Goal: Task Accomplishment & Management: Manage account settings

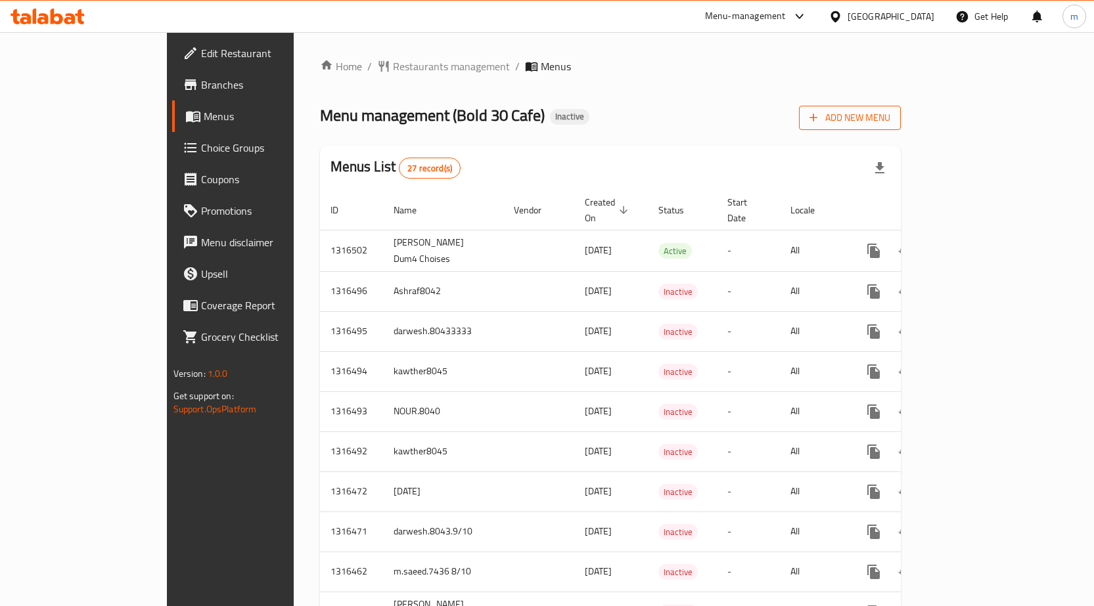
click at [890, 114] on span "Add New Menu" at bounding box center [849, 118] width 81 height 16
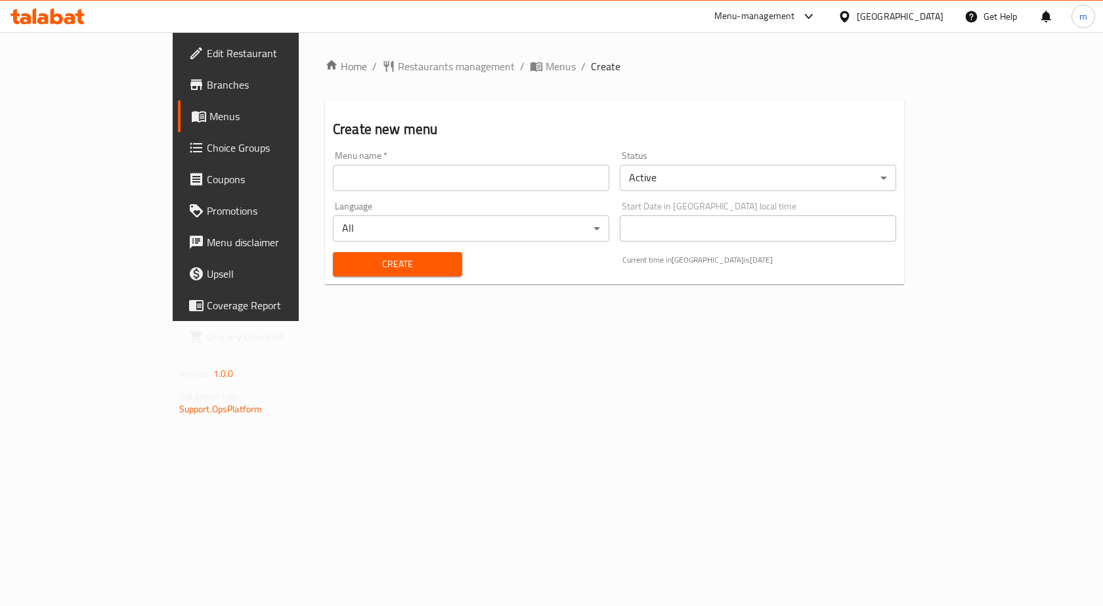
click at [479, 170] on input "text" at bounding box center [471, 178] width 277 height 26
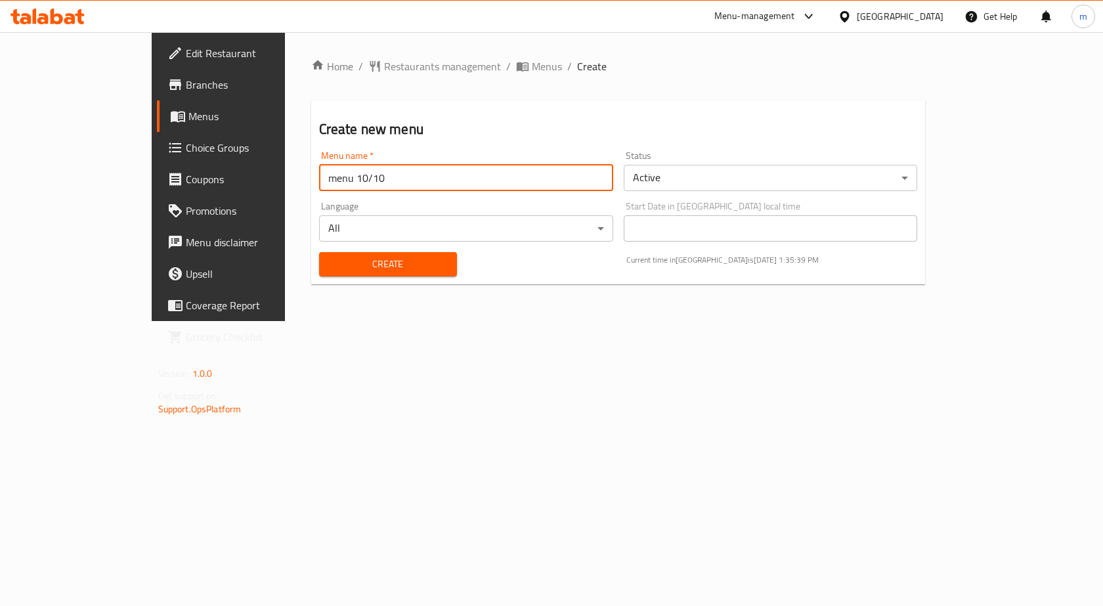
type input "menu 10/10"
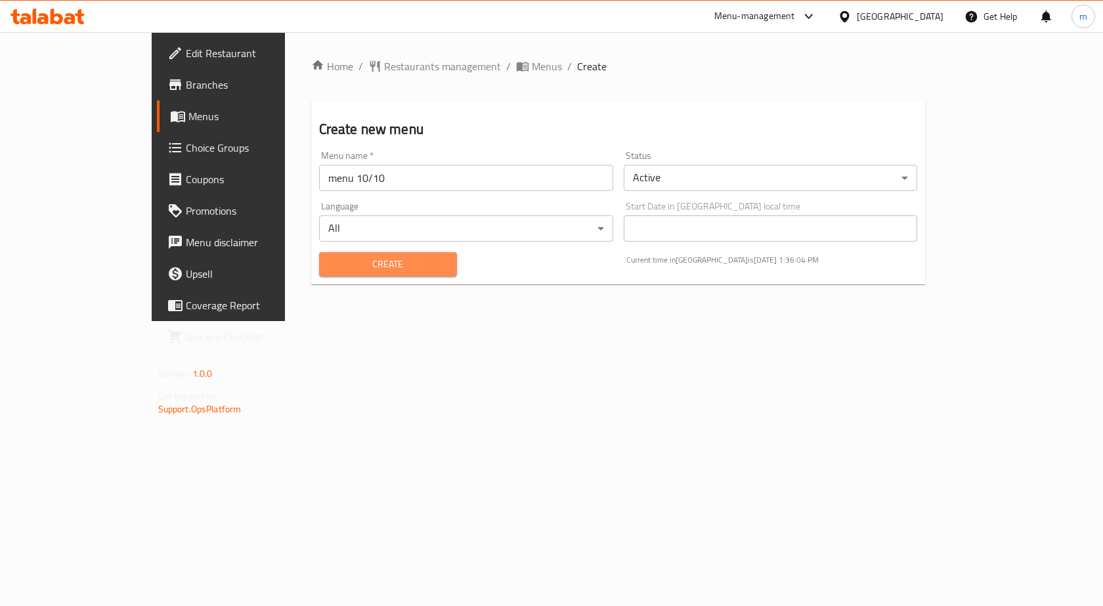
click at [347, 259] on span "Create" at bounding box center [388, 264] width 117 height 16
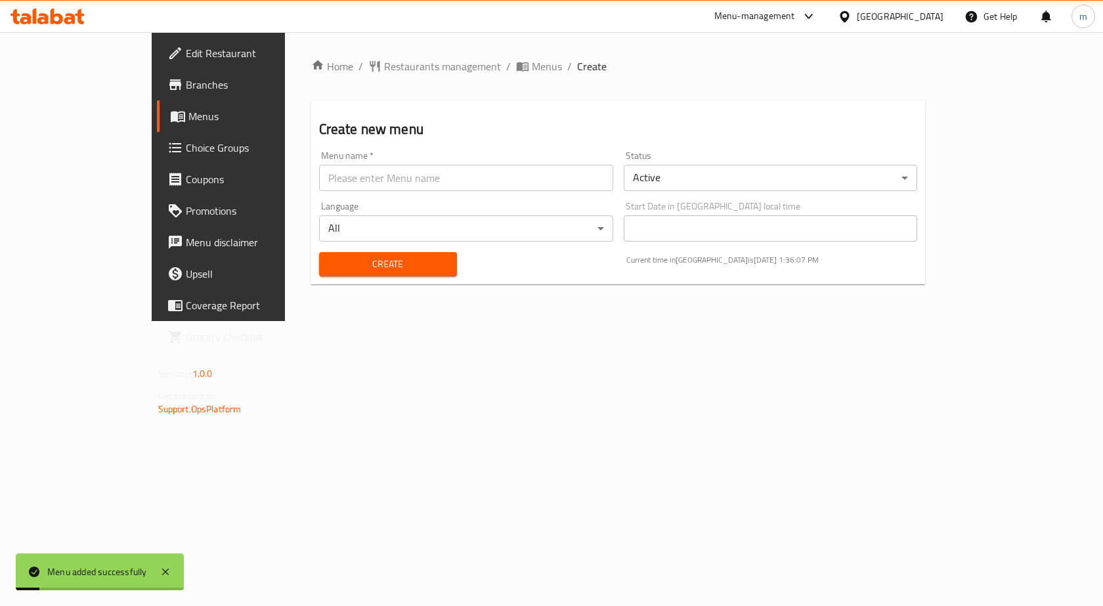
click at [186, 48] on span "Edit Restaurant" at bounding box center [256, 53] width 140 height 16
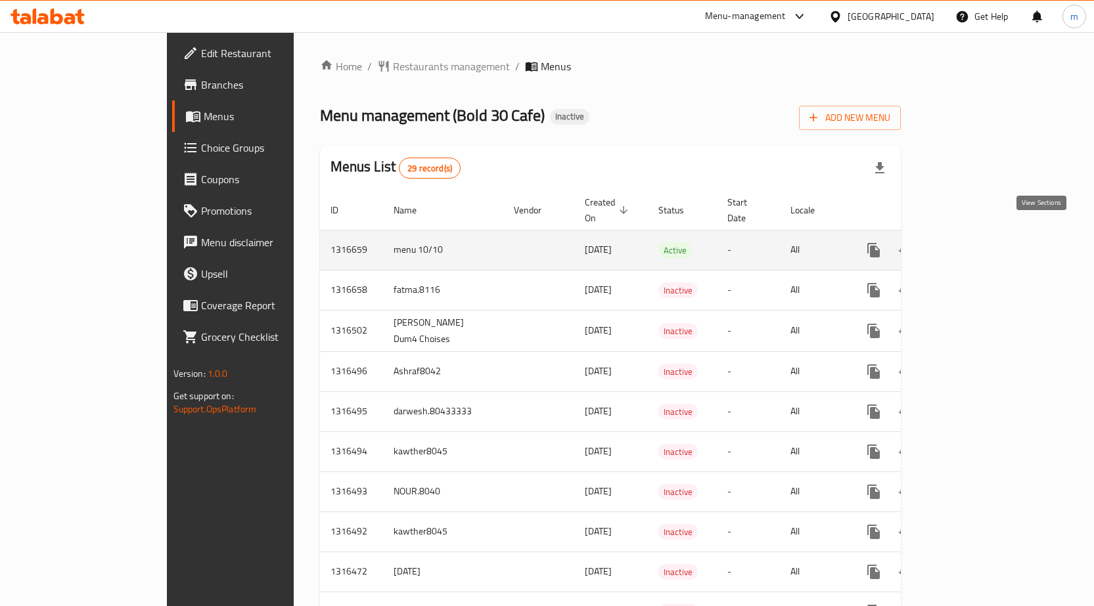
click at [976, 242] on icon "enhanced table" at bounding box center [968, 250] width 16 height 16
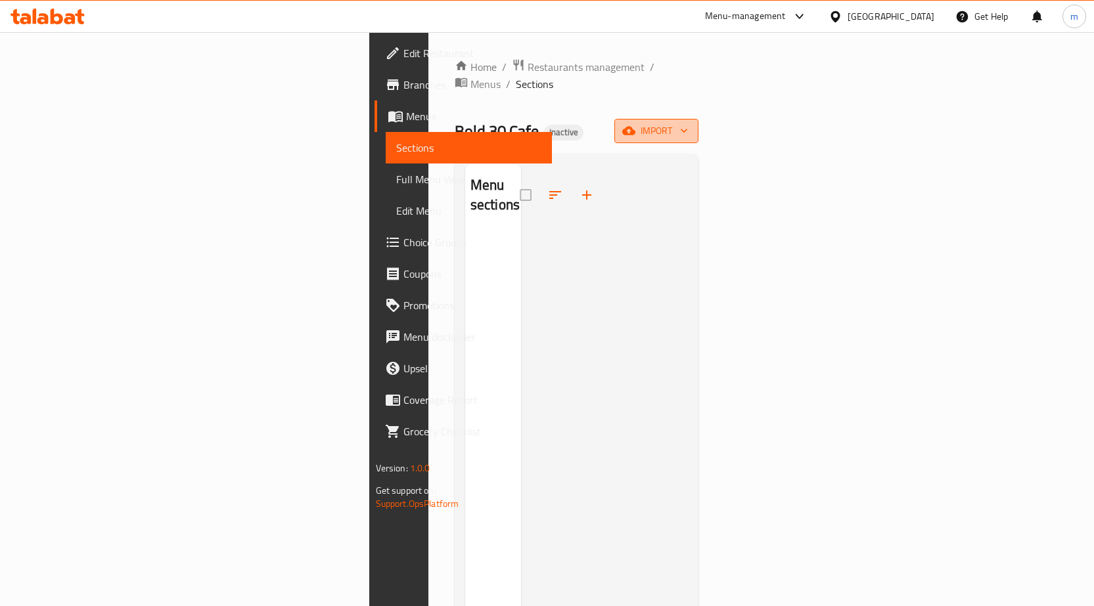
click at [688, 123] on span "import" at bounding box center [656, 131] width 63 height 16
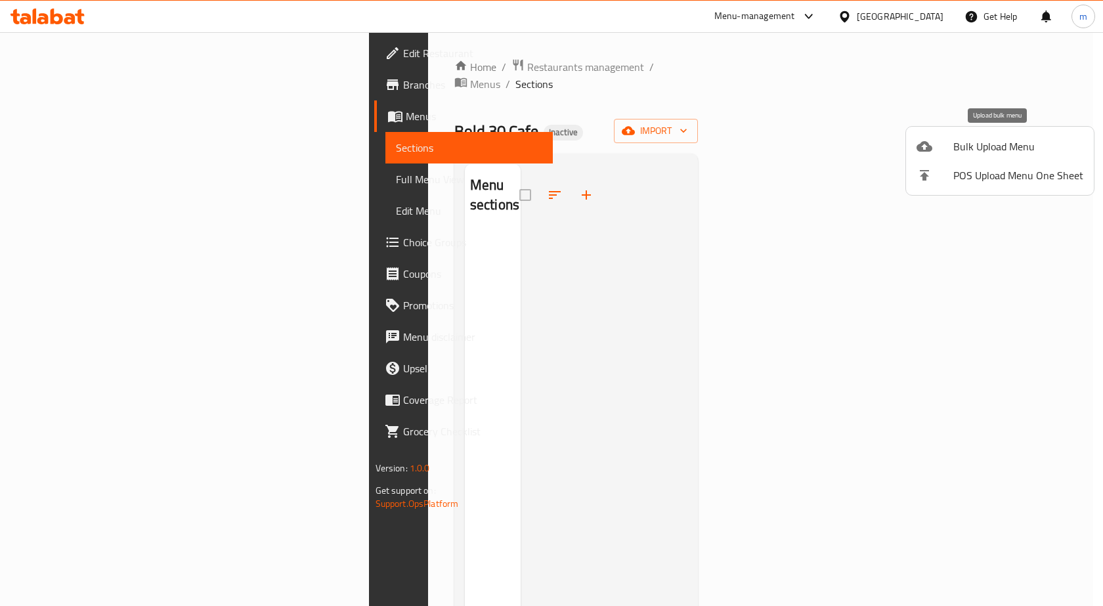
click at [965, 153] on span "Bulk Upload Menu" at bounding box center [1019, 147] width 130 height 16
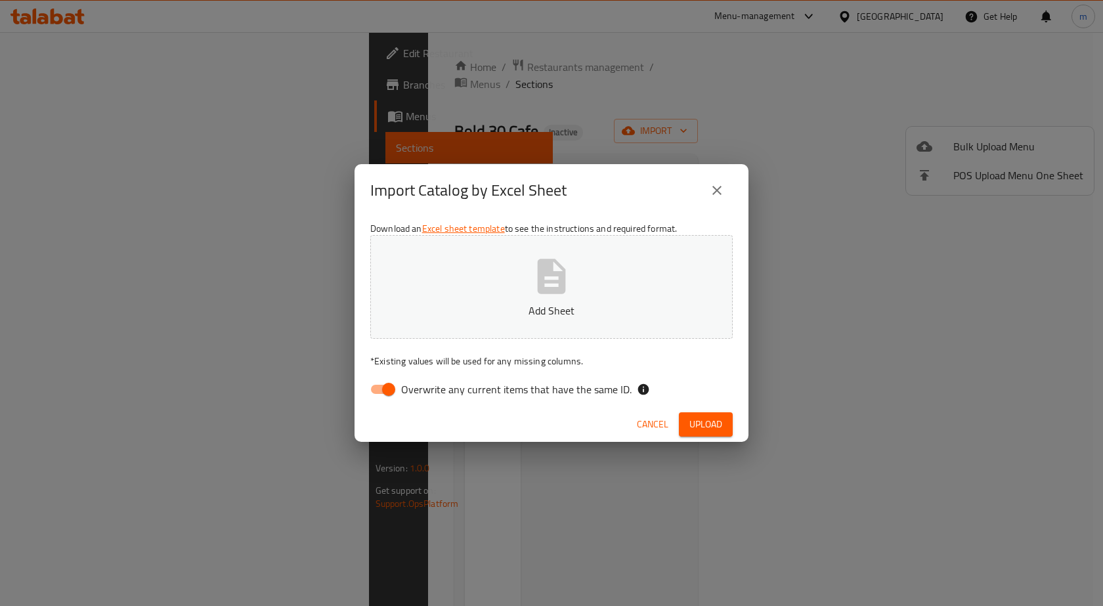
click at [415, 386] on span "Overwrite any current items that have the same ID." at bounding box center [516, 390] width 231 height 16
click at [415, 386] on input "Overwrite any current items that have the same ID." at bounding box center [388, 389] width 75 height 25
checkbox input "false"
click at [696, 422] on span "Upload" at bounding box center [706, 424] width 33 height 16
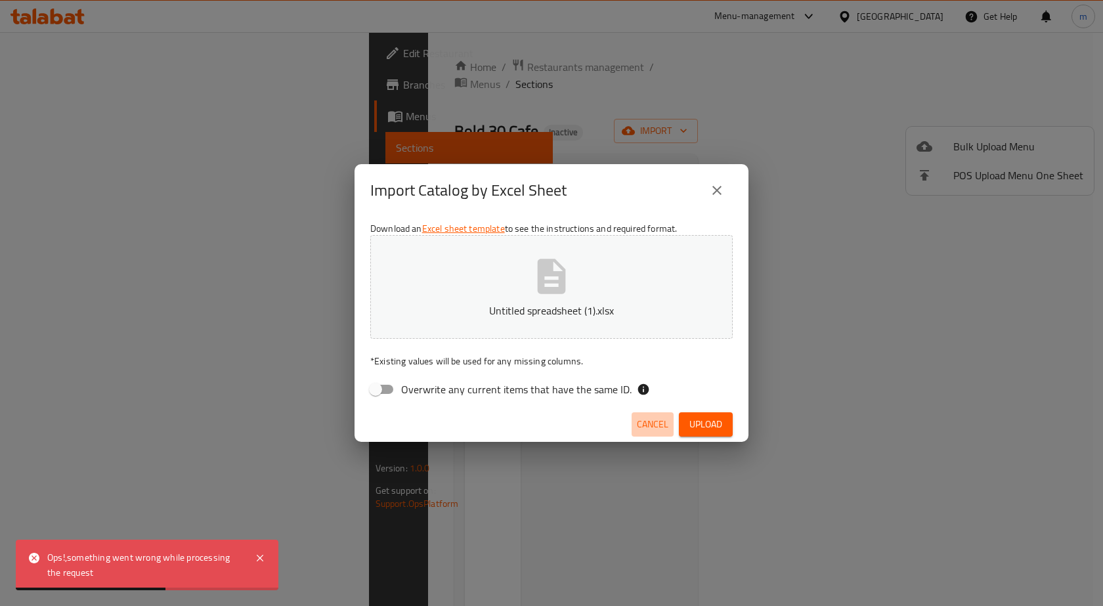
click at [648, 415] on button "Cancel" at bounding box center [653, 424] width 42 height 24
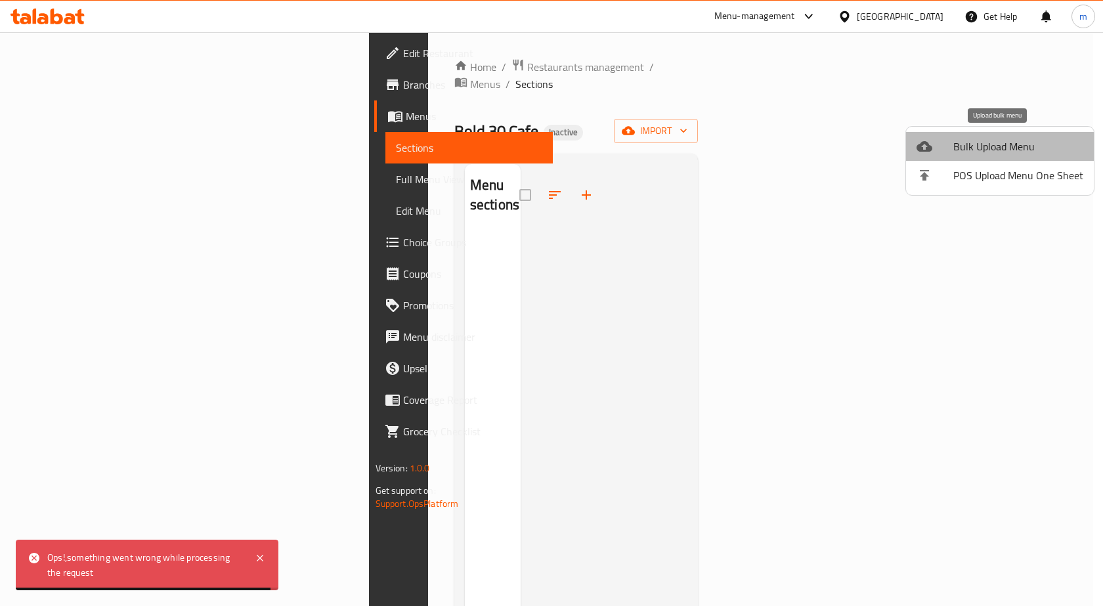
click at [1018, 139] on span "Bulk Upload Menu" at bounding box center [1019, 147] width 130 height 16
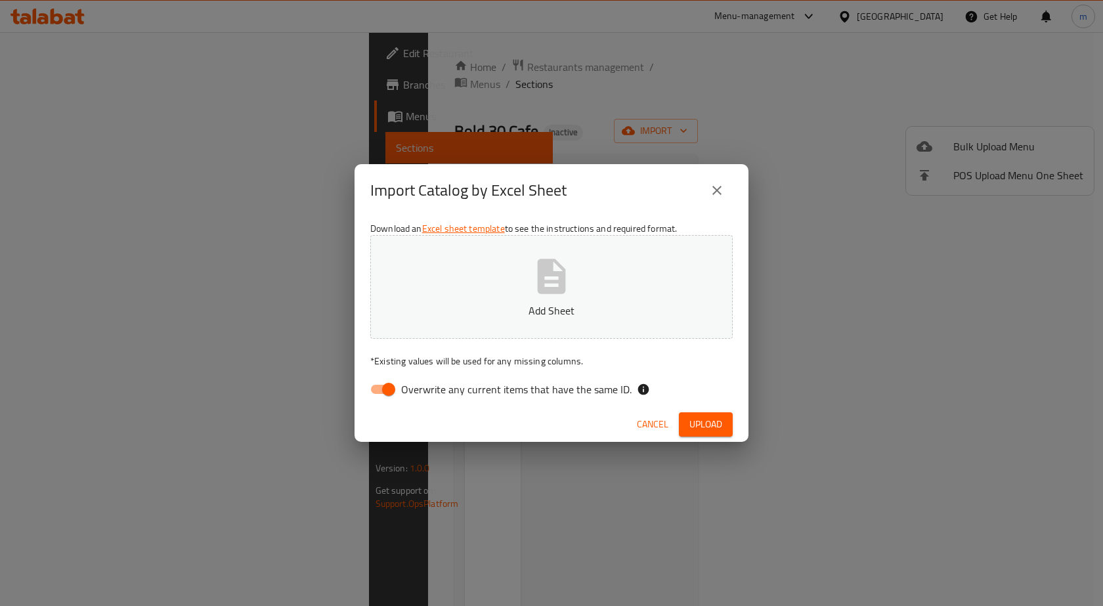
click at [489, 389] on span "Overwrite any current items that have the same ID." at bounding box center [516, 390] width 231 height 16
click at [426, 389] on input "Overwrite any current items that have the same ID." at bounding box center [388, 389] width 75 height 25
checkbox input "false"
click at [554, 305] on p "Add Sheet" at bounding box center [552, 311] width 322 height 16
click at [706, 414] on button "Upload" at bounding box center [706, 424] width 54 height 24
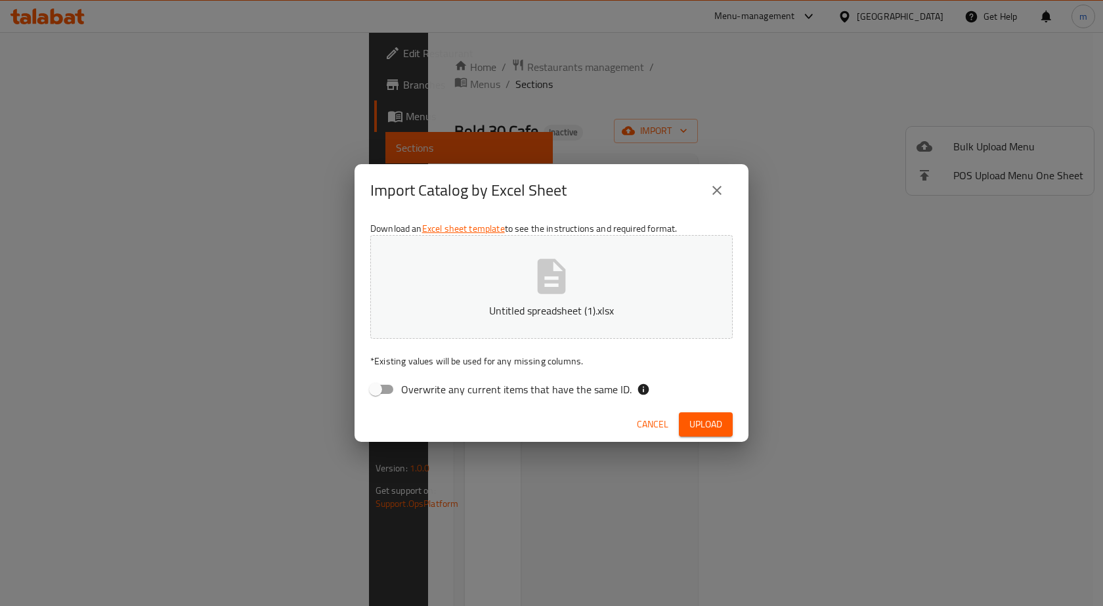
click at [549, 288] on icon "button" at bounding box center [552, 276] width 28 height 35
click at [704, 422] on span "Upload" at bounding box center [706, 424] width 33 height 16
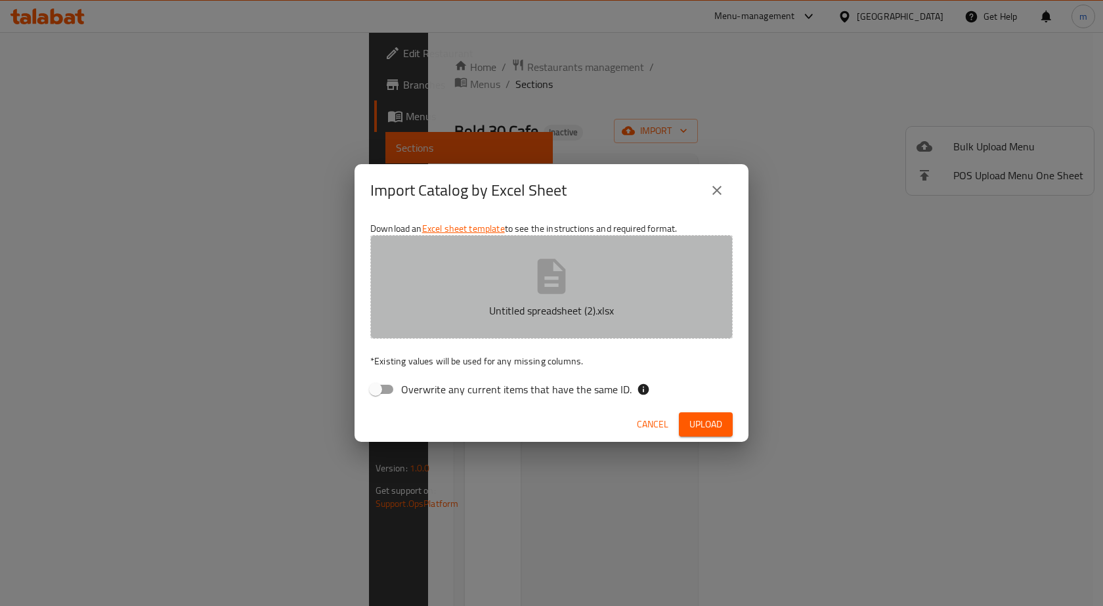
click at [574, 303] on p "Untitled spreadsheet (2).xlsx" at bounding box center [552, 311] width 322 height 16
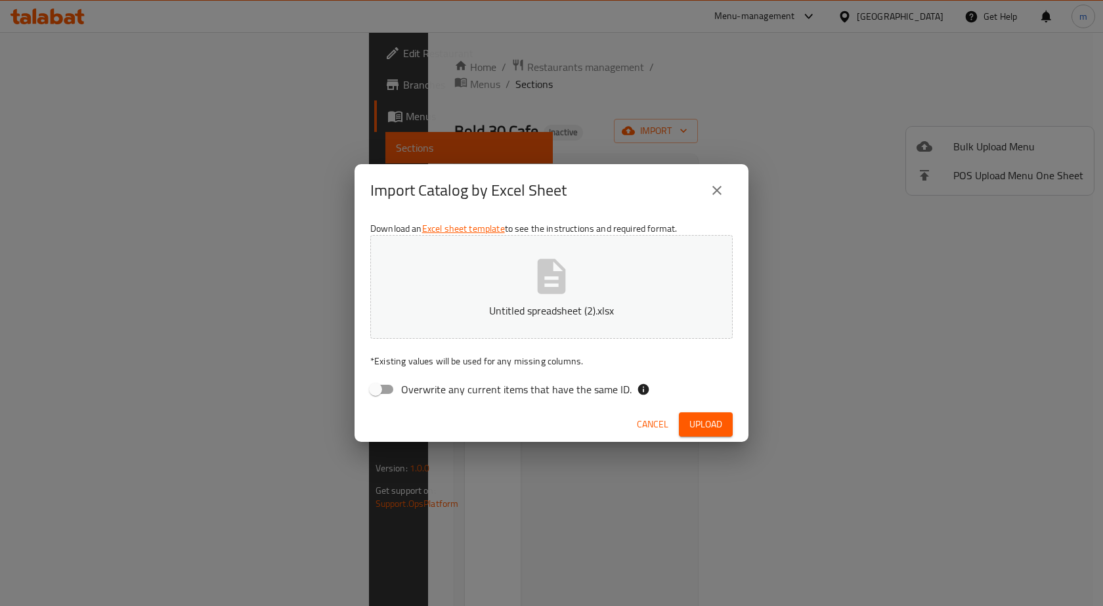
click at [717, 418] on span "Upload" at bounding box center [706, 424] width 33 height 16
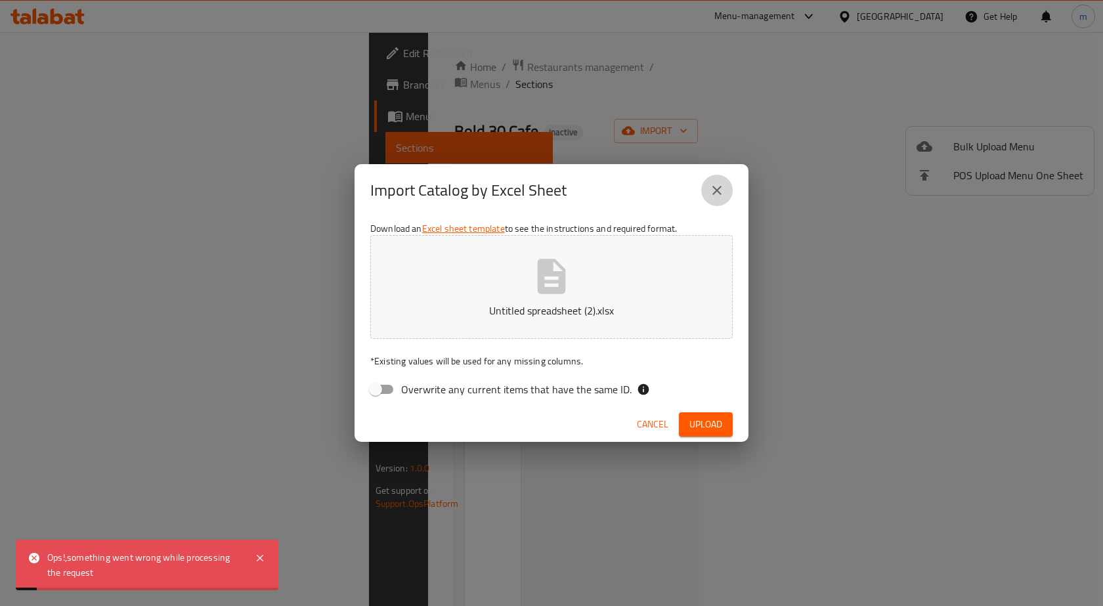
click at [717, 196] on icon "close" at bounding box center [717, 191] width 16 height 16
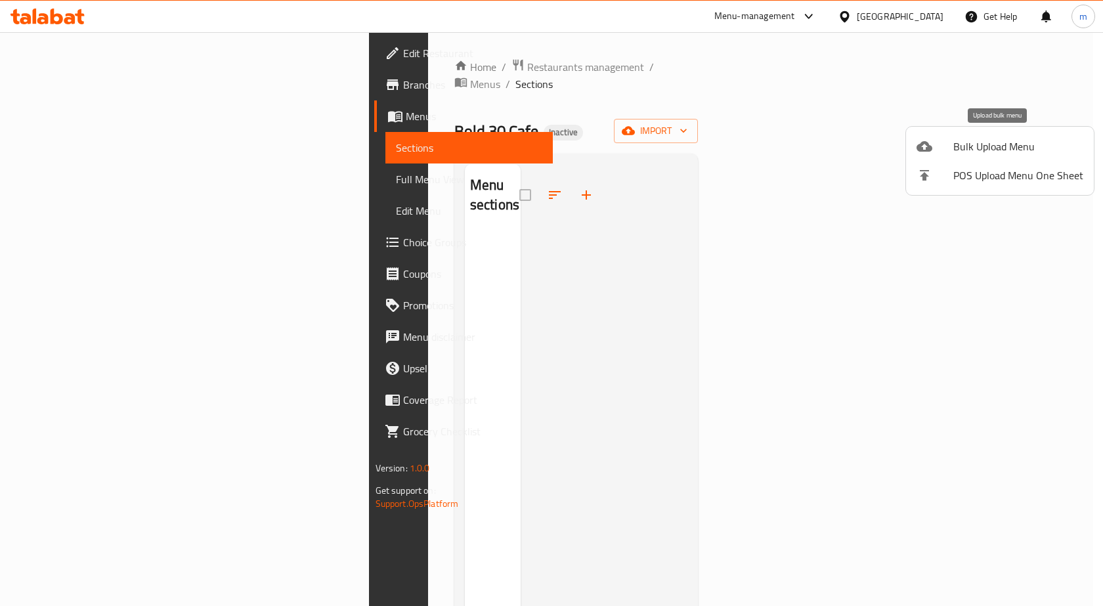
click at [1000, 144] on span "Bulk Upload Menu" at bounding box center [1019, 147] width 130 height 16
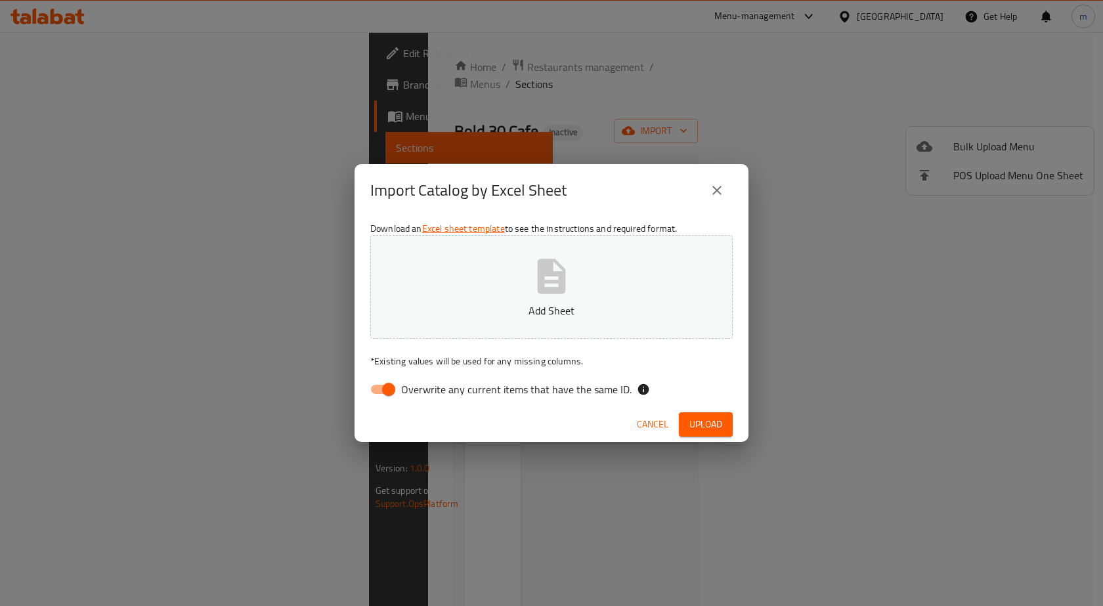
click at [472, 384] on span "Overwrite any current items that have the same ID." at bounding box center [516, 390] width 231 height 16
click at [426, 384] on input "Overwrite any current items that have the same ID." at bounding box center [388, 389] width 75 height 25
checkbox input "false"
click at [503, 303] on p "Add Sheet" at bounding box center [552, 311] width 322 height 16
click at [692, 415] on button "Upload" at bounding box center [706, 424] width 54 height 24
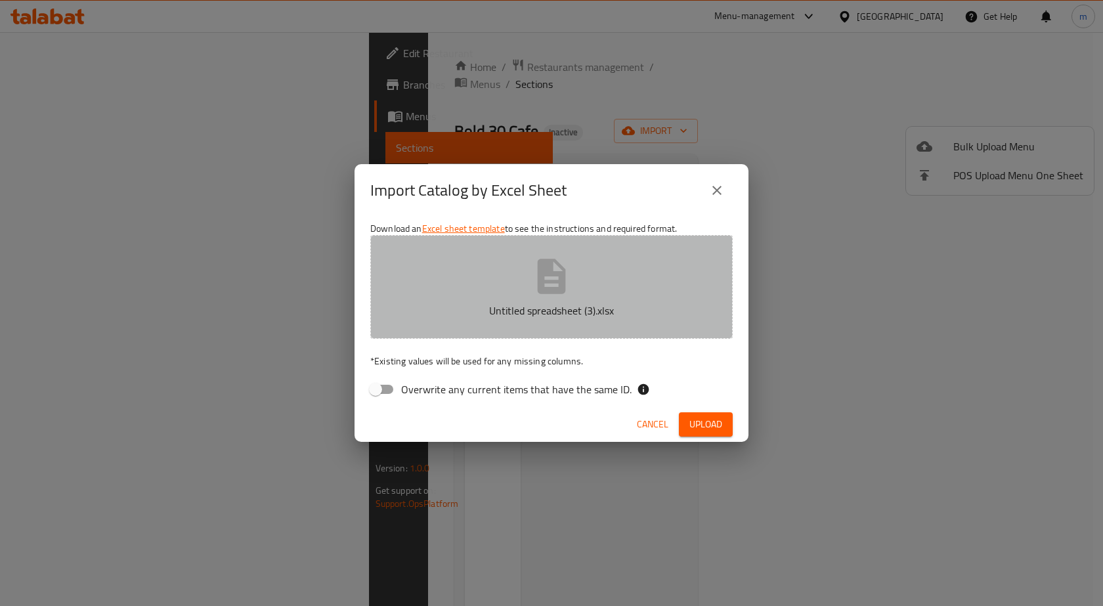
click at [605, 267] on button "Untitled spreadsheet (3).xlsx" at bounding box center [551, 287] width 363 height 104
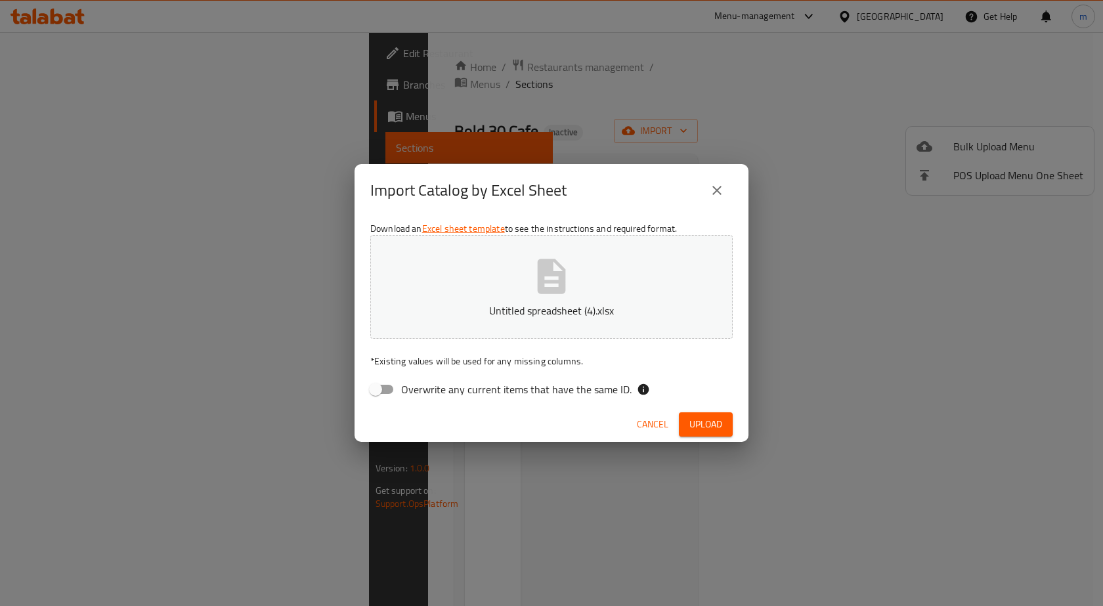
click at [703, 421] on span "Upload" at bounding box center [706, 424] width 33 height 16
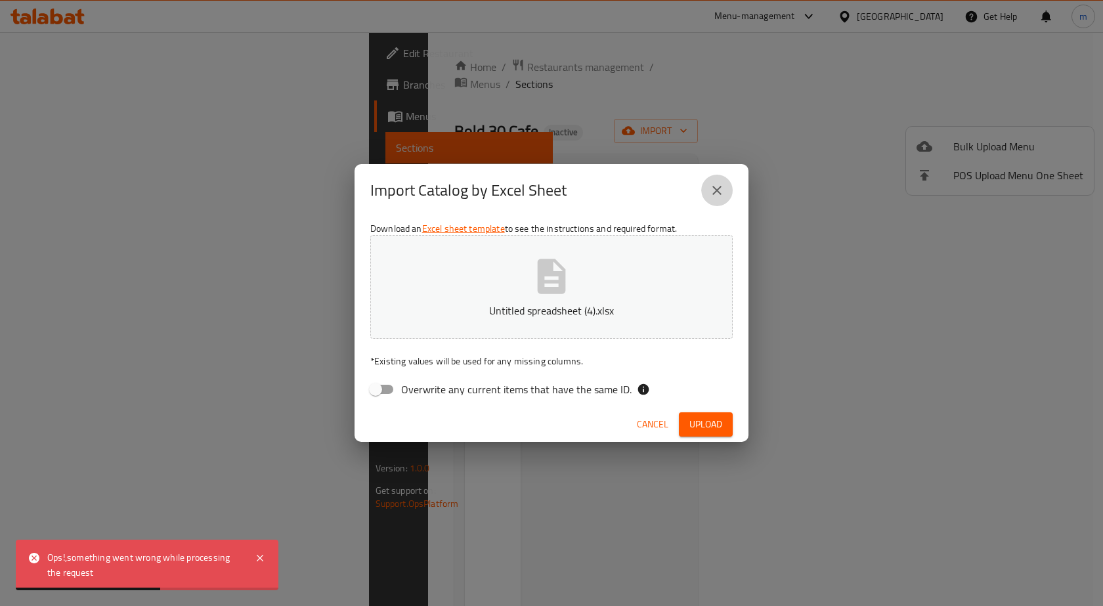
click at [712, 191] on icon "close" at bounding box center [717, 191] width 16 height 16
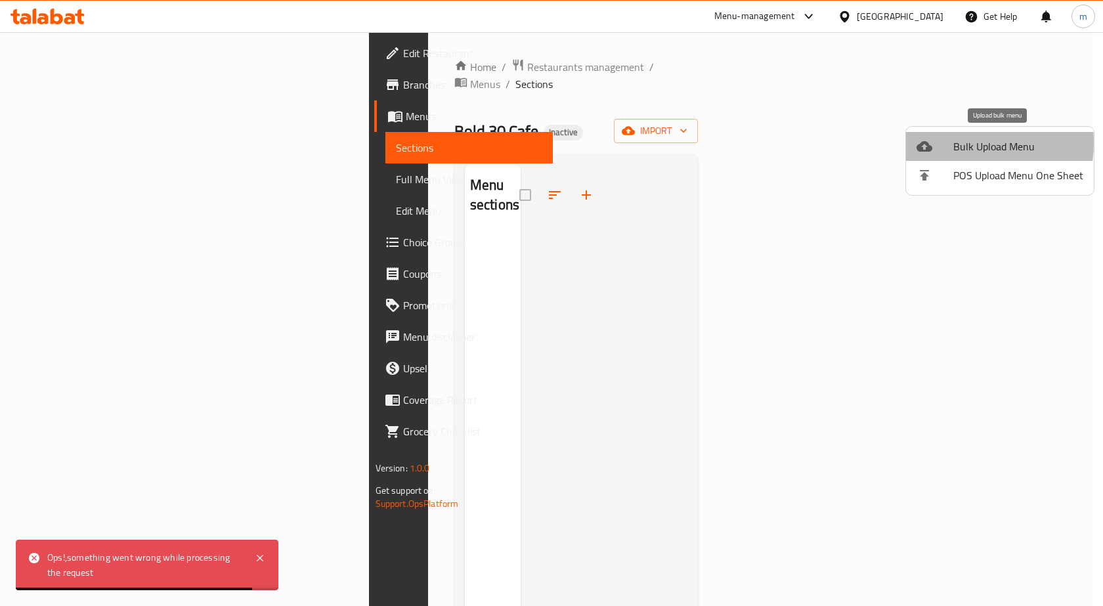
click at [954, 143] on span "Bulk Upload Menu" at bounding box center [1019, 147] width 130 height 16
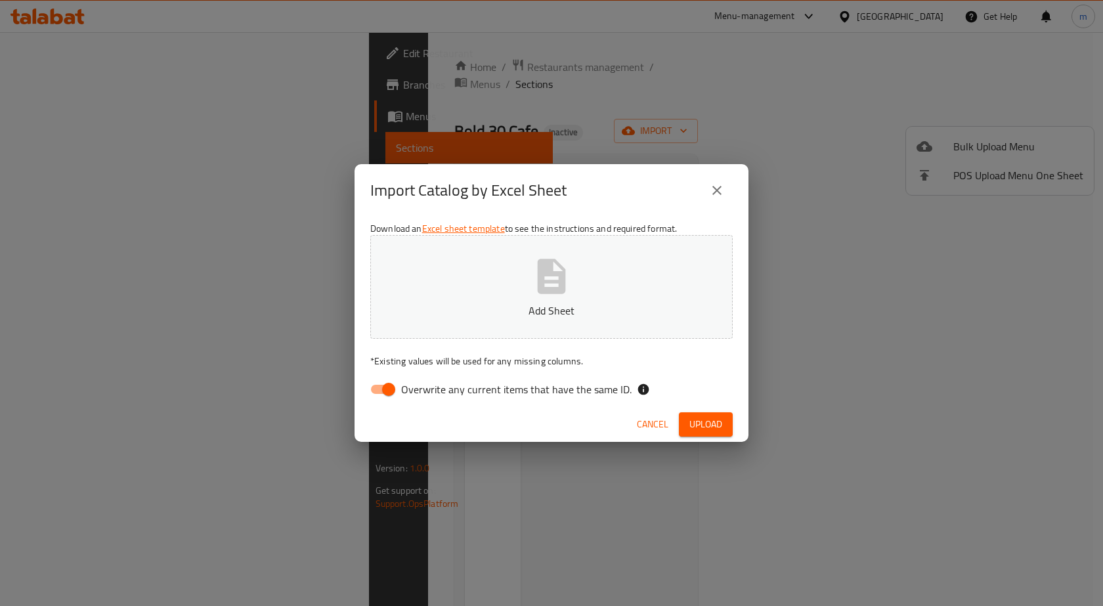
click at [406, 392] on span "Overwrite any current items that have the same ID." at bounding box center [516, 390] width 231 height 16
click at [406, 392] on input "Overwrite any current items that have the same ID." at bounding box center [388, 389] width 75 height 25
checkbox input "false"
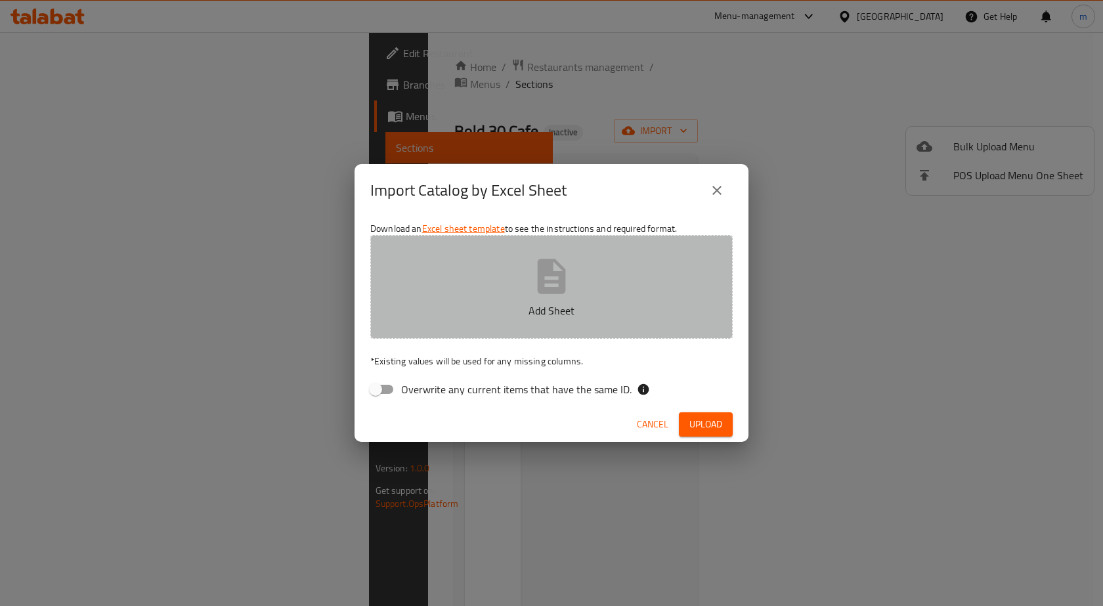
click at [477, 244] on button "Add Sheet" at bounding box center [551, 287] width 363 height 104
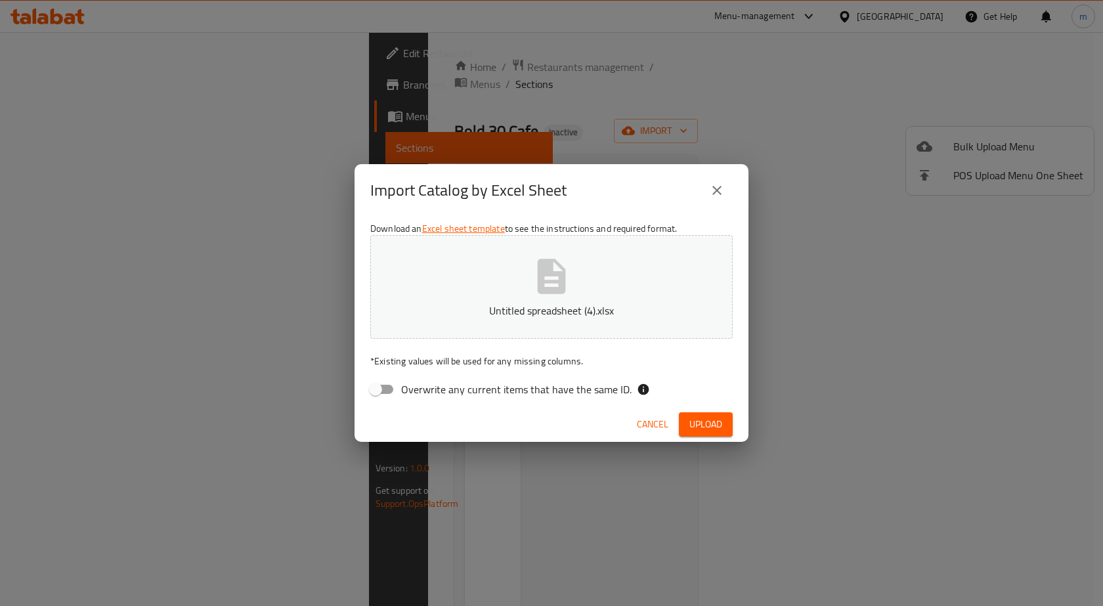
click at [707, 419] on span "Upload" at bounding box center [706, 424] width 33 height 16
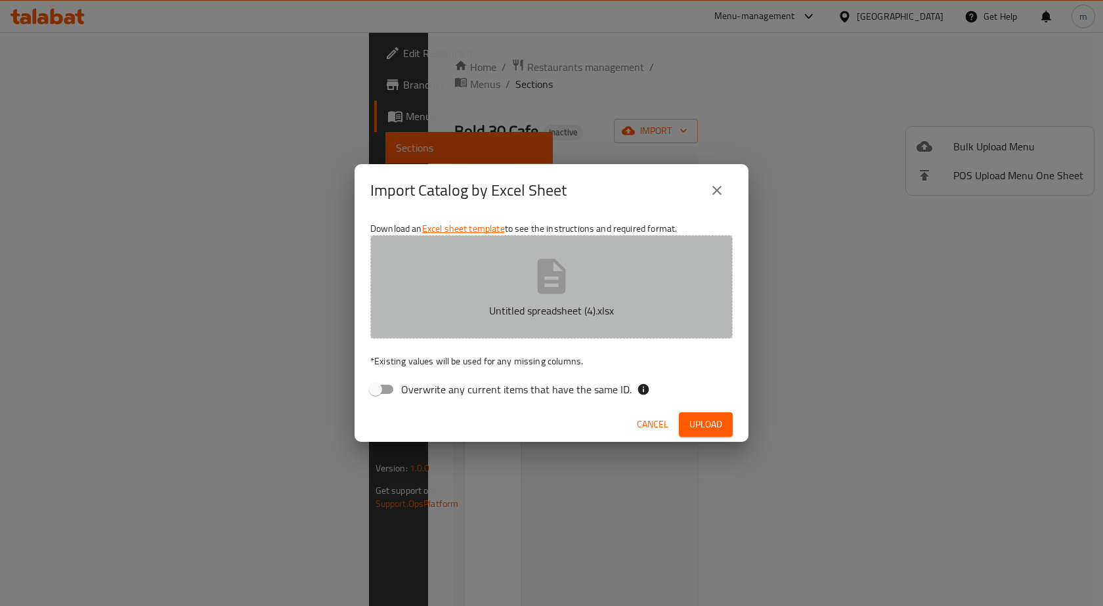
click at [503, 286] on button "Untitled spreadsheet (4).xlsx" at bounding box center [551, 287] width 363 height 104
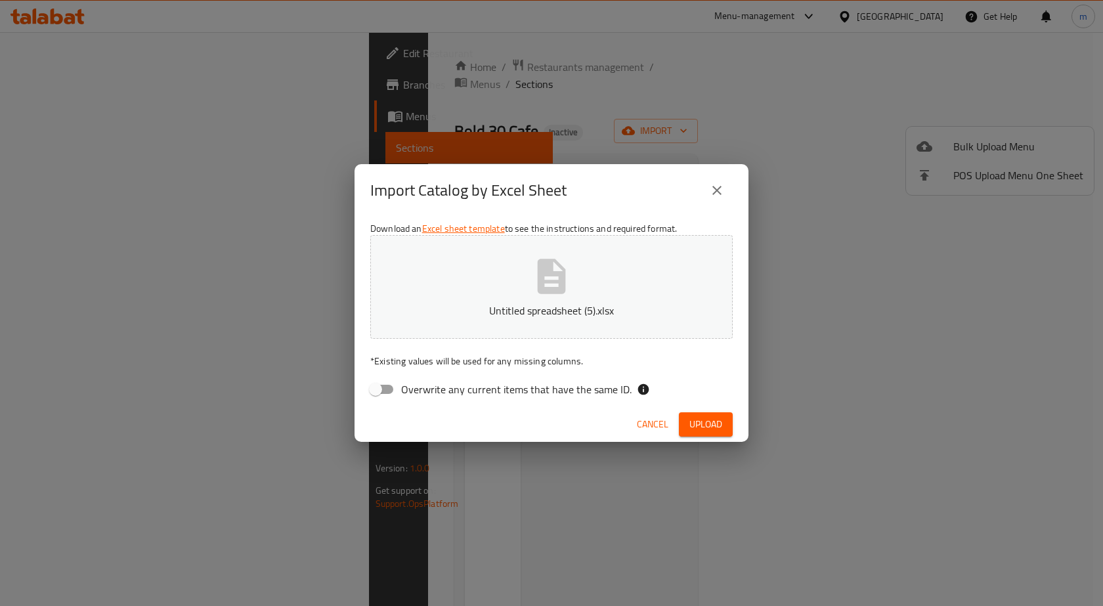
click at [684, 430] on button "Upload" at bounding box center [706, 424] width 54 height 24
click at [718, 183] on icon "close" at bounding box center [717, 191] width 16 height 16
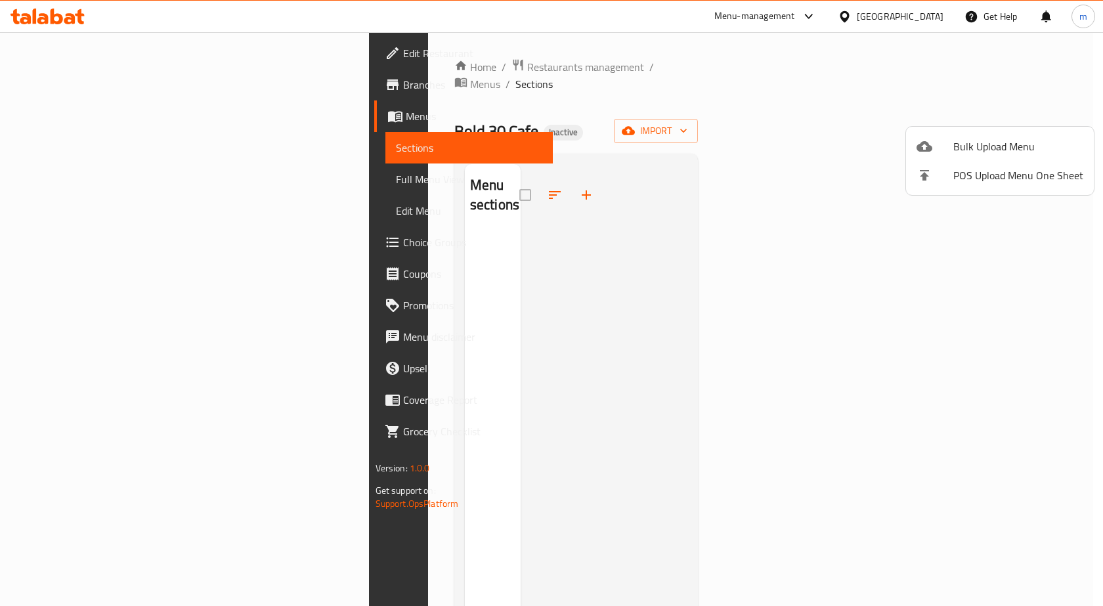
click at [1044, 151] on span "Bulk Upload Menu" at bounding box center [1019, 147] width 130 height 16
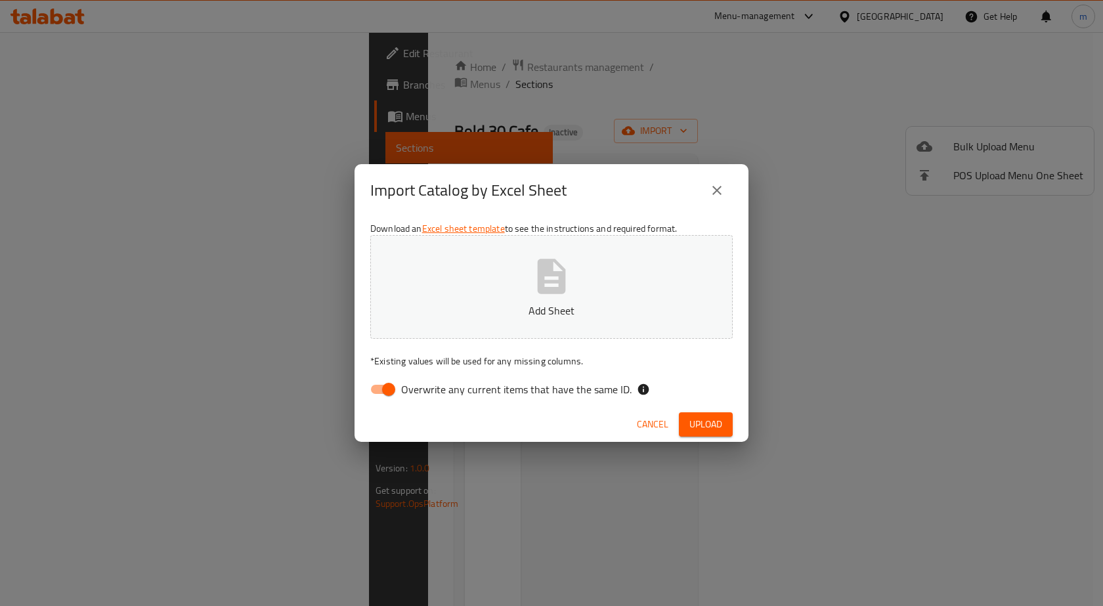
click at [415, 395] on span "Overwrite any current items that have the same ID." at bounding box center [516, 390] width 231 height 16
click at [415, 395] on input "Overwrite any current items that have the same ID." at bounding box center [388, 389] width 75 height 25
checkbox input "false"
click at [490, 289] on button "Add Sheet" at bounding box center [551, 287] width 363 height 104
click at [696, 428] on span "Upload" at bounding box center [706, 424] width 33 height 16
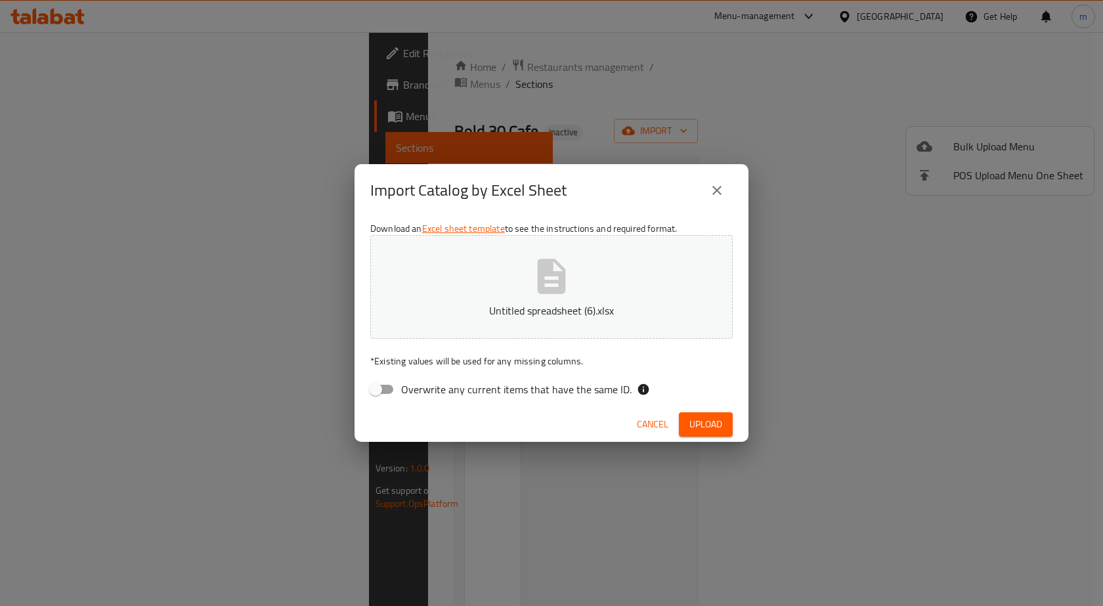
click at [701, 425] on span "Upload" at bounding box center [706, 424] width 33 height 16
click at [686, 414] on button "Upload" at bounding box center [706, 424] width 54 height 24
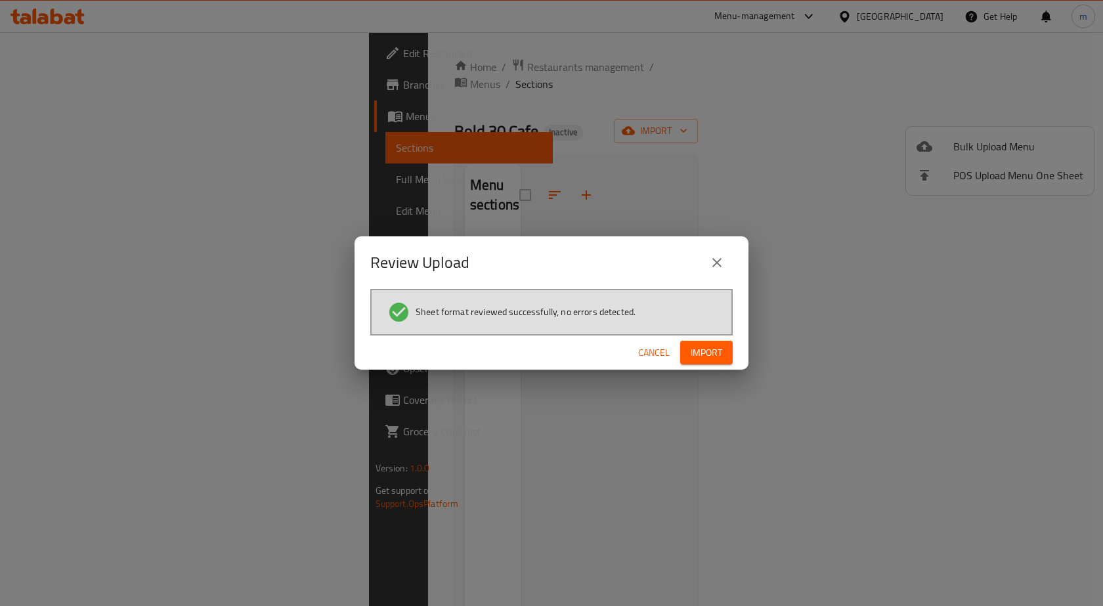
click at [713, 347] on span "Import" at bounding box center [707, 353] width 32 height 16
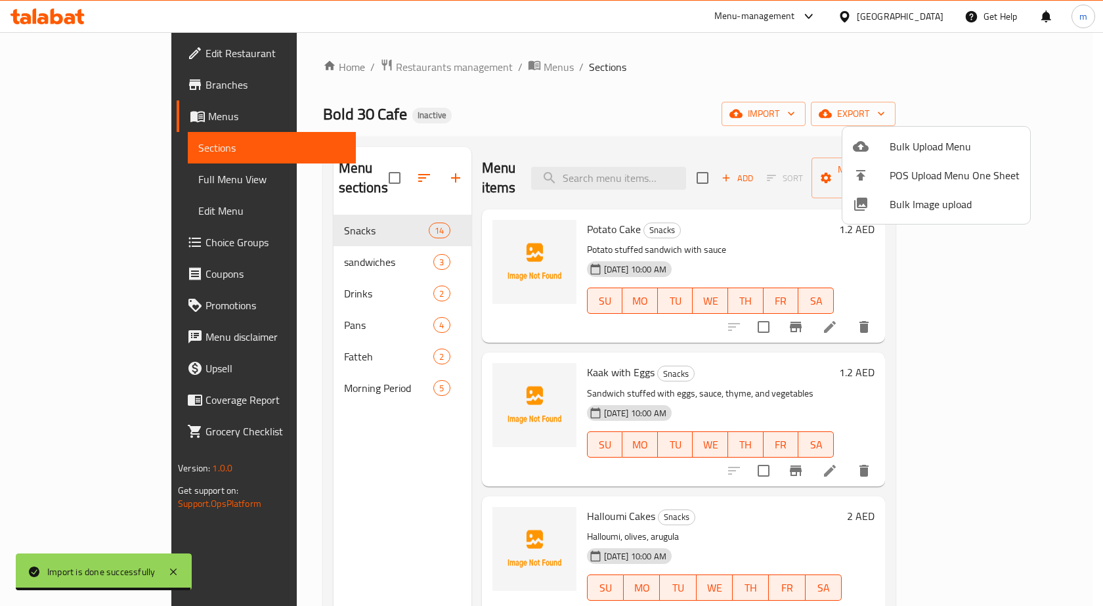
click at [747, 235] on div at bounding box center [551, 303] width 1103 height 606
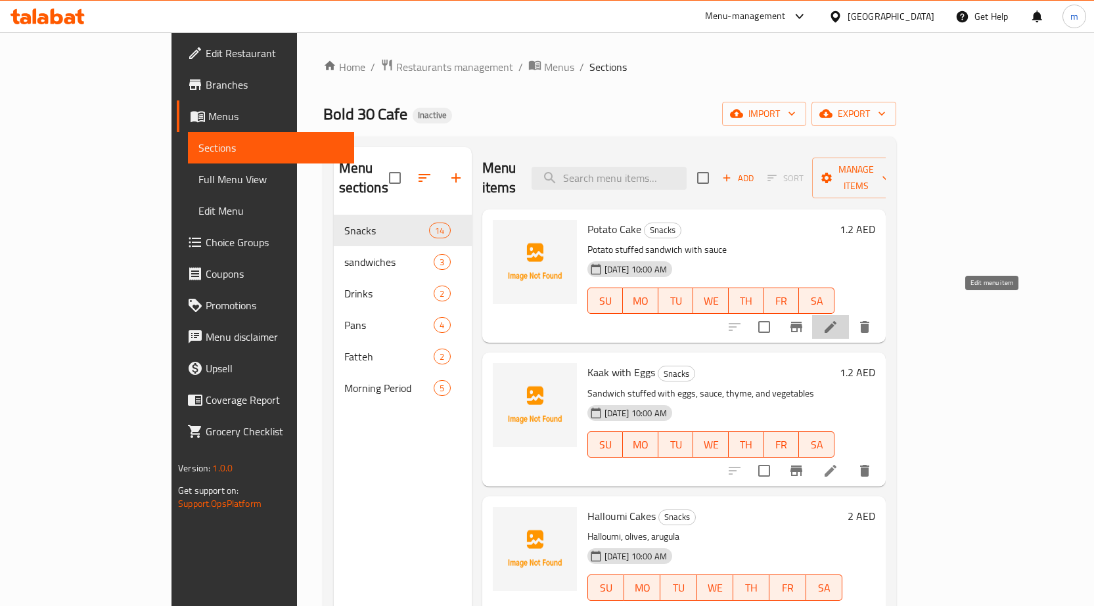
click at [838, 319] on icon at bounding box center [830, 327] width 16 height 16
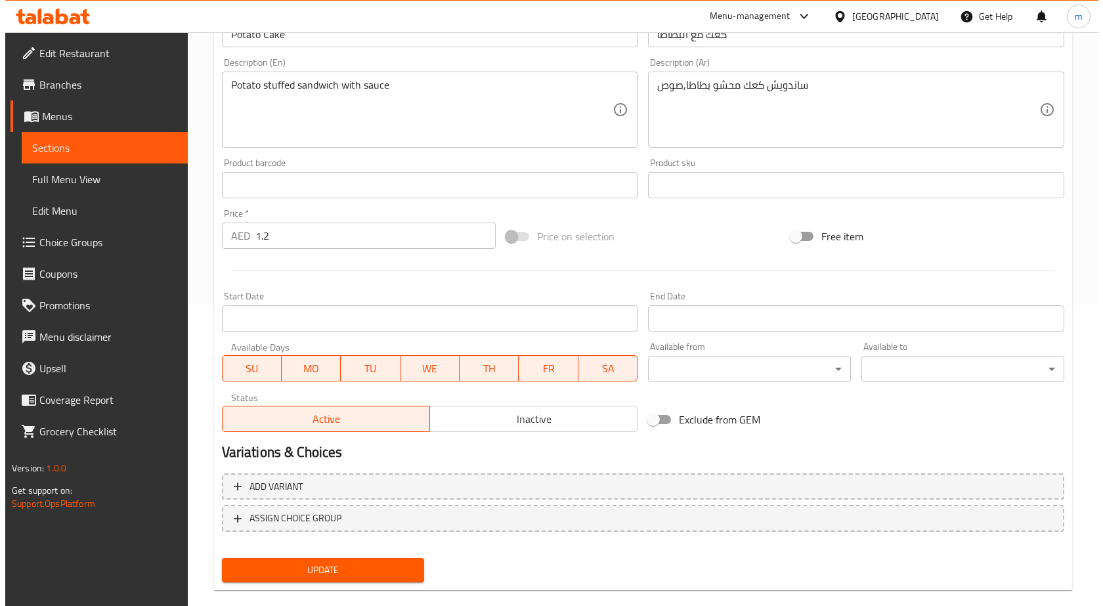
scroll to position [322, 0]
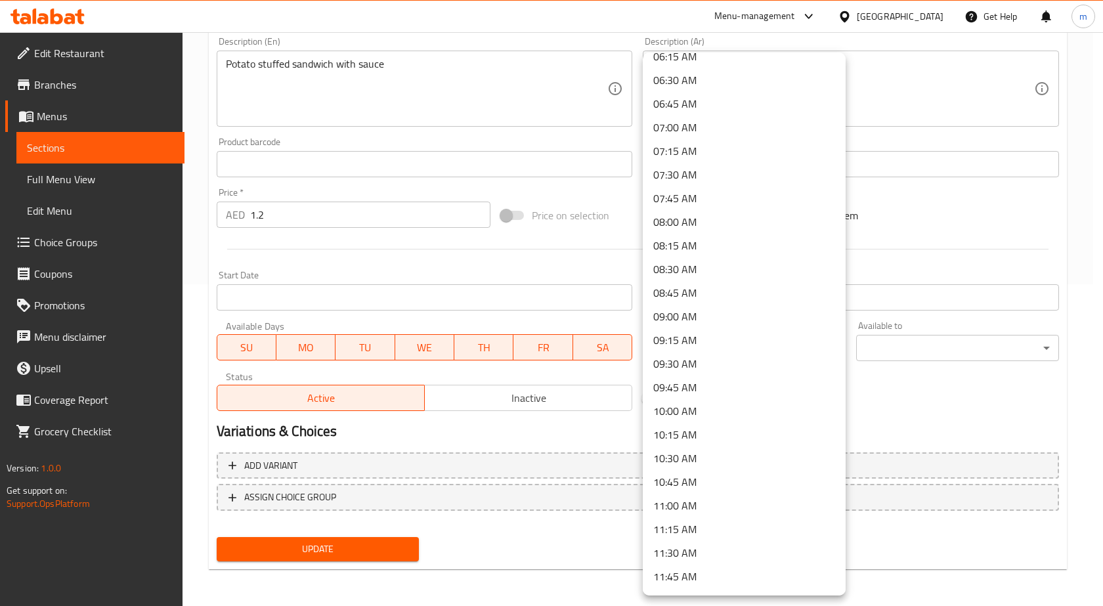
scroll to position [722, 0]
click at [735, 208] on li "09:00 AM" at bounding box center [744, 199] width 203 height 24
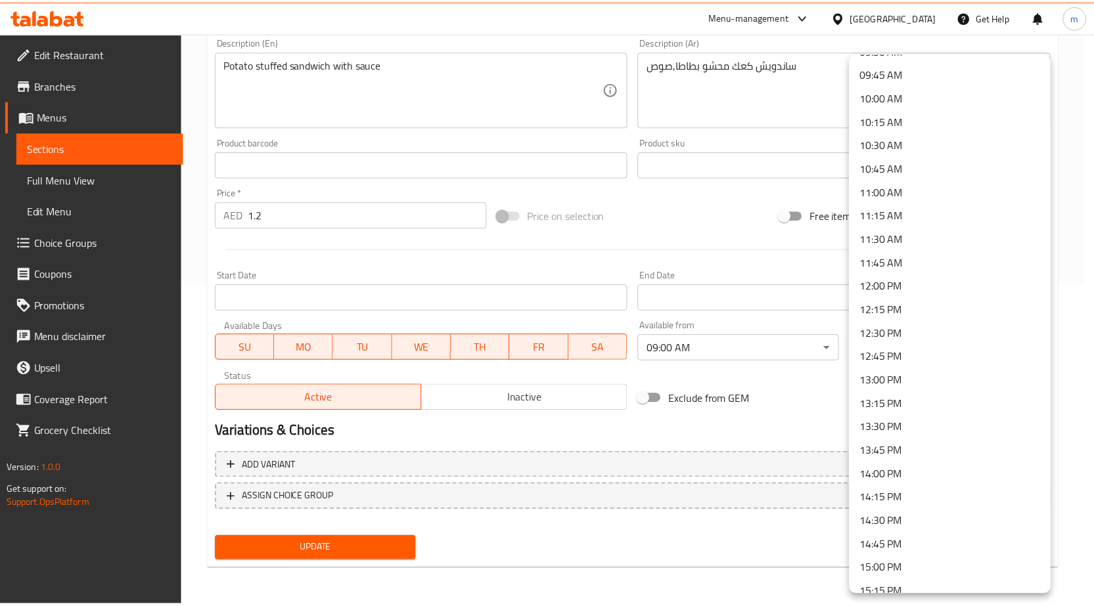
scroll to position [920, 0]
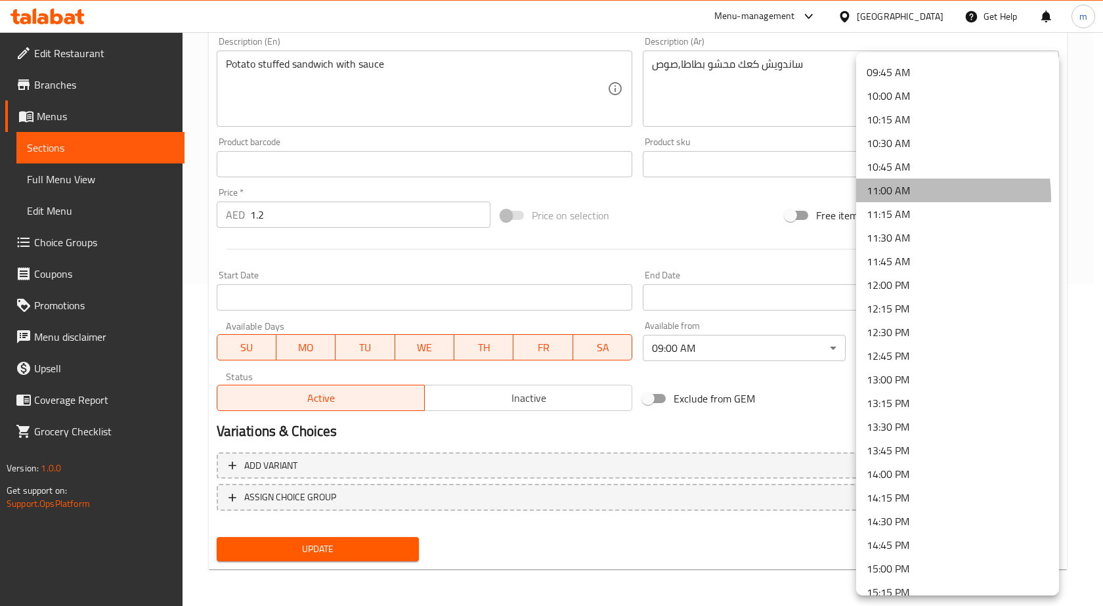
click at [910, 198] on li "11:00 AM" at bounding box center [957, 191] width 203 height 24
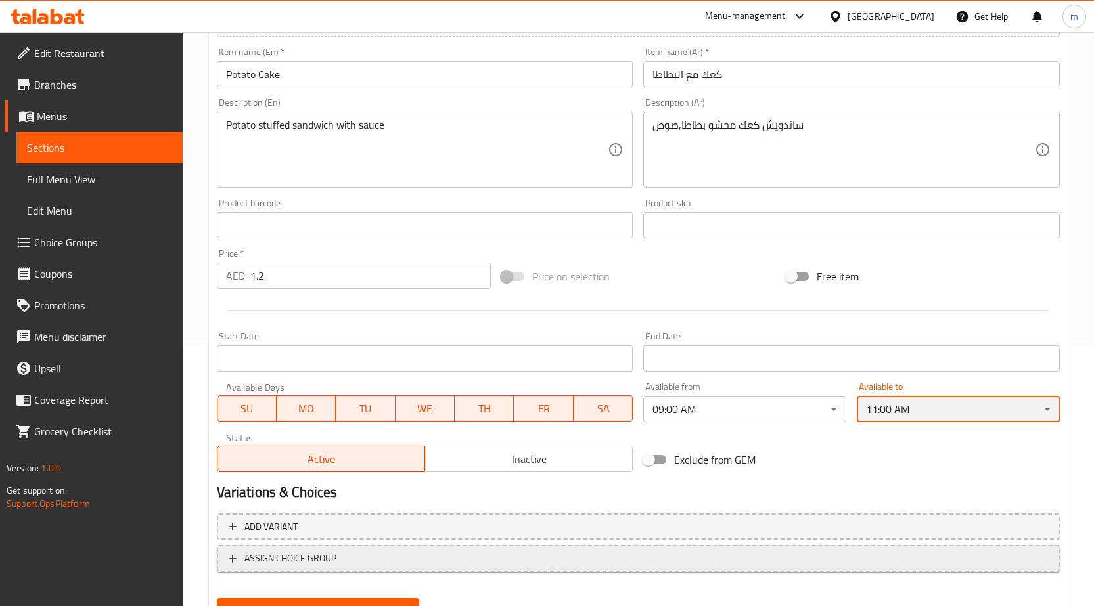
scroll to position [322, 0]
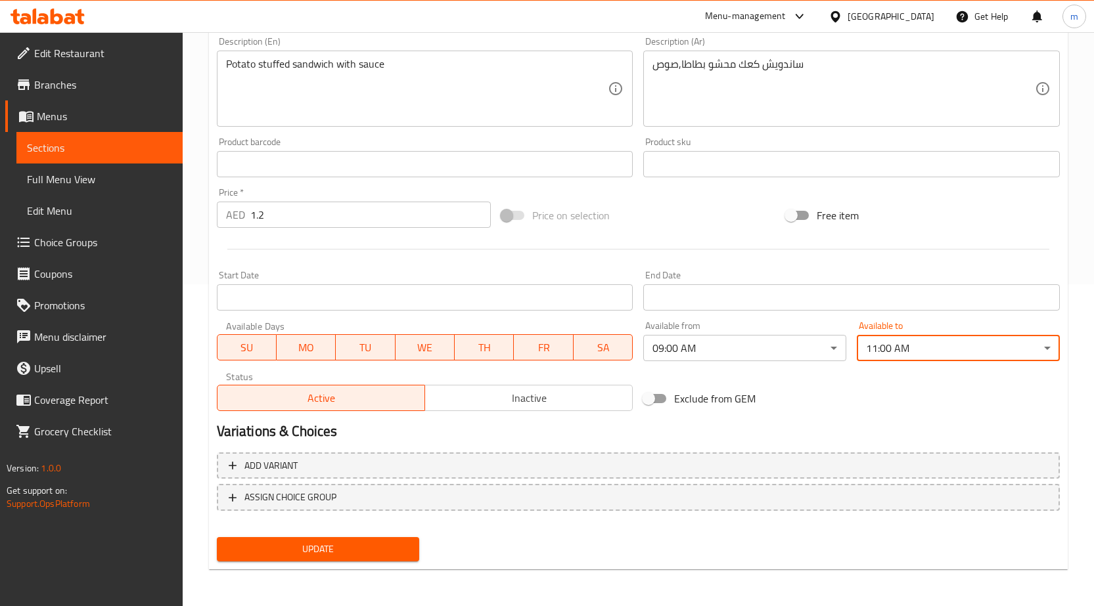
click at [370, 542] on span "Update" at bounding box center [318, 549] width 182 height 16
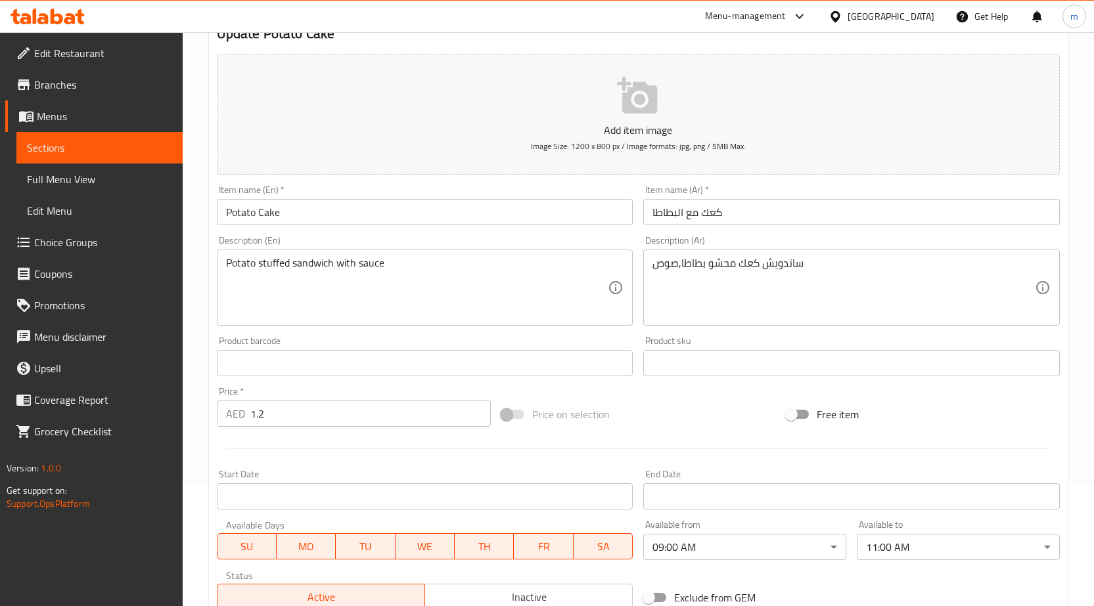
scroll to position [59, 0]
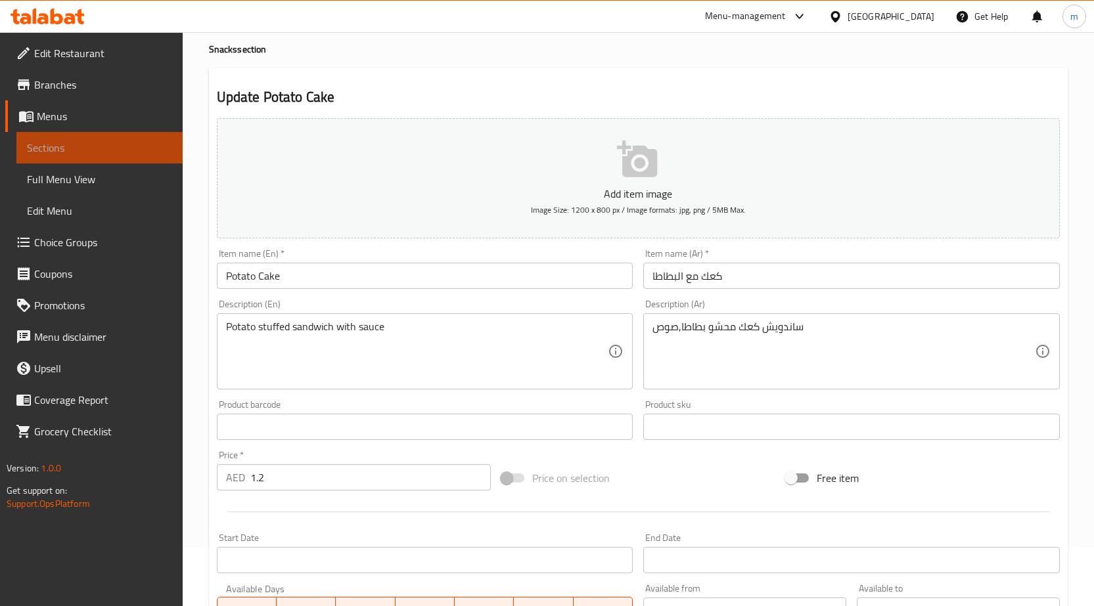
click at [130, 147] on span "Sections" at bounding box center [99, 148] width 145 height 16
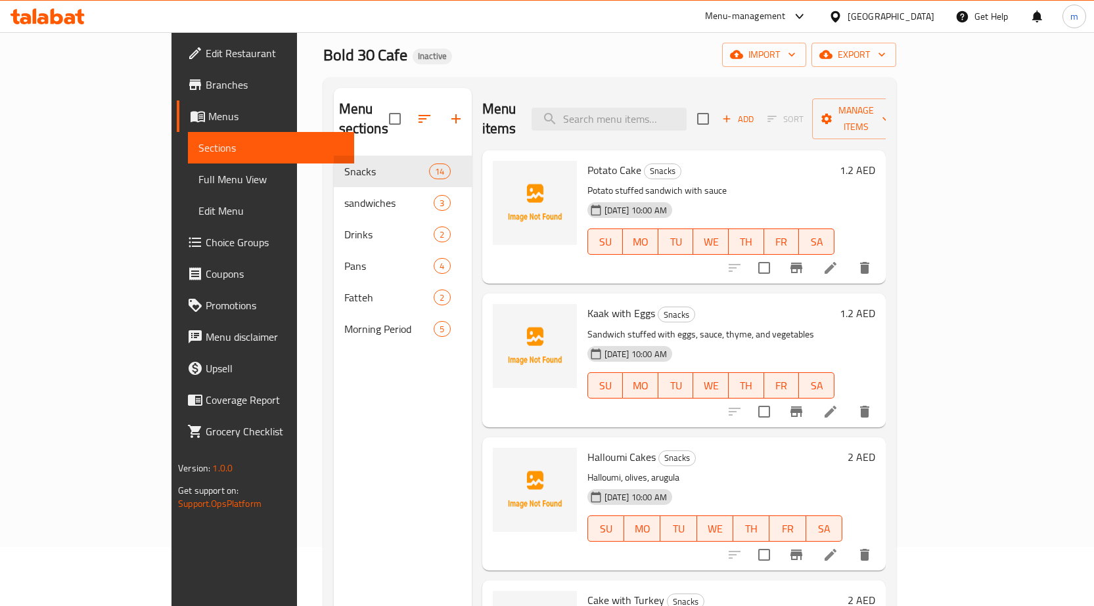
click at [836, 262] on icon at bounding box center [830, 268] width 12 height 12
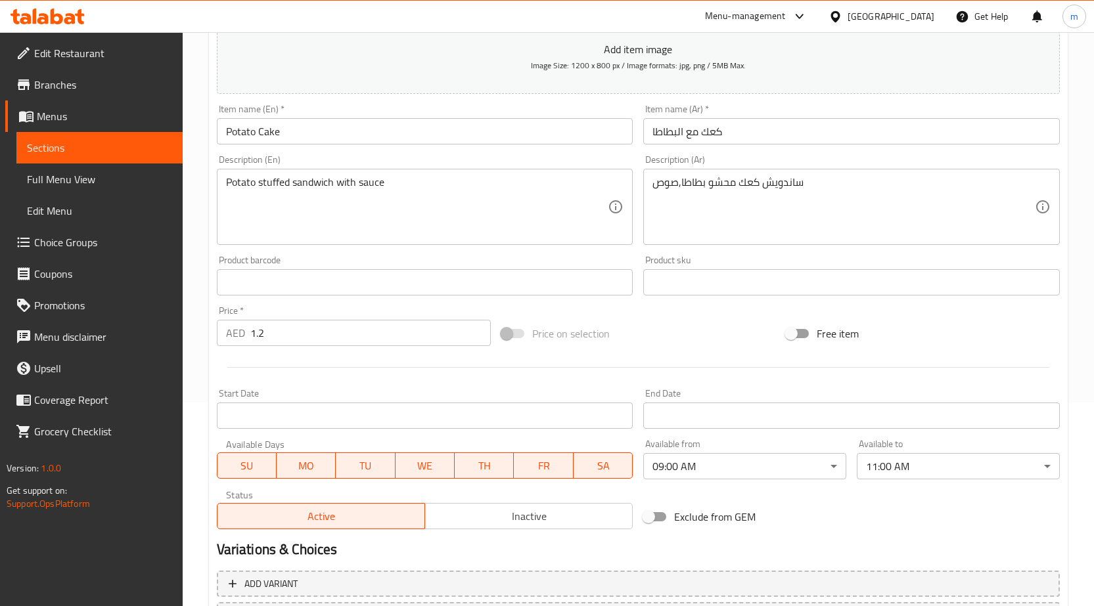
scroll to position [322, 0]
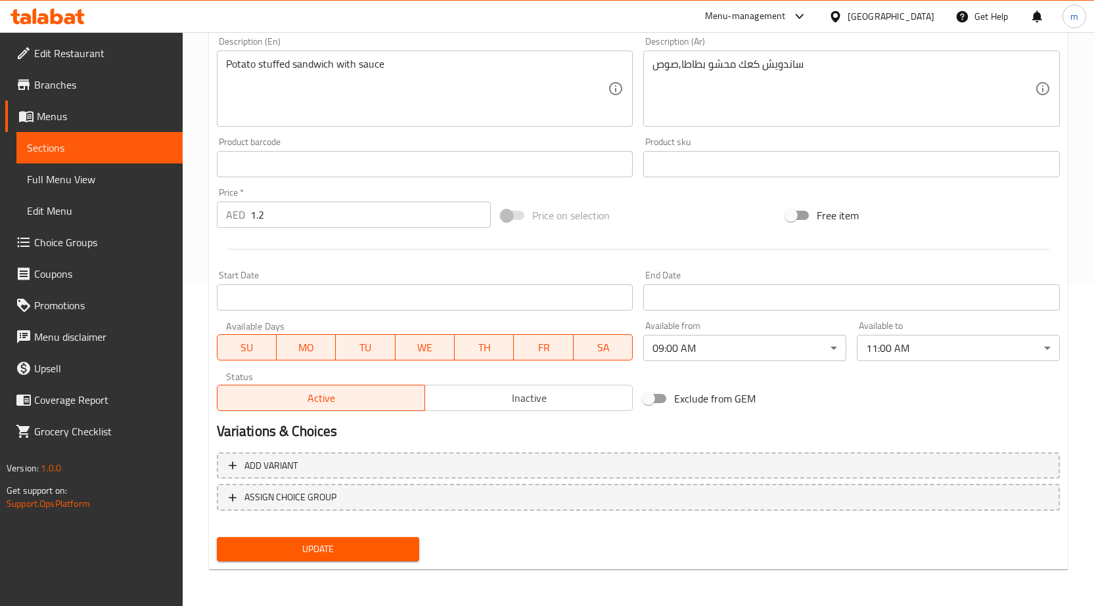
click at [143, 138] on link "Sections" at bounding box center [99, 148] width 166 height 32
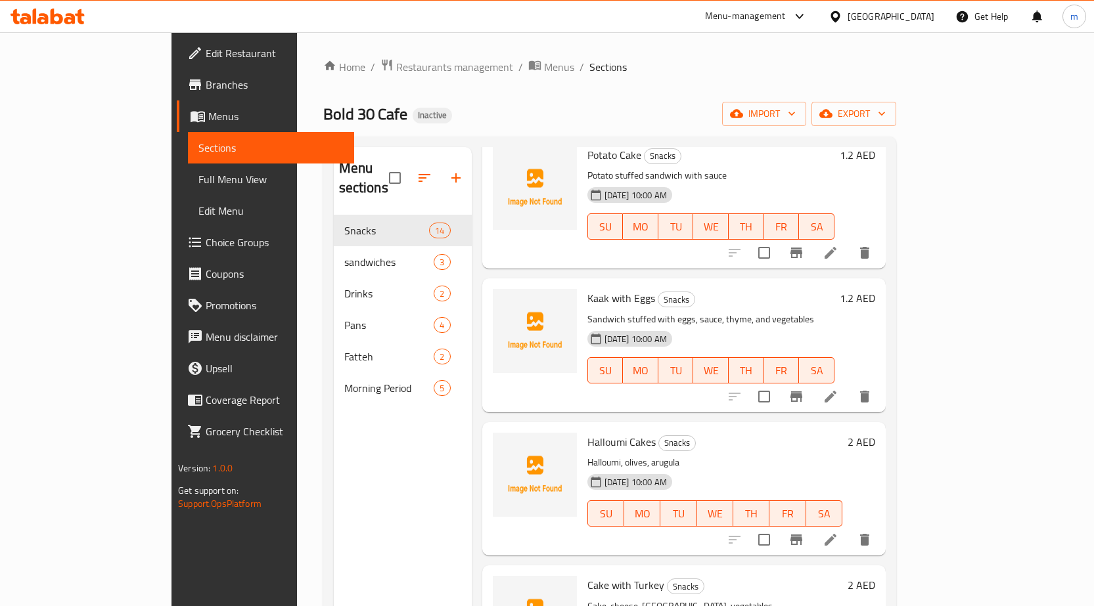
scroll to position [131, 0]
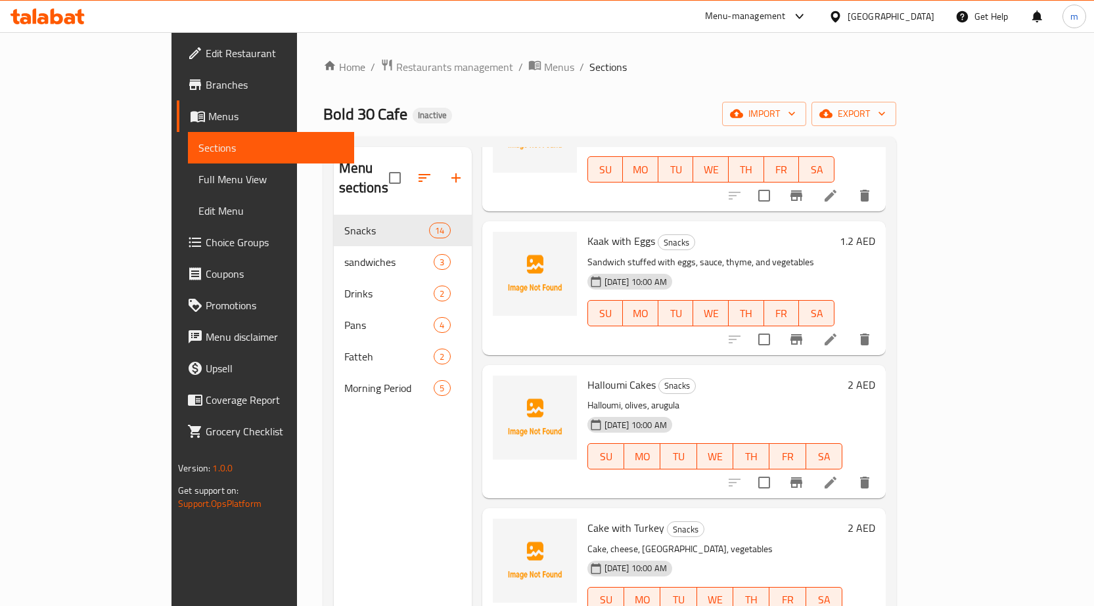
click at [849, 328] on li at bounding box center [830, 340] width 37 height 24
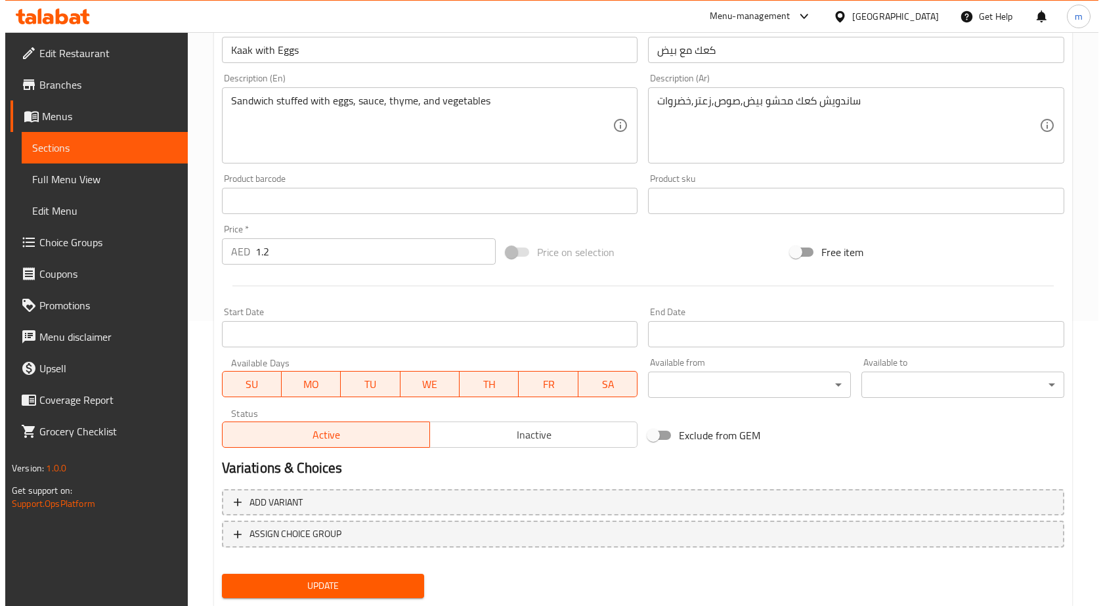
scroll to position [322, 0]
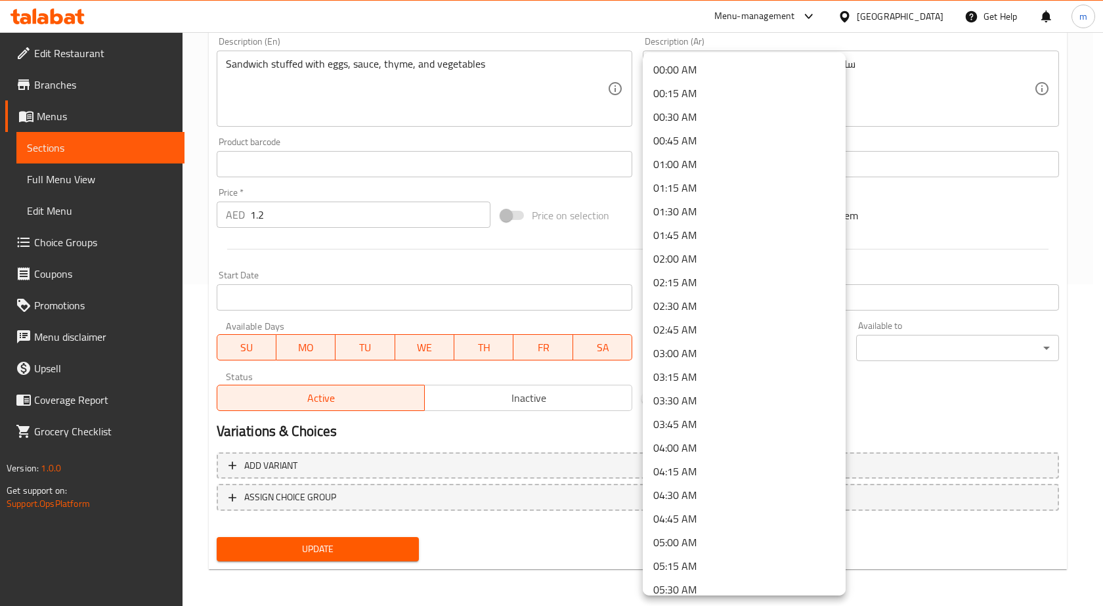
click at [703, 334] on li "09:00 AM" at bounding box center [744, 330] width 203 height 24
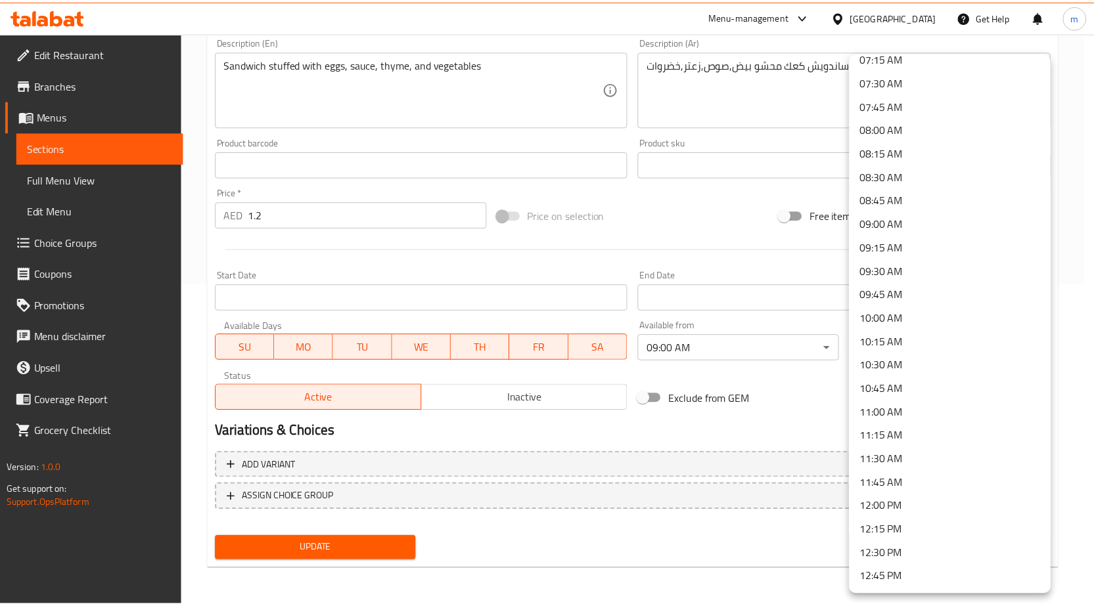
scroll to position [788, 0]
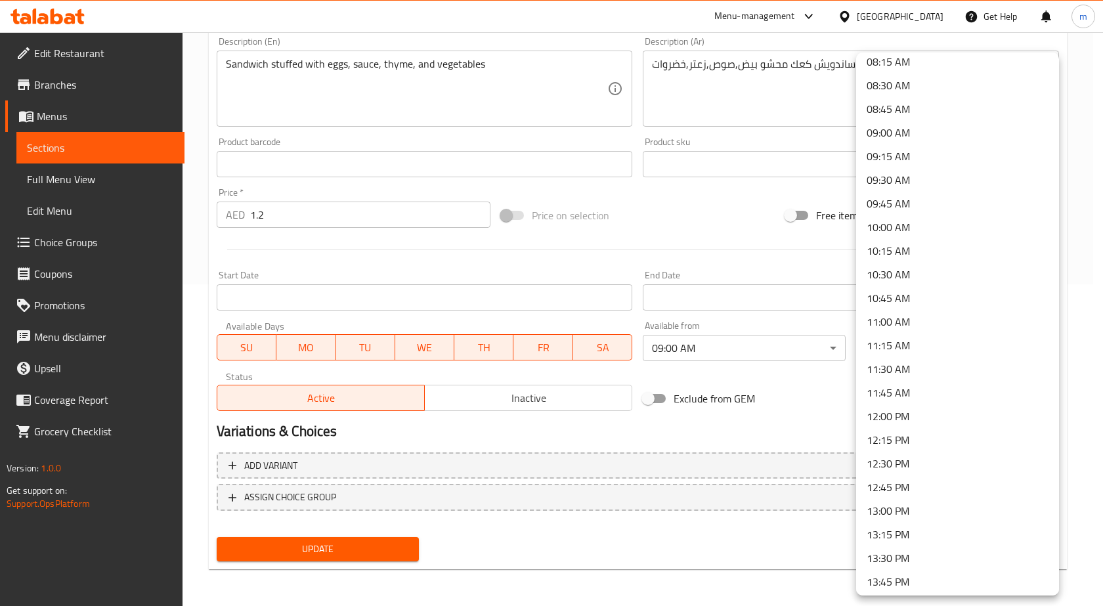
click at [895, 320] on li "11:00 AM" at bounding box center [957, 322] width 203 height 24
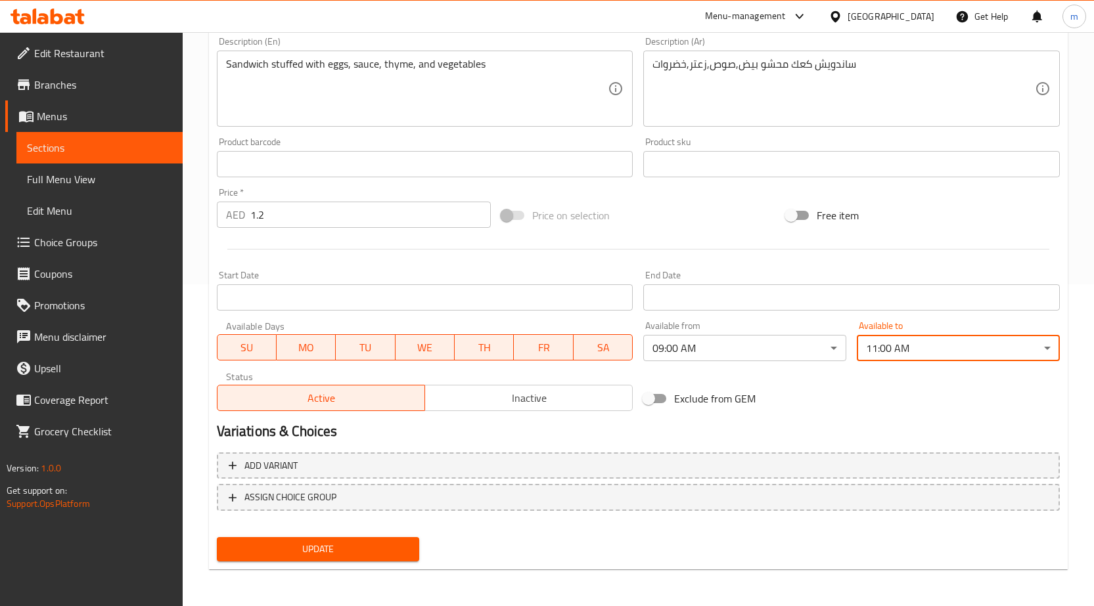
click at [391, 550] on span "Update" at bounding box center [318, 549] width 182 height 16
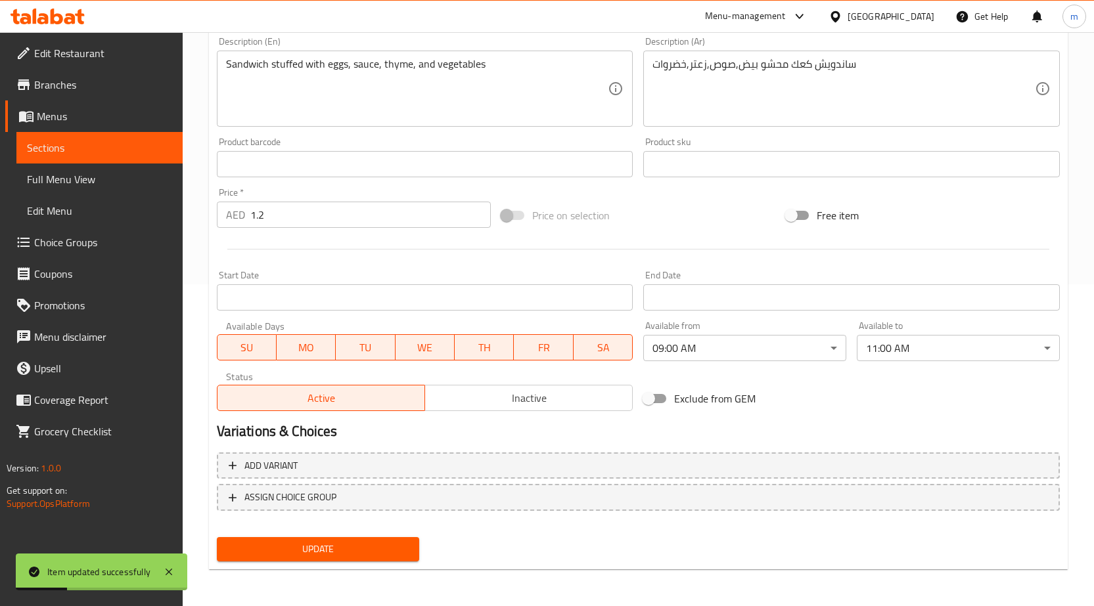
click at [89, 147] on span "Sections" at bounding box center [99, 148] width 145 height 16
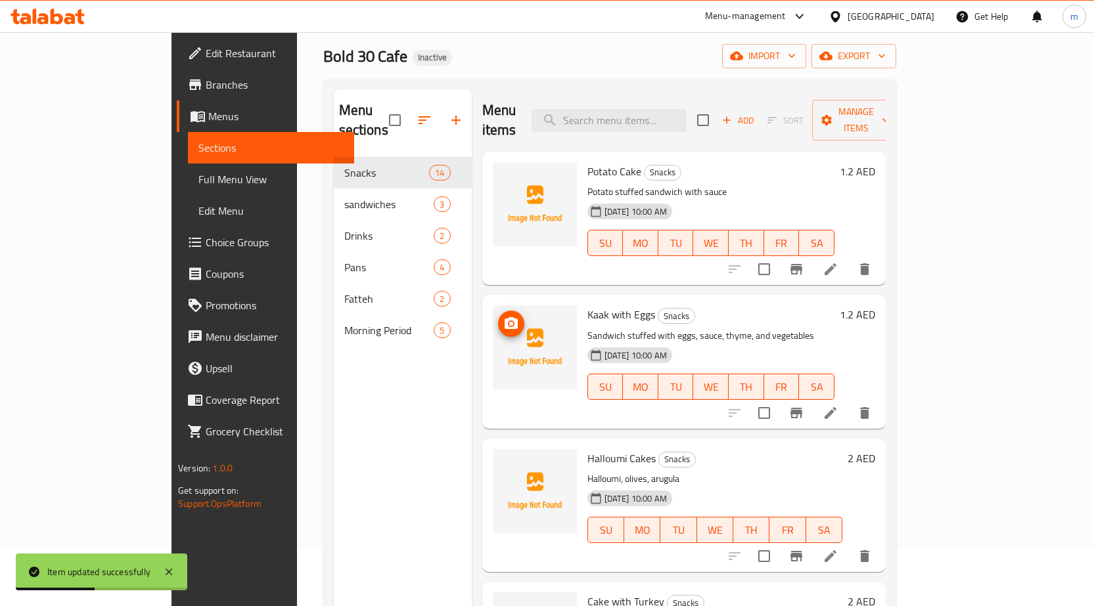
scroll to position [53, 0]
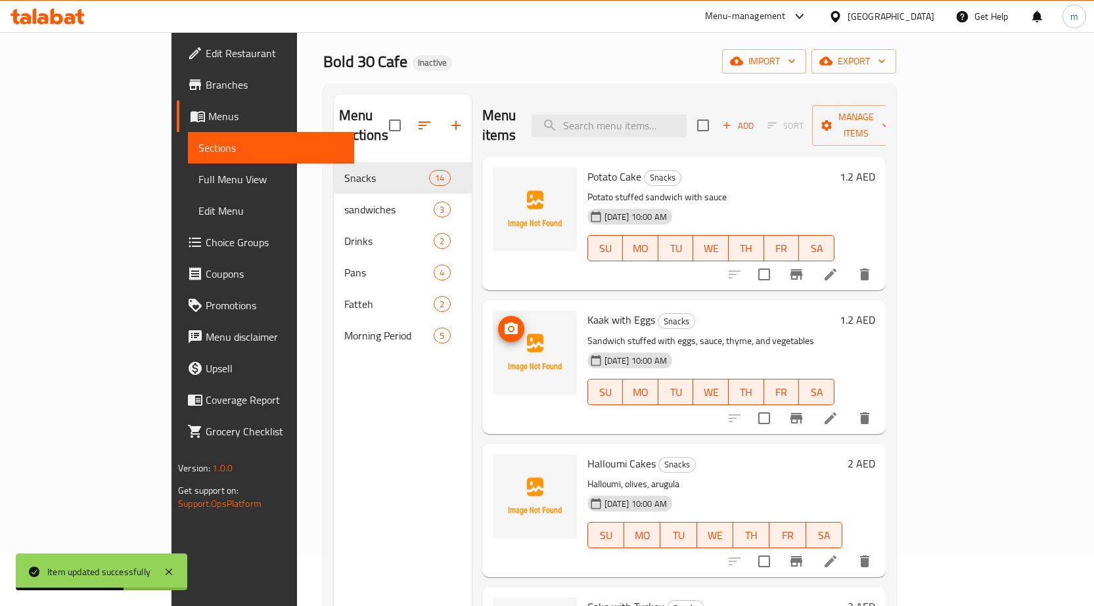
click at [809, 455] on h6 "Halloumi Cakes Snacks" at bounding box center [714, 464] width 255 height 18
click at [842, 476] on p "Halloumi, olives, arugula" at bounding box center [714, 484] width 255 height 16
click at [849, 550] on li at bounding box center [830, 562] width 37 height 24
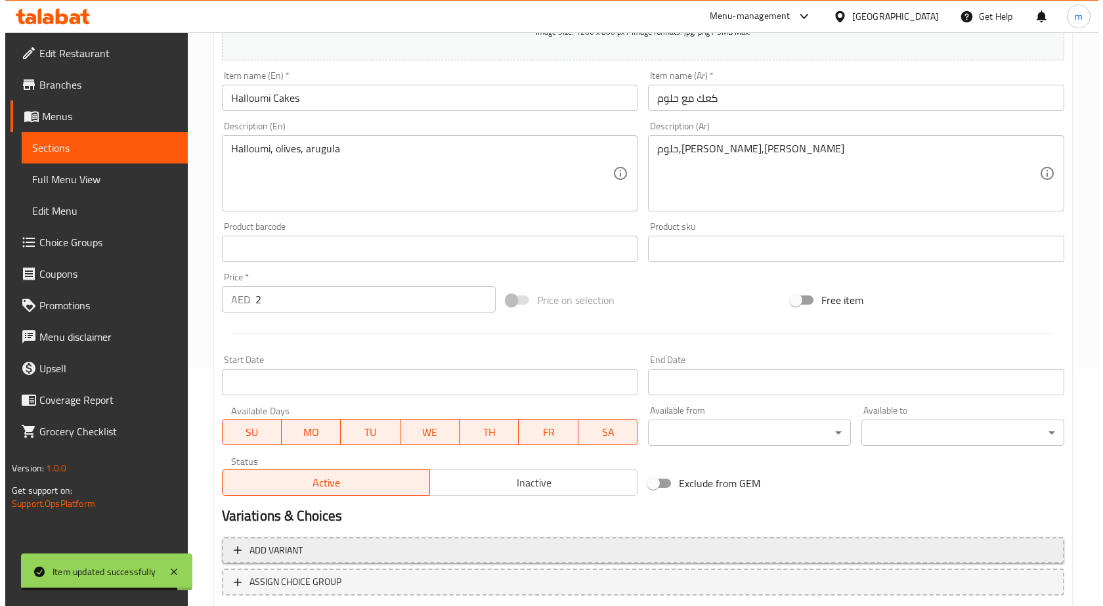
scroll to position [322, 0]
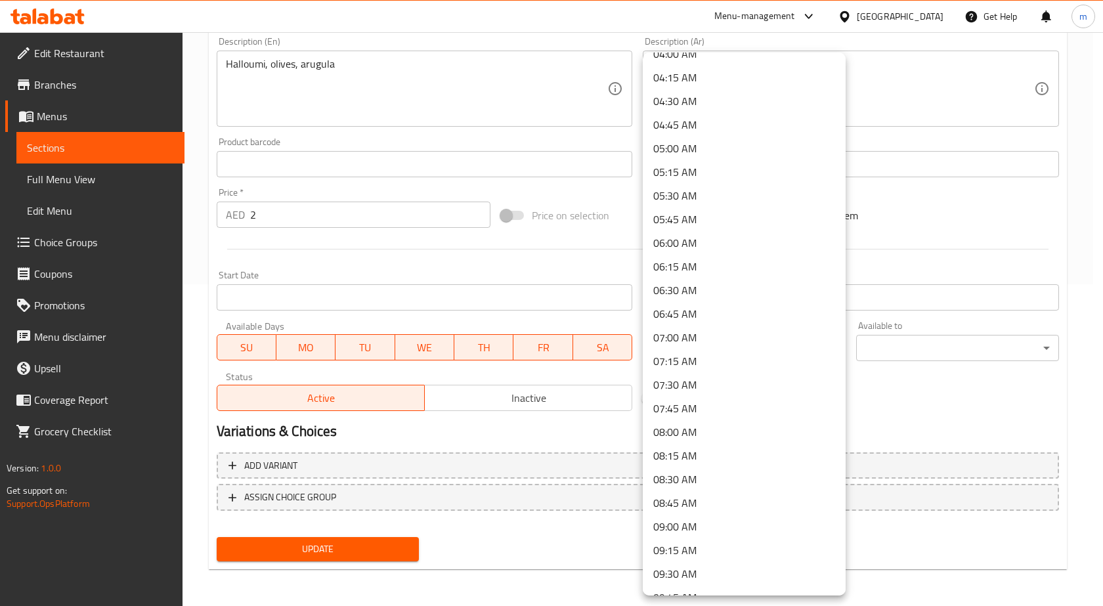
scroll to position [525, 0]
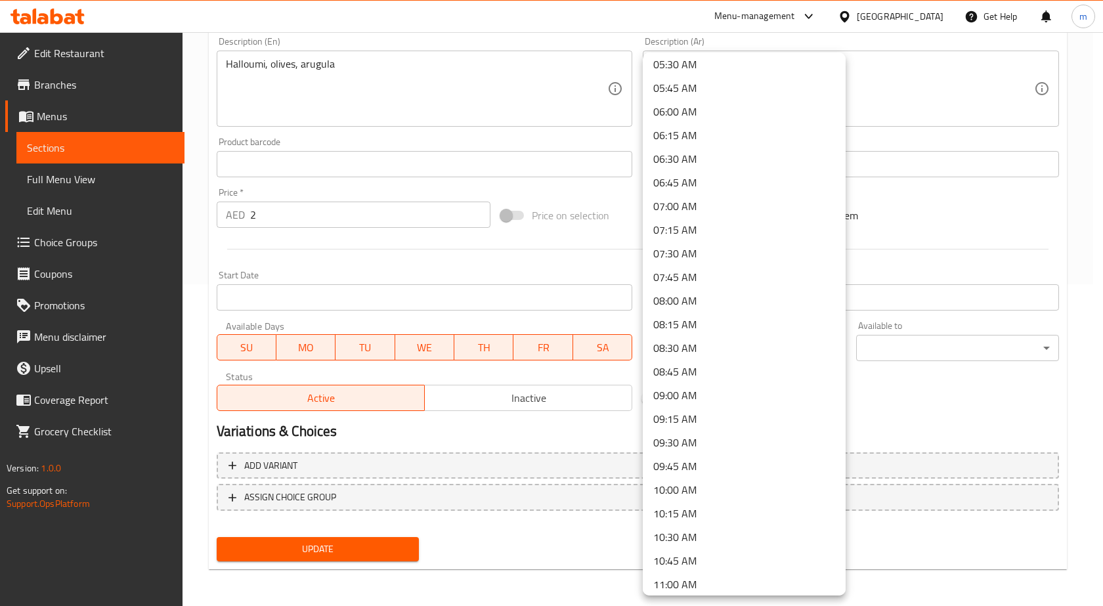
click at [705, 405] on li "09:00 AM" at bounding box center [744, 396] width 203 height 24
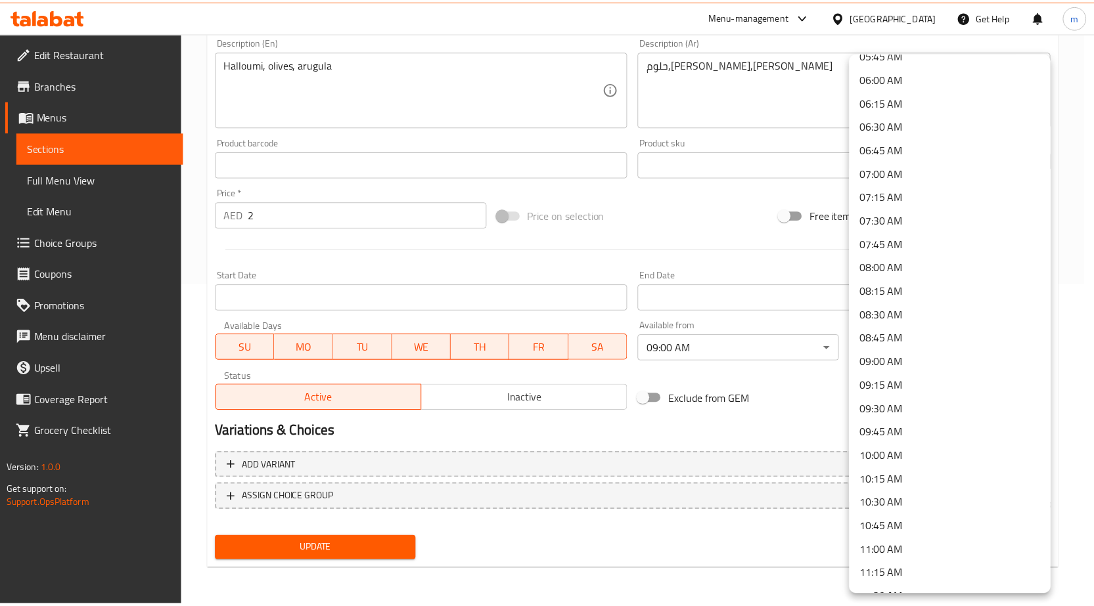
scroll to position [591, 0]
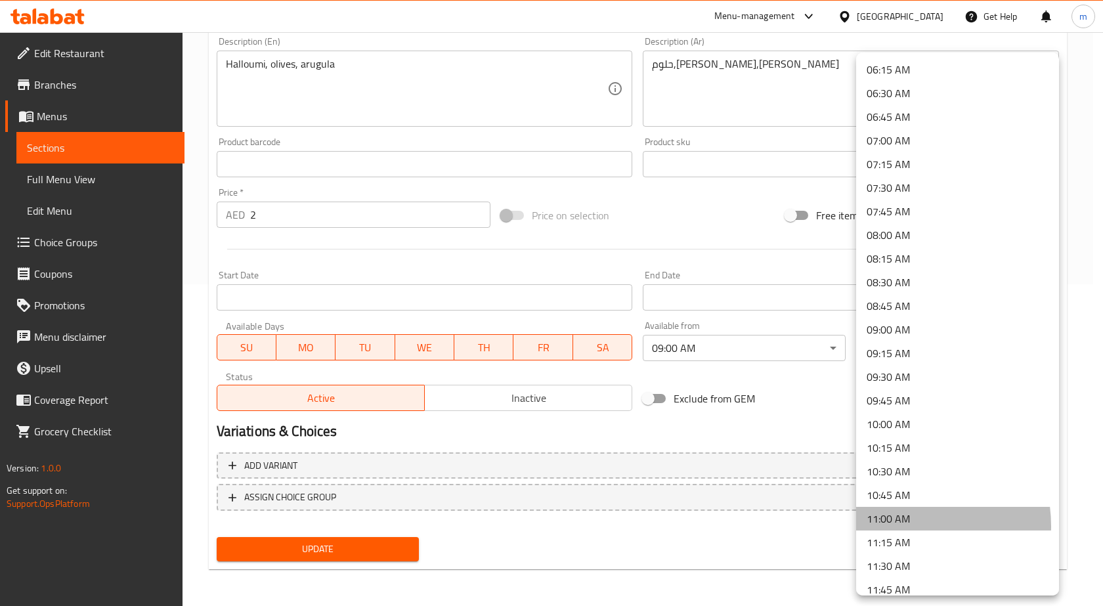
click at [900, 526] on li "11:00 AM" at bounding box center [957, 519] width 203 height 24
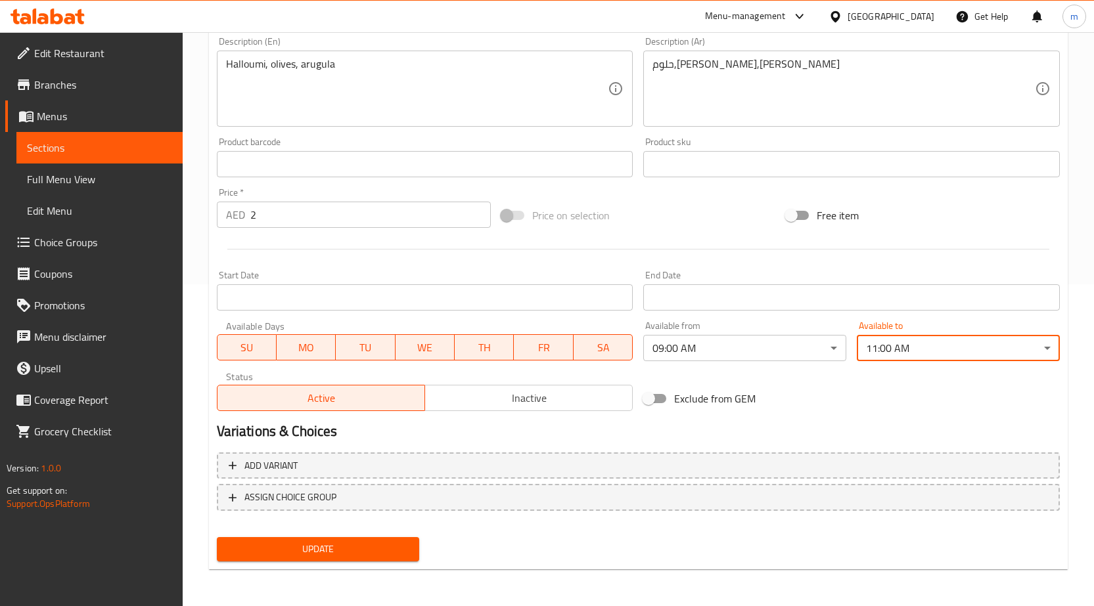
click at [407, 557] on span "Update" at bounding box center [318, 549] width 182 height 16
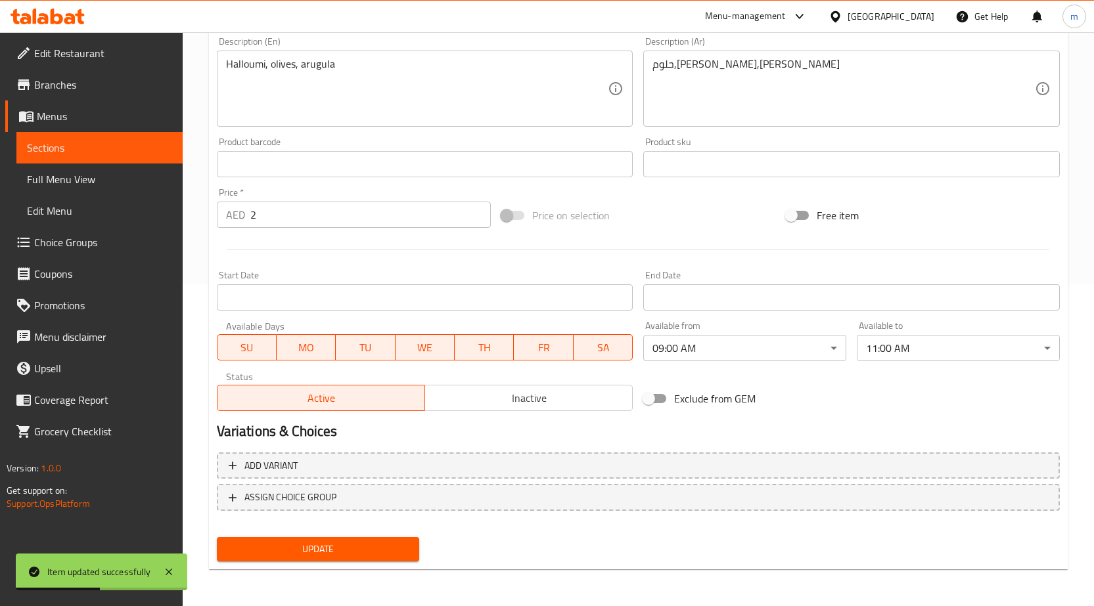
click at [102, 152] on span "Sections" at bounding box center [99, 148] width 145 height 16
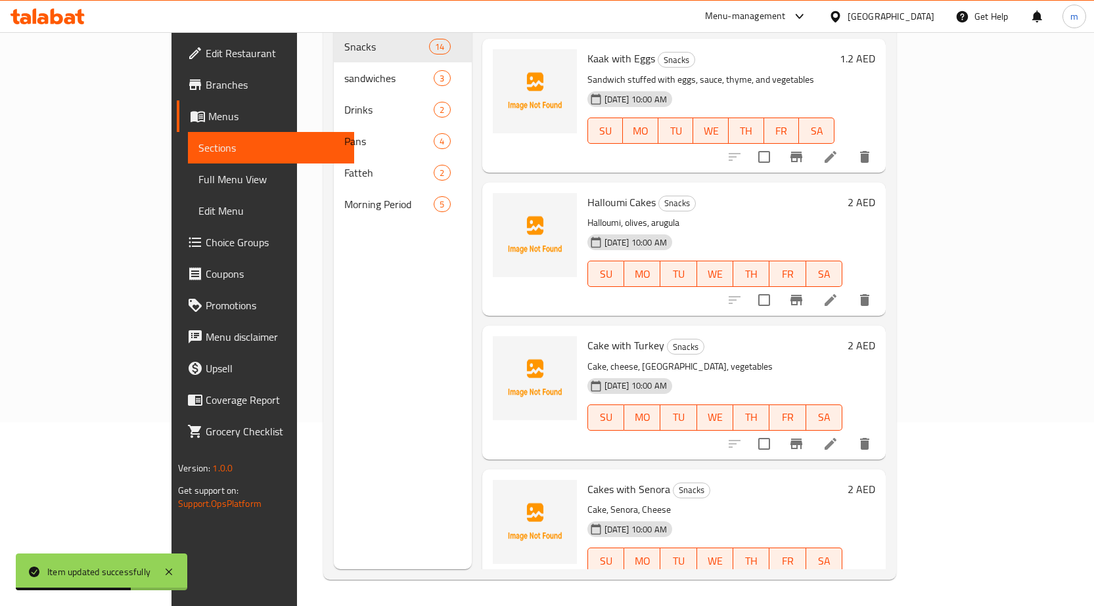
scroll to position [131, 0]
click at [709, 335] on div "Cake with Turkey Snacks Cake, cheese, [GEOGRAPHIC_DATA], vegetables [DATE] 10:0…" at bounding box center [714, 391] width 265 height 123
click at [838, 435] on icon at bounding box center [830, 443] width 16 height 16
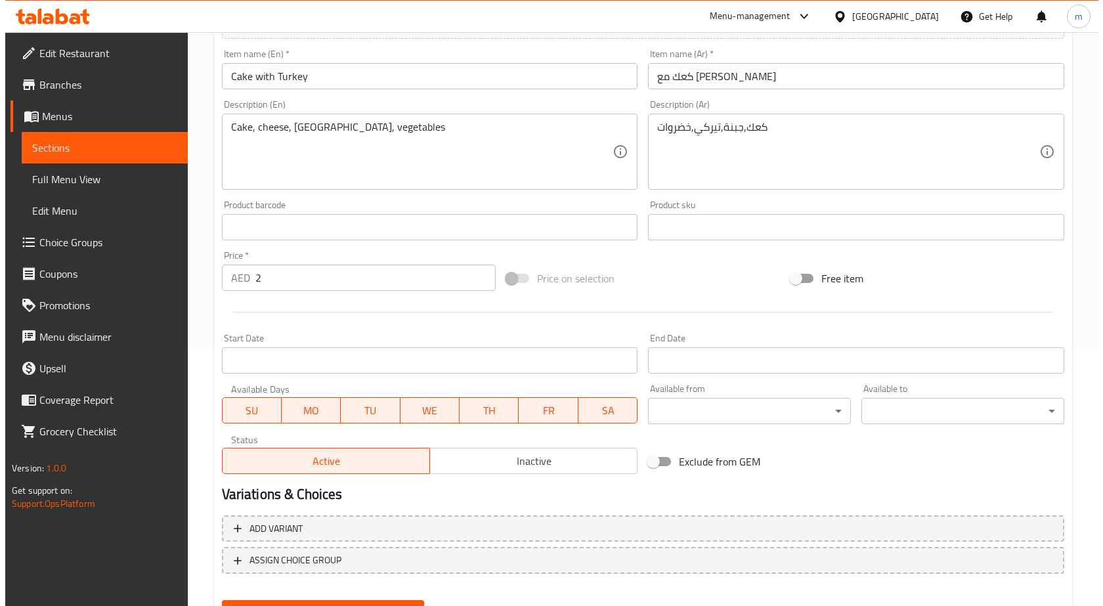
scroll to position [263, 0]
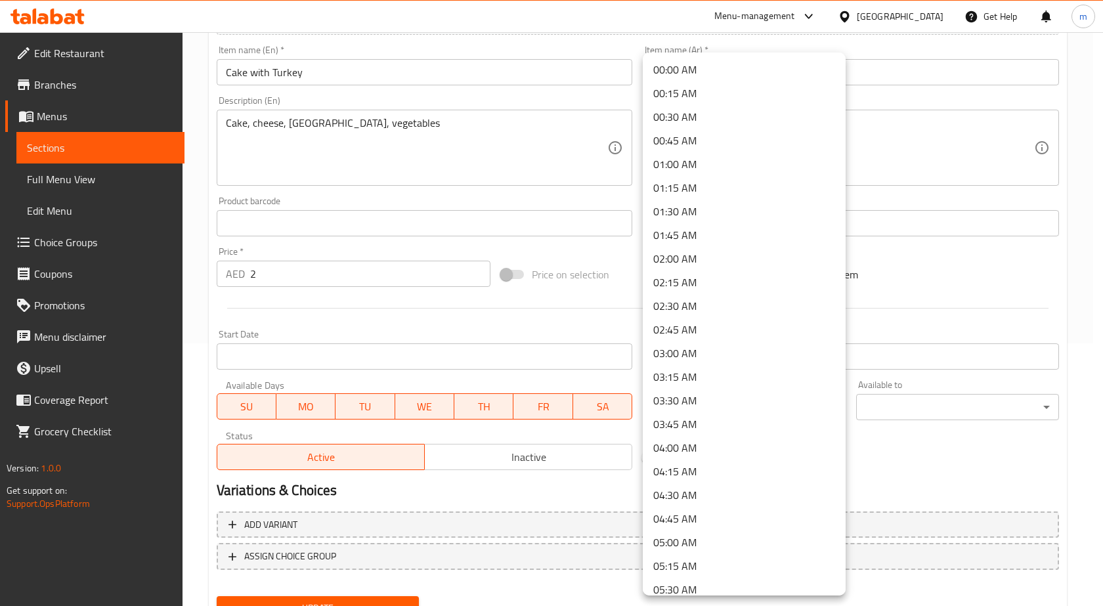
click at [752, 344] on body "​ Menu-management [GEOGRAPHIC_DATA] Get Help m Edit Restaurant Branches Menus S…" at bounding box center [551, 56] width 1103 height 574
click at [705, 330] on li "09:00 AM" at bounding box center [744, 330] width 203 height 24
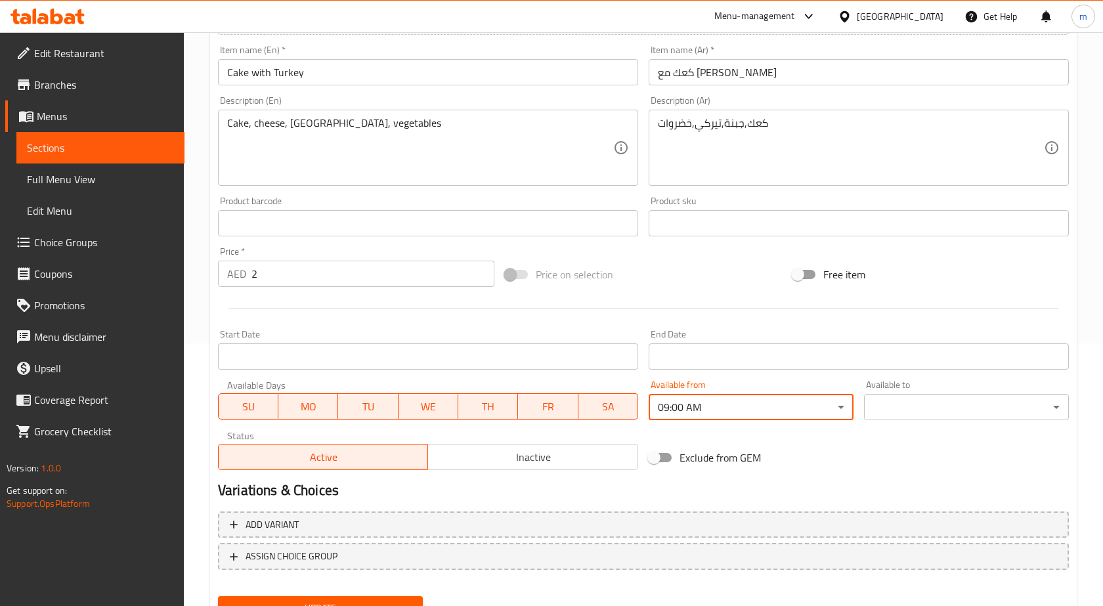
click at [962, 344] on body "​ Menu-management [GEOGRAPHIC_DATA] Get Help m Edit Restaurant Branches Menus S…" at bounding box center [551, 56] width 1103 height 574
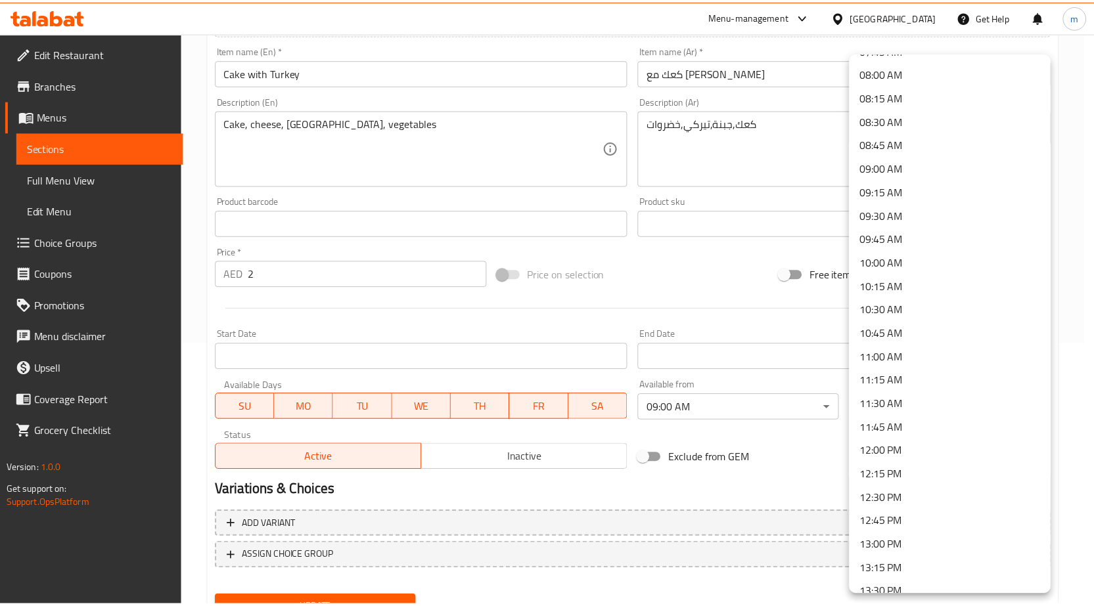
scroll to position [788, 0]
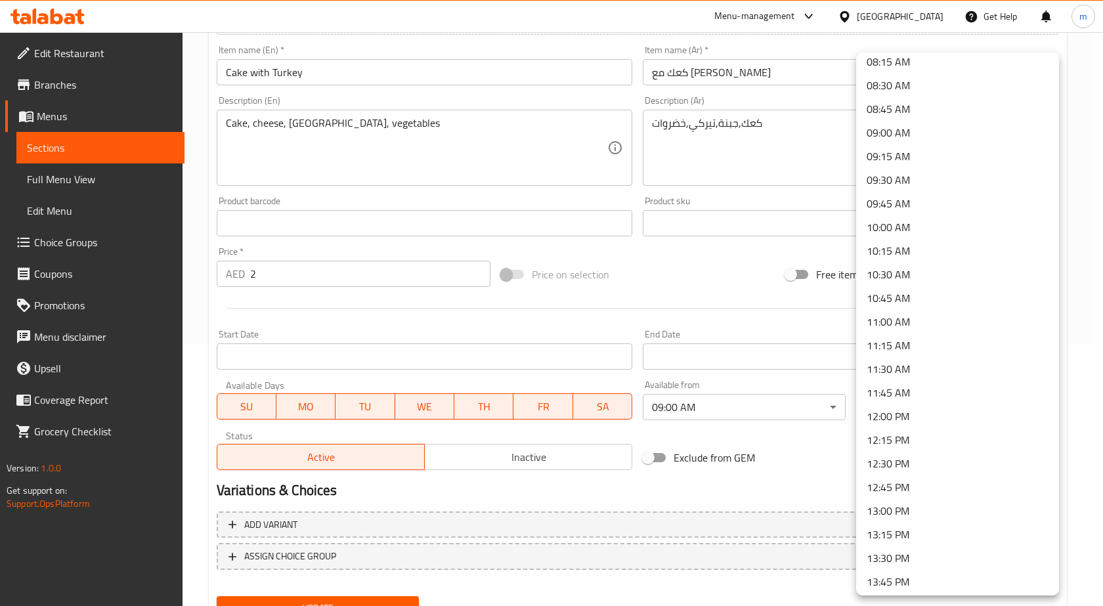
click at [902, 313] on li "11:00 AM" at bounding box center [957, 322] width 203 height 24
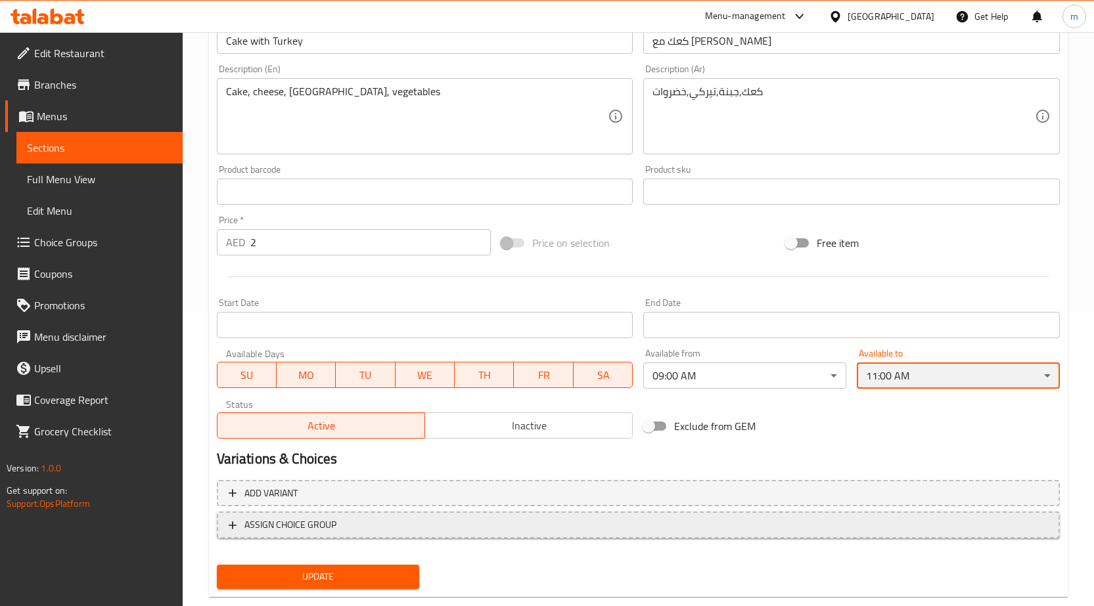
scroll to position [322, 0]
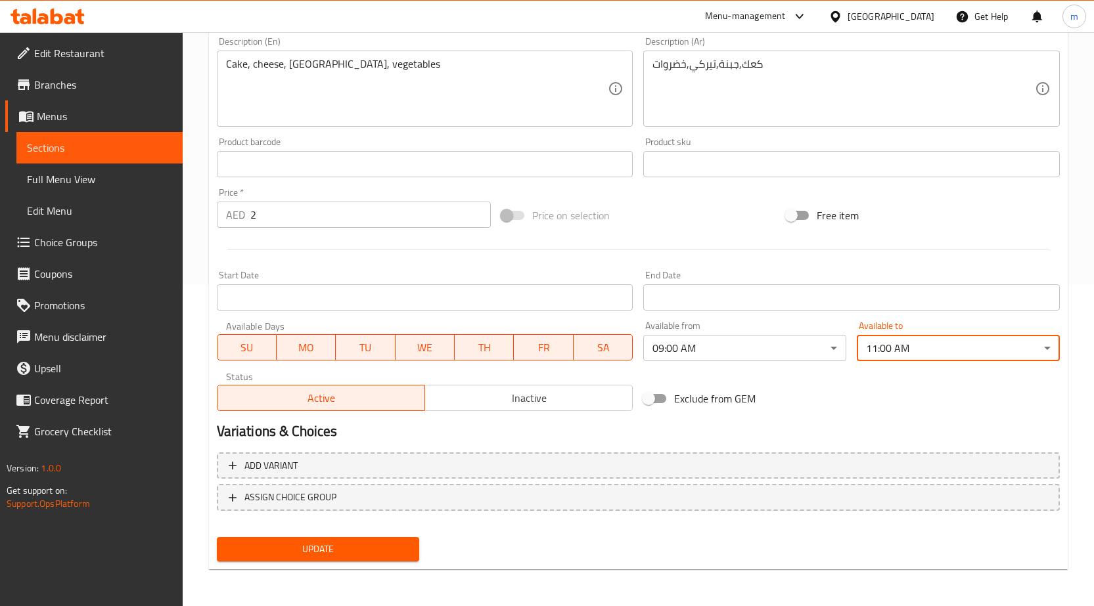
click at [362, 553] on span "Update" at bounding box center [318, 549] width 182 height 16
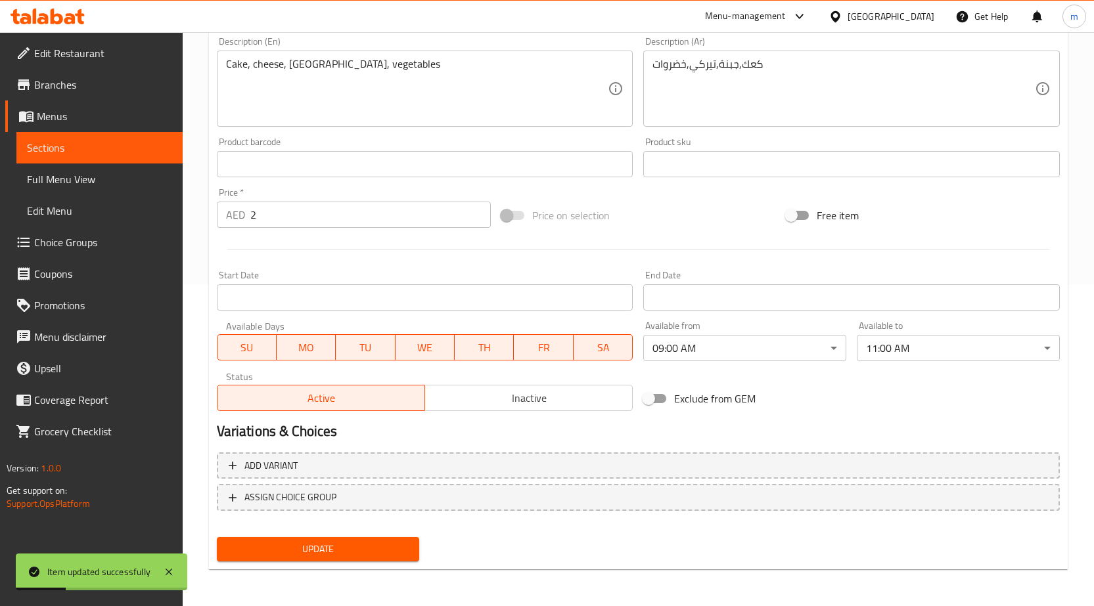
click at [101, 146] on span "Sections" at bounding box center [99, 148] width 145 height 16
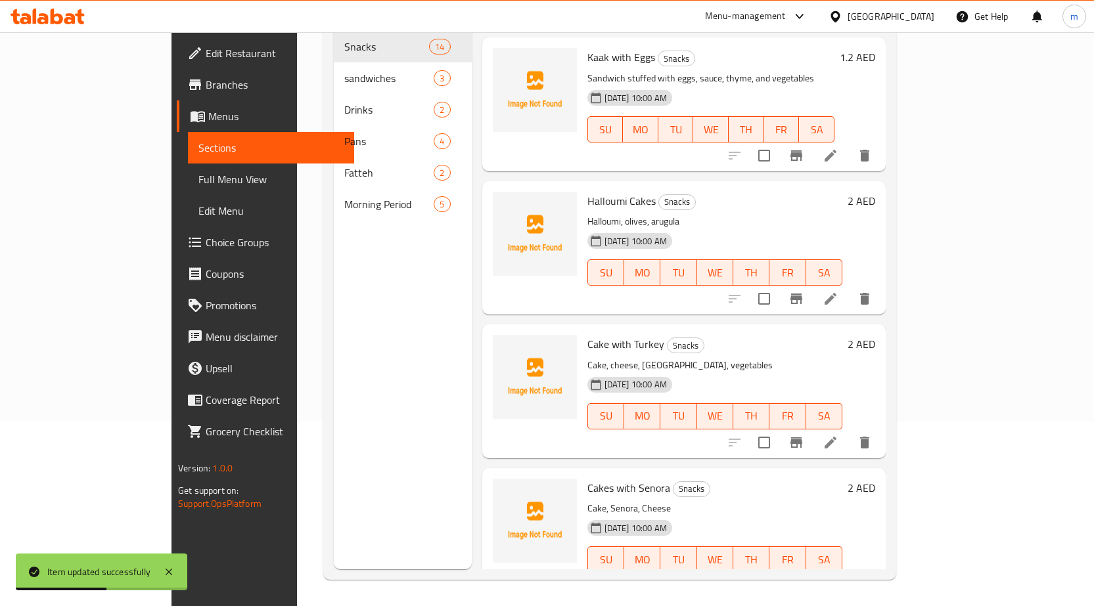
scroll to position [197, 0]
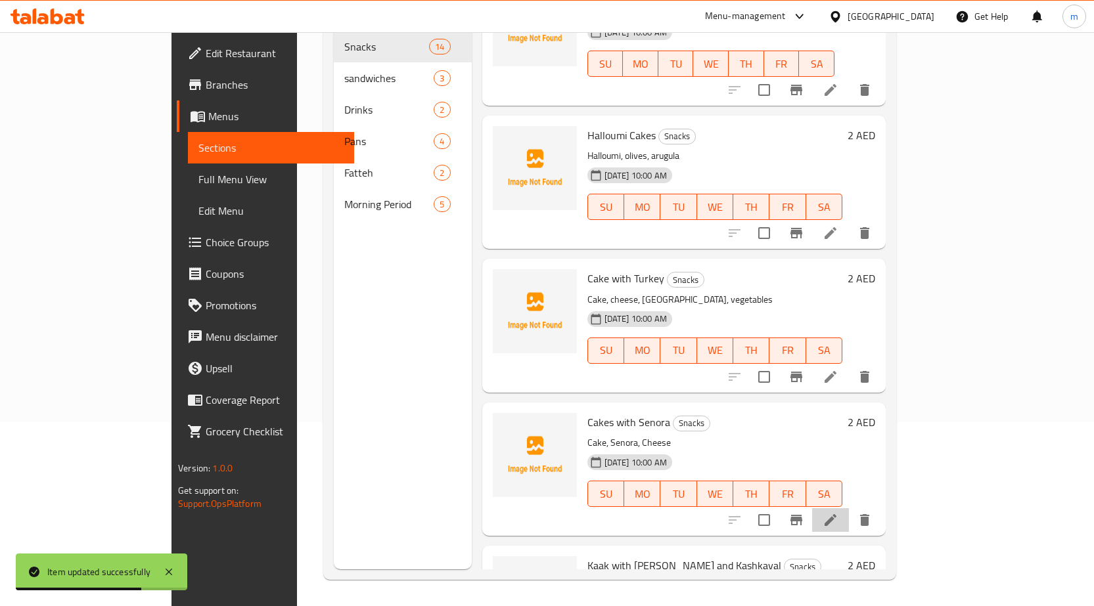
click at [849, 508] on li at bounding box center [830, 520] width 37 height 24
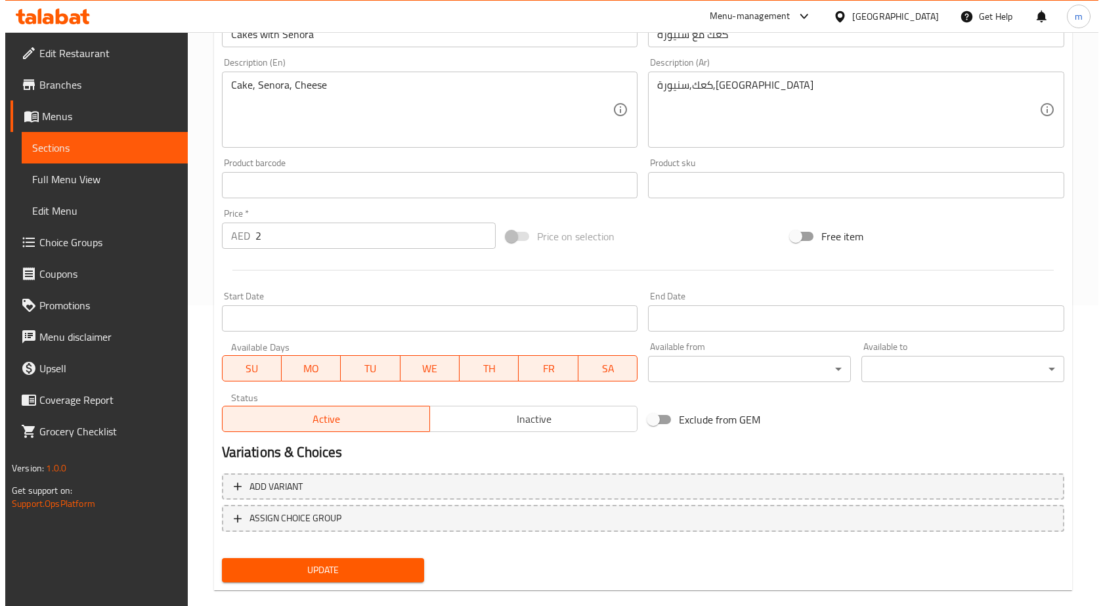
scroll to position [322, 0]
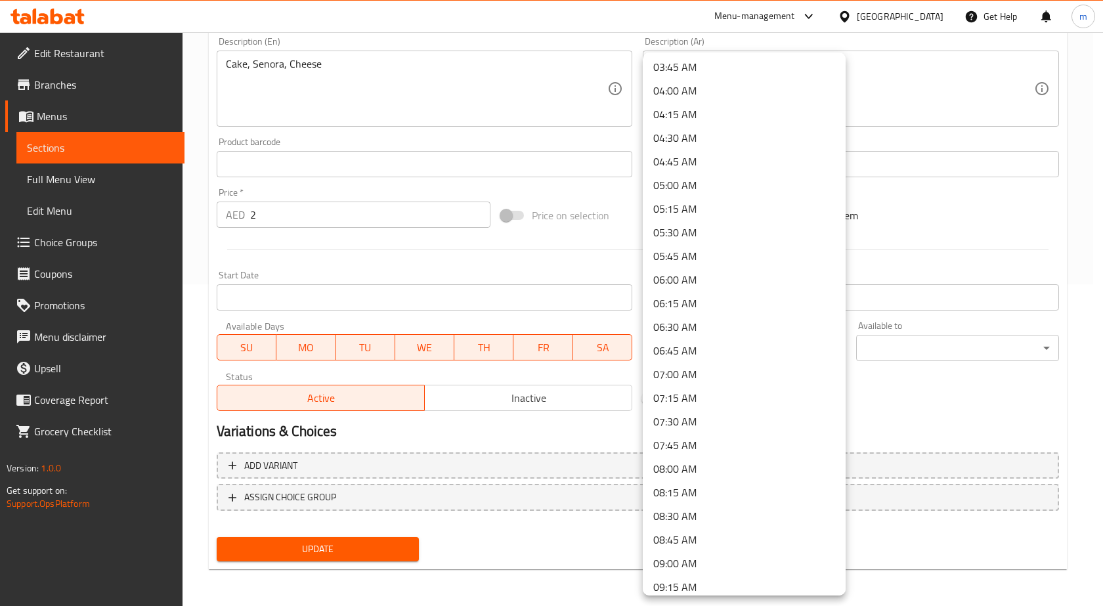
scroll to position [525, 0]
click at [682, 399] on li "09:00 AM" at bounding box center [744, 396] width 203 height 24
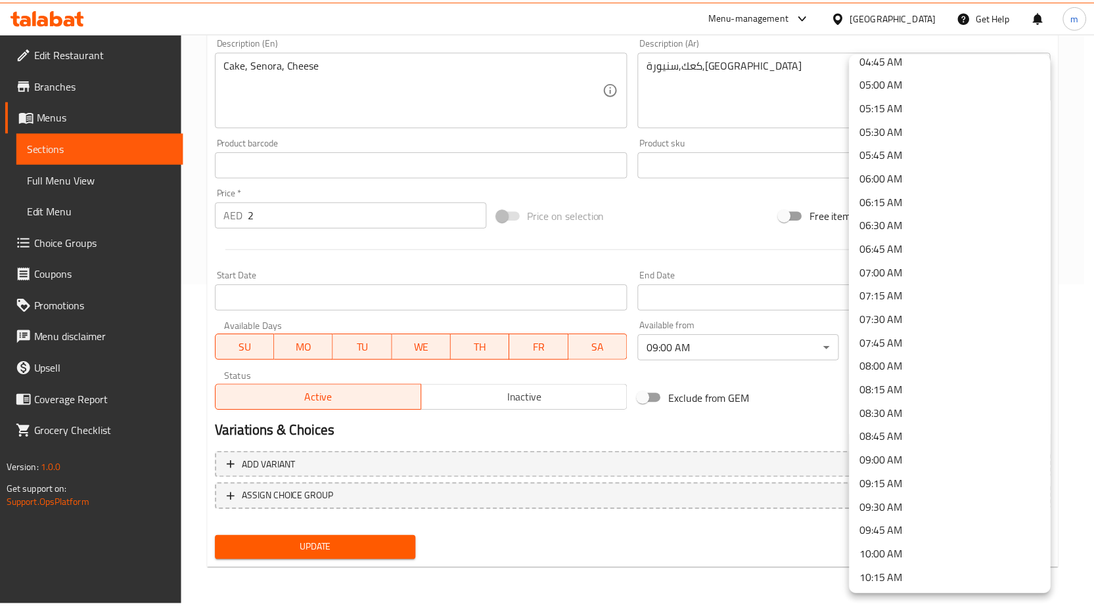
scroll to position [657, 0]
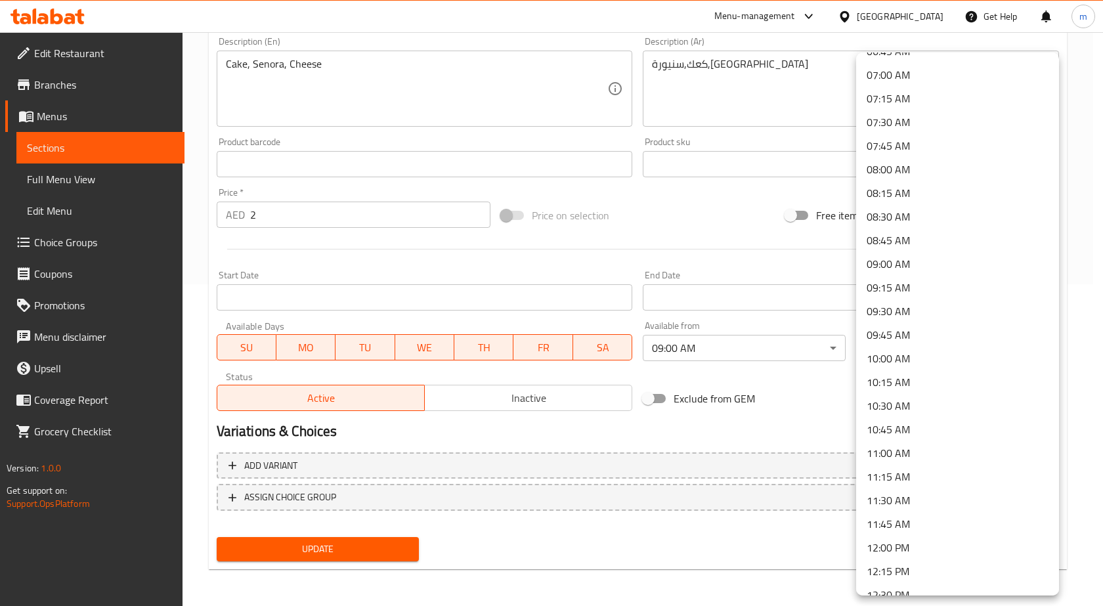
click at [900, 453] on li "11:00 AM" at bounding box center [957, 453] width 203 height 24
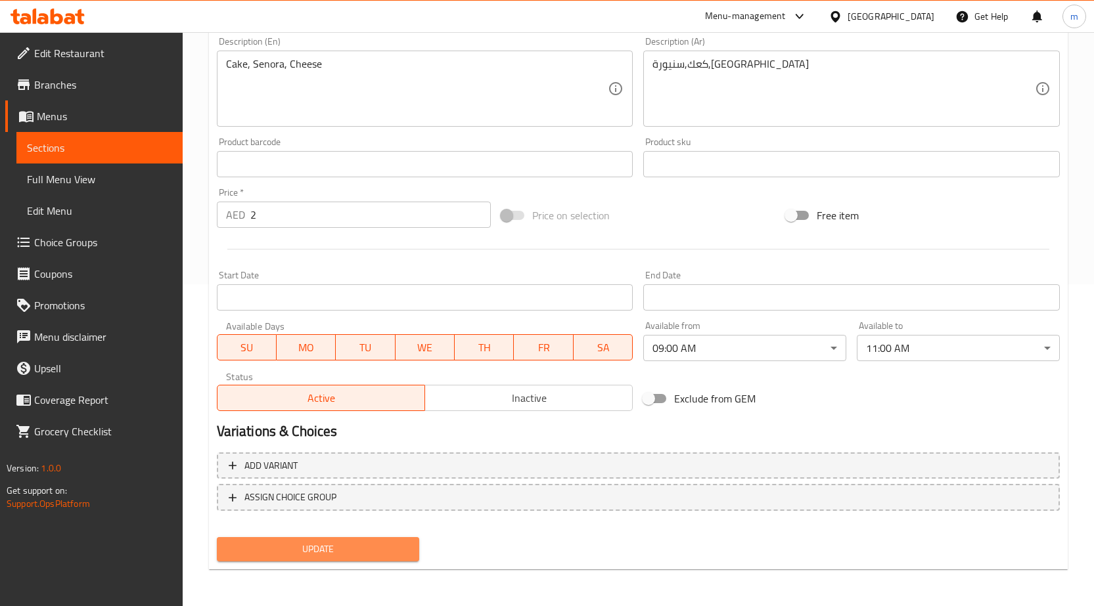
click at [389, 544] on span "Update" at bounding box center [318, 549] width 182 height 16
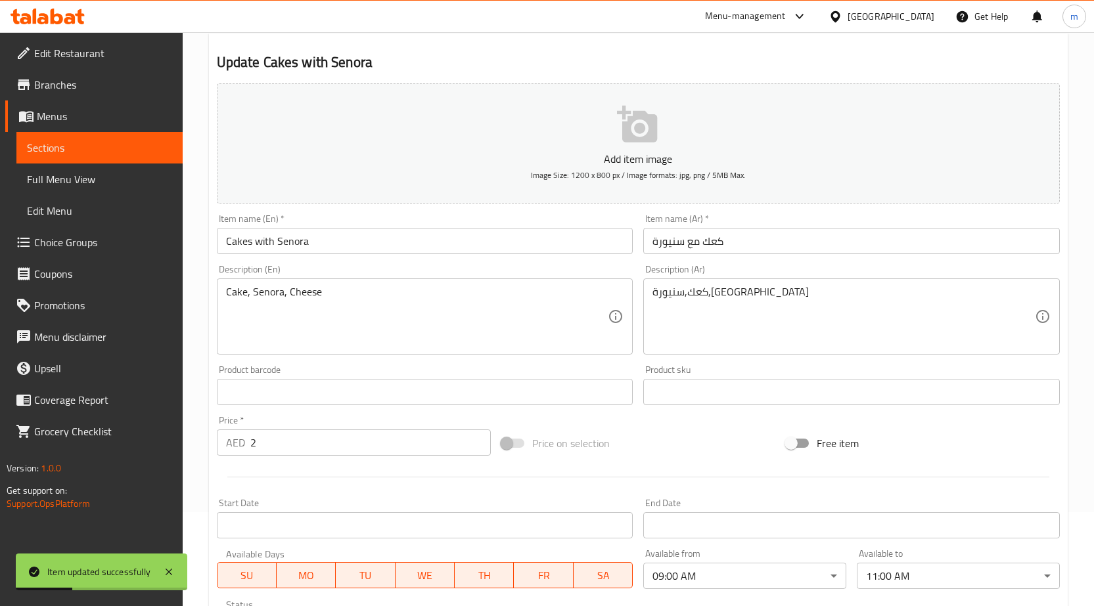
scroll to position [59, 0]
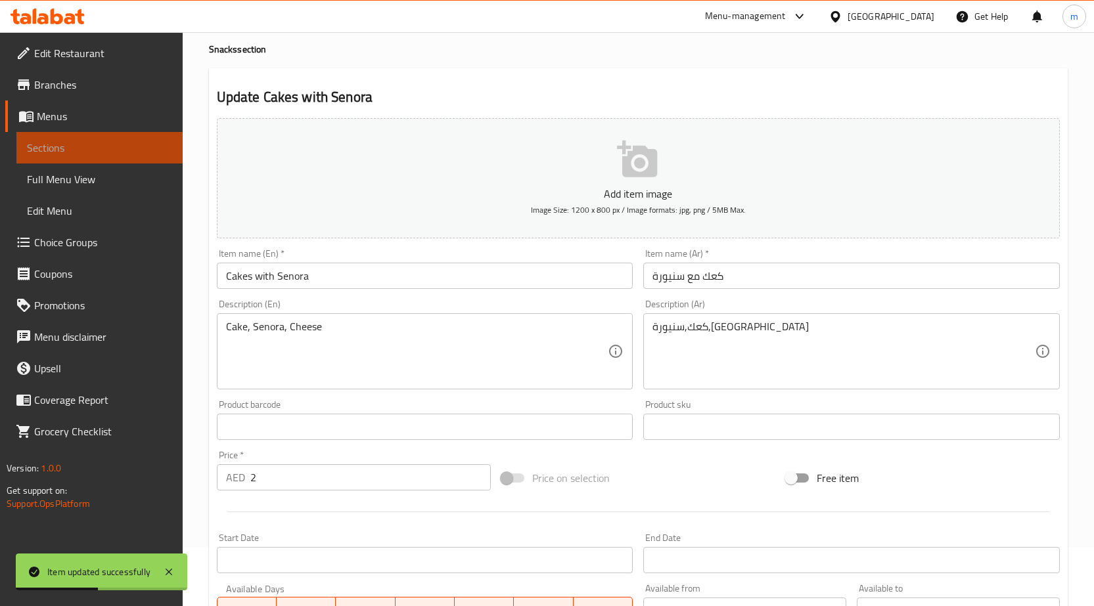
click at [116, 152] on span "Sections" at bounding box center [99, 148] width 145 height 16
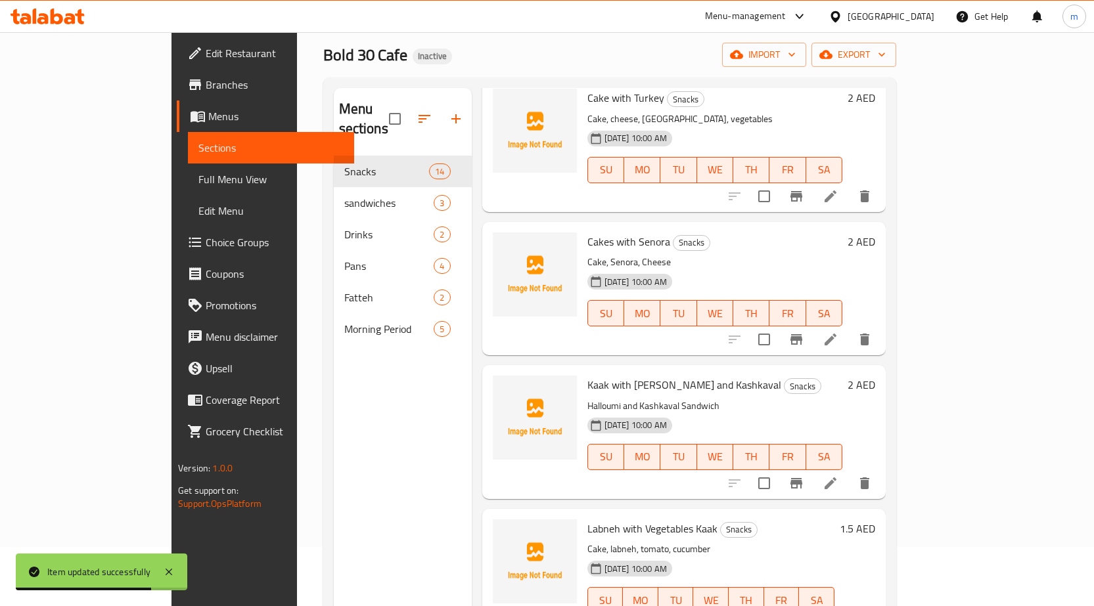
scroll to position [525, 0]
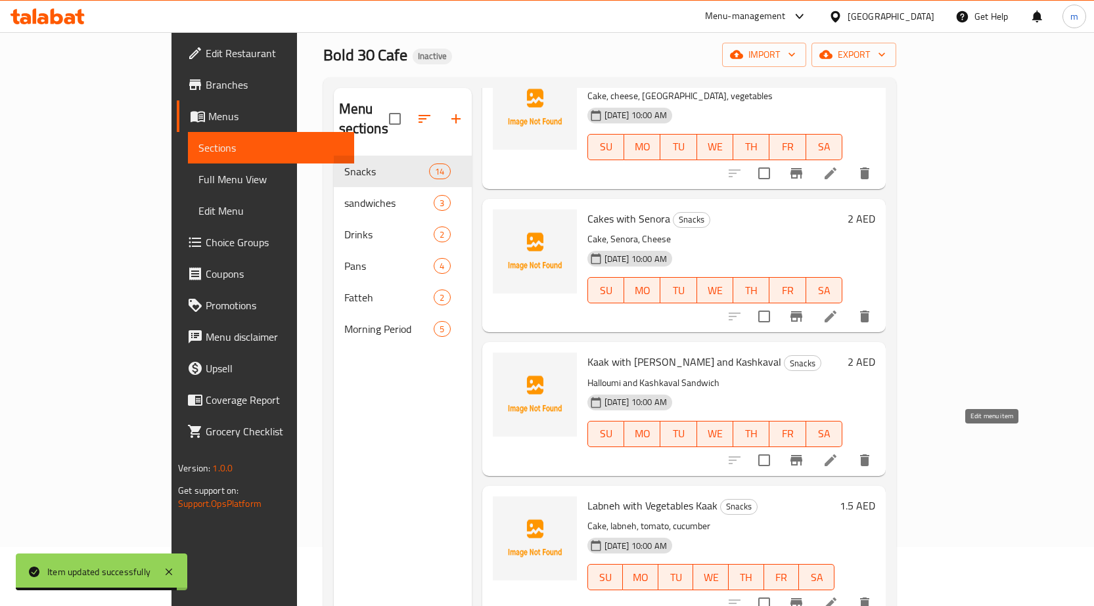
click at [838, 453] on icon at bounding box center [830, 461] width 16 height 16
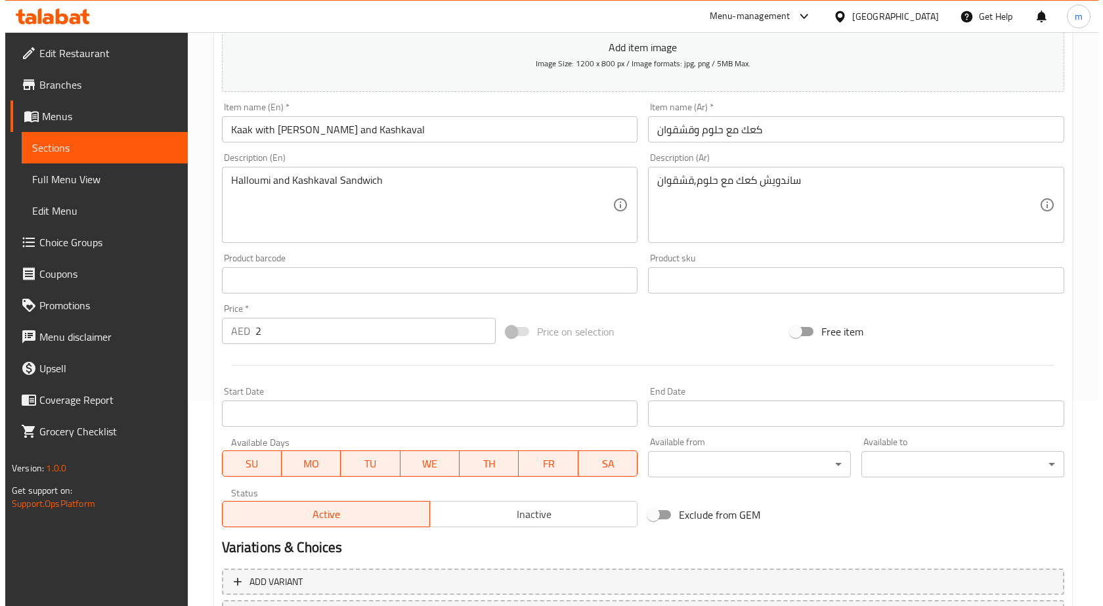
scroll to position [322, 0]
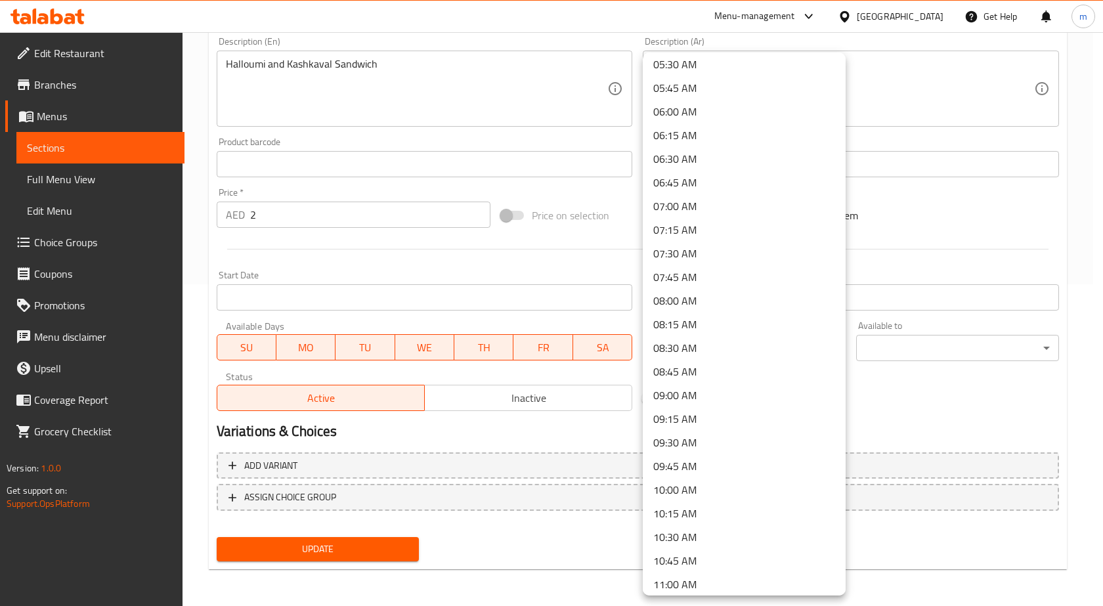
click at [697, 398] on li "09:00 AM" at bounding box center [744, 396] width 203 height 24
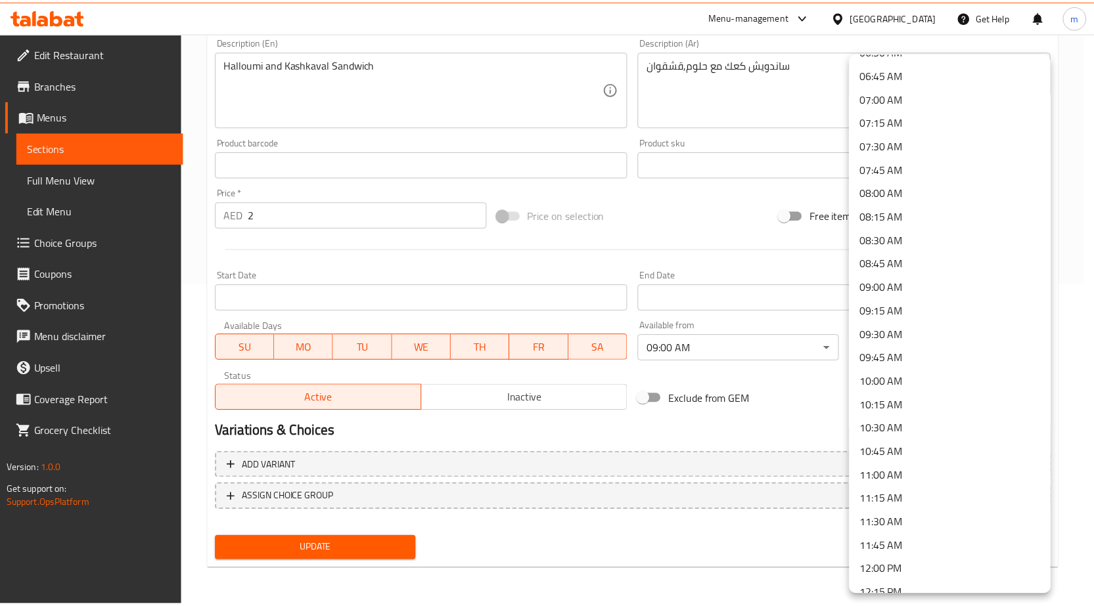
scroll to position [657, 0]
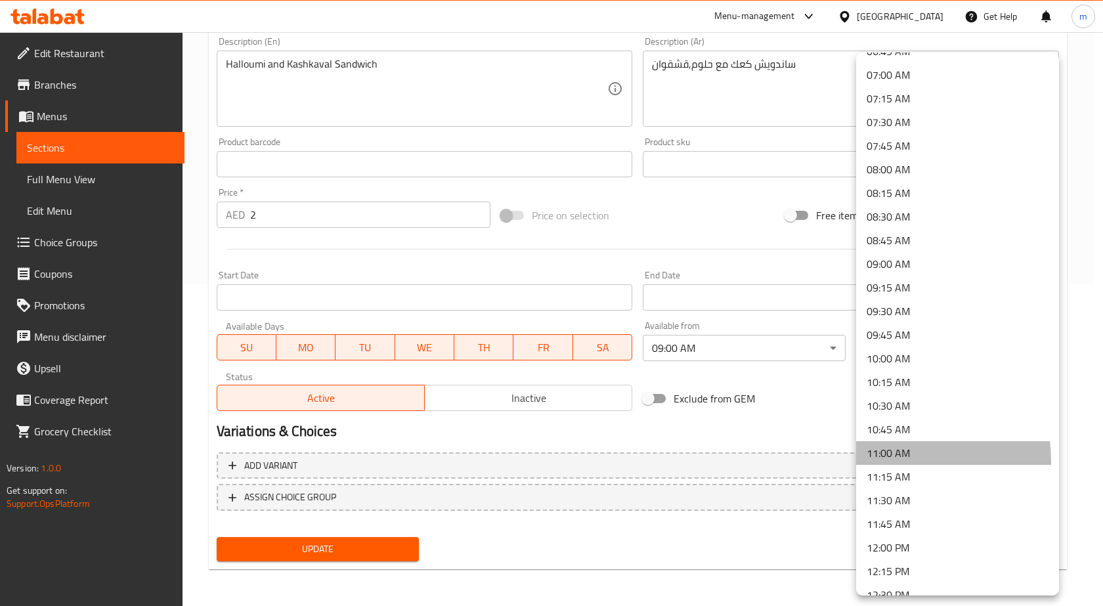
click at [897, 461] on li "11:00 AM" at bounding box center [957, 453] width 203 height 24
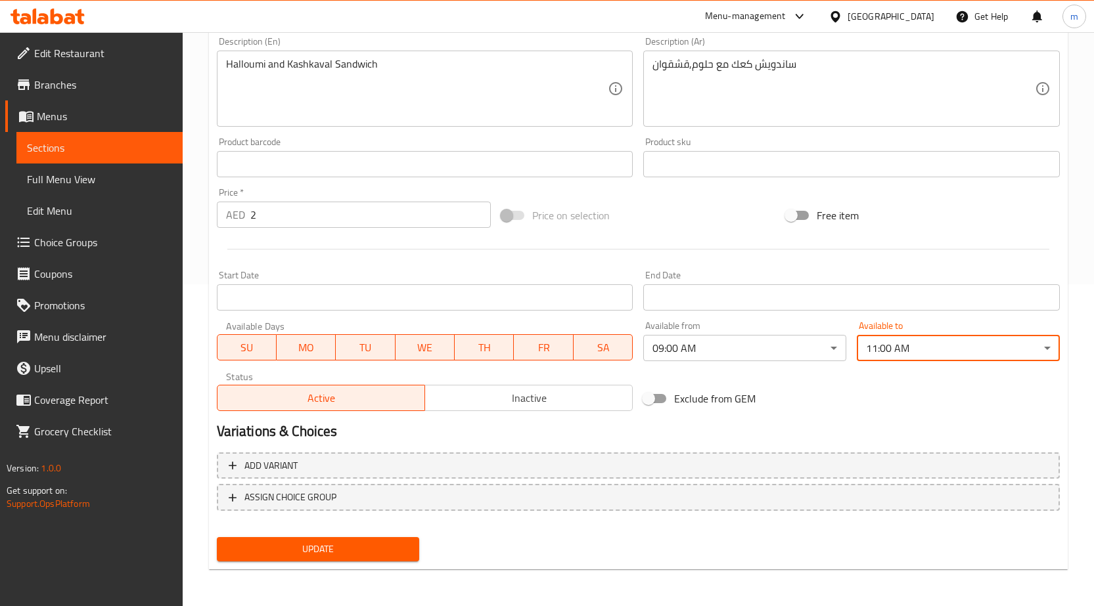
click at [400, 553] on span "Update" at bounding box center [318, 549] width 182 height 16
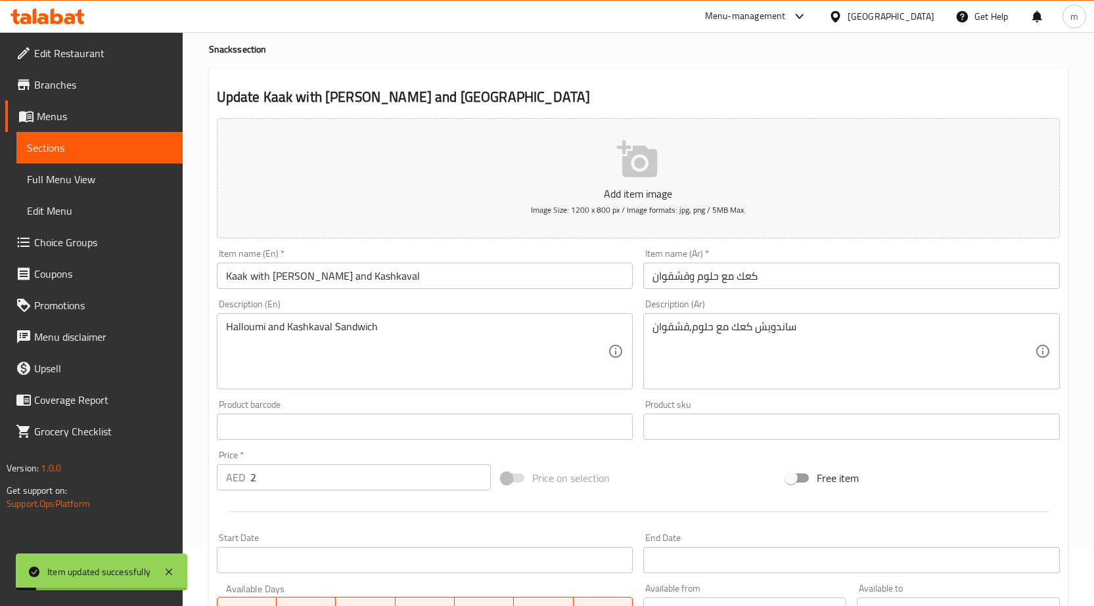
scroll to position [0, 0]
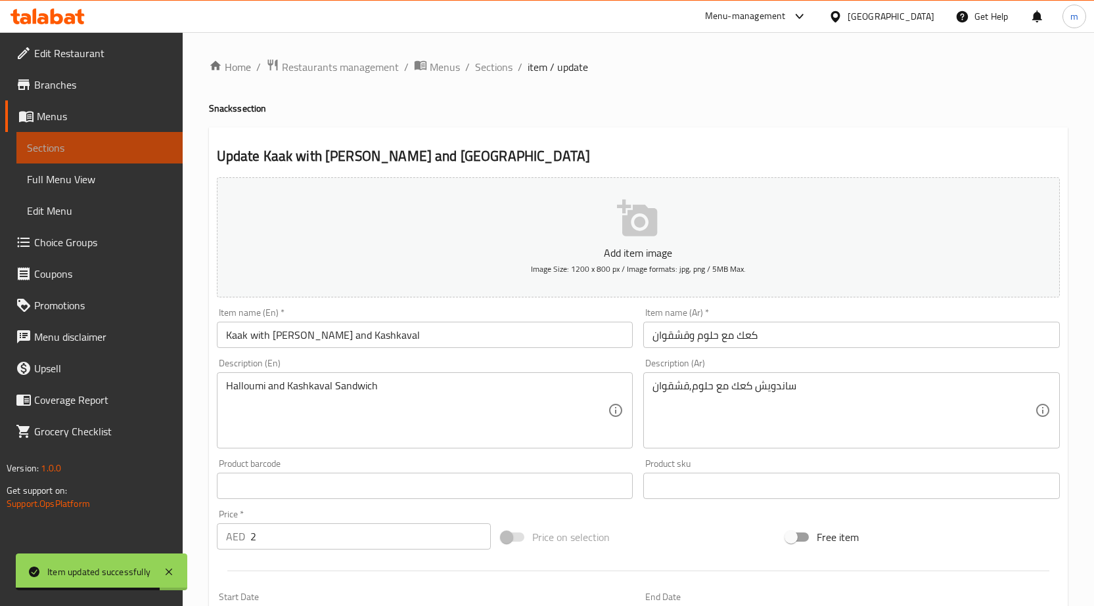
click at [135, 156] on link "Sections" at bounding box center [99, 148] width 166 height 32
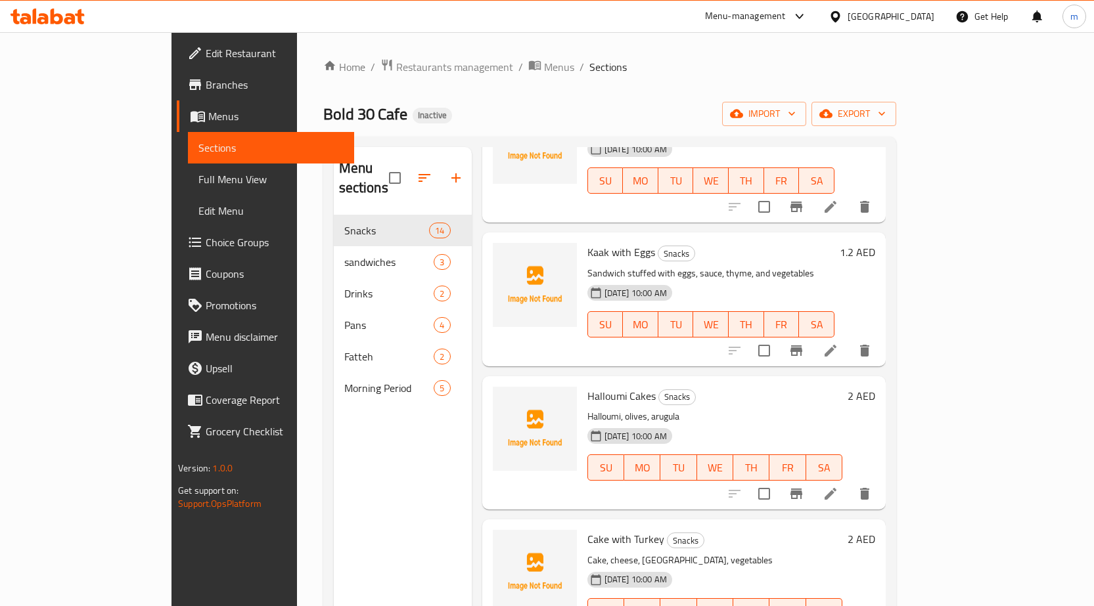
scroll to position [131, 0]
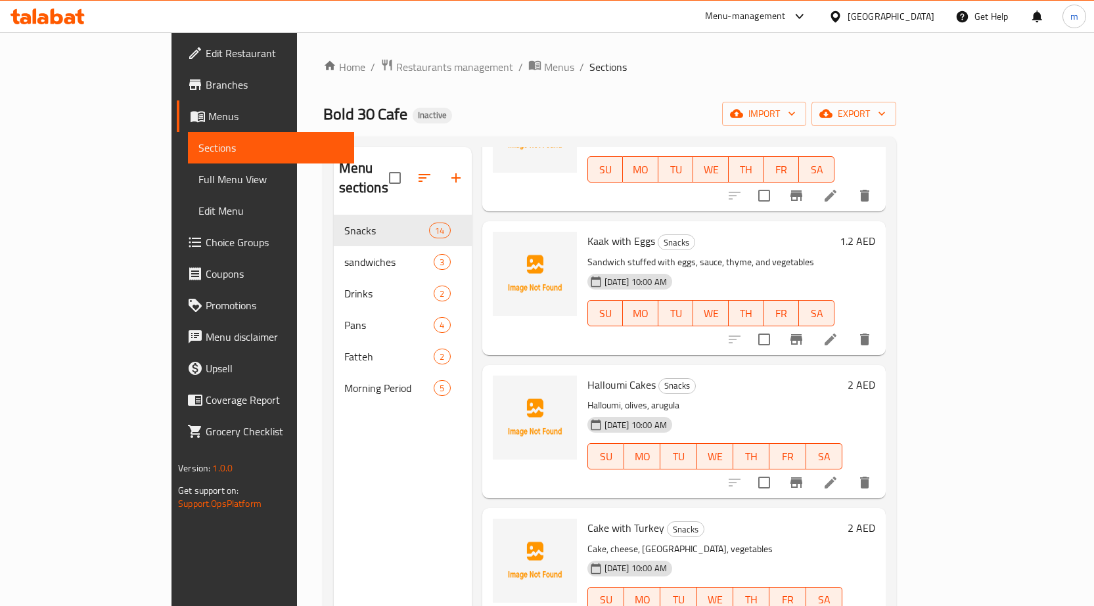
click at [838, 475] on icon at bounding box center [830, 483] width 16 height 16
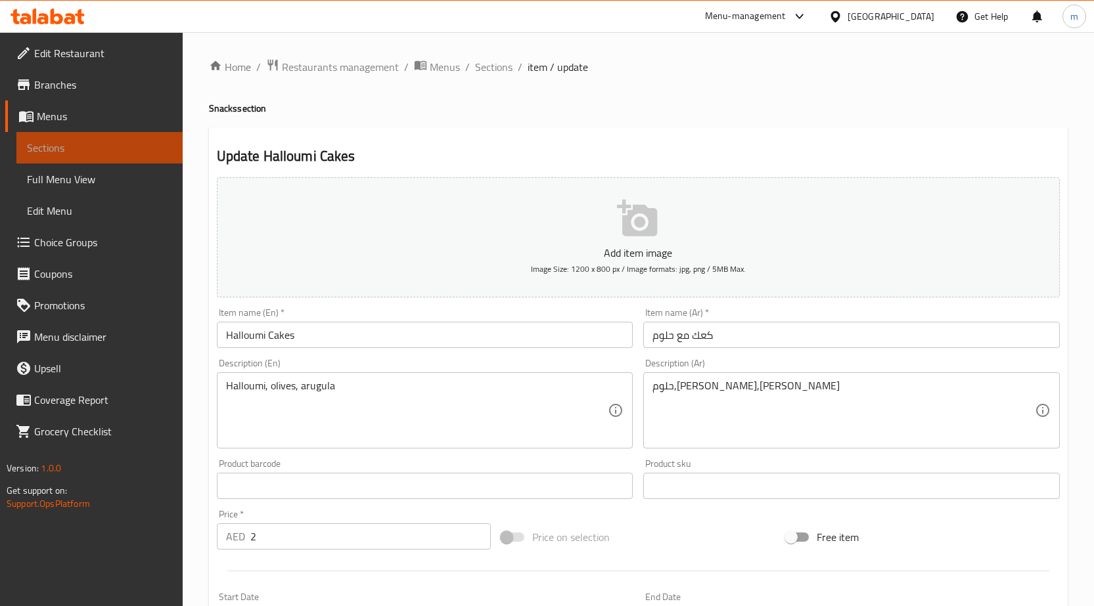
click at [114, 152] on span "Sections" at bounding box center [99, 148] width 145 height 16
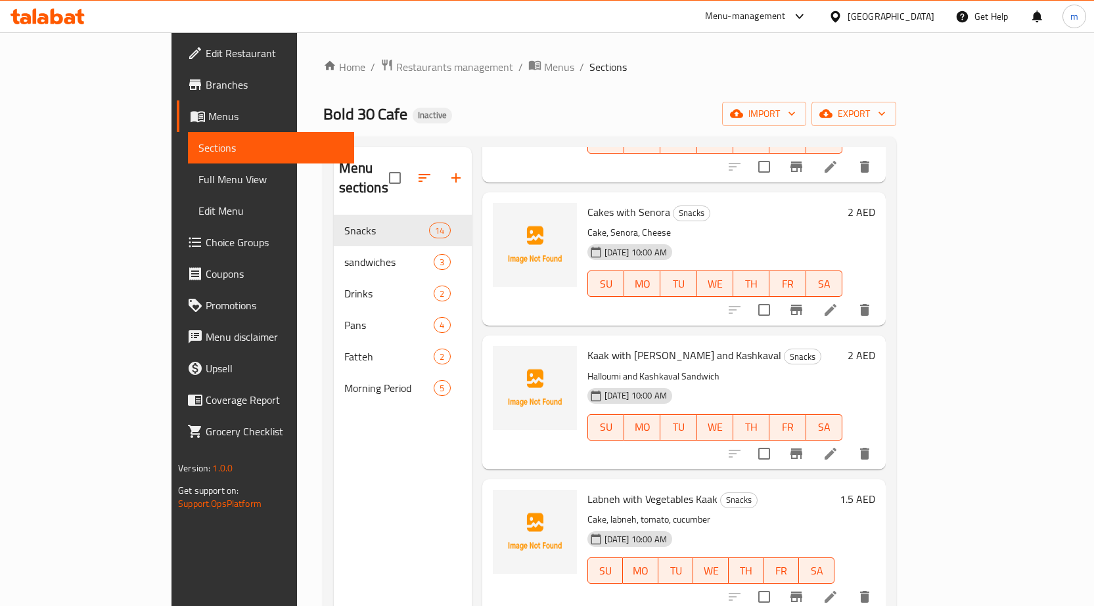
scroll to position [657, 0]
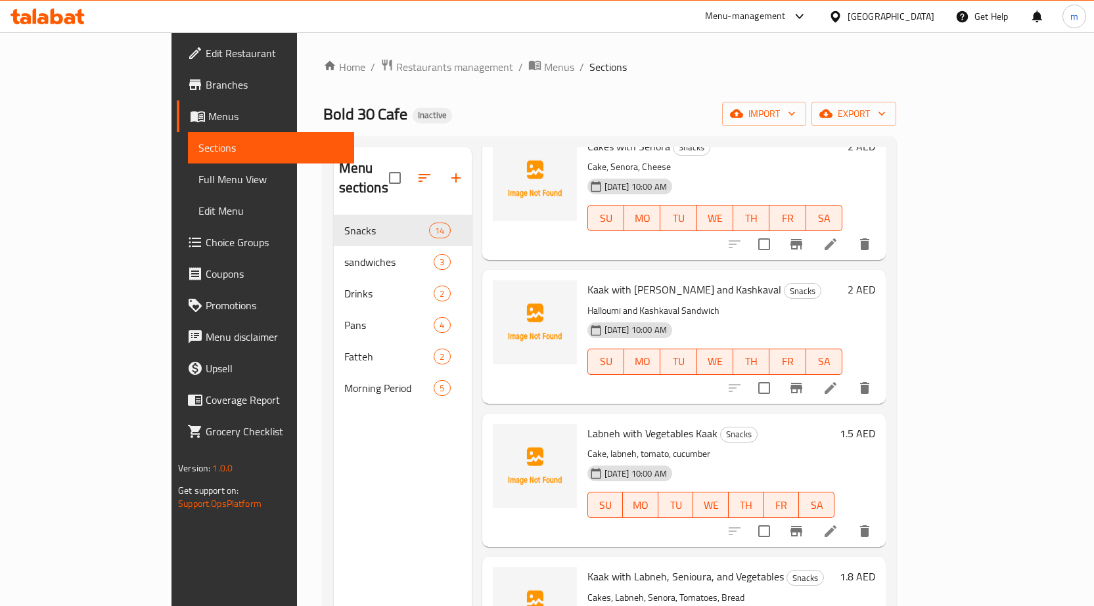
click at [839, 460] on div "[DATE] 10:00 AM SU MO TU WE TH FR SA" at bounding box center [710, 495] width 257 height 71
click at [836, 525] on icon at bounding box center [830, 531] width 12 height 12
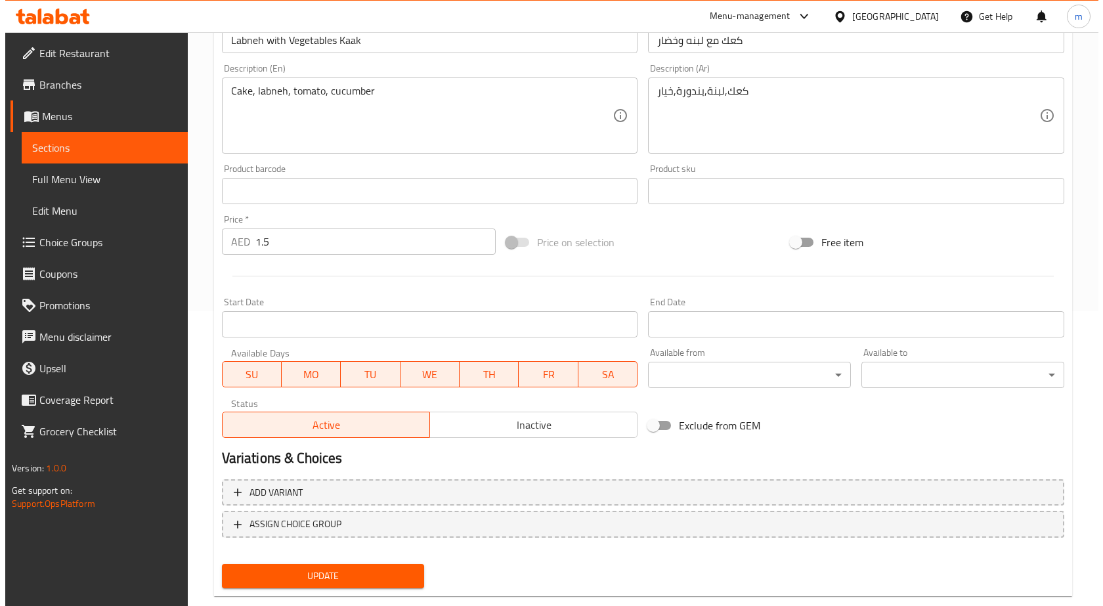
scroll to position [322, 0]
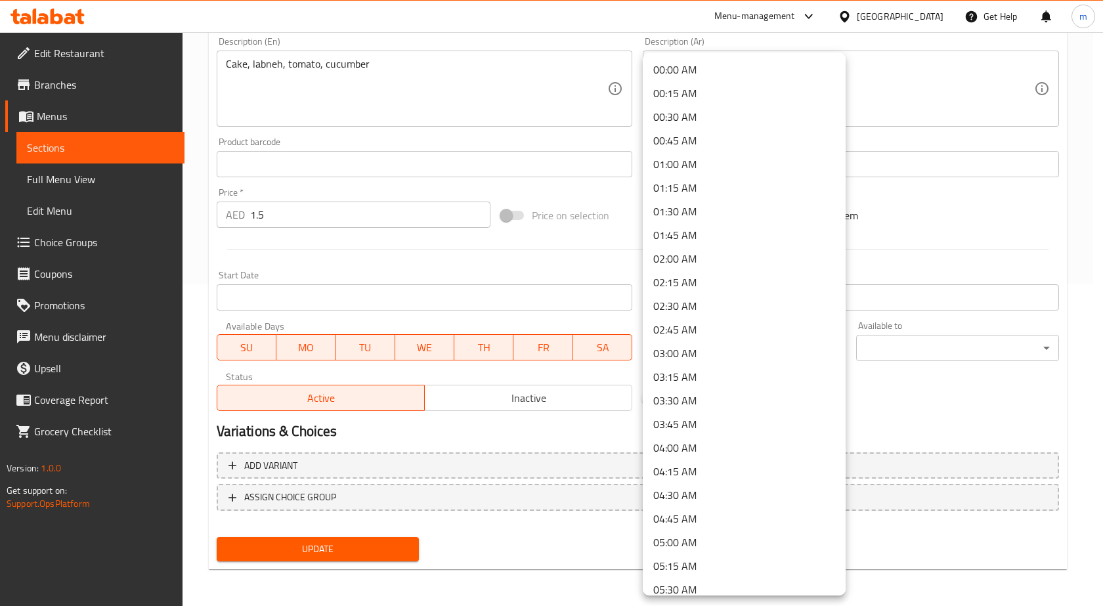
click at [698, 327] on li "09:00 AM" at bounding box center [744, 330] width 203 height 24
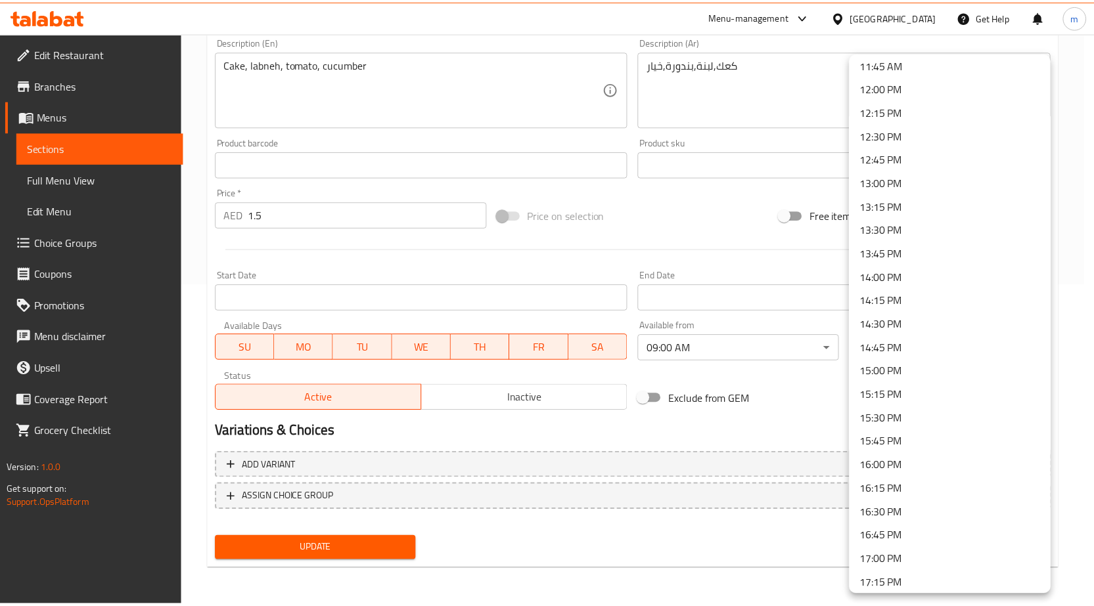
scroll to position [854, 0]
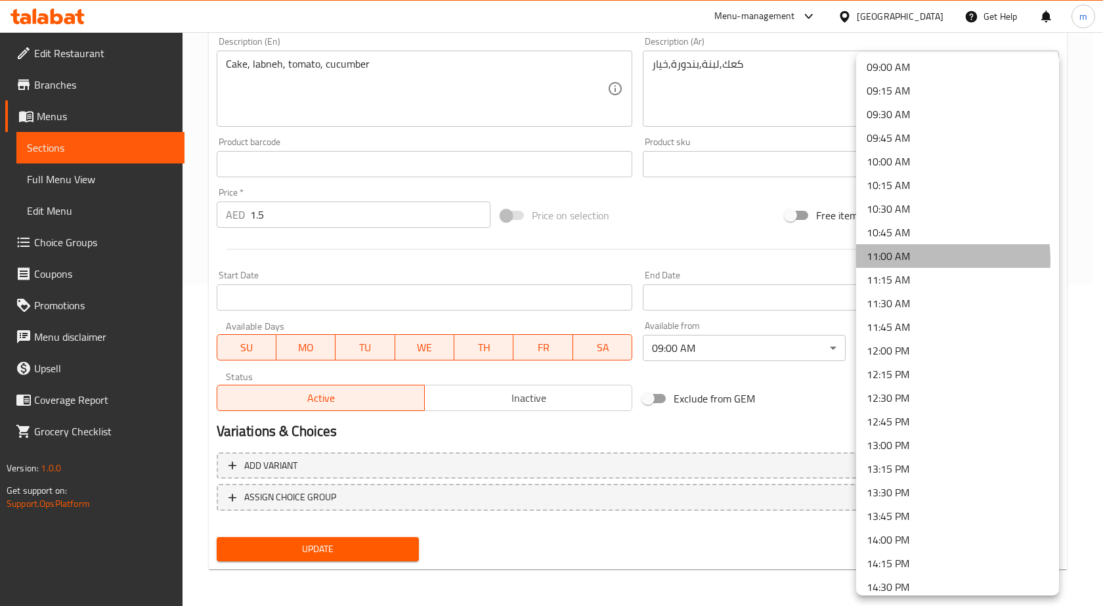
click at [902, 260] on li "11:00 AM" at bounding box center [957, 256] width 203 height 24
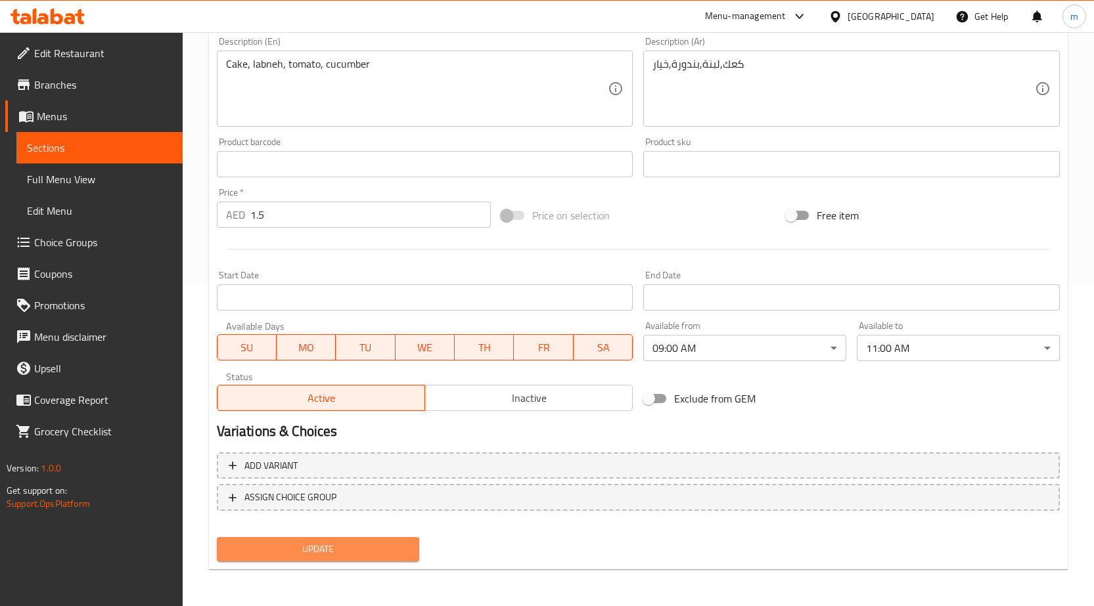
click at [368, 556] on span "Update" at bounding box center [318, 549] width 182 height 16
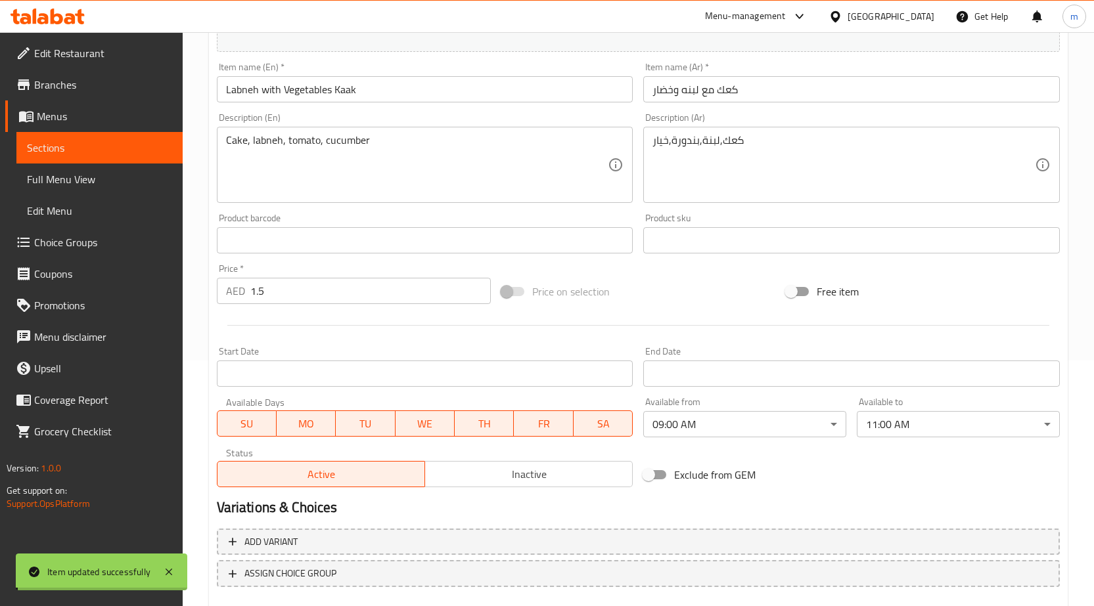
scroll to position [125, 0]
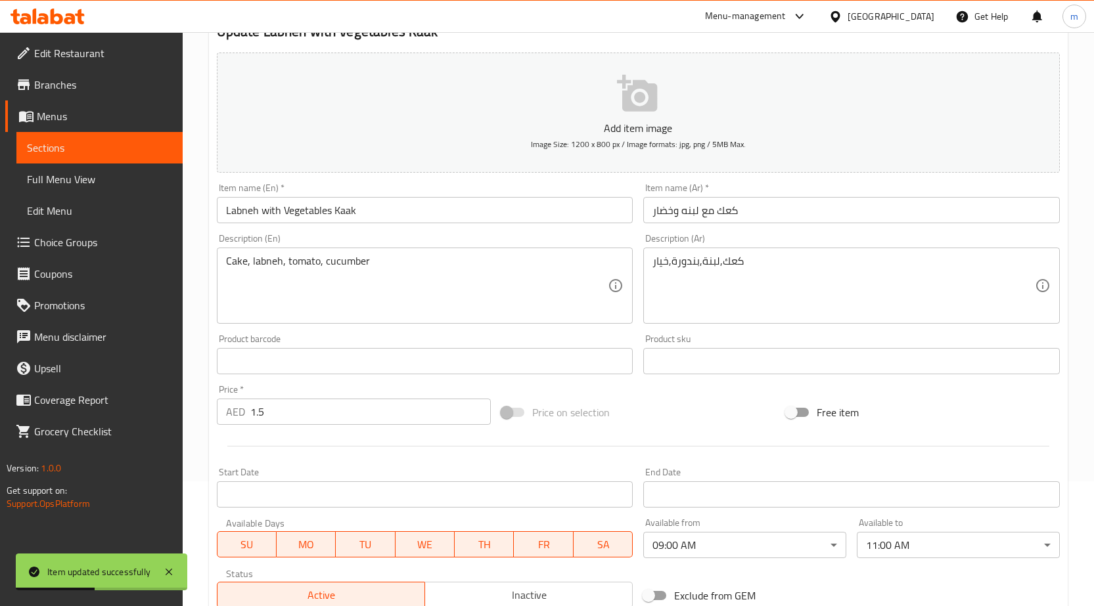
click at [135, 144] on span "Sections" at bounding box center [99, 148] width 145 height 16
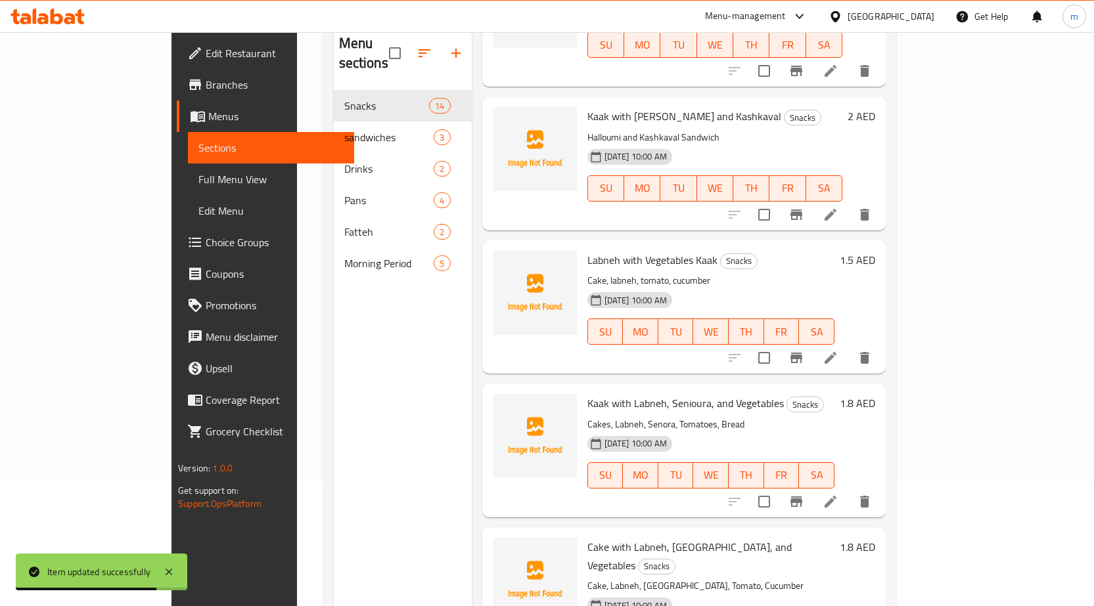
scroll to position [722, 0]
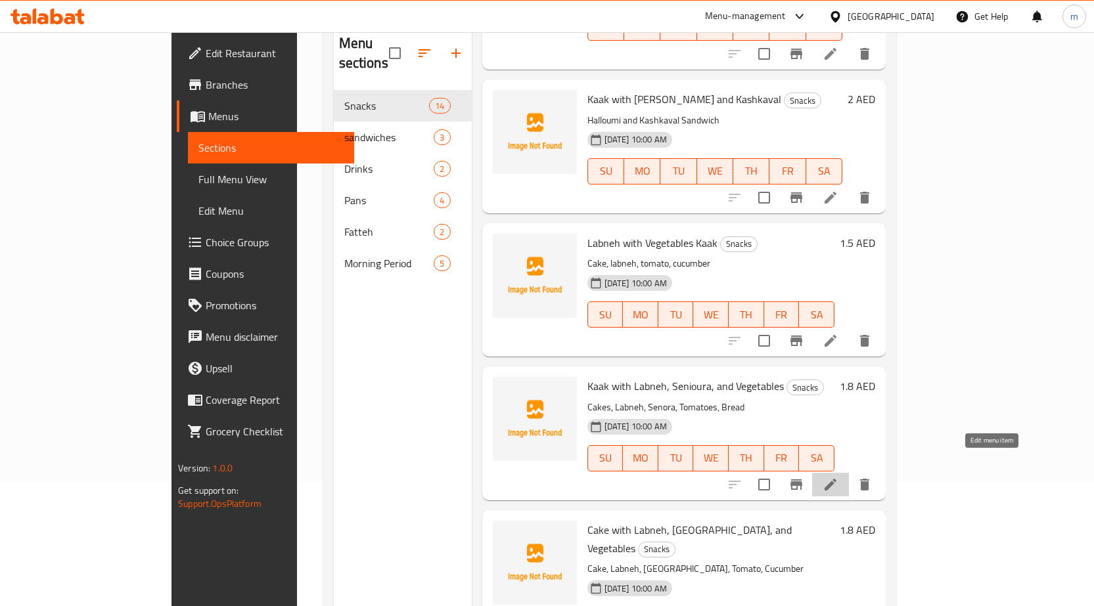
click at [836, 479] on icon at bounding box center [830, 485] width 12 height 12
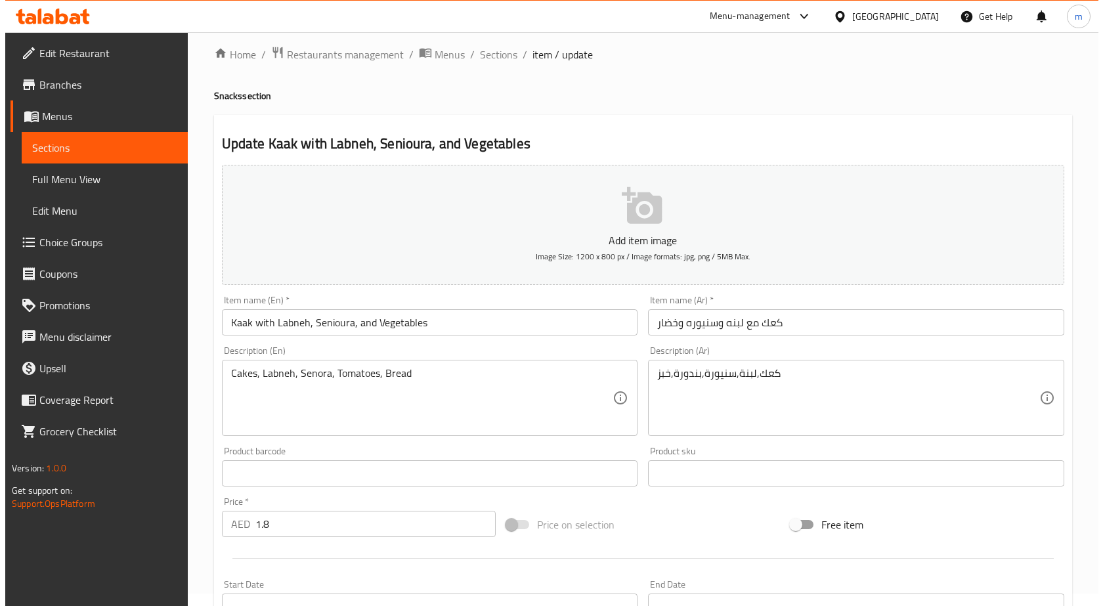
scroll to position [322, 0]
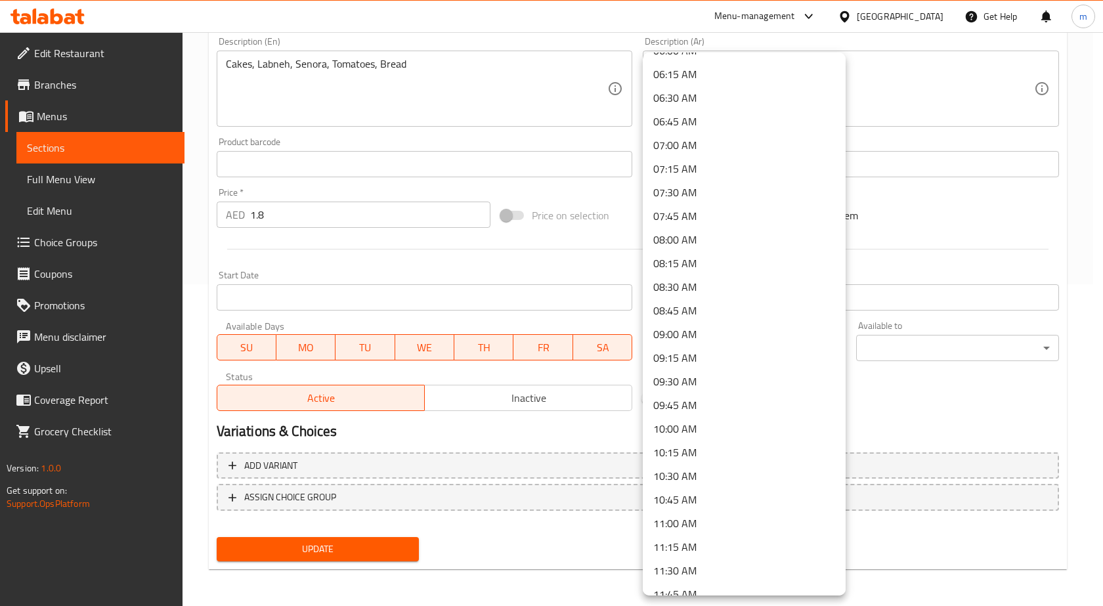
scroll to position [591, 0]
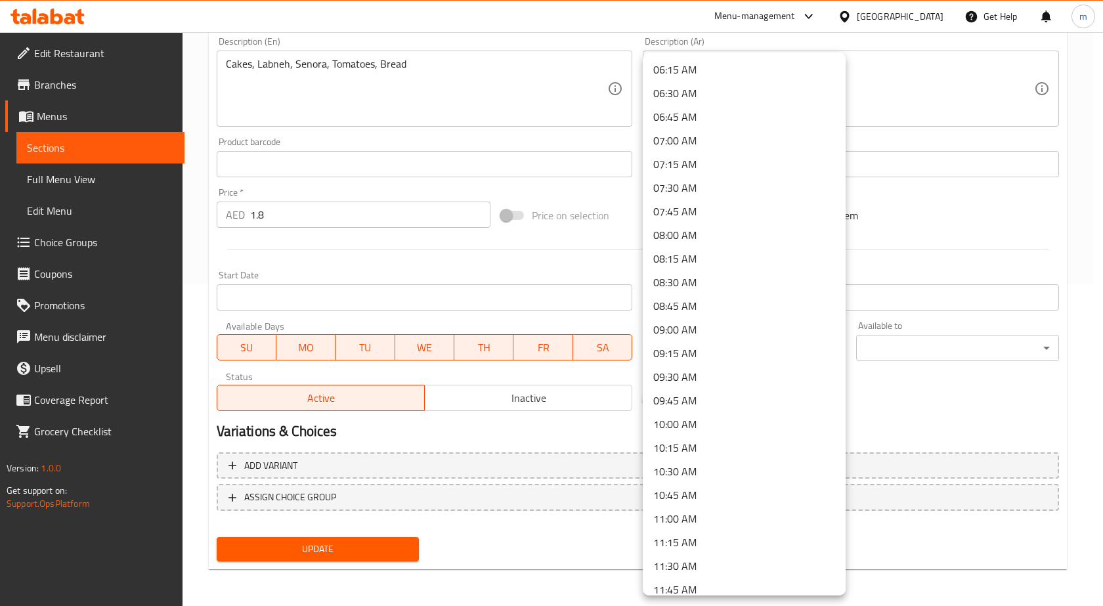
click at [700, 335] on li "09:00 AM" at bounding box center [744, 330] width 203 height 24
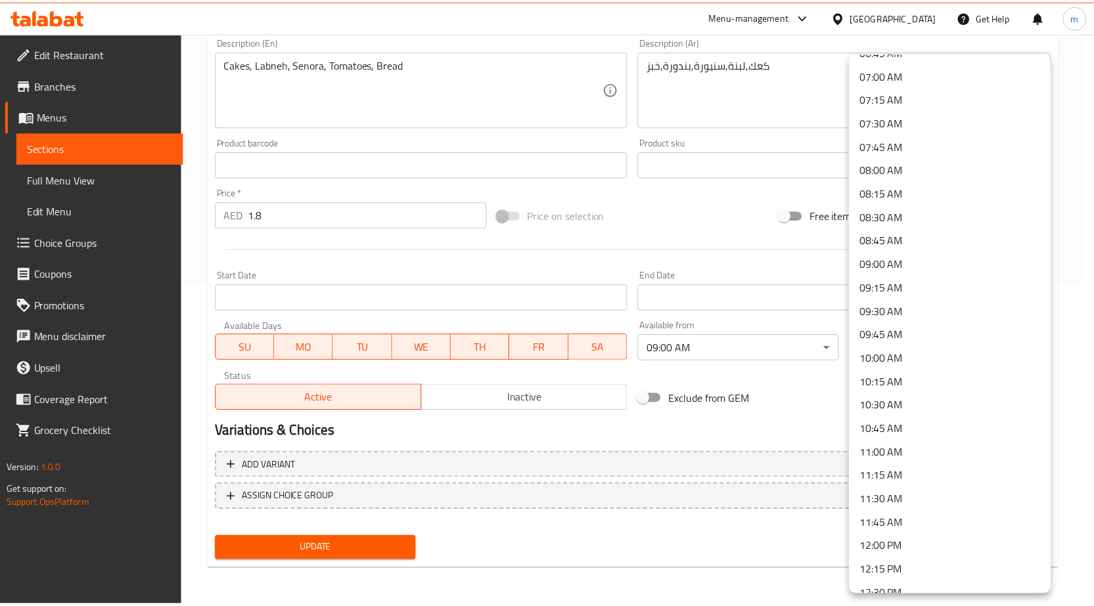
scroll to position [722, 0]
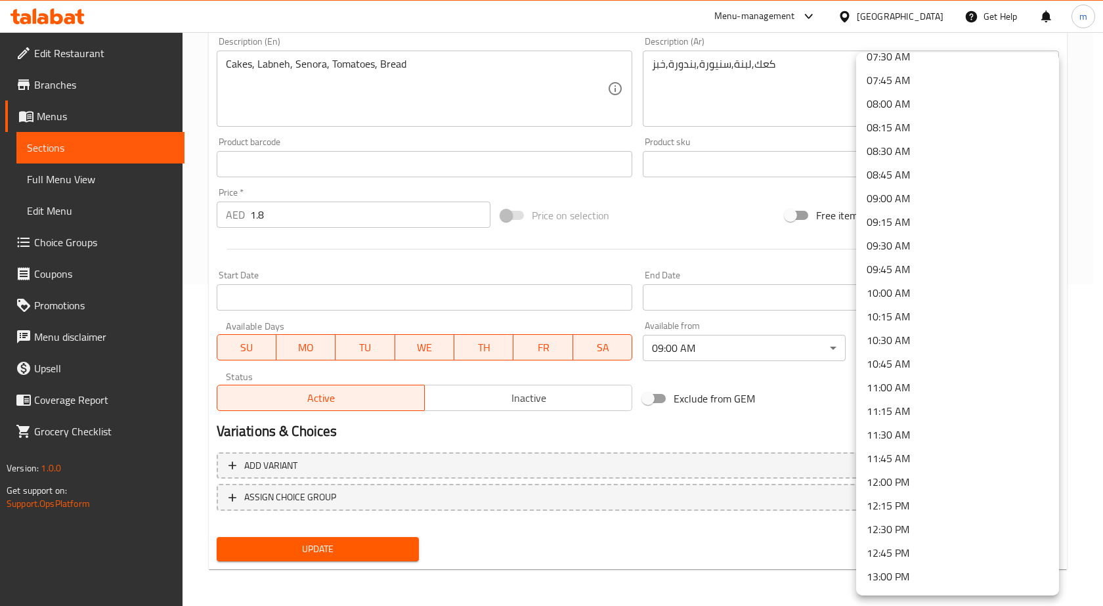
click at [916, 395] on li "11:00 AM" at bounding box center [957, 388] width 203 height 24
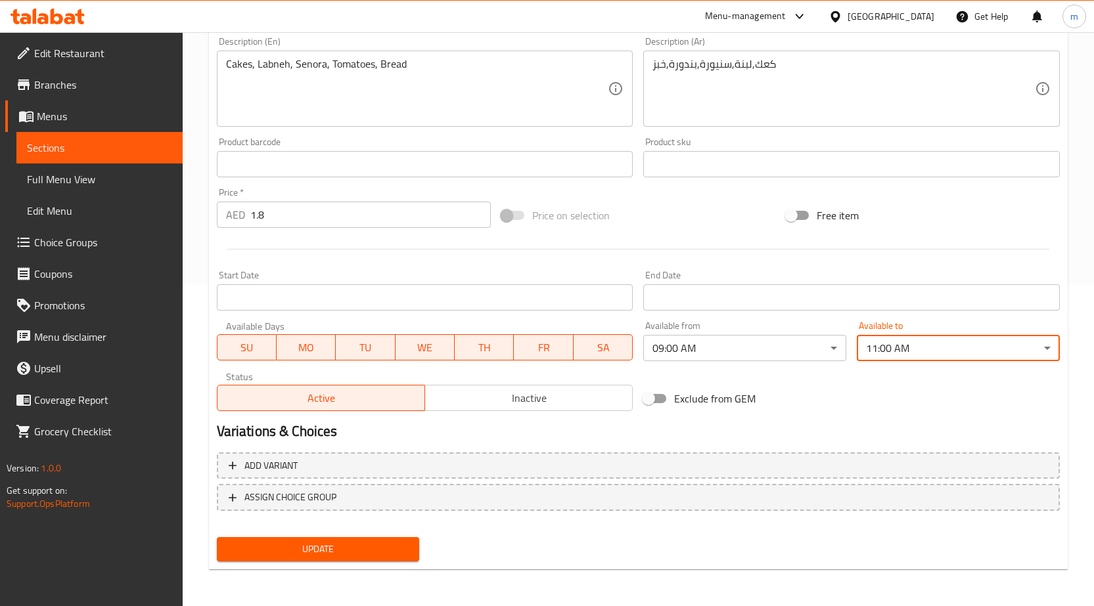
click at [395, 550] on span "Update" at bounding box center [318, 549] width 182 height 16
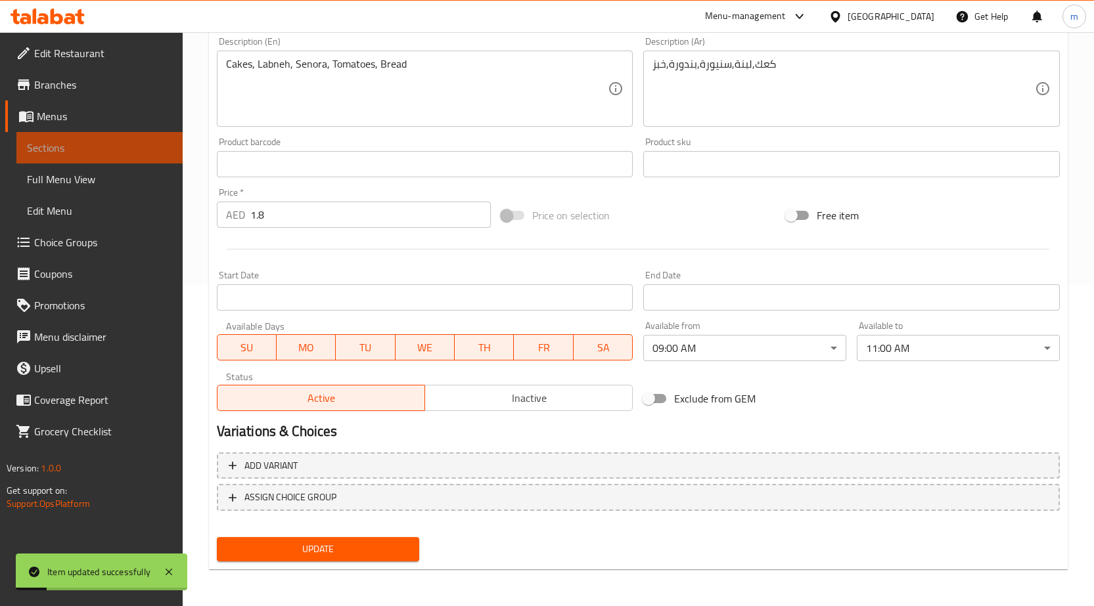
click at [128, 157] on link "Sections" at bounding box center [99, 148] width 166 height 32
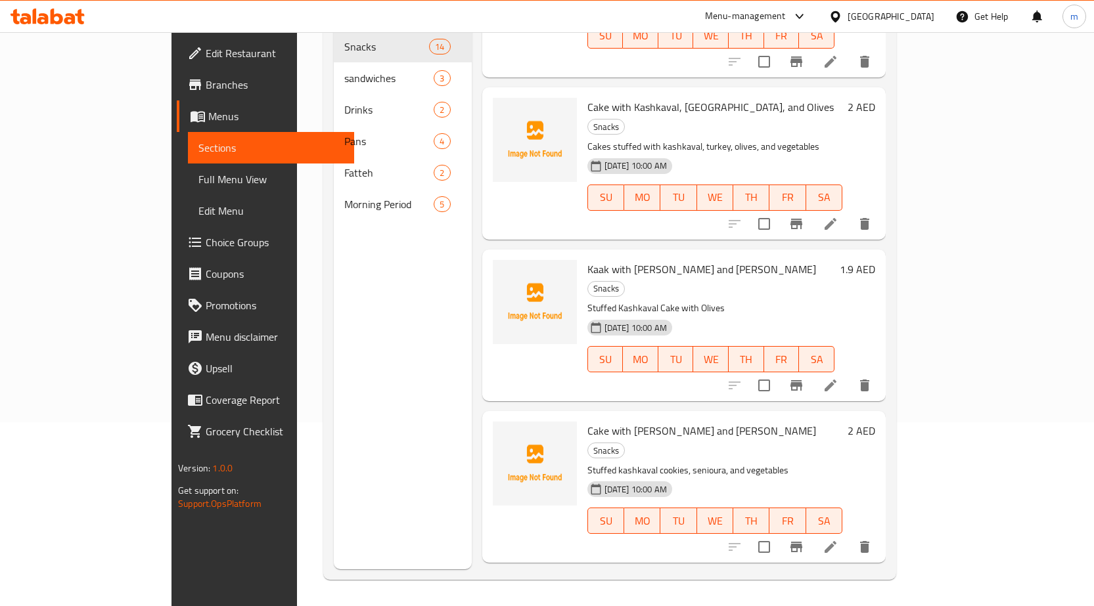
scroll to position [1435, 0]
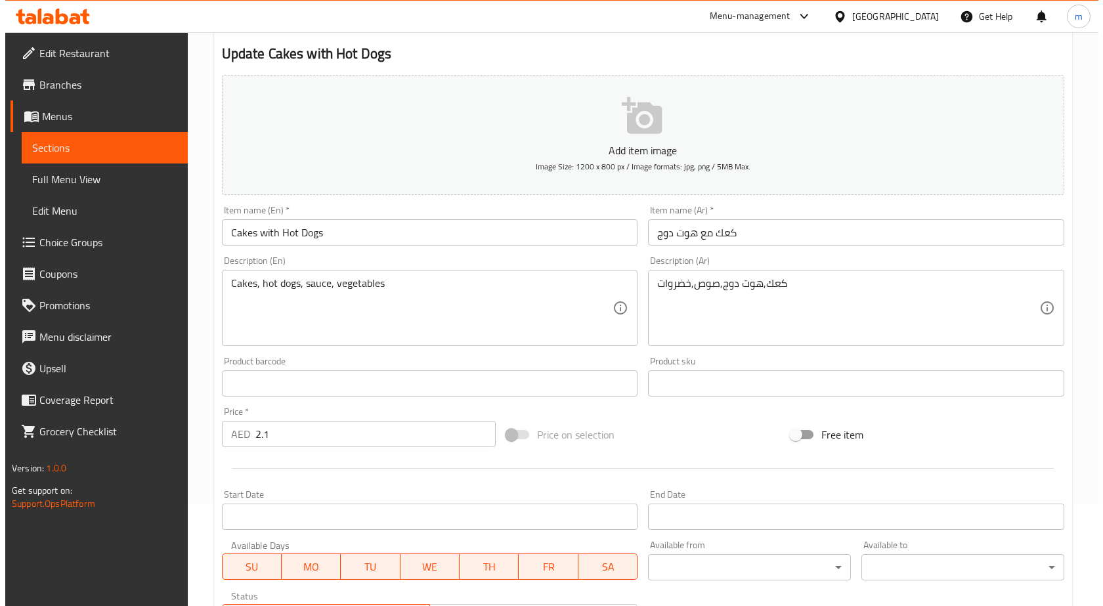
scroll to position [263, 0]
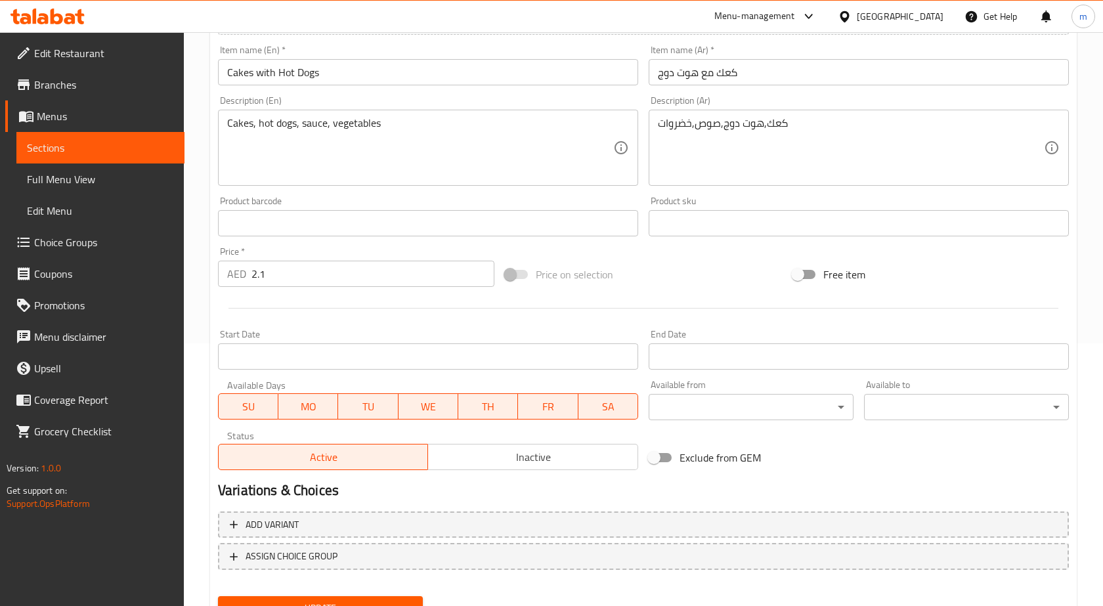
click at [711, 344] on body "​ Menu-management [GEOGRAPHIC_DATA] Get Help m Edit Restaurant Branches Menus S…" at bounding box center [551, 56] width 1103 height 574
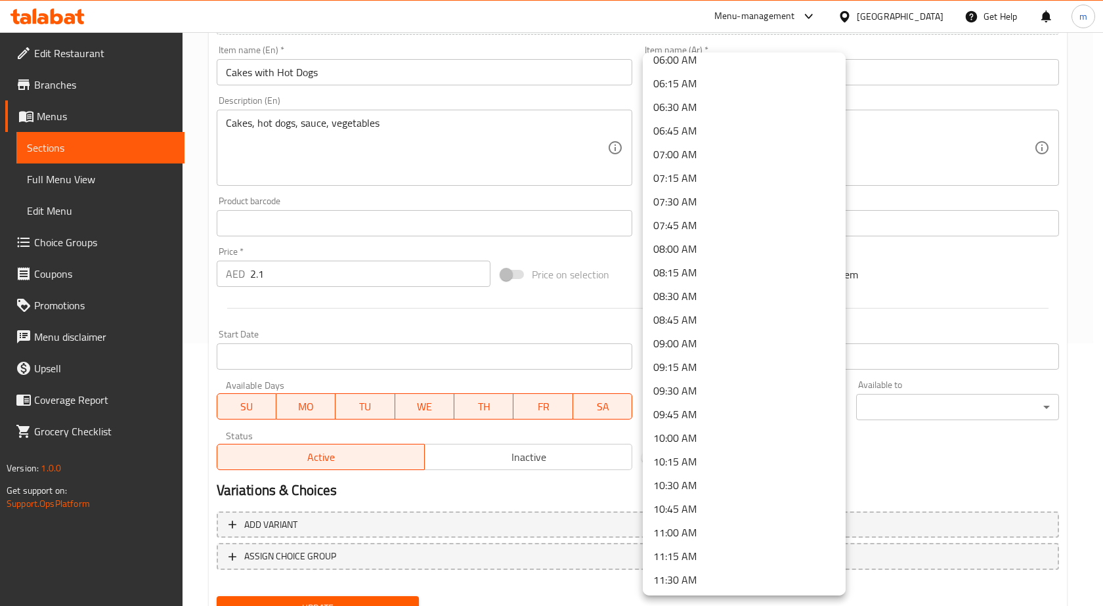
scroll to position [591, 0]
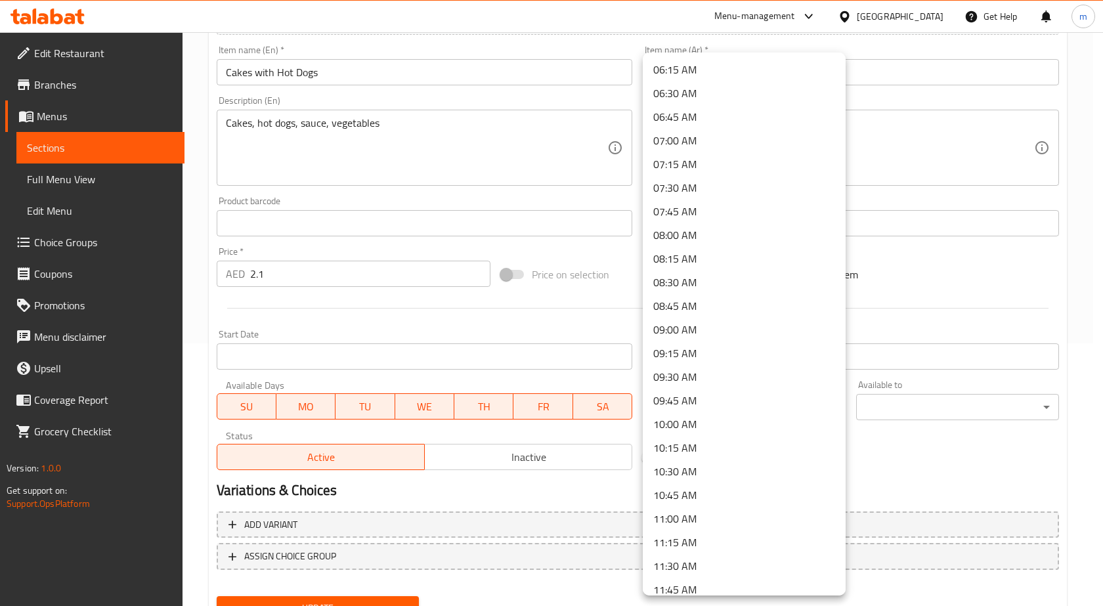
click at [703, 338] on li "09:00 AM" at bounding box center [744, 330] width 203 height 24
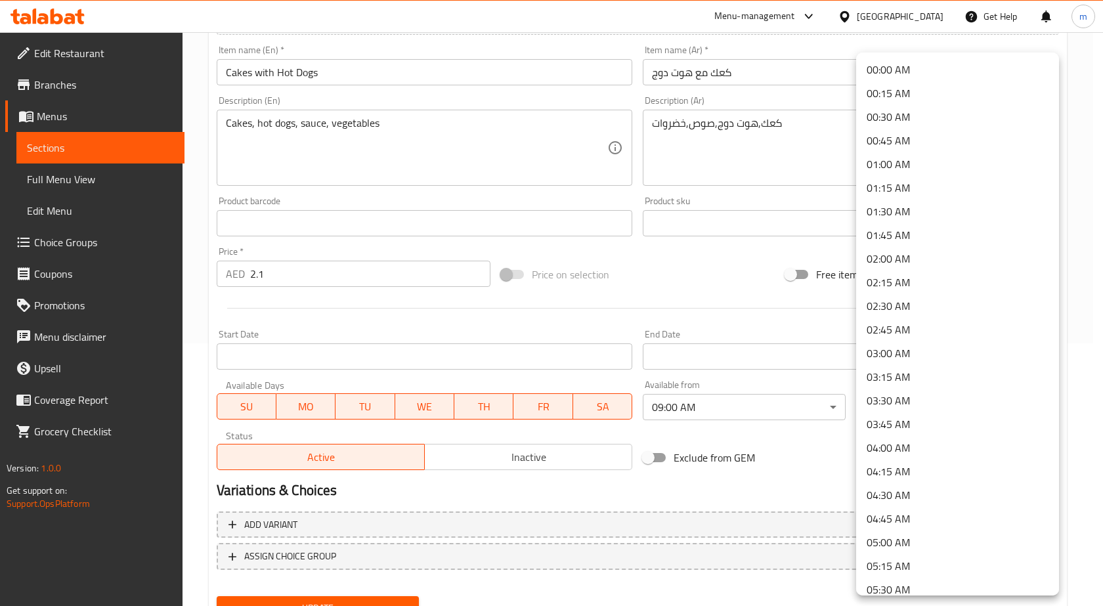
click at [860, 344] on body "​ Menu-management [GEOGRAPHIC_DATA] Get Help m Edit Restaurant Branches Menus S…" at bounding box center [551, 56] width 1103 height 574
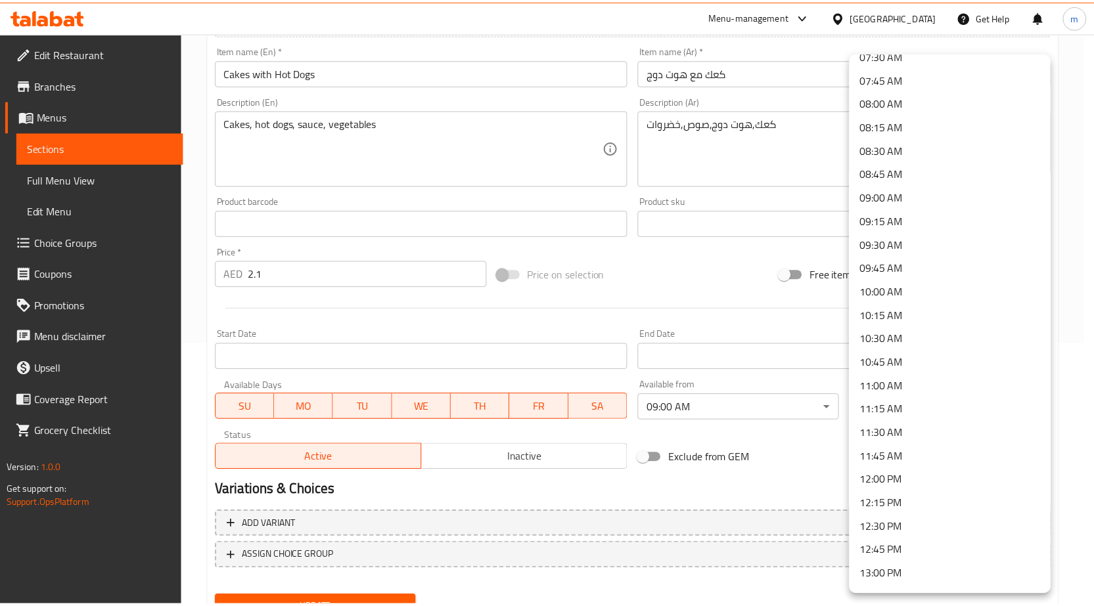
scroll to position [788, 0]
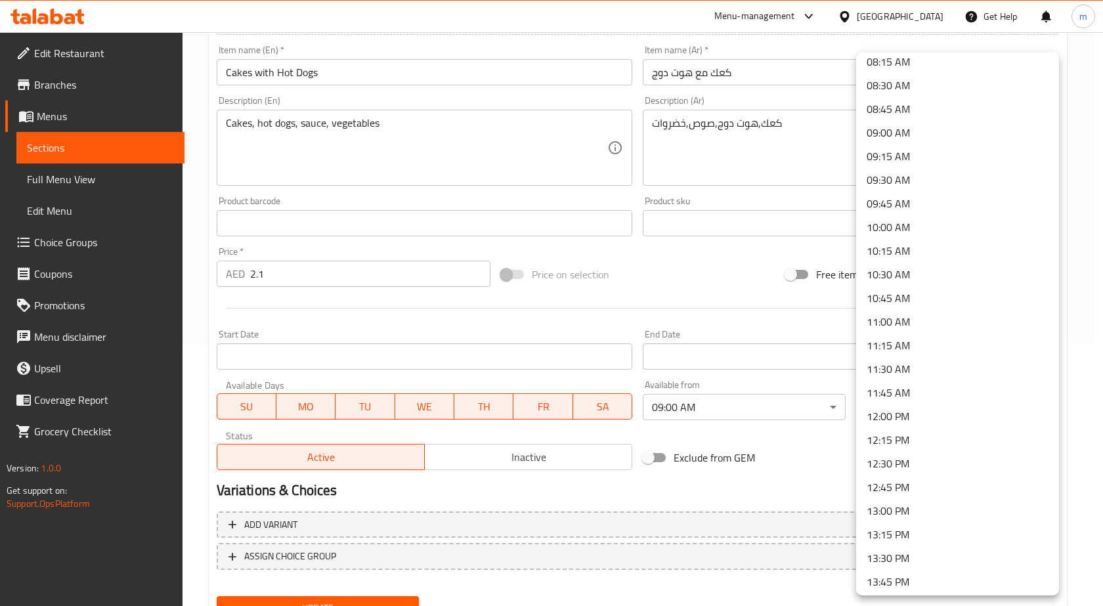
click at [891, 322] on li "11:00 AM" at bounding box center [957, 322] width 203 height 24
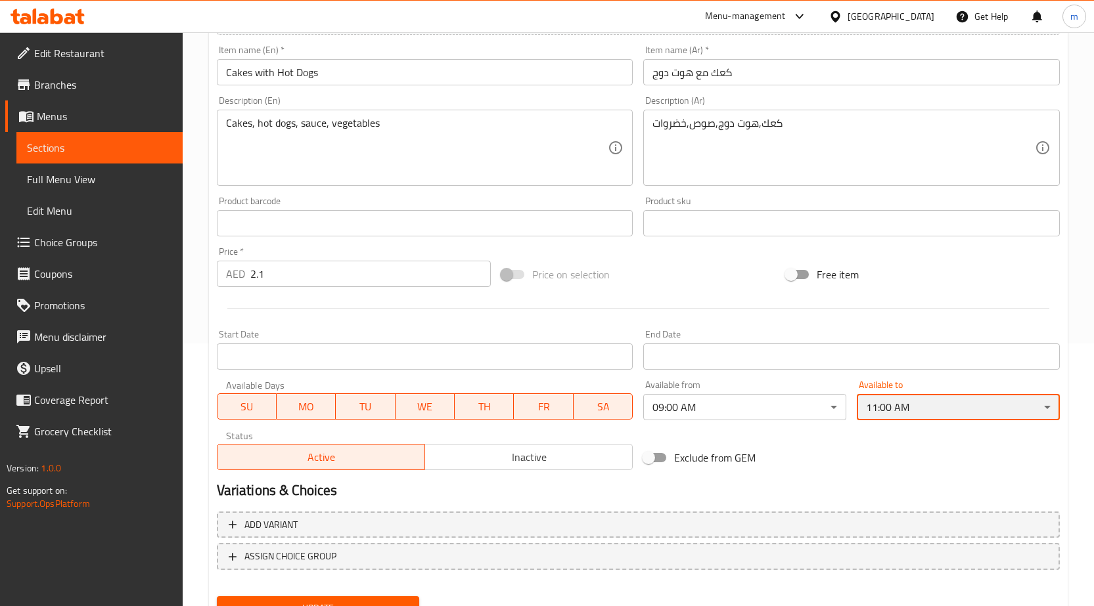
scroll to position [322, 0]
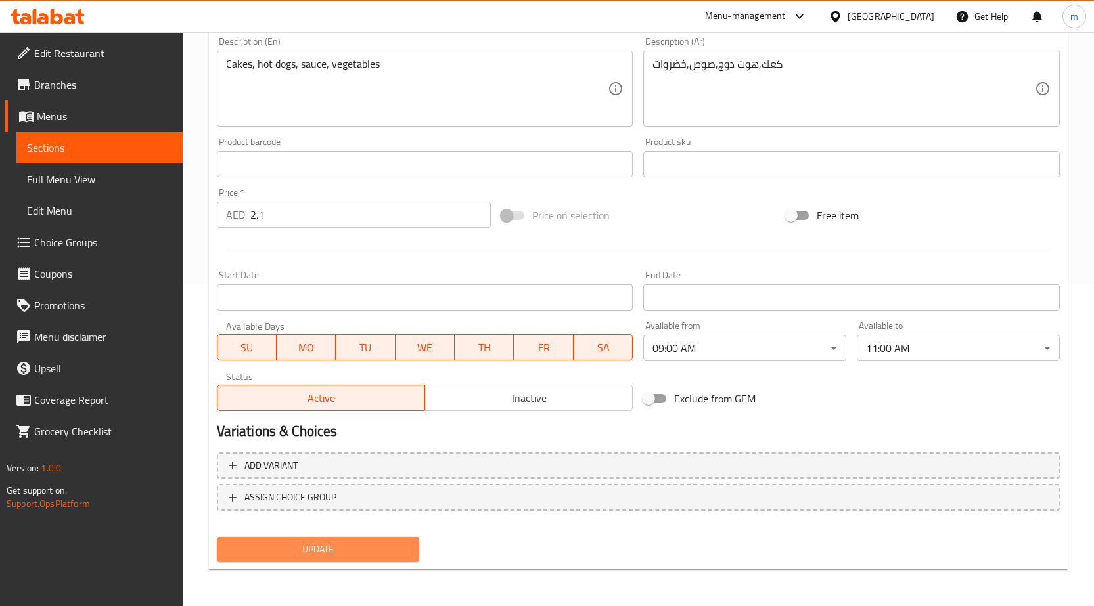
click at [395, 560] on button "Update" at bounding box center [318, 549] width 203 height 24
click at [116, 146] on span "Sections" at bounding box center [99, 148] width 145 height 16
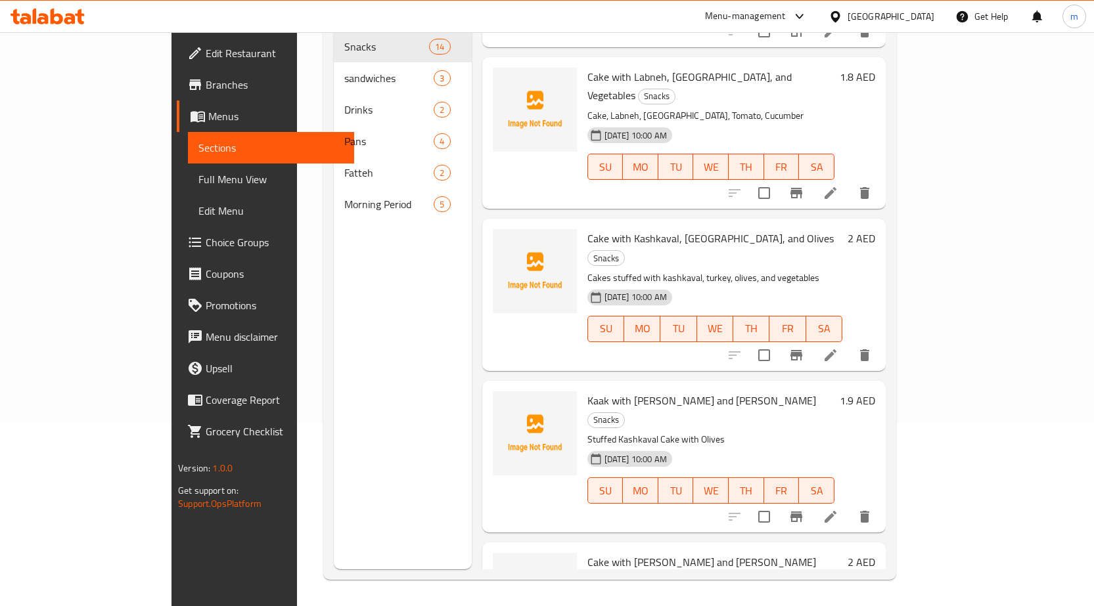
scroll to position [1435, 0]
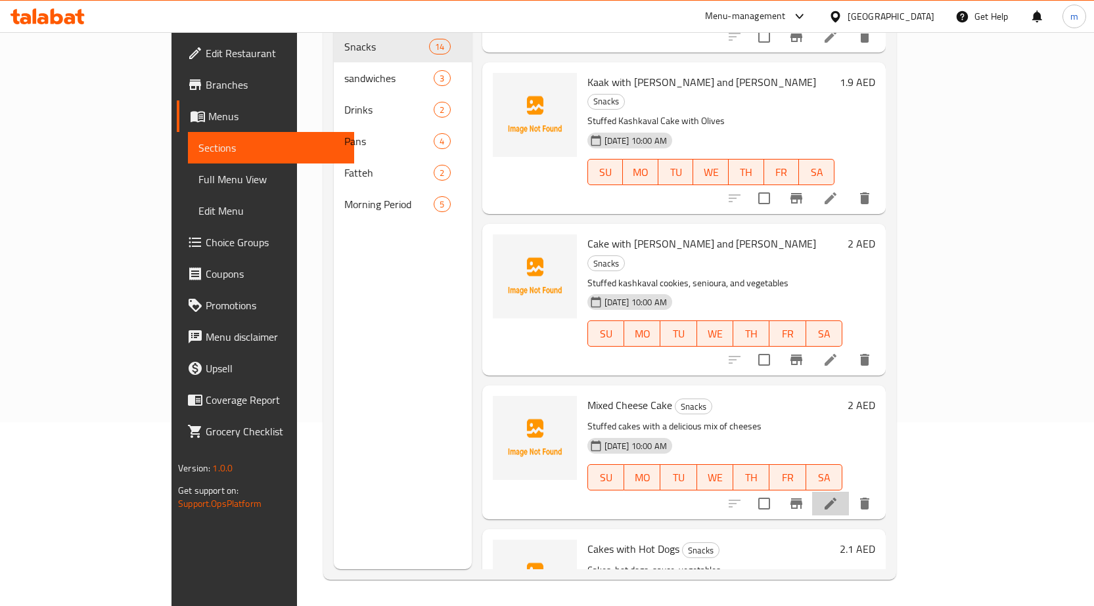
click at [849, 492] on li at bounding box center [830, 504] width 37 height 24
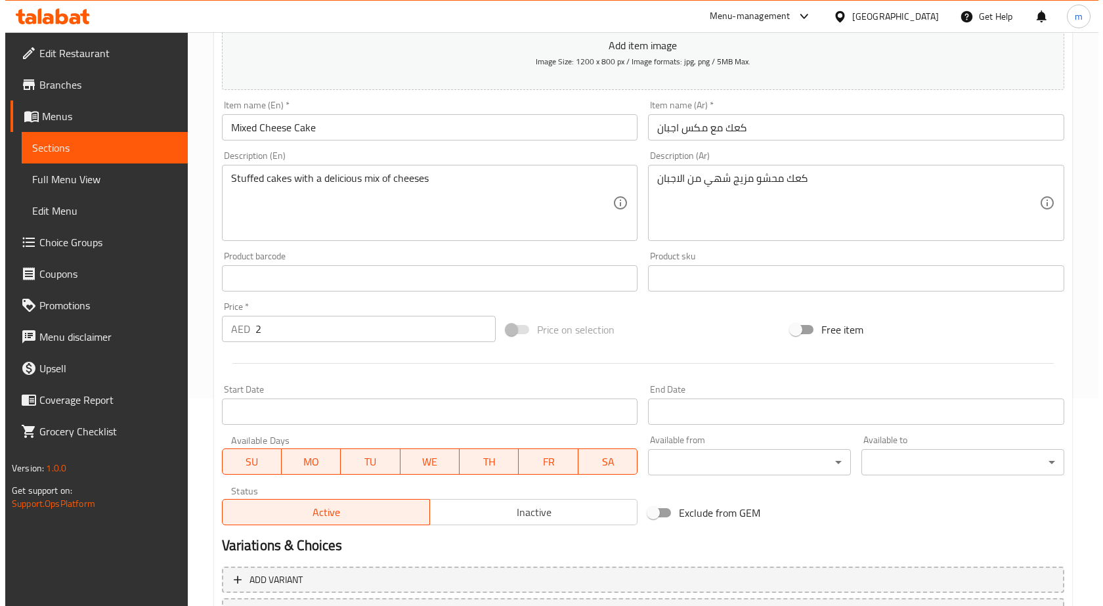
scroll to position [322, 0]
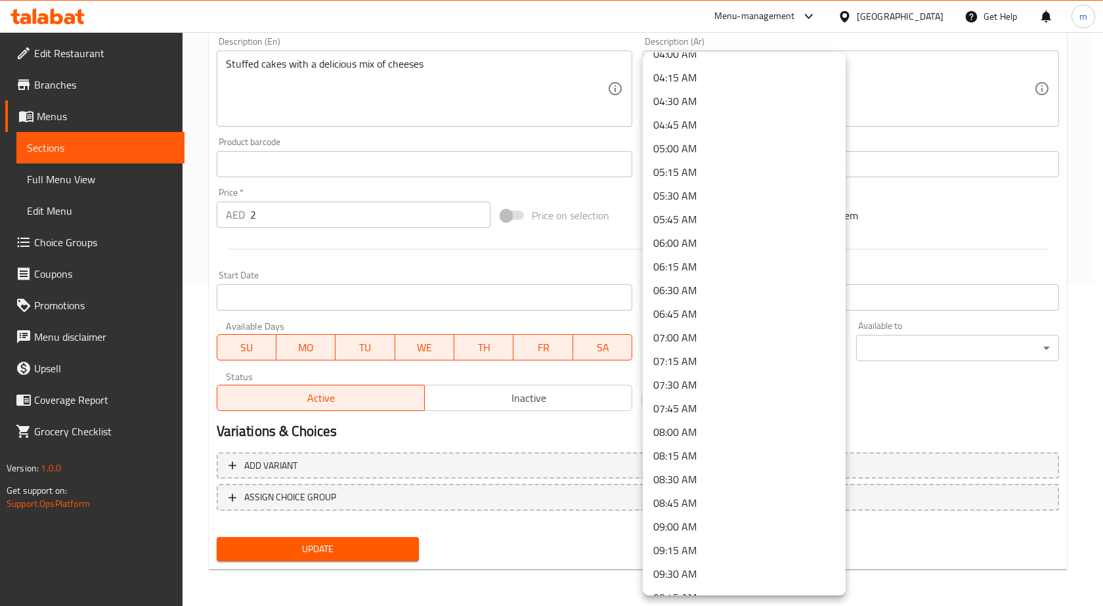
scroll to position [591, 0]
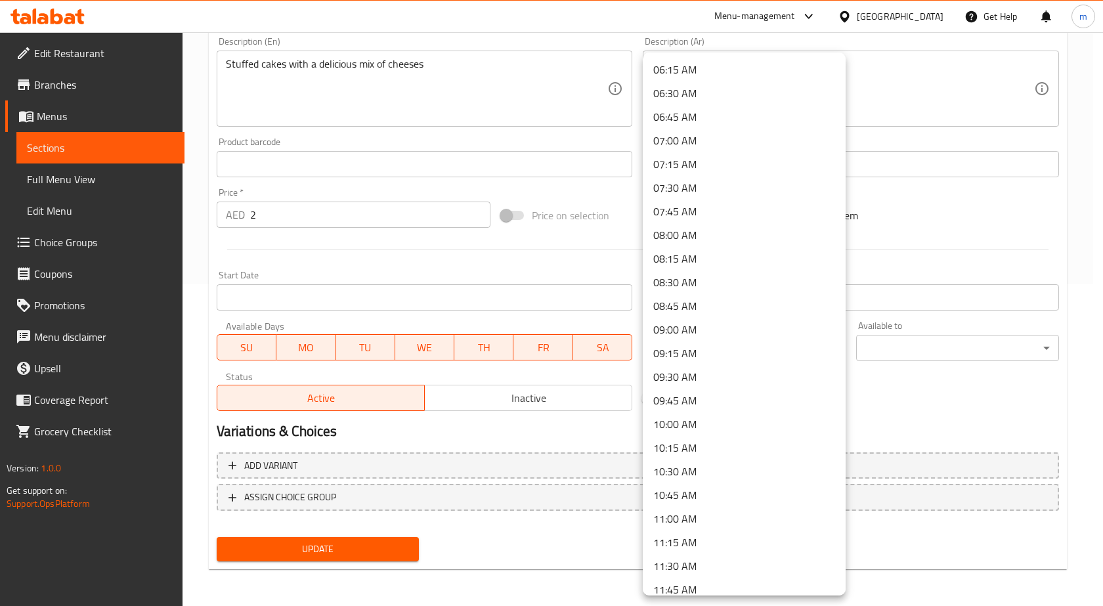
click at [698, 328] on li "09:00 AM" at bounding box center [744, 330] width 203 height 24
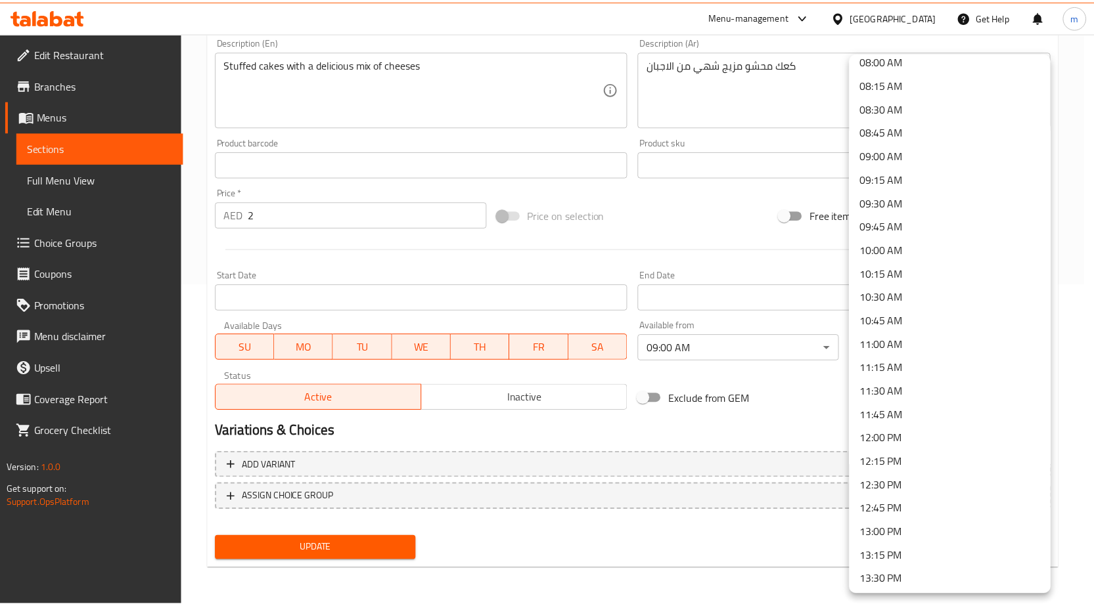
scroll to position [788, 0]
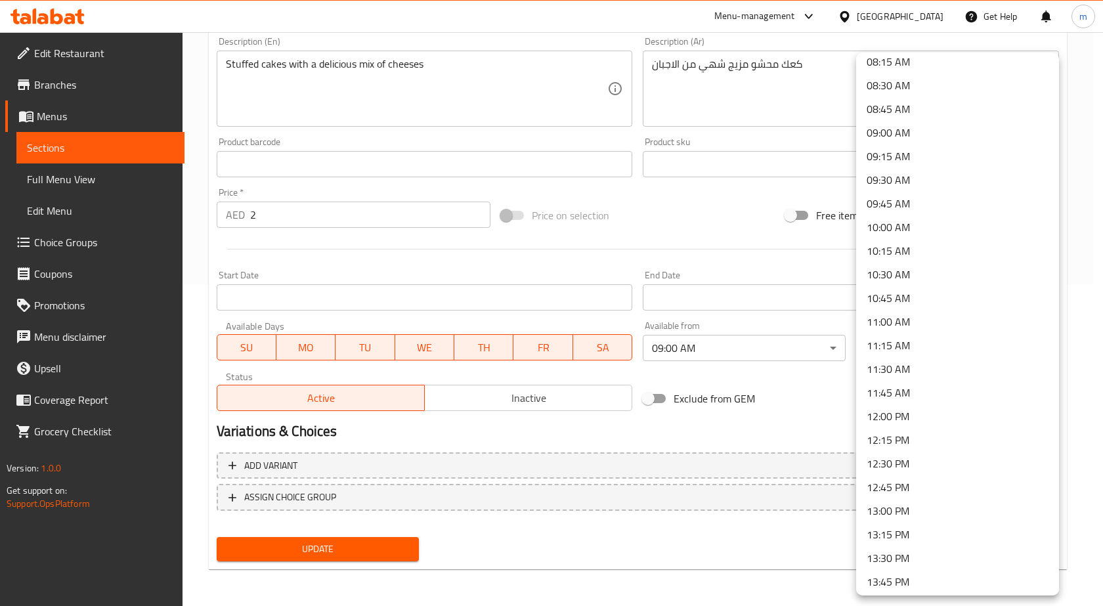
click at [901, 319] on li "11:00 AM" at bounding box center [957, 322] width 203 height 24
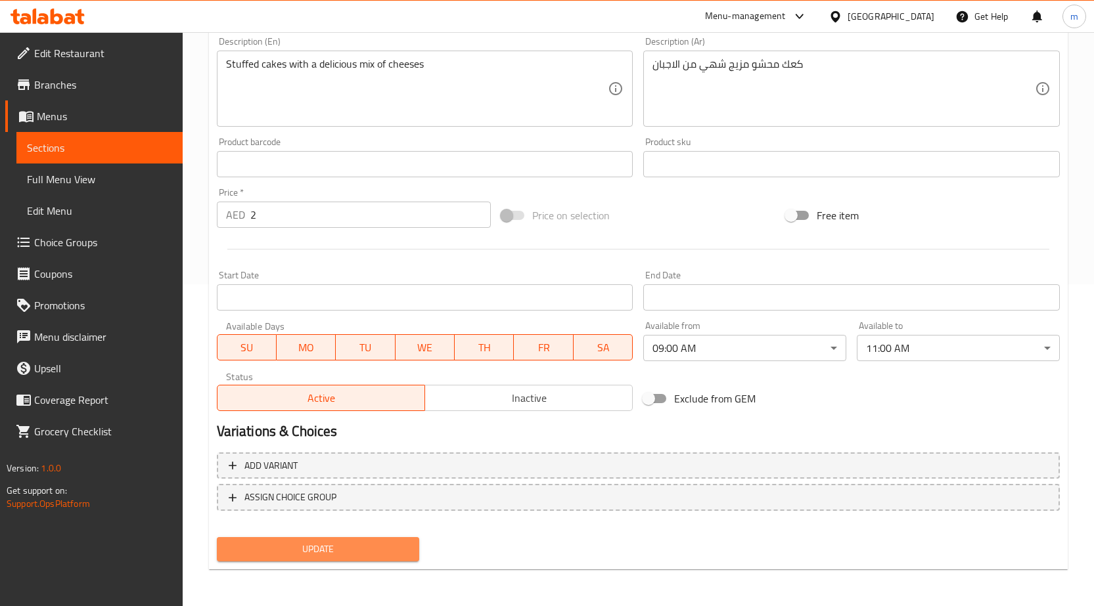
click at [372, 550] on span "Update" at bounding box center [318, 549] width 182 height 16
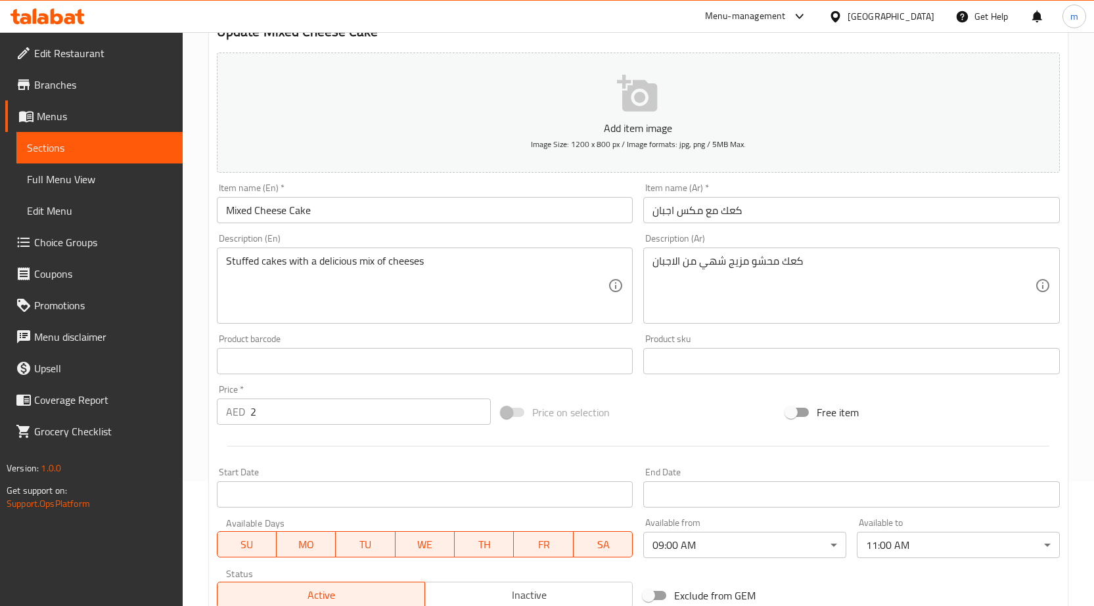
scroll to position [59, 0]
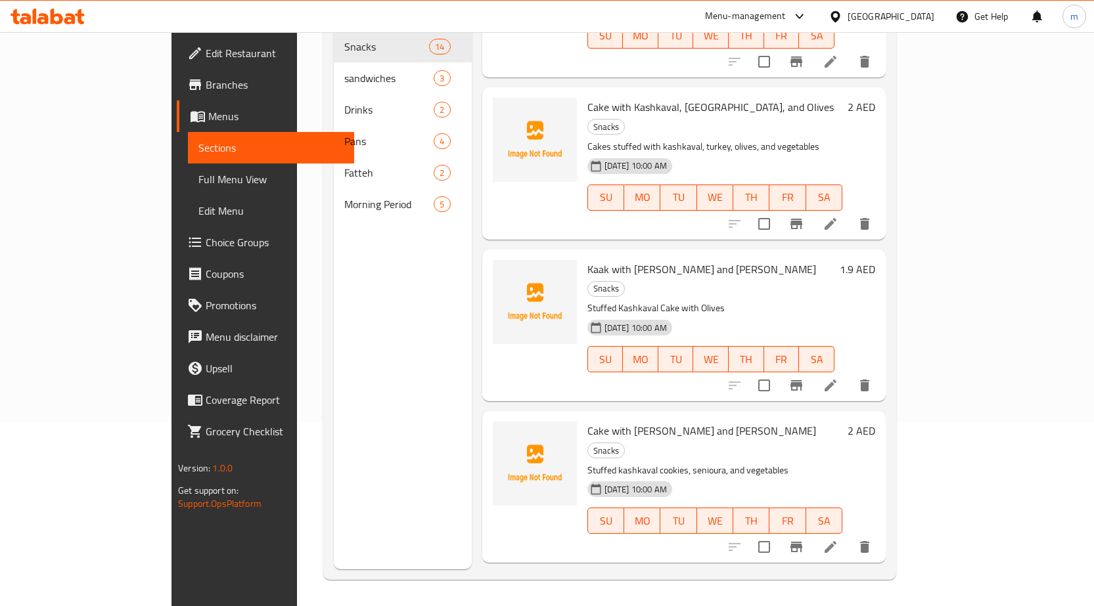
scroll to position [1435, 0]
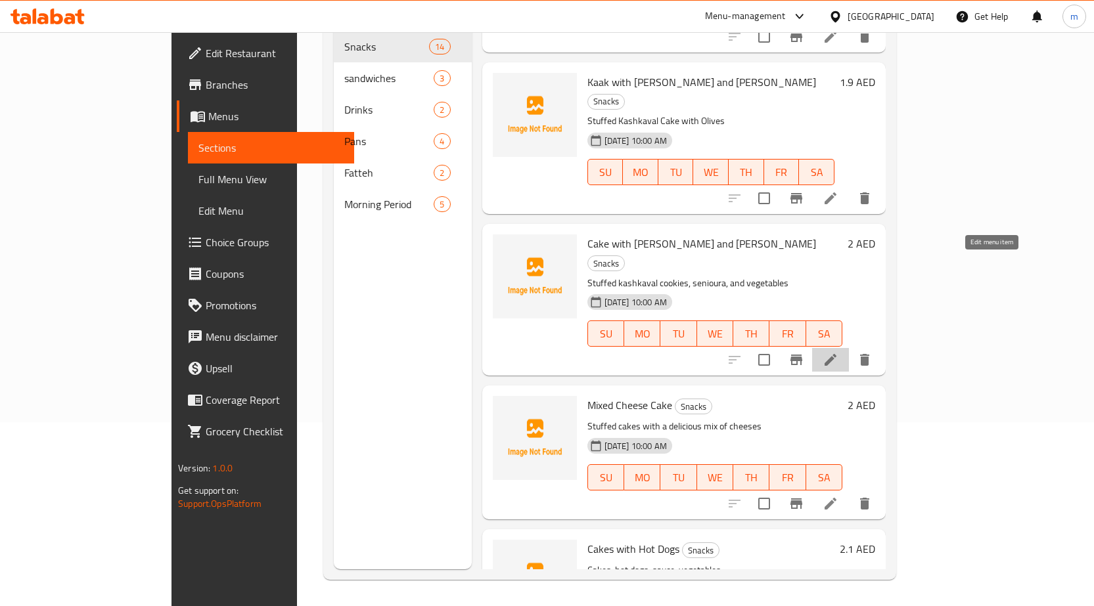
click at [838, 352] on icon at bounding box center [830, 360] width 16 height 16
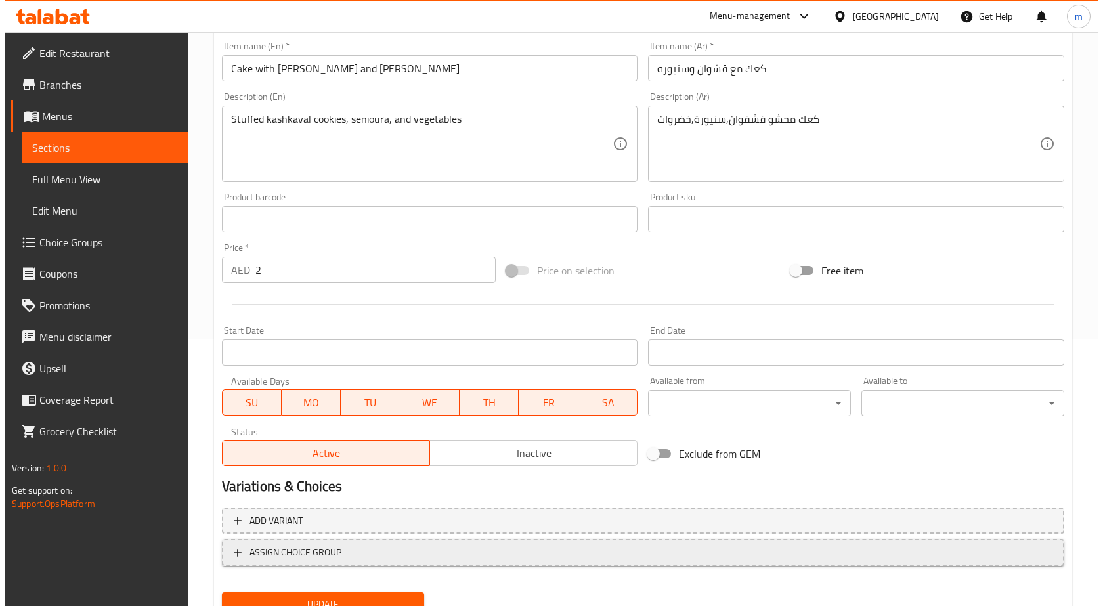
scroll to position [322, 0]
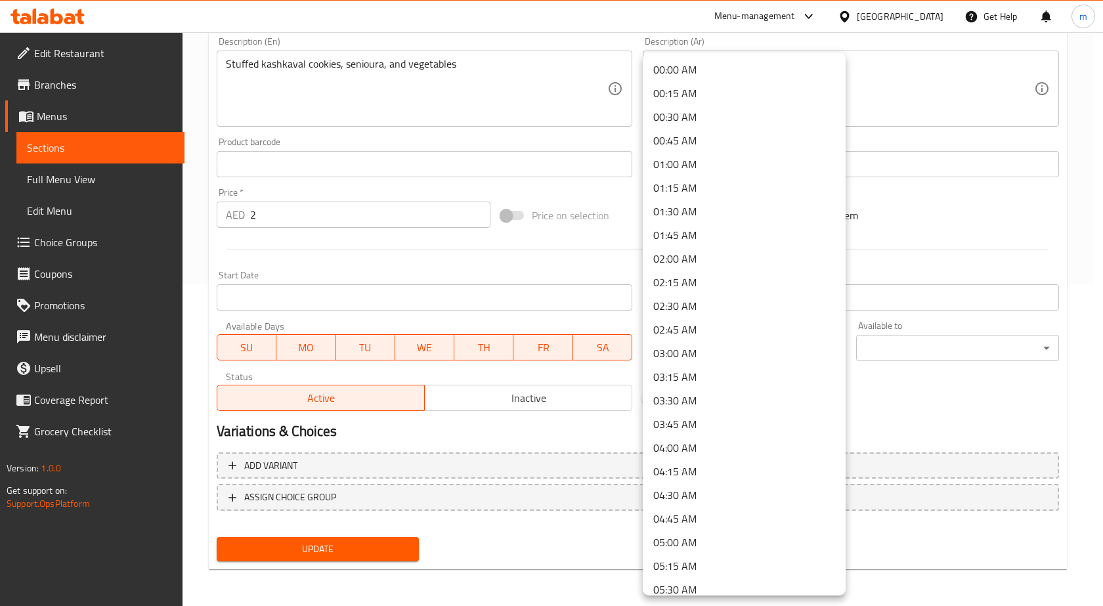
click at [713, 328] on li "09:00 AM" at bounding box center [744, 330] width 203 height 24
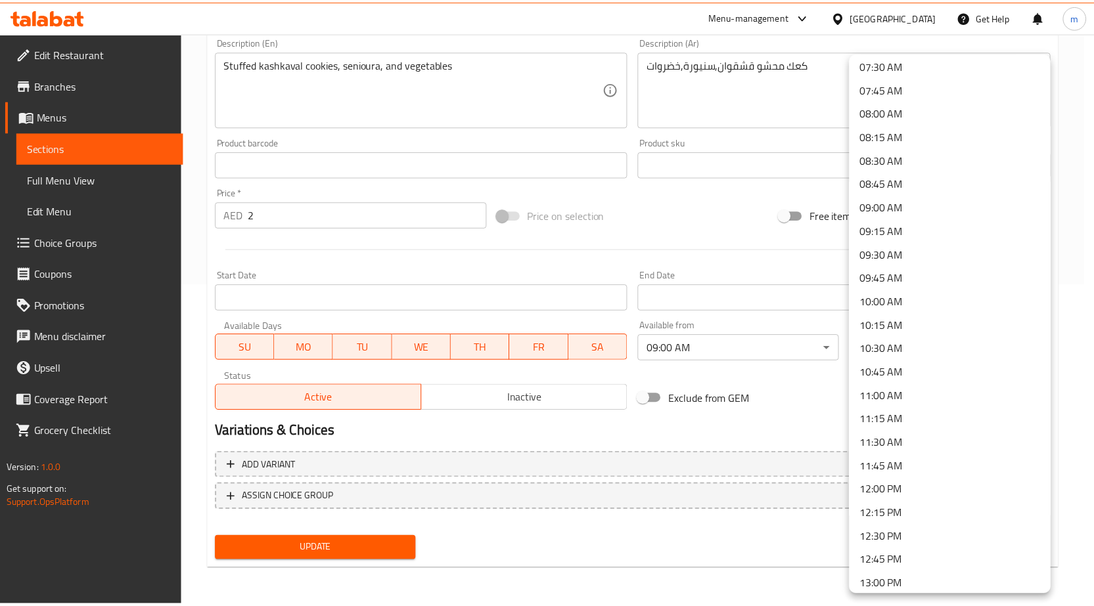
scroll to position [722, 0]
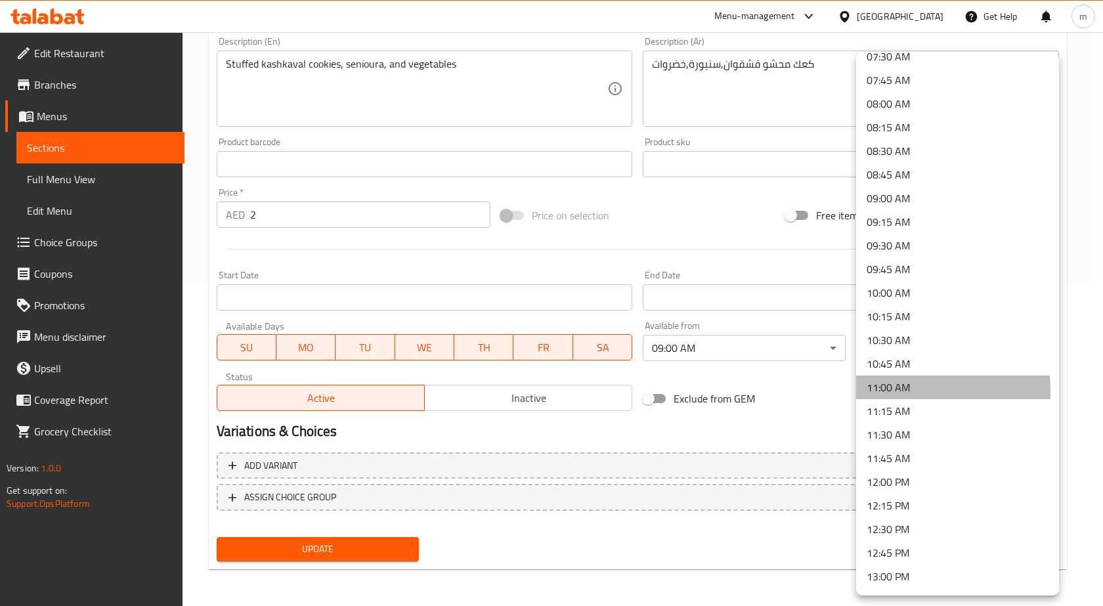
click at [906, 391] on li "11:00 AM" at bounding box center [957, 388] width 203 height 24
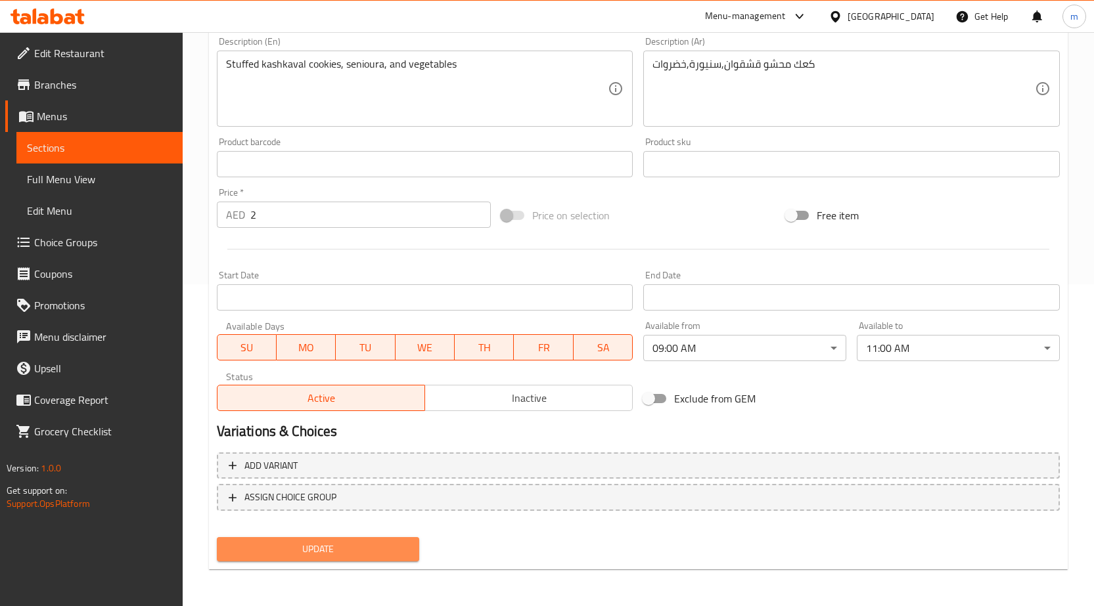
click at [368, 548] on span "Update" at bounding box center [318, 549] width 182 height 16
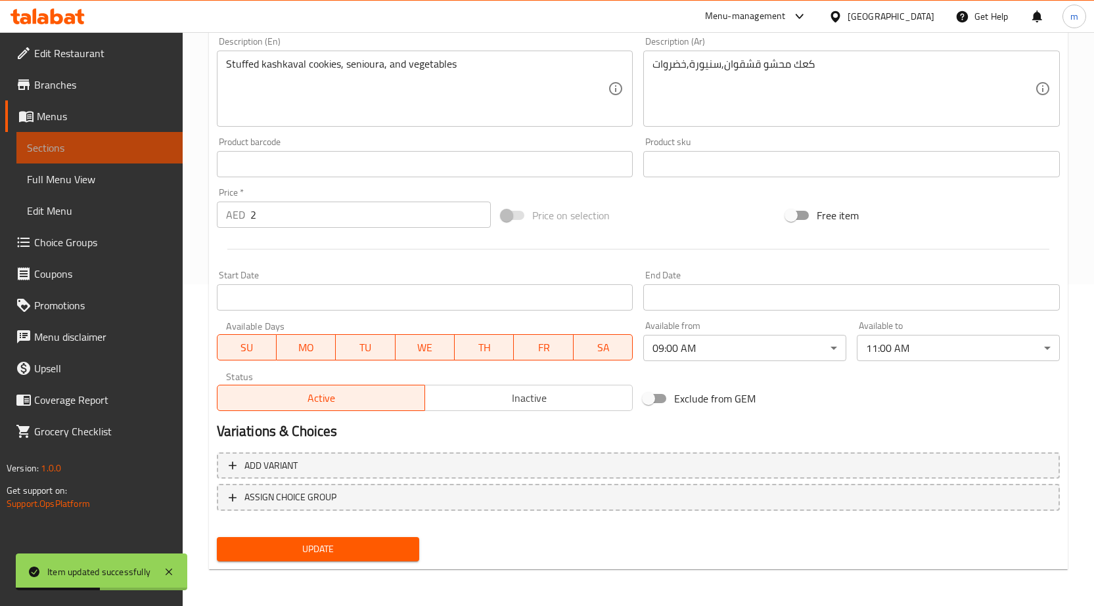
click at [49, 137] on link "Sections" at bounding box center [99, 148] width 166 height 32
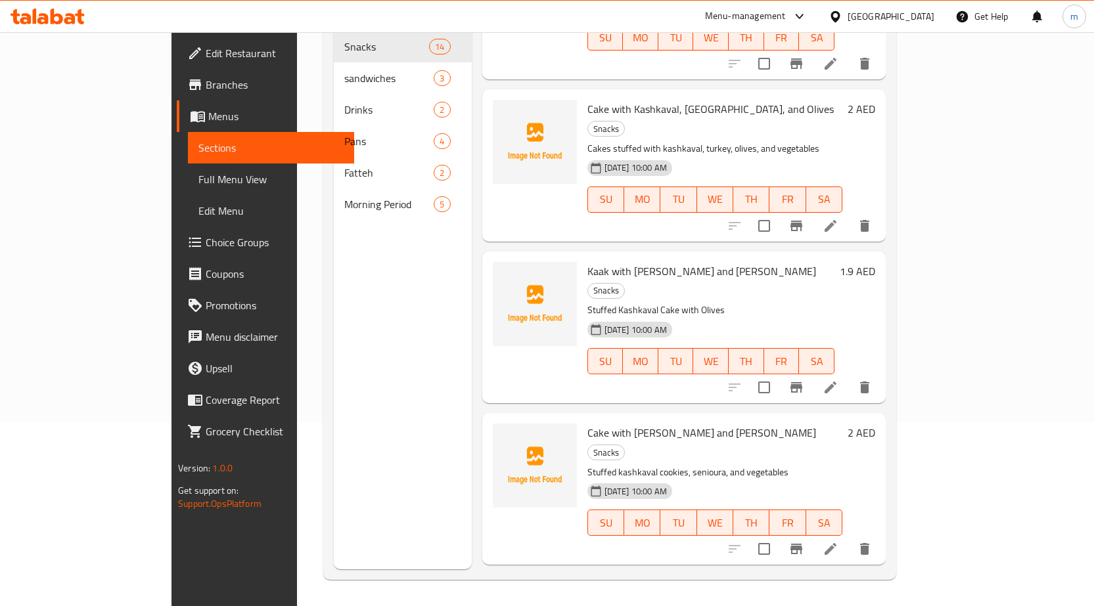
scroll to position [1238, 0]
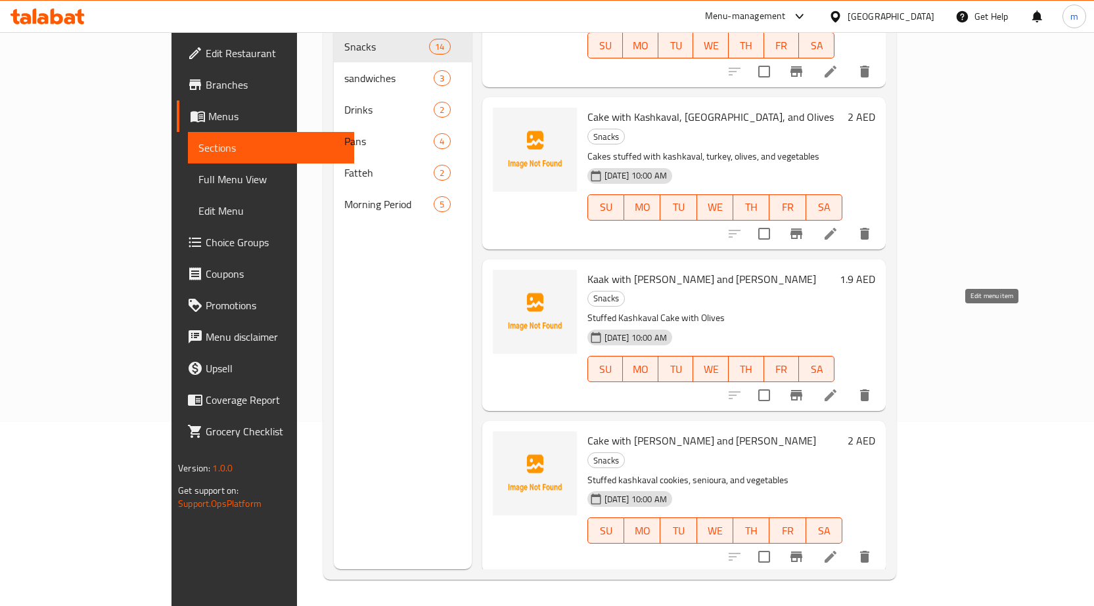
click at [836, 389] on icon at bounding box center [830, 395] width 12 height 12
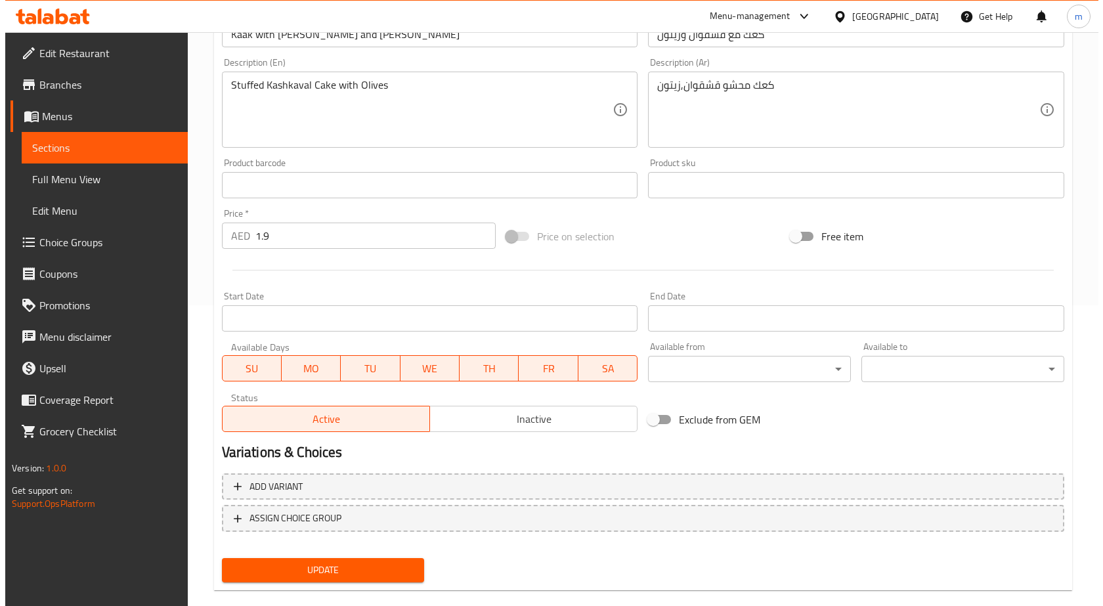
scroll to position [322, 0]
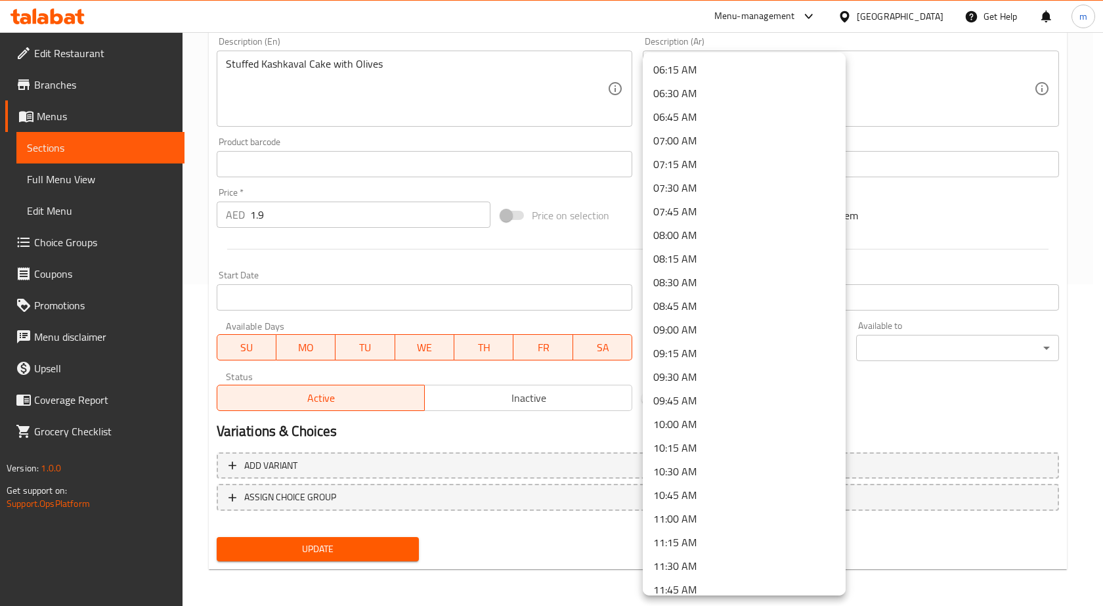
scroll to position [722, 0]
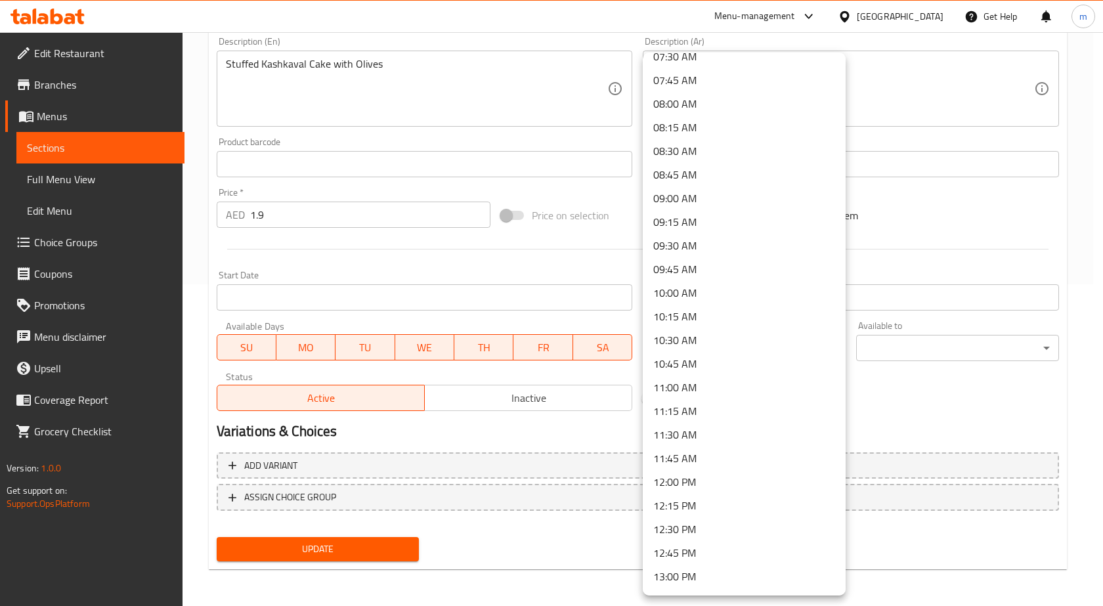
click at [707, 203] on li "09:00 AM" at bounding box center [744, 199] width 203 height 24
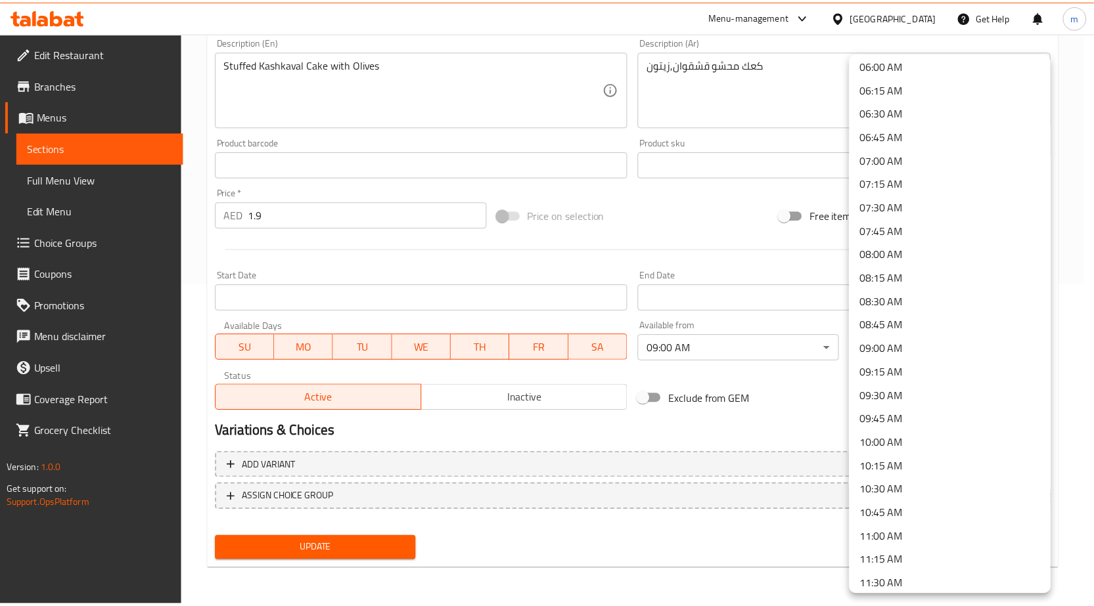
scroll to position [657, 0]
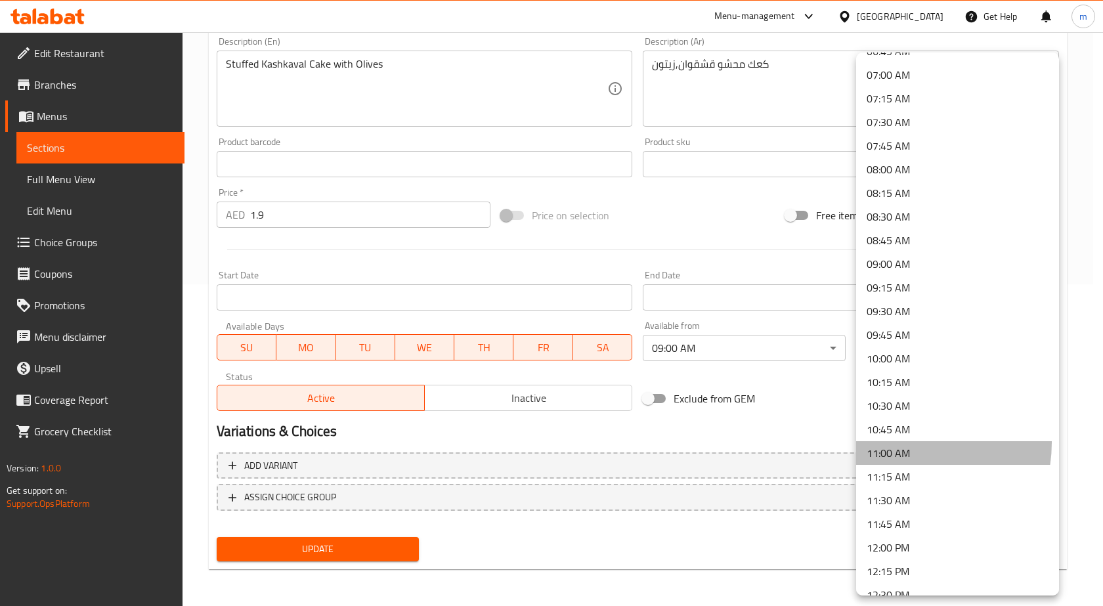
click at [900, 443] on li "11:00 AM" at bounding box center [957, 453] width 203 height 24
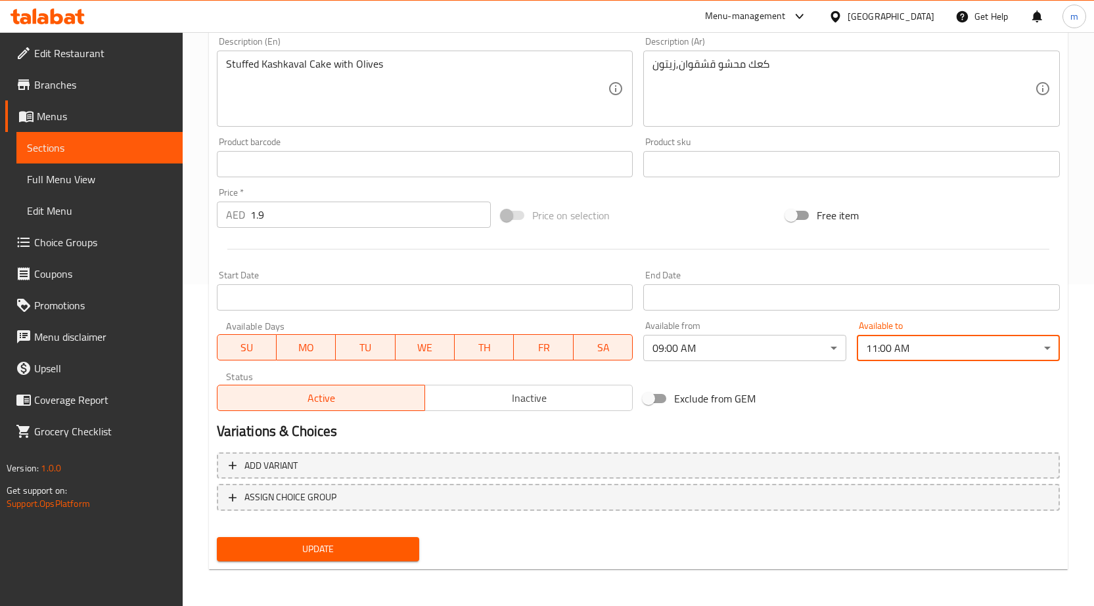
click at [329, 550] on span "Update" at bounding box center [318, 549] width 182 height 16
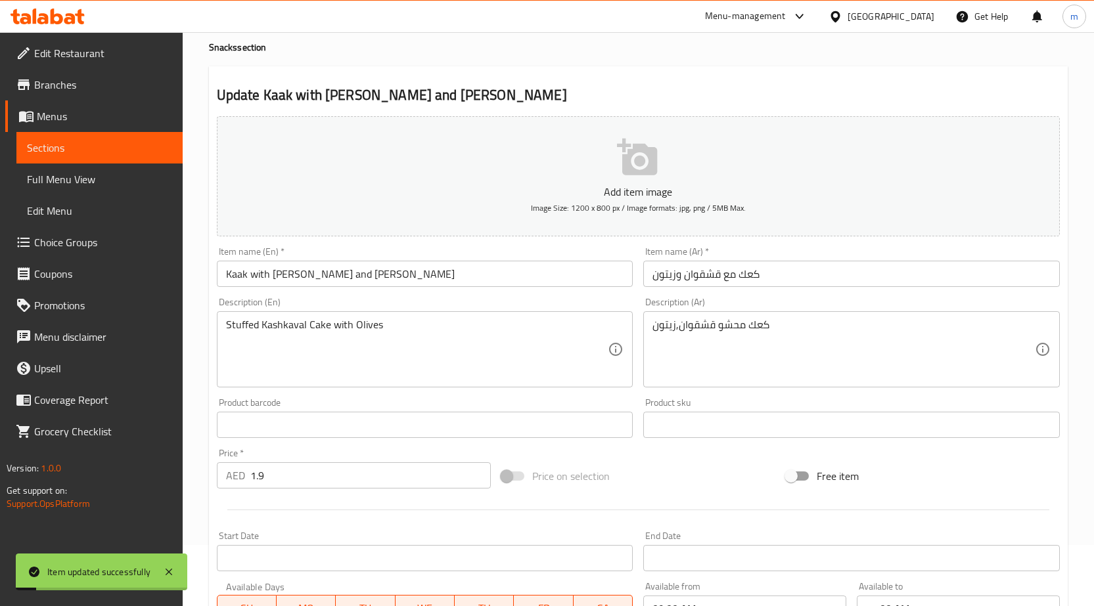
scroll to position [59, 0]
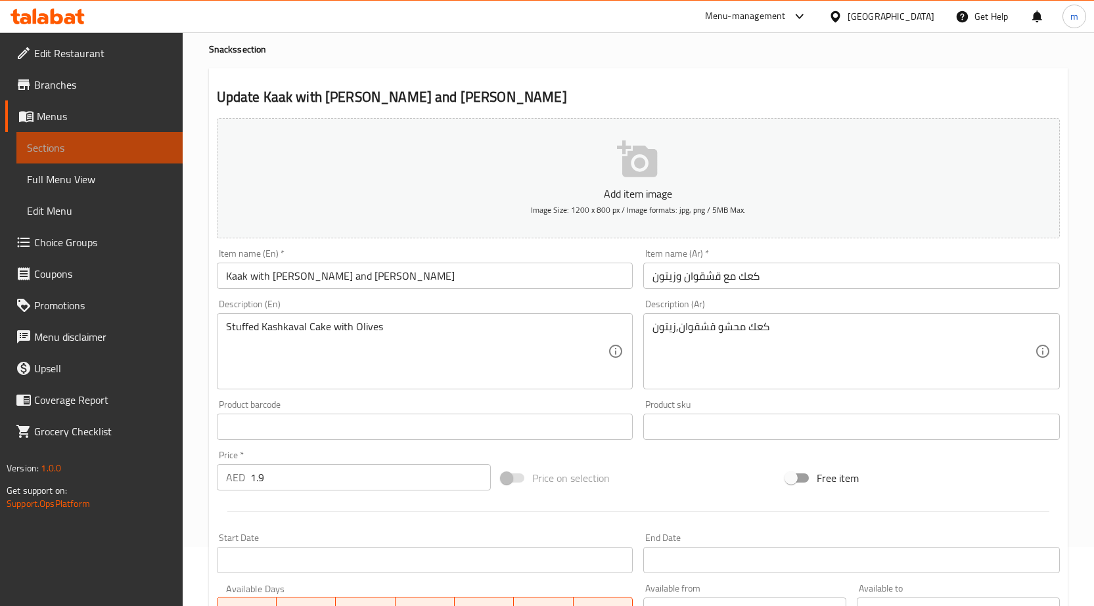
click at [114, 148] on span "Sections" at bounding box center [99, 148] width 145 height 16
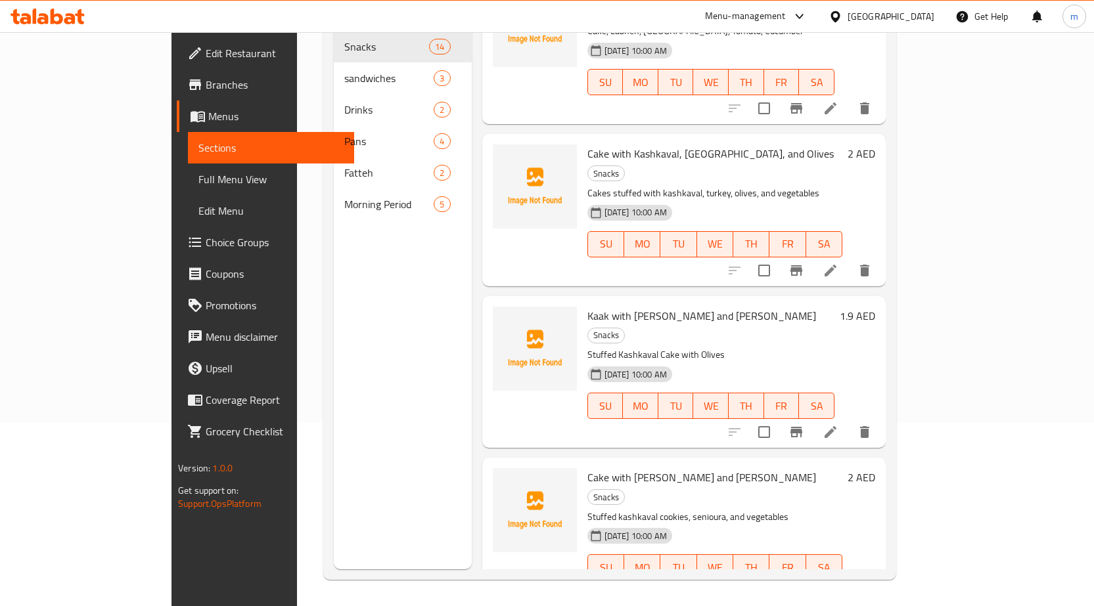
scroll to position [1172, 0]
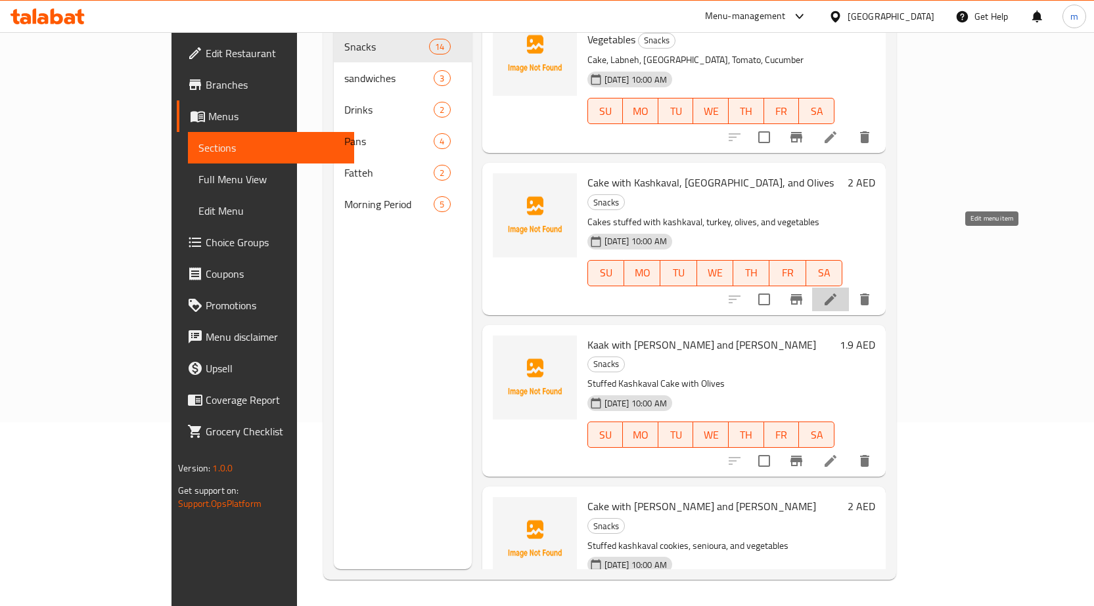
click at [836, 294] on icon at bounding box center [830, 300] width 12 height 12
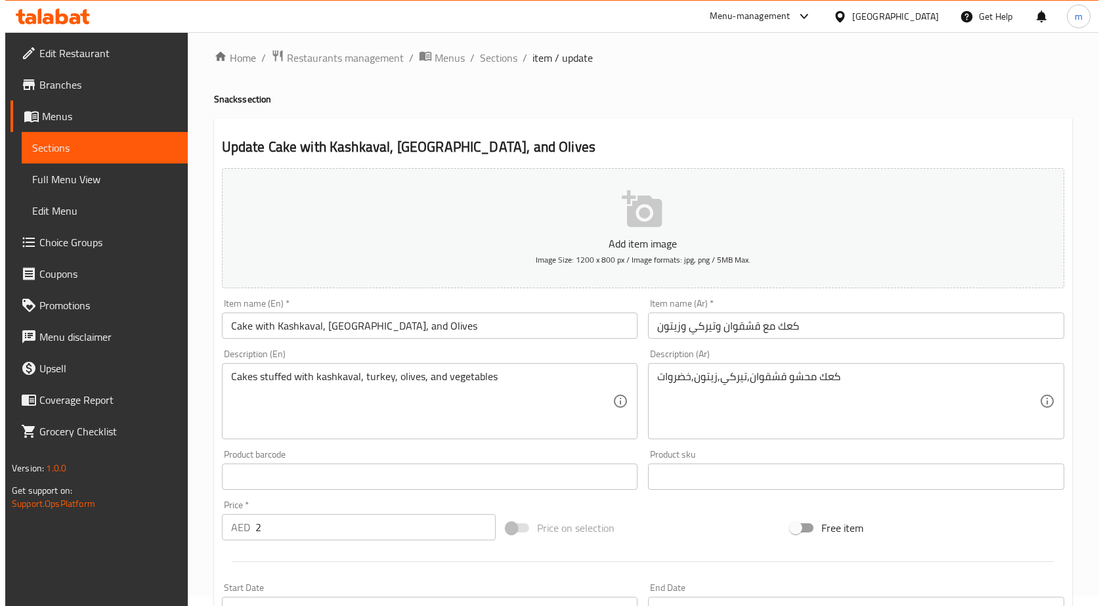
scroll to position [197, 0]
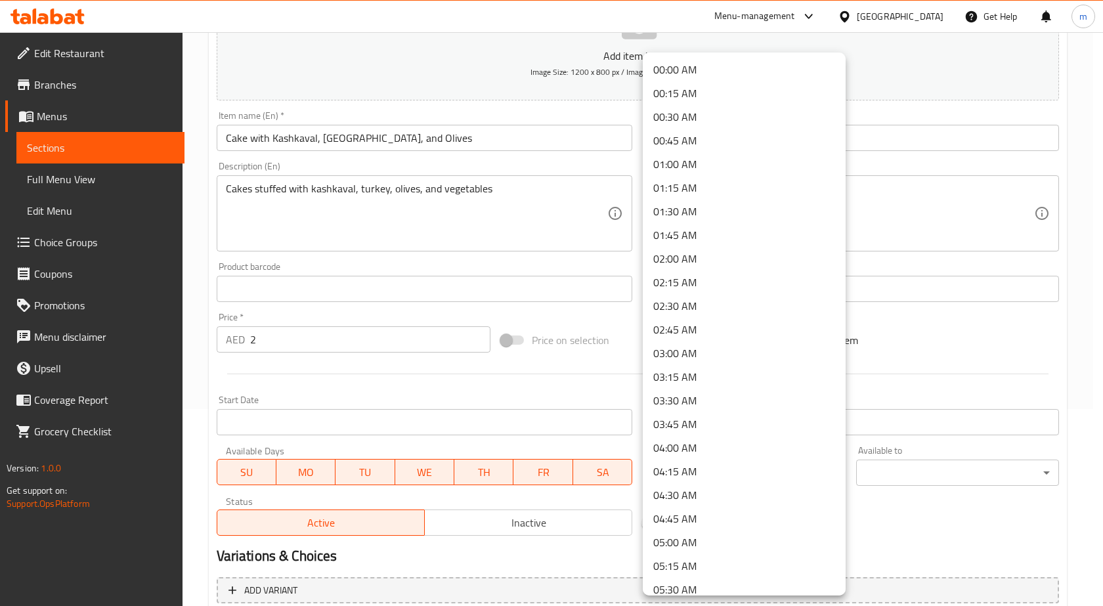
click at [791, 409] on body "​ Menu-management United Arab Emirates Get Help m Edit Restaurant Branches Menu…" at bounding box center [551, 122] width 1103 height 574
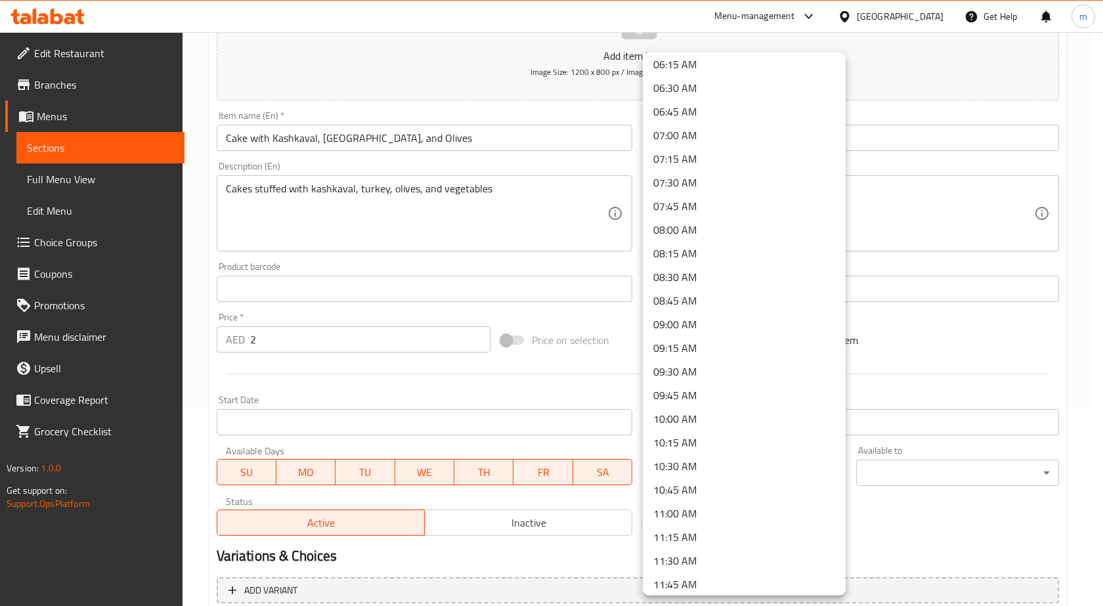
scroll to position [591, 0]
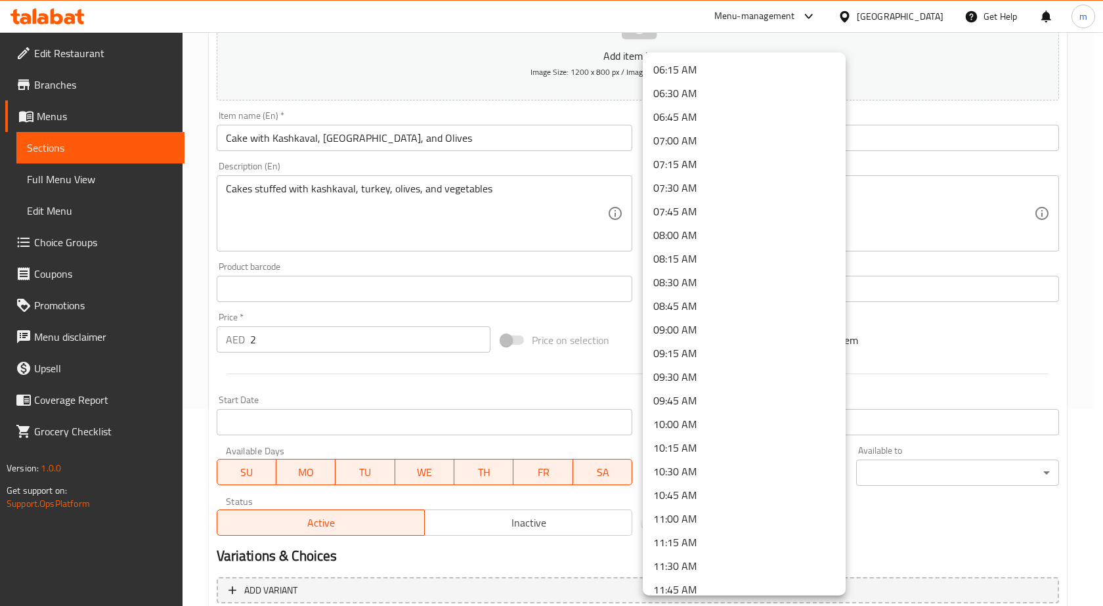
click at [749, 329] on li "09:00 AM" at bounding box center [744, 330] width 203 height 24
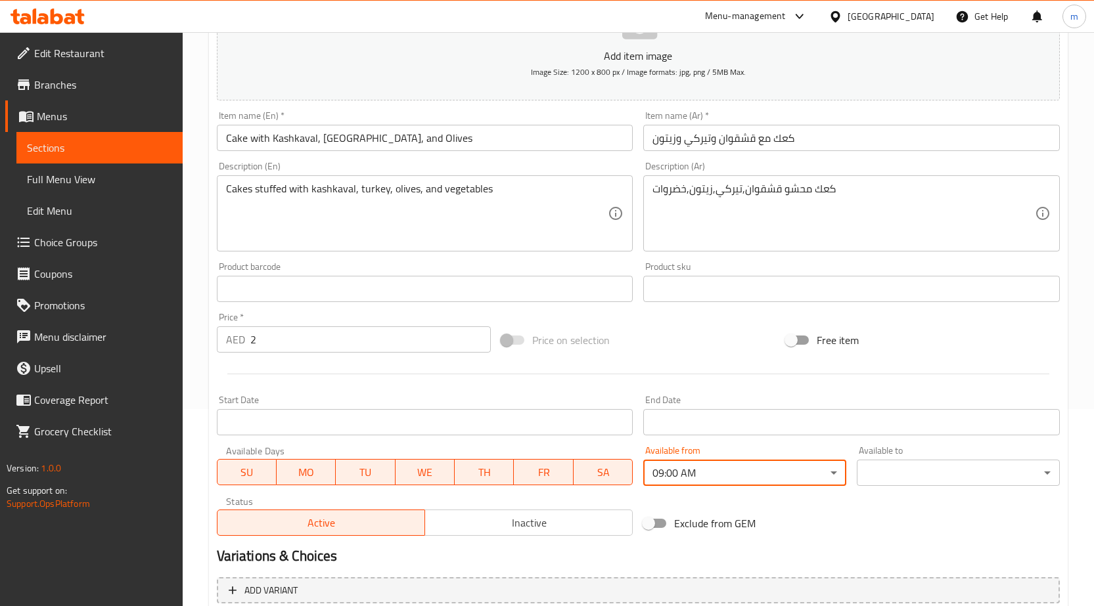
click at [927, 409] on body "​ Menu-management United Arab Emirates Get Help m Edit Restaurant Branches Menu…" at bounding box center [547, 122] width 1094 height 574
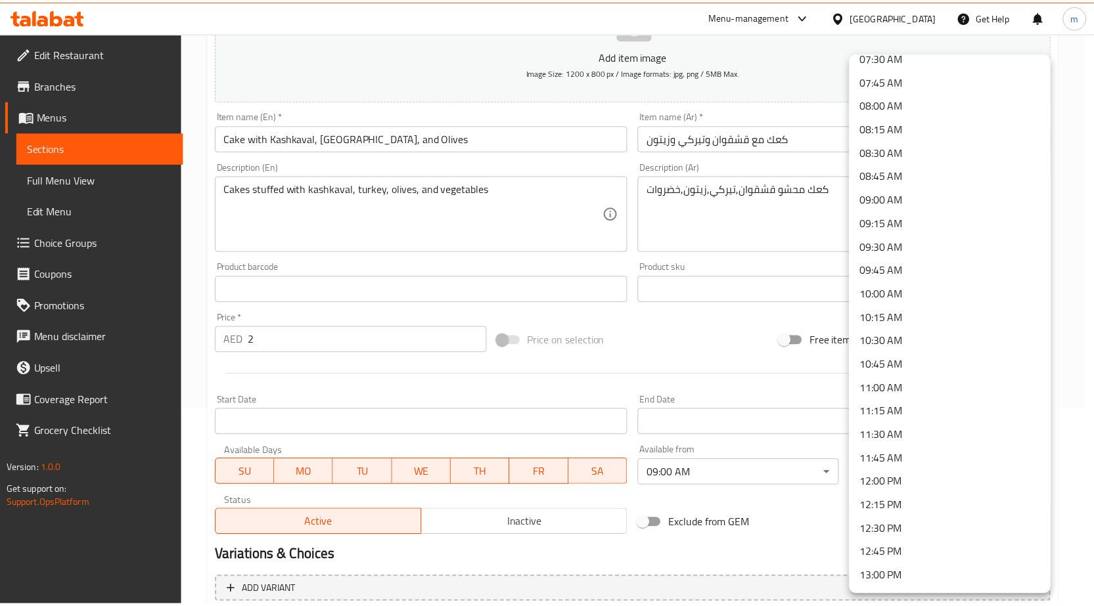
scroll to position [722, 0]
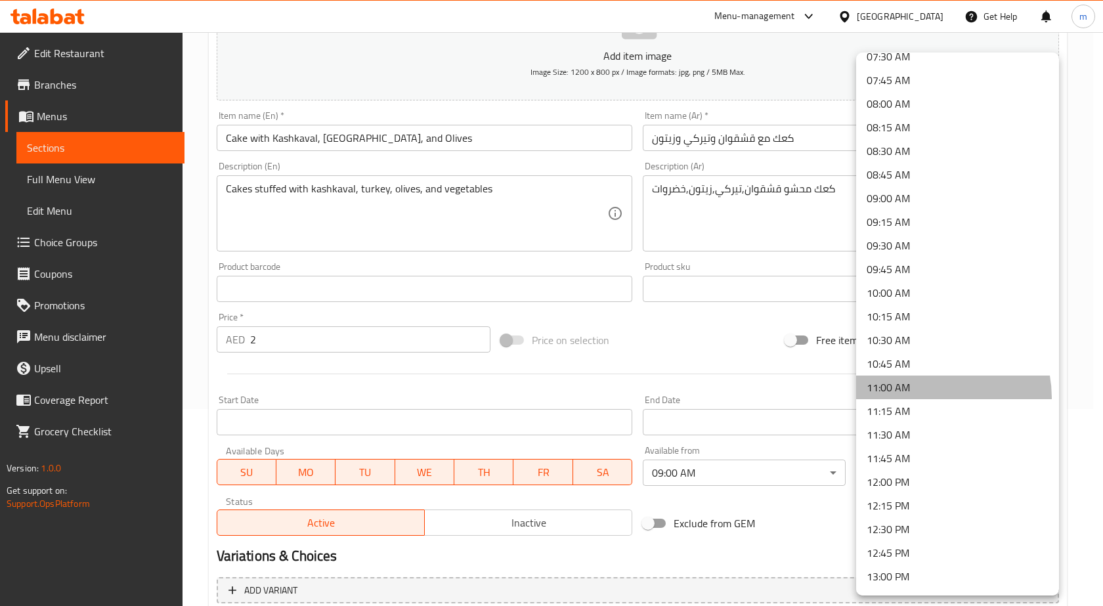
click at [931, 397] on li "11:00 AM" at bounding box center [957, 388] width 203 height 24
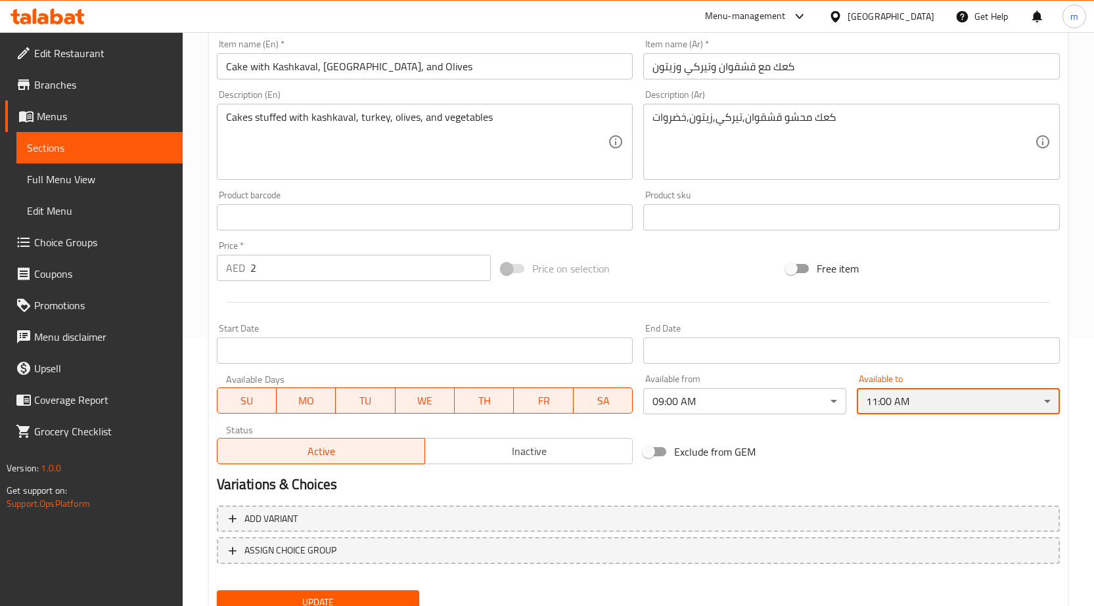
scroll to position [322, 0]
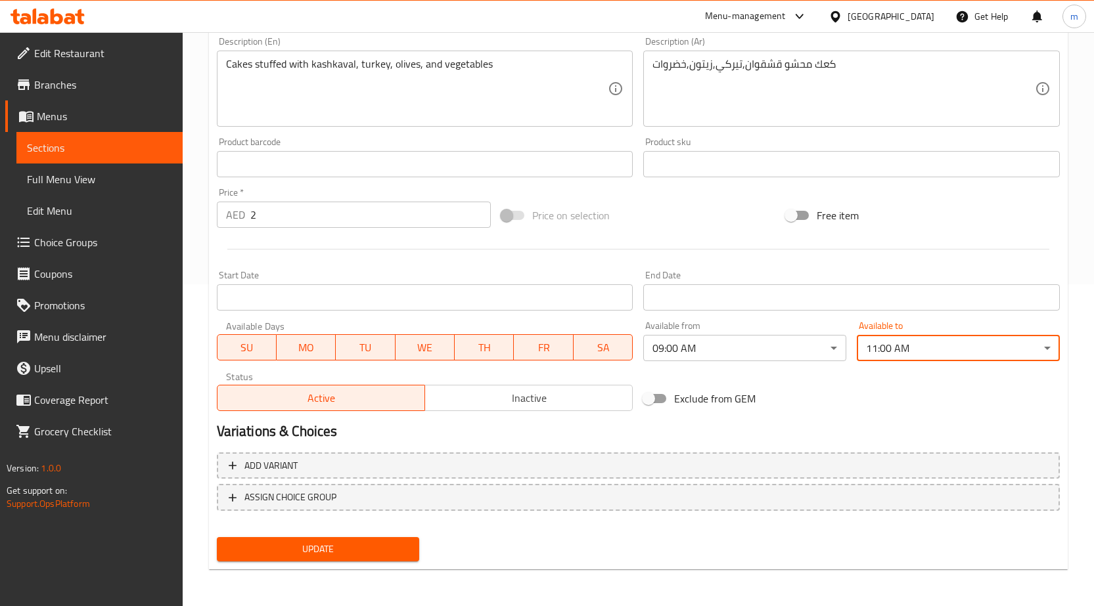
click at [345, 549] on span "Update" at bounding box center [318, 549] width 182 height 16
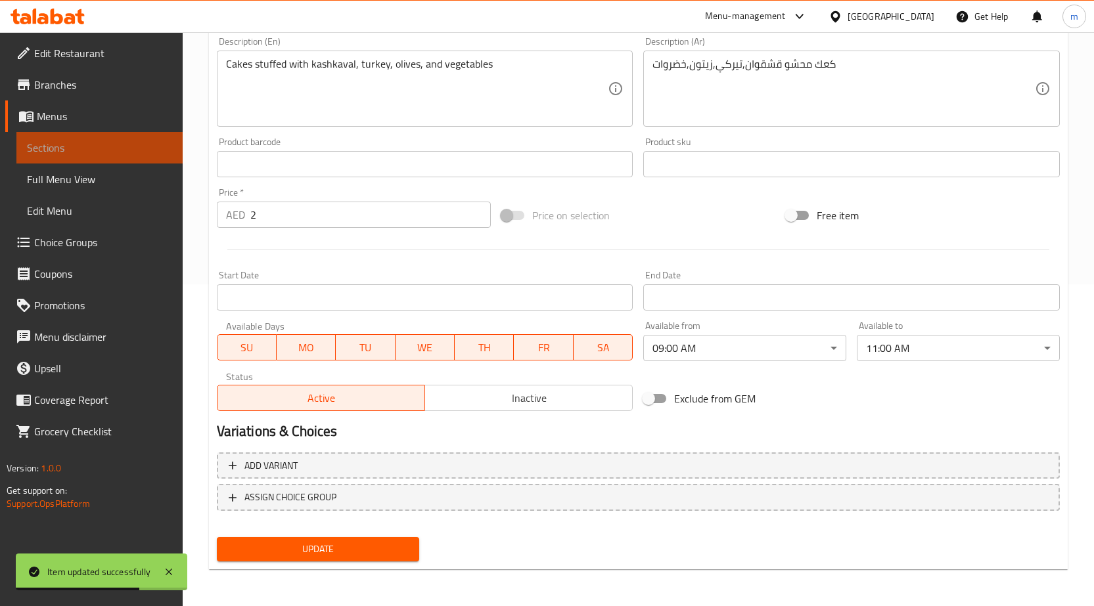
click at [145, 145] on span "Sections" at bounding box center [99, 148] width 145 height 16
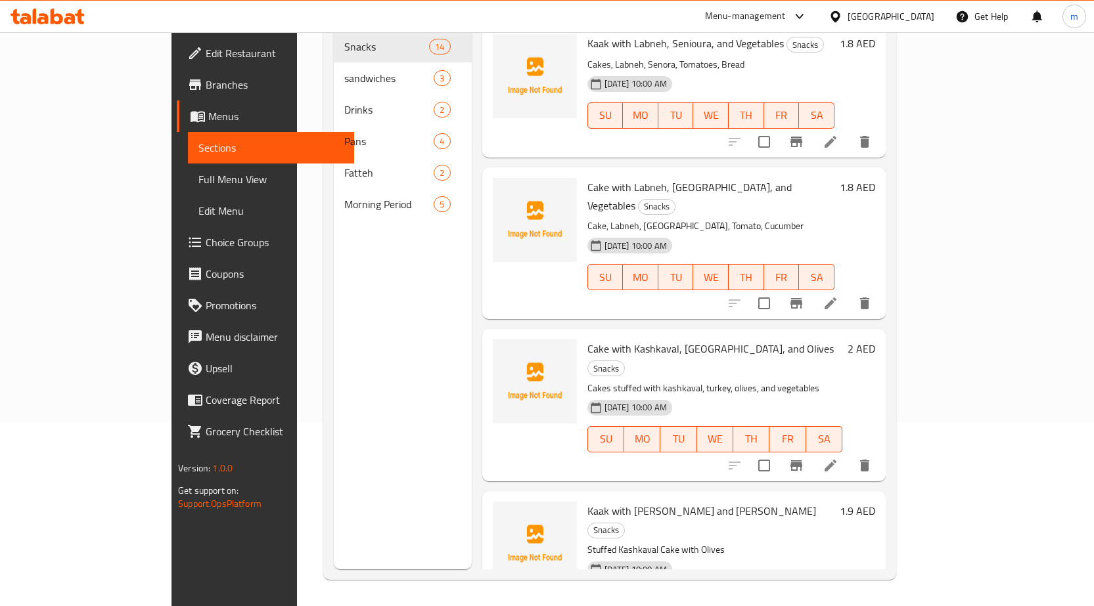
scroll to position [975, 0]
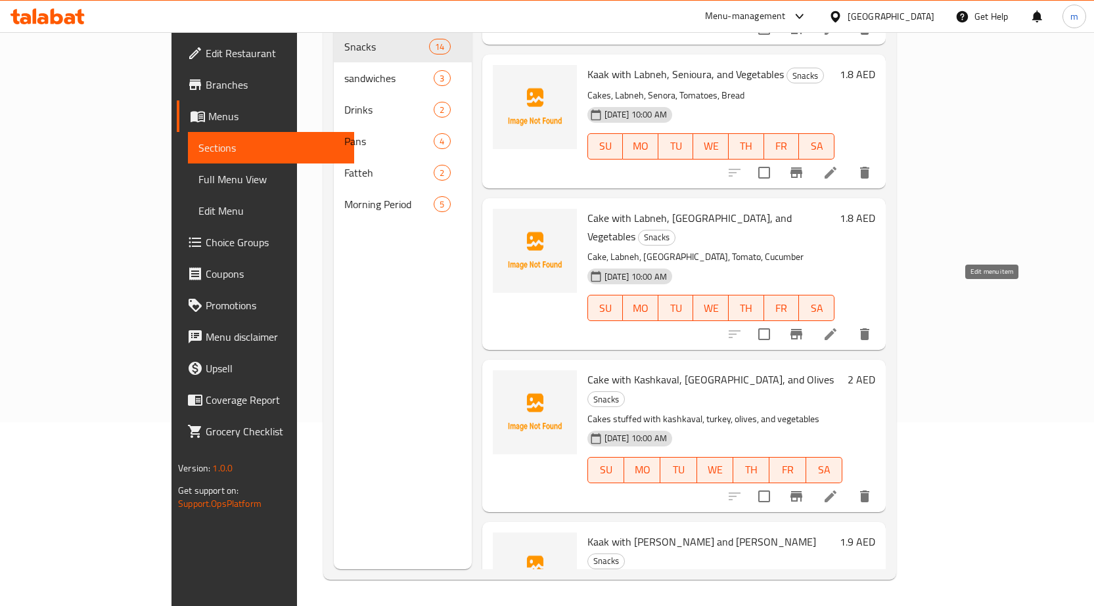
click at [838, 326] on icon at bounding box center [830, 334] width 16 height 16
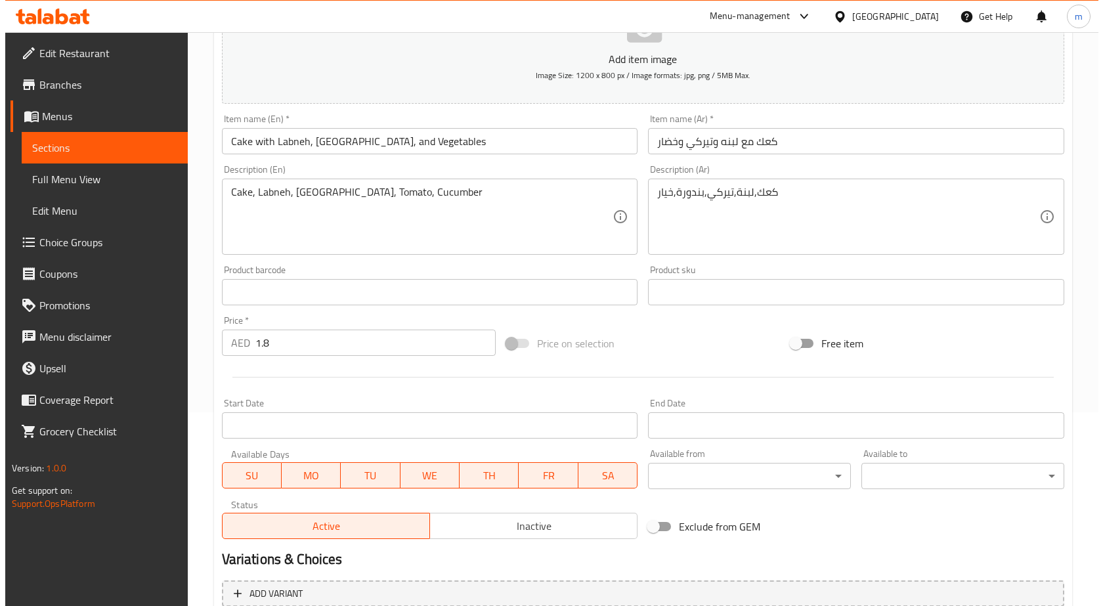
scroll to position [197, 0]
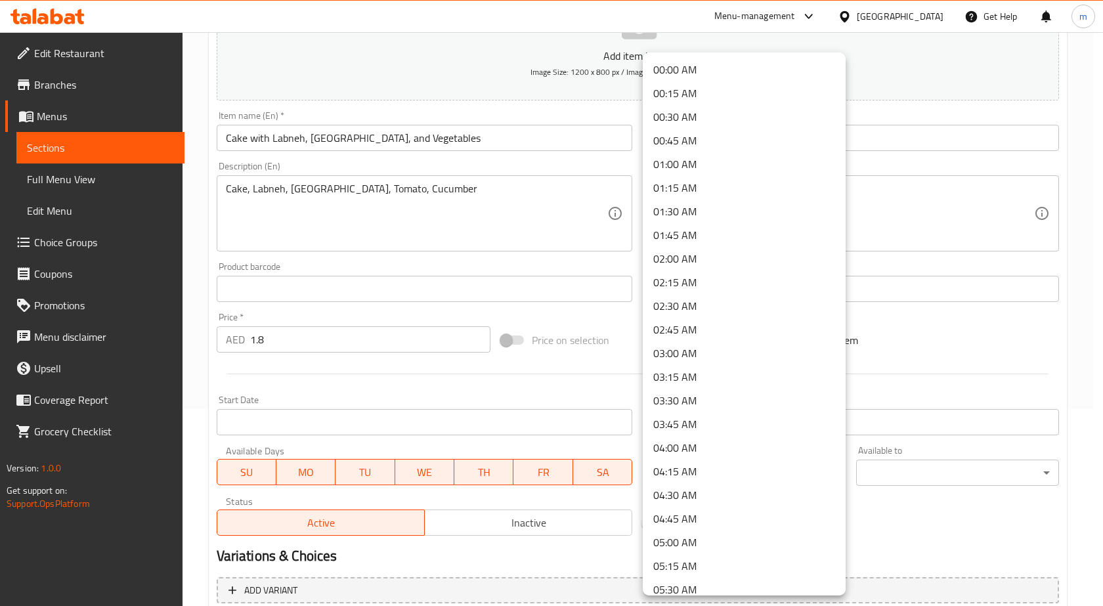
click at [705, 409] on body "​ Menu-management United Arab Emirates Get Help m Edit Restaurant Branches Menu…" at bounding box center [551, 122] width 1103 height 574
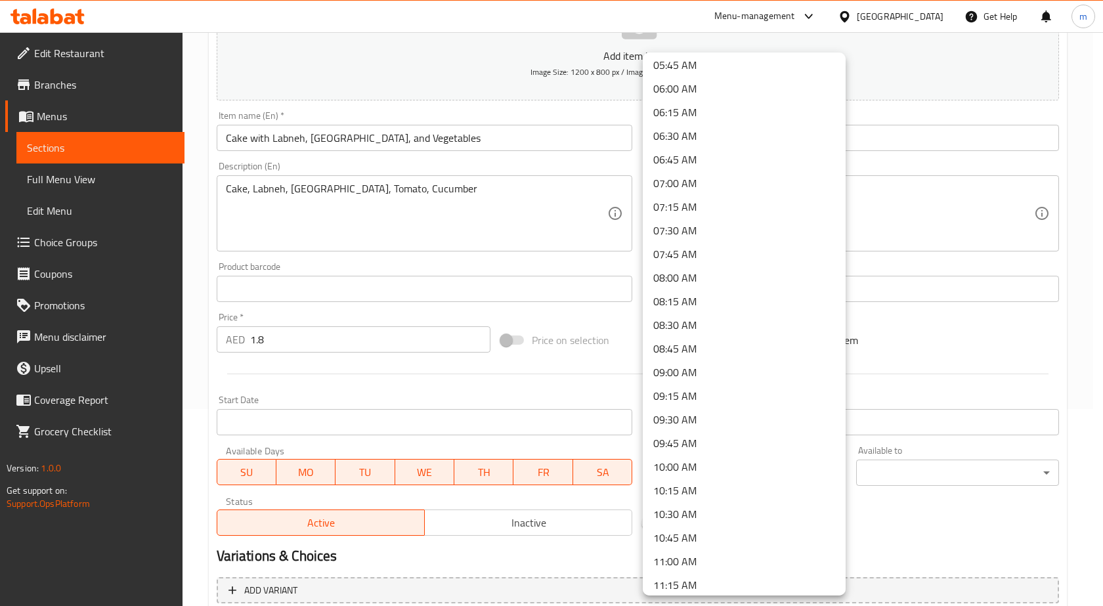
scroll to position [525, 0]
click at [696, 391] on li "09:00 AM" at bounding box center [744, 396] width 203 height 24
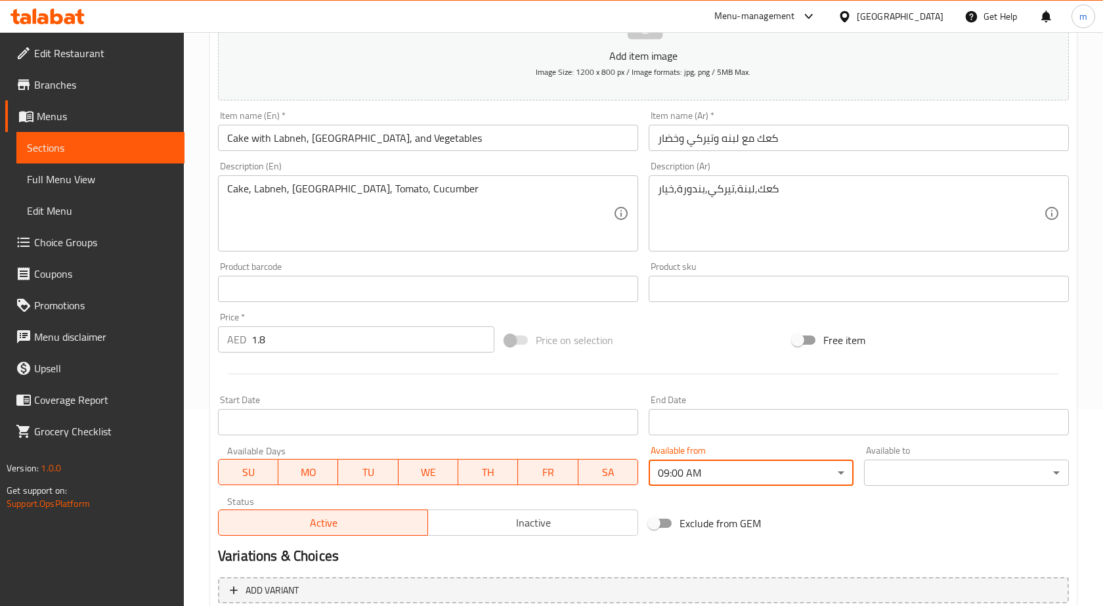
click at [884, 409] on body "​ Menu-management United Arab Emirates Get Help m Edit Restaurant Branches Menu…" at bounding box center [551, 122] width 1103 height 574
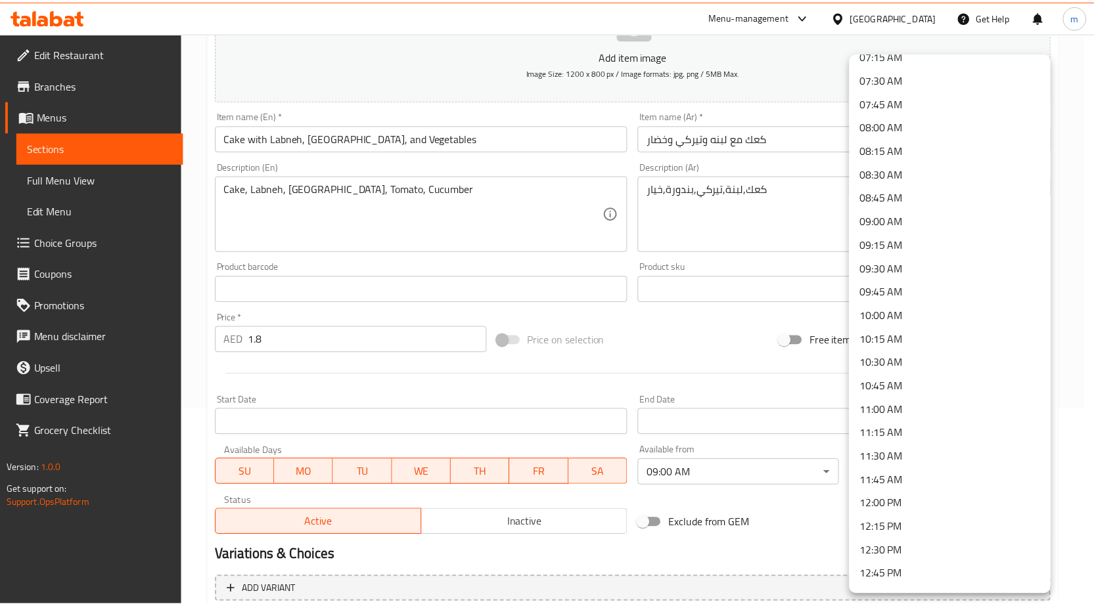
scroll to position [722, 0]
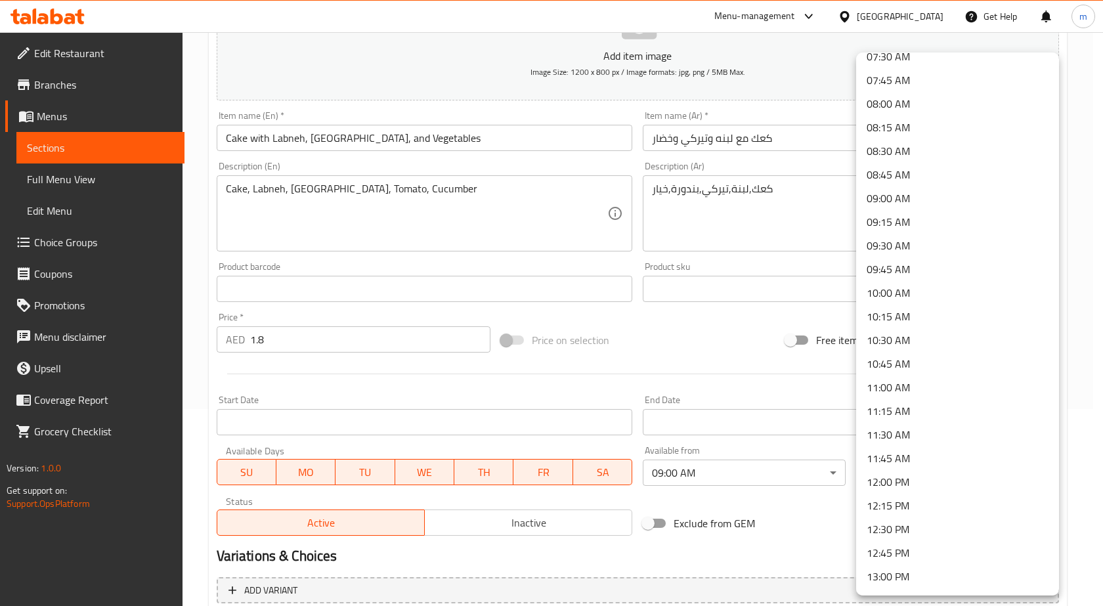
click at [898, 394] on li "11:00 AM" at bounding box center [957, 388] width 203 height 24
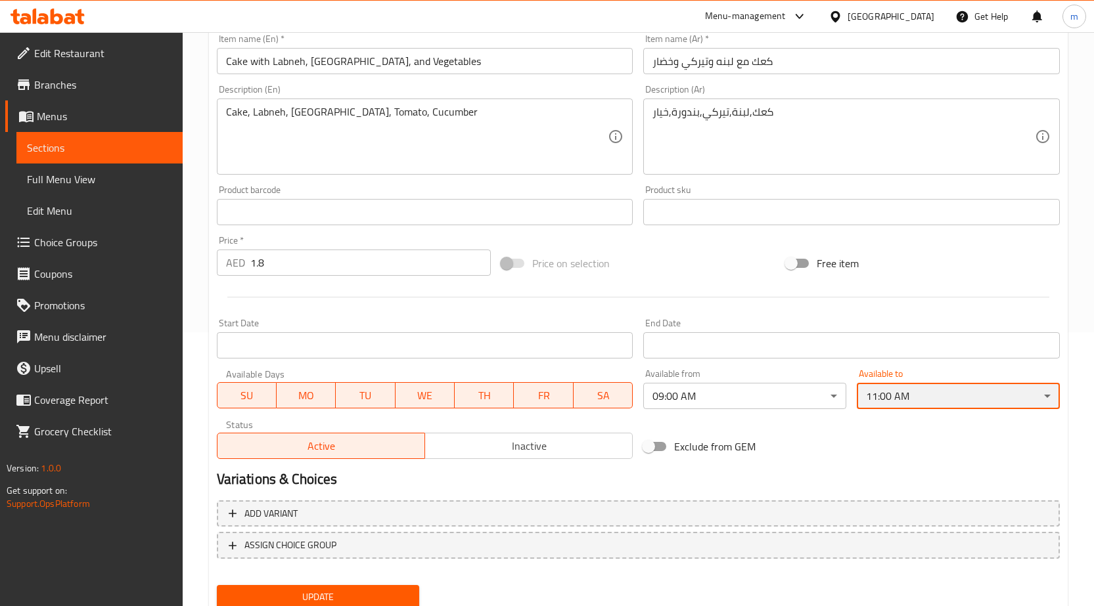
scroll to position [322, 0]
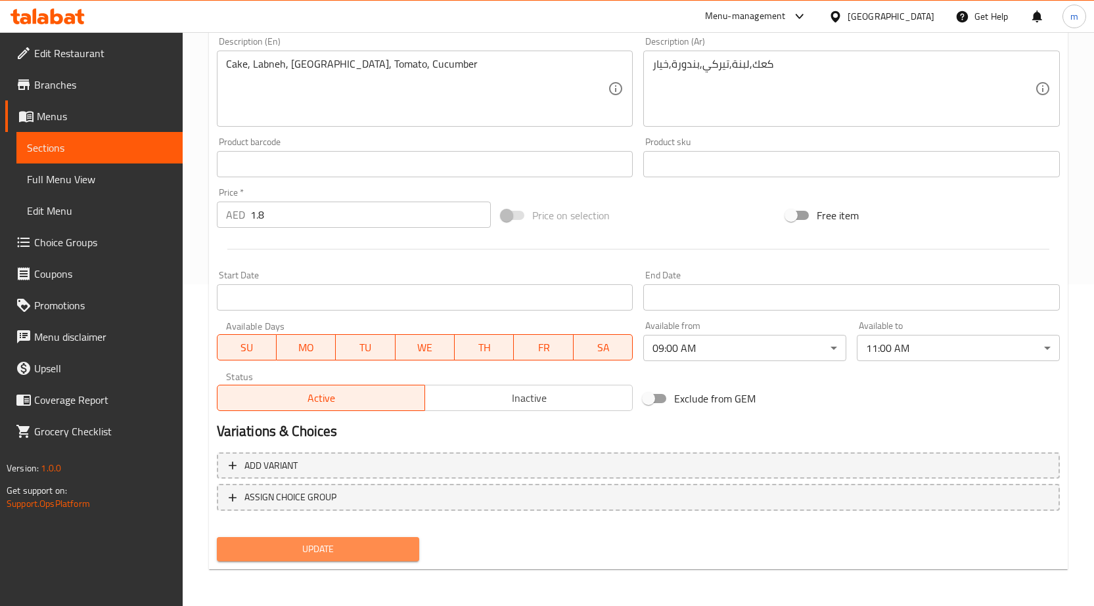
click at [335, 547] on span "Update" at bounding box center [318, 549] width 182 height 16
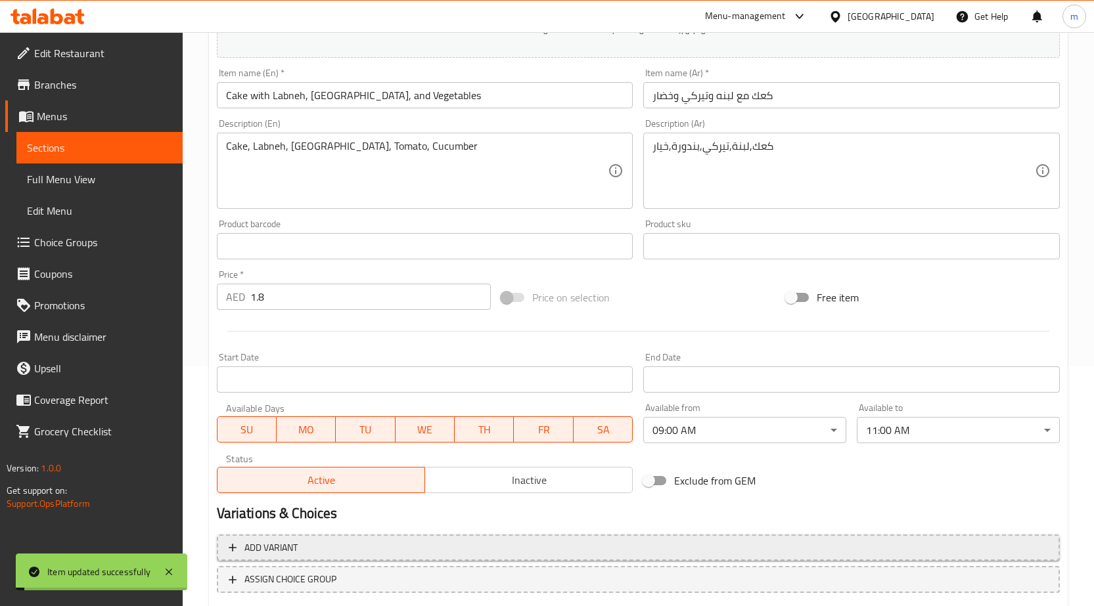
scroll to position [59, 0]
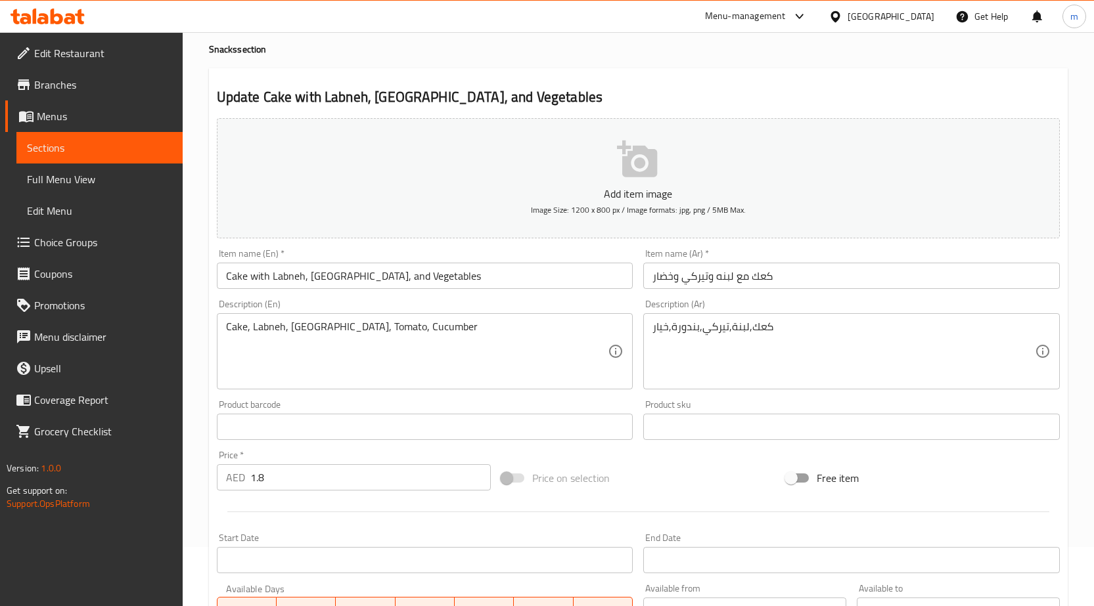
click at [150, 152] on span "Sections" at bounding box center [99, 148] width 145 height 16
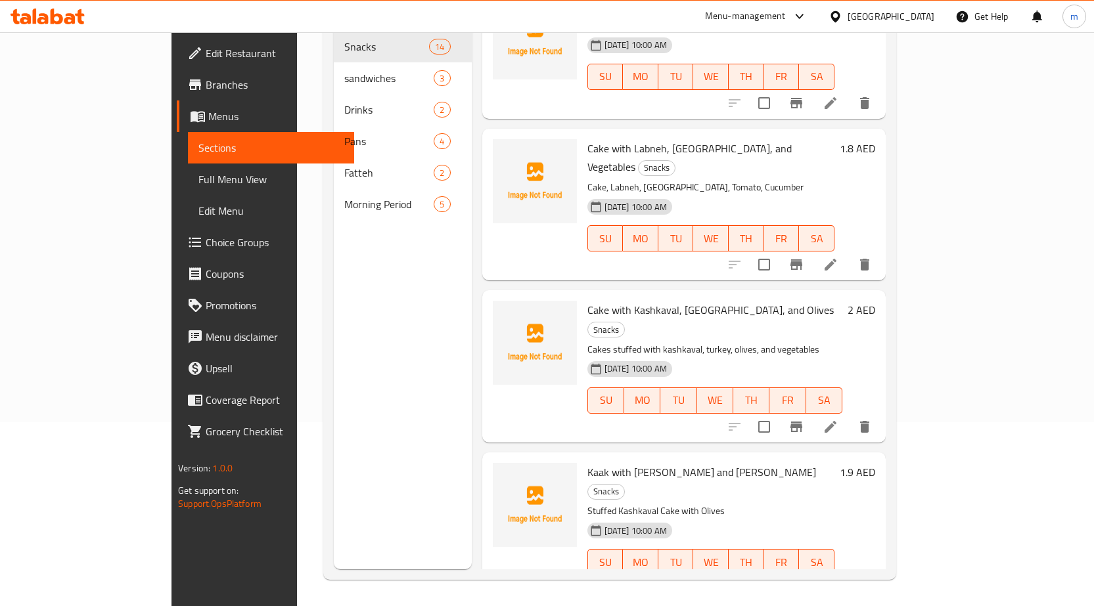
scroll to position [1041, 0]
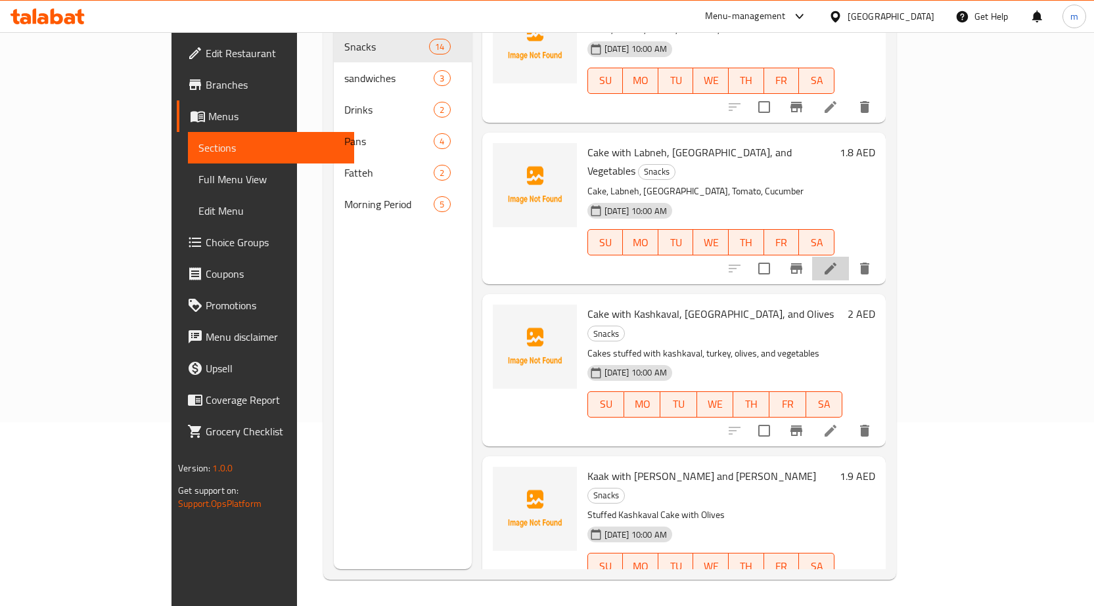
click at [849, 257] on li at bounding box center [830, 269] width 37 height 24
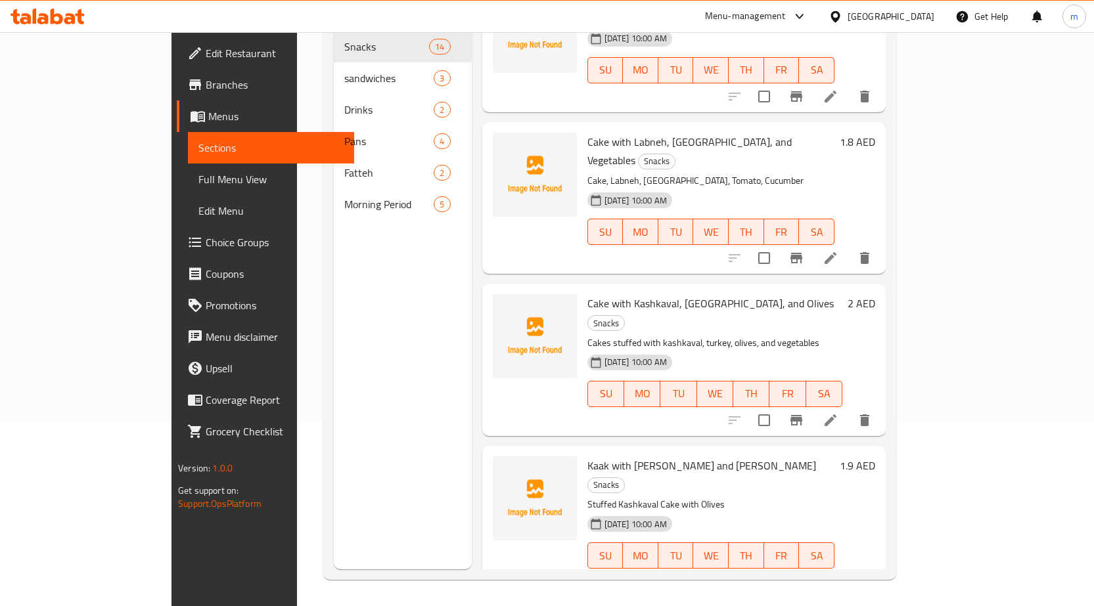
scroll to position [975, 0]
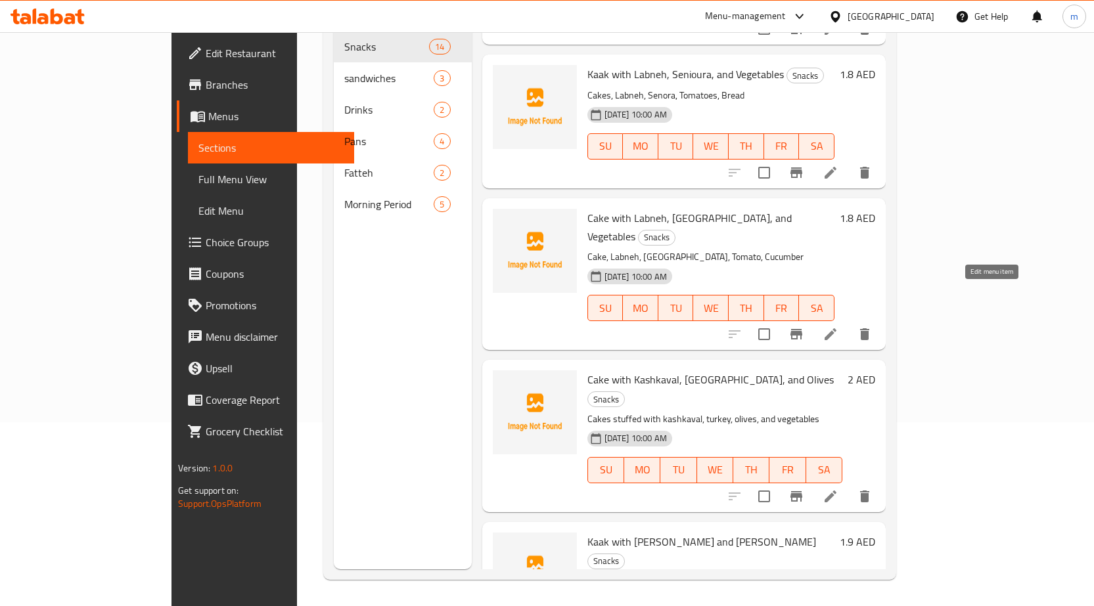
click at [838, 326] on icon at bounding box center [830, 334] width 16 height 16
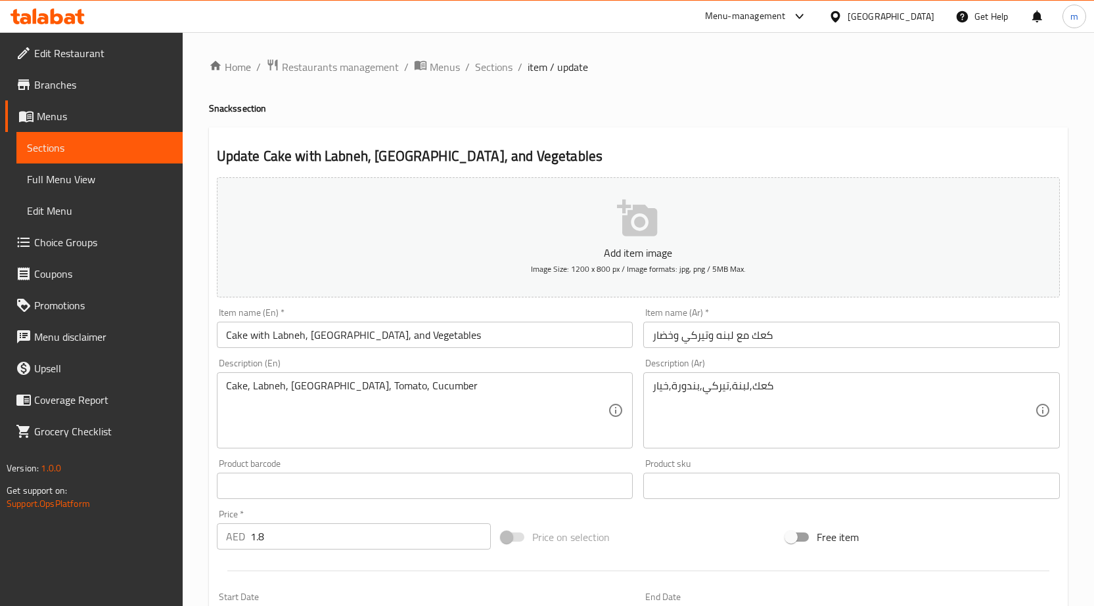
click at [43, 147] on span "Sections" at bounding box center [99, 148] width 145 height 16
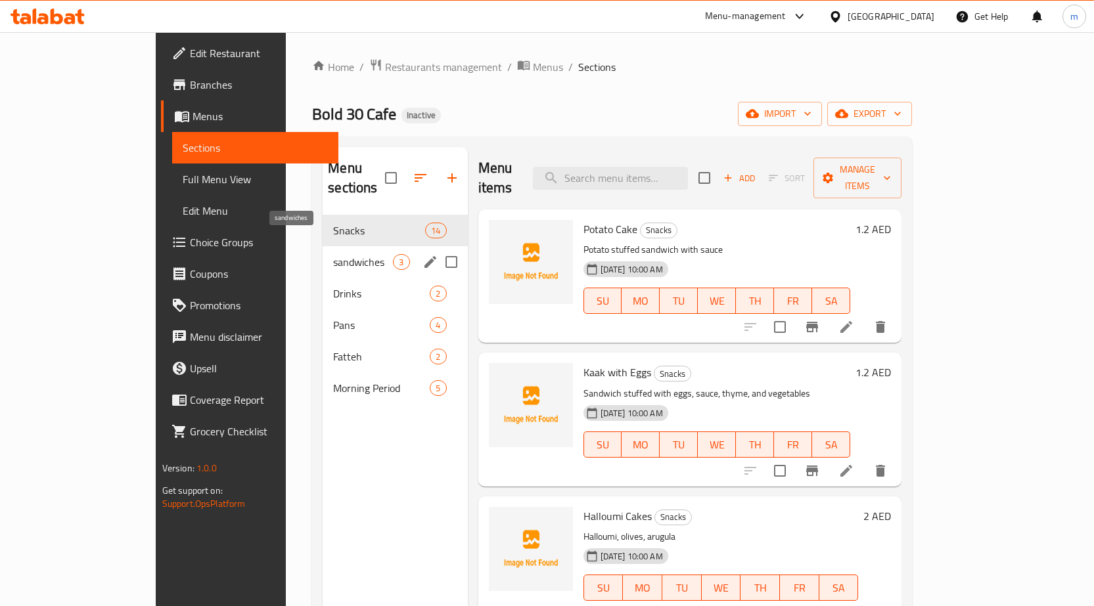
click at [333, 254] on span "sandwiches" at bounding box center [363, 262] width 60 height 16
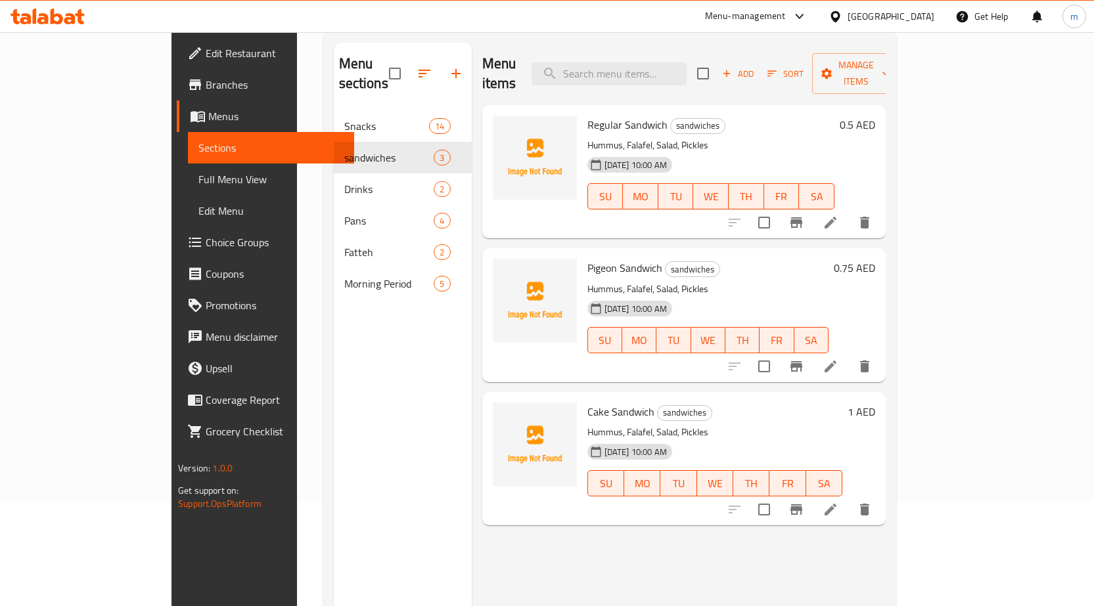
scroll to position [184, 0]
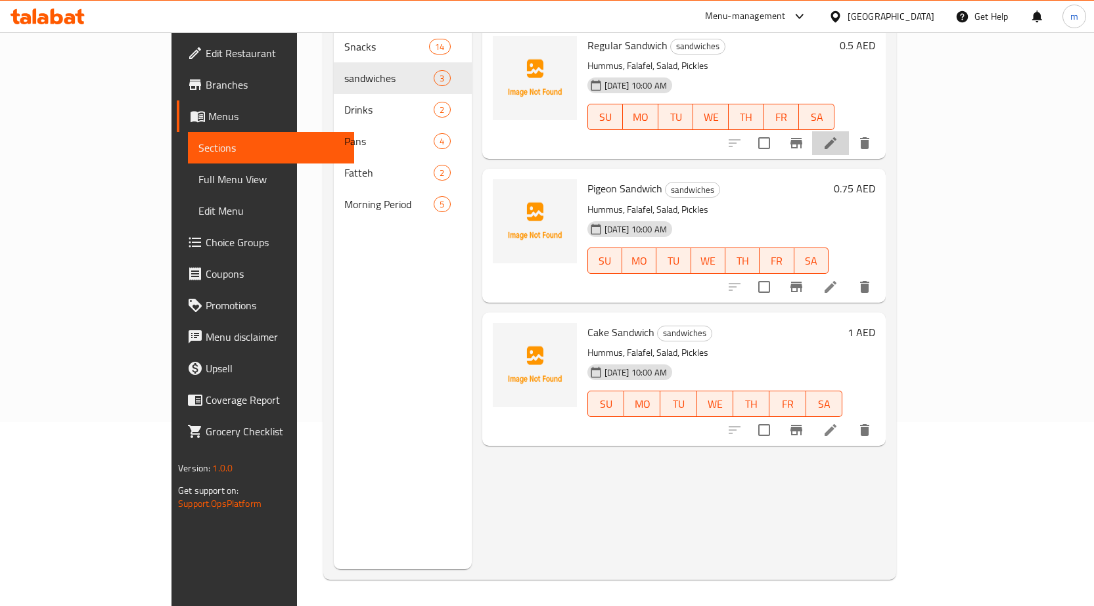
click at [849, 131] on li at bounding box center [830, 143] width 37 height 24
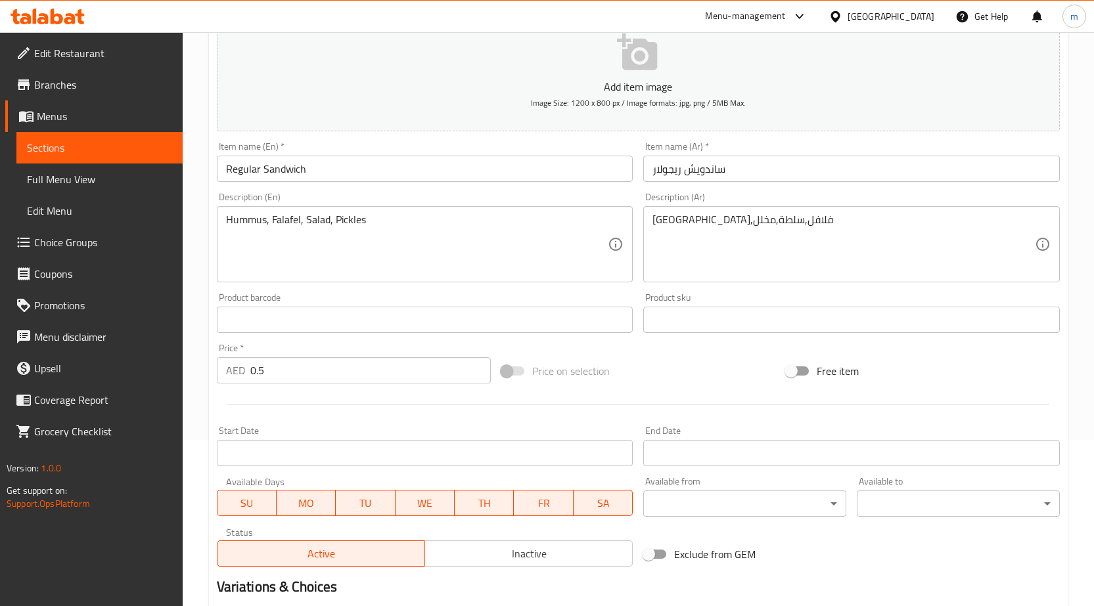
scroll to position [322, 0]
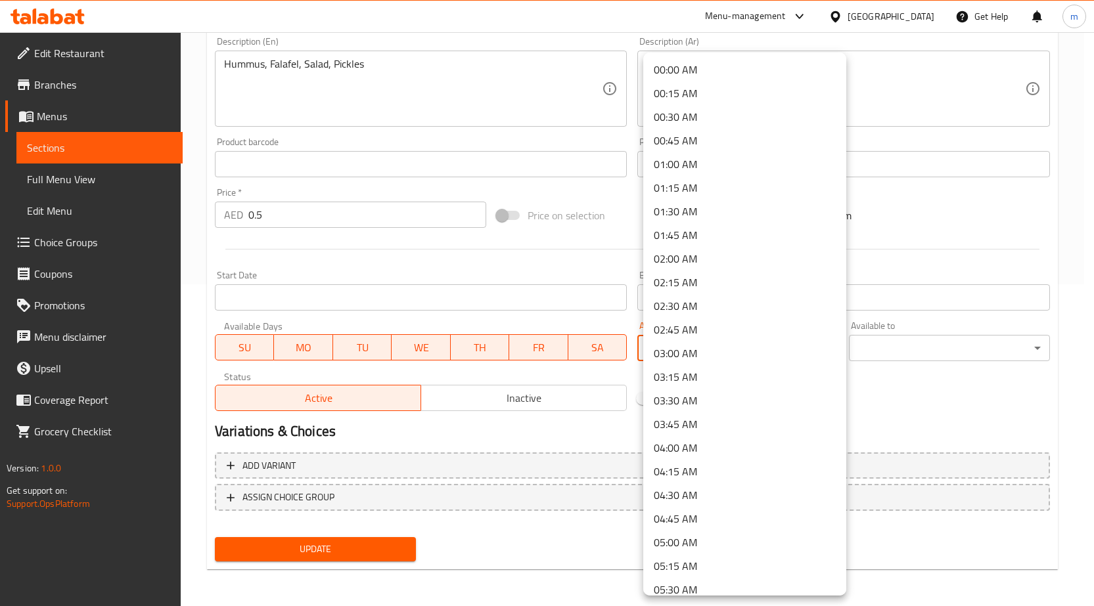
click at [55, 144] on div at bounding box center [551, 303] width 1103 height 606
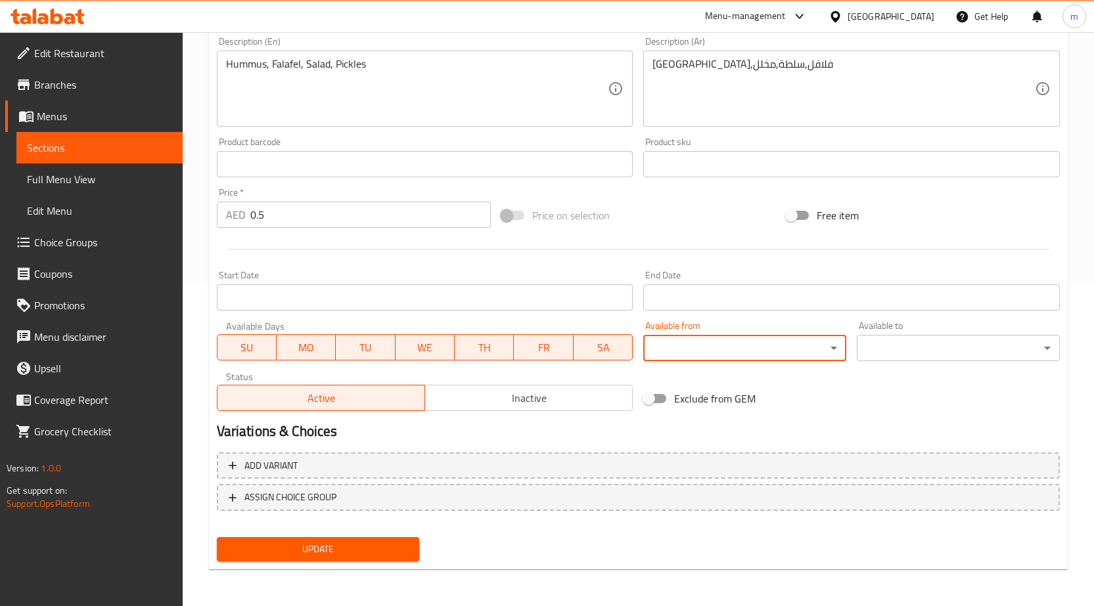
click at [64, 151] on span "Sections" at bounding box center [99, 148] width 145 height 16
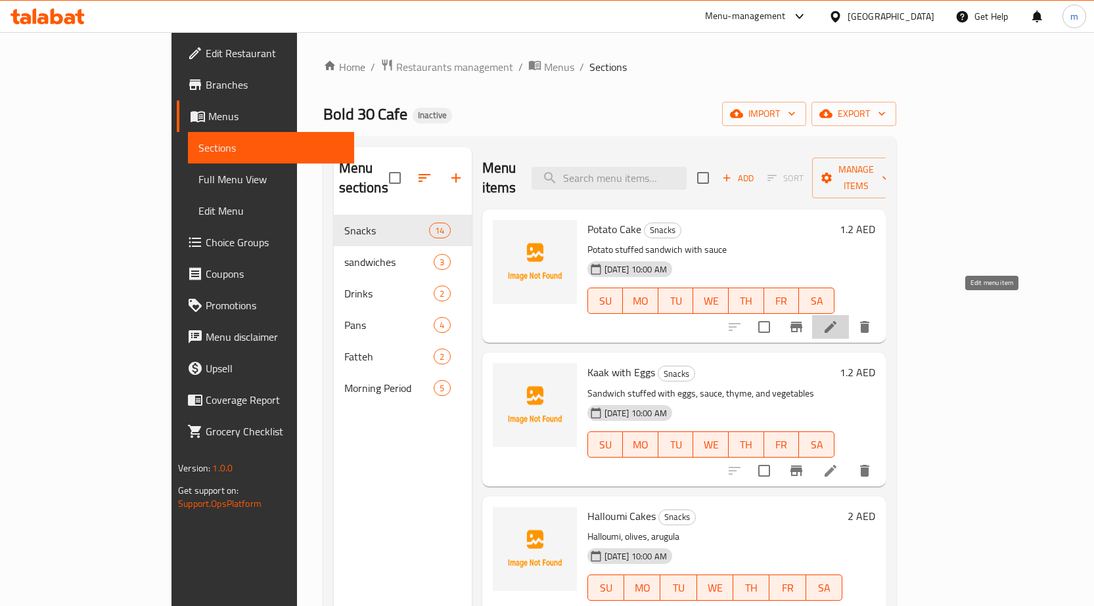
click at [838, 319] on icon at bounding box center [830, 327] width 16 height 16
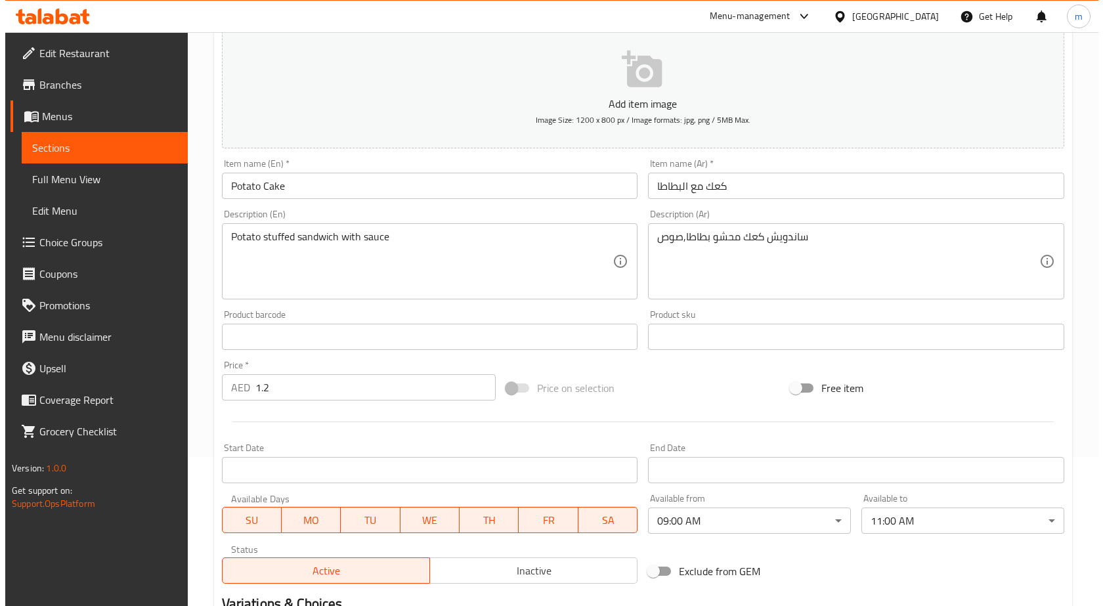
scroll to position [263, 0]
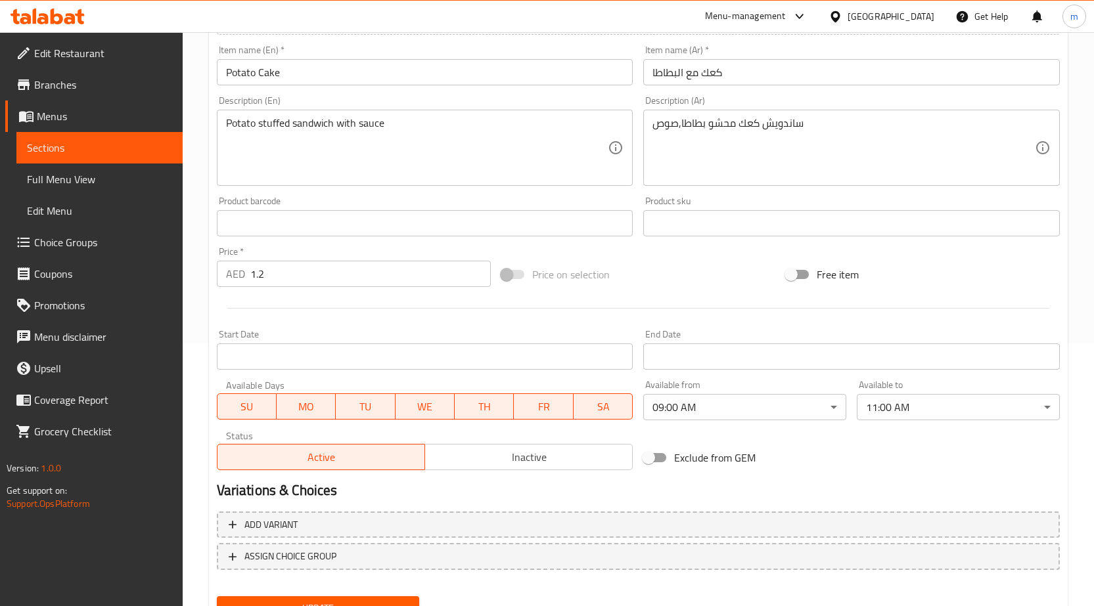
click at [734, 424] on div "Available from 09:00 AM ​" at bounding box center [744, 400] width 213 height 51
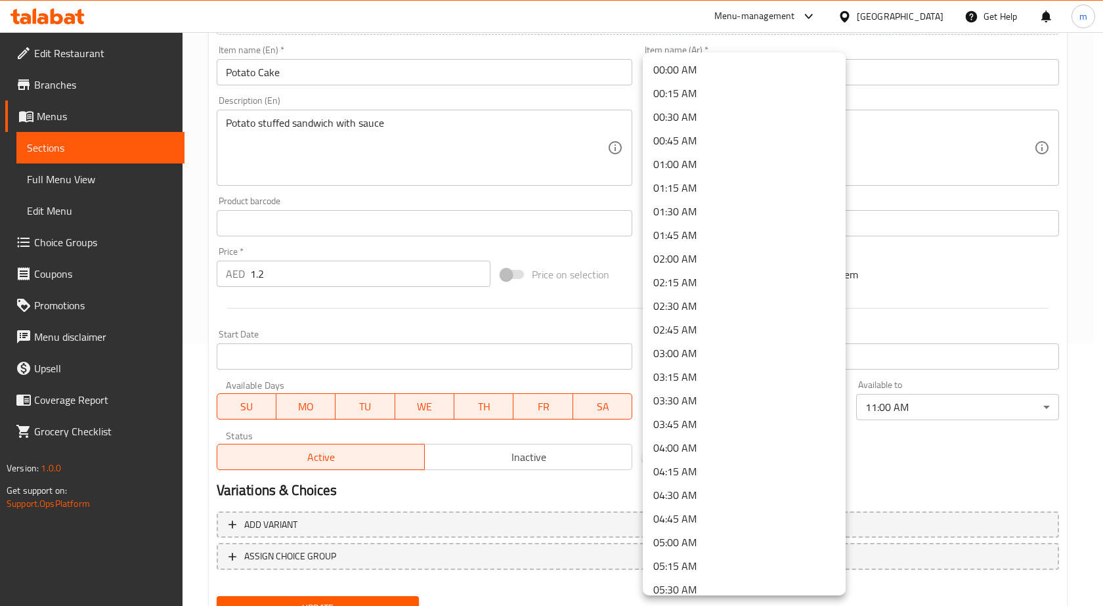
click at [736, 344] on body "​ Menu-management United Arab Emirates Get Help m Edit Restaurant Branches Menu…" at bounding box center [551, 56] width 1103 height 574
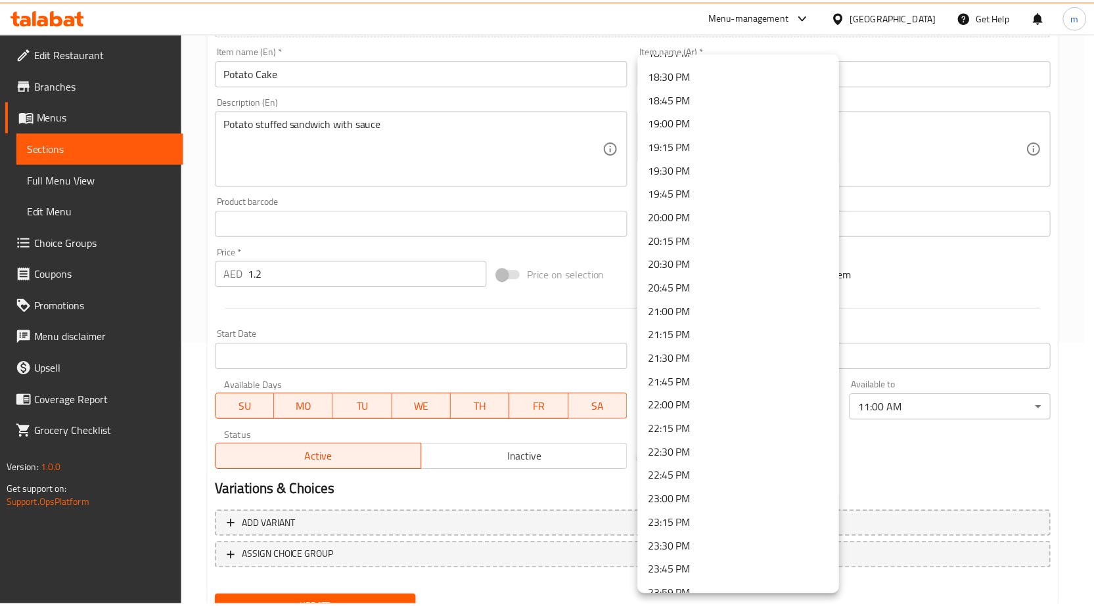
scroll to position [1761, 0]
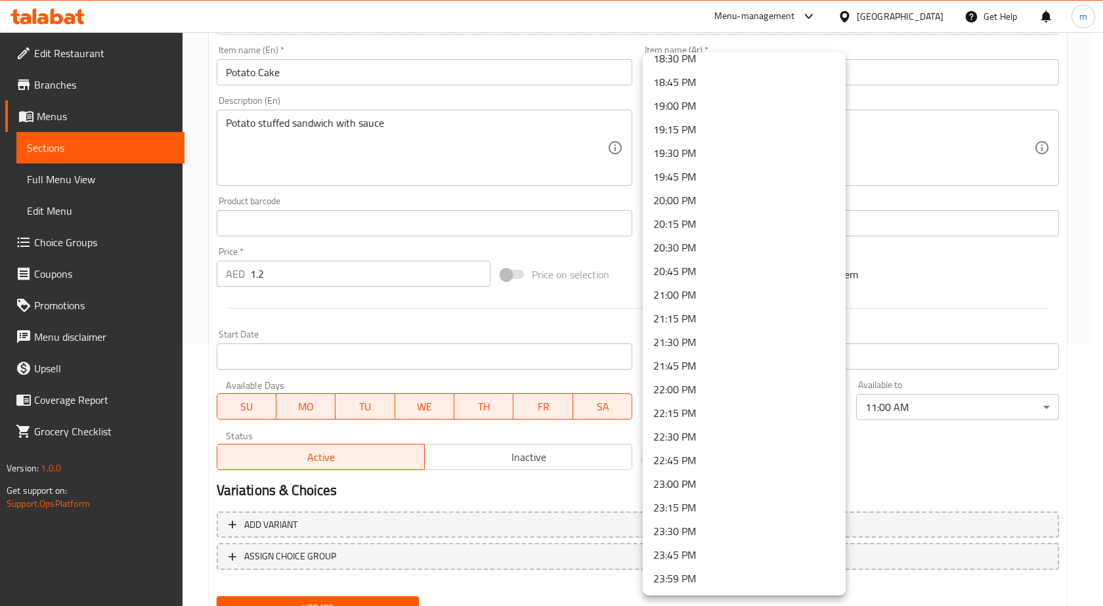
click at [562, 474] on div at bounding box center [551, 303] width 1103 height 606
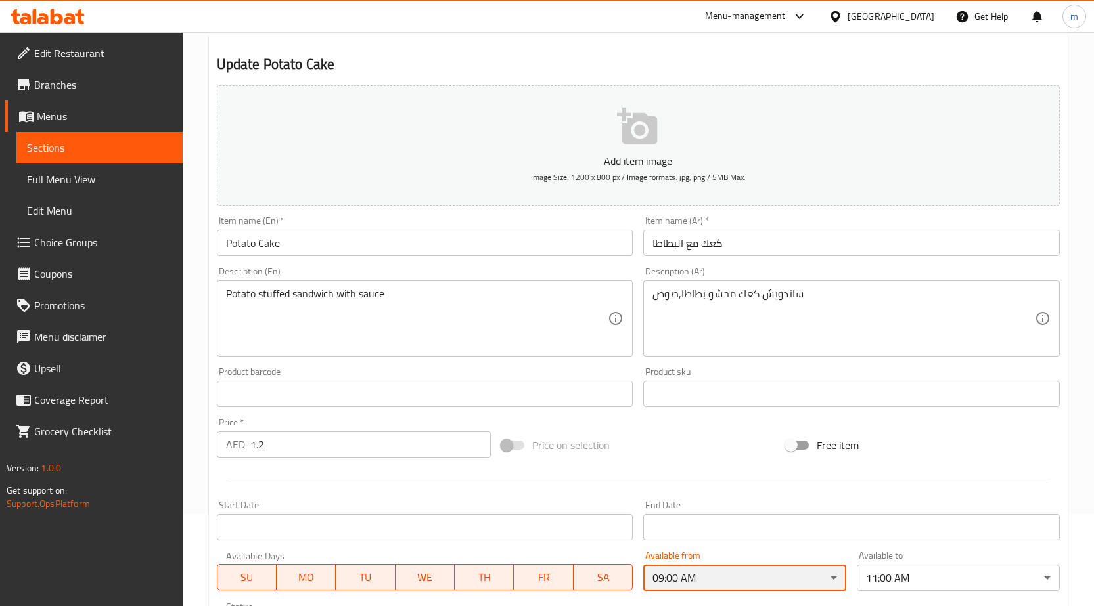
scroll to position [66, 0]
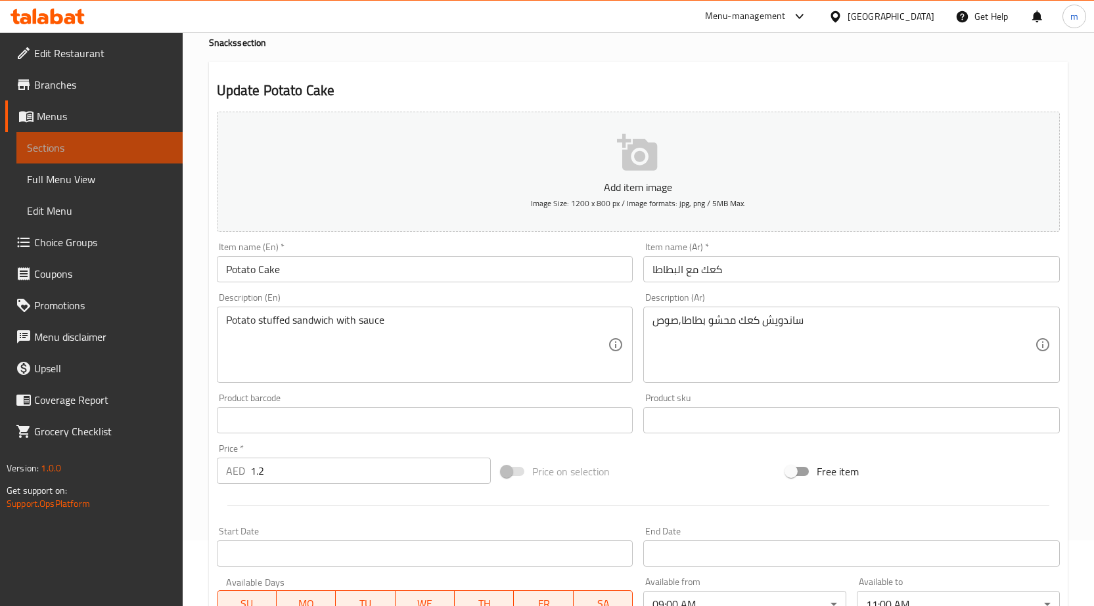
click at [102, 143] on span "Sections" at bounding box center [99, 148] width 145 height 16
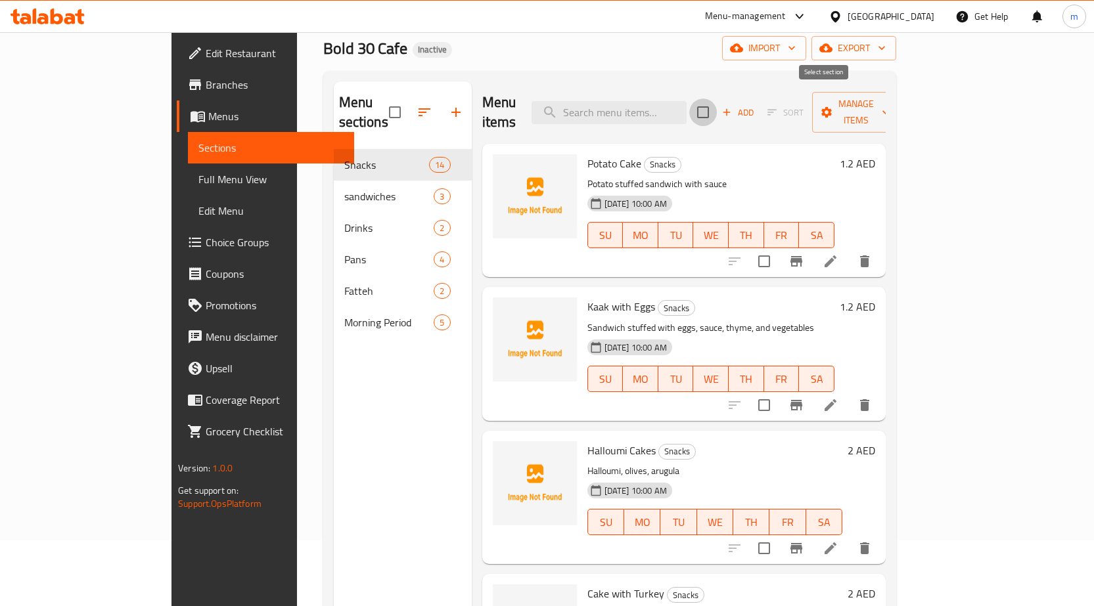
click at [717, 106] on input "checkbox" at bounding box center [703, 113] width 28 height 28
checkbox input "true"
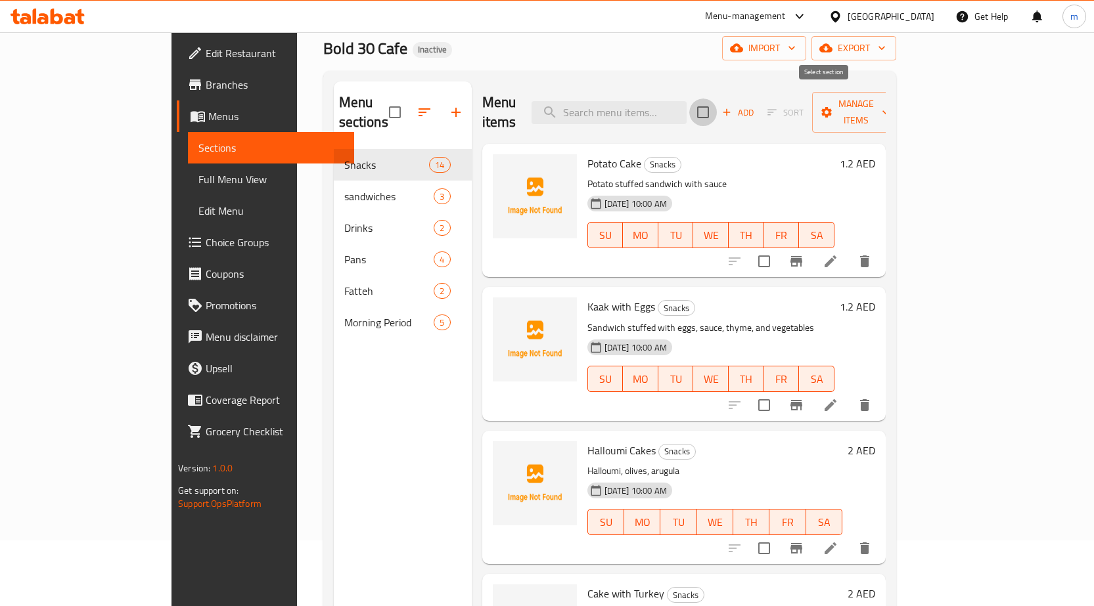
checkbox input "true"
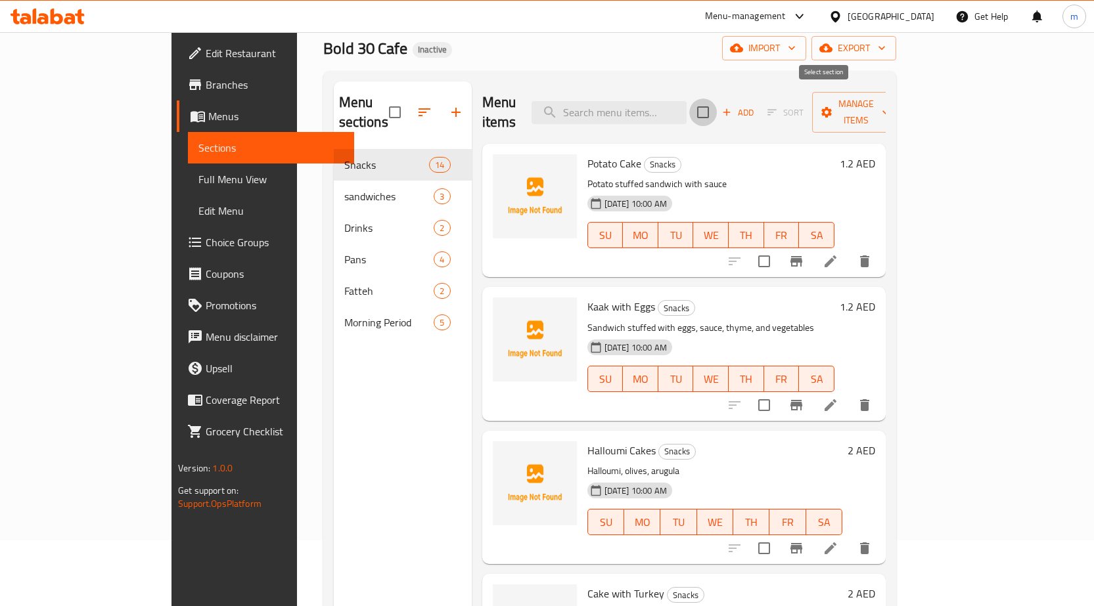
checkbox input "true"
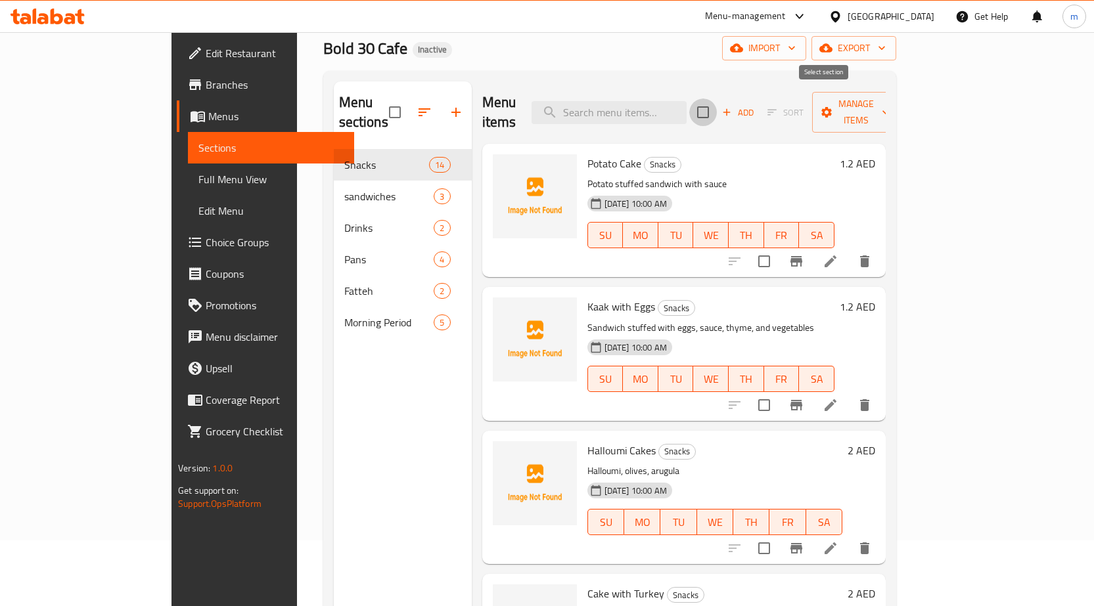
checkbox input "true"
click at [849, 250] on li at bounding box center [830, 262] width 37 height 24
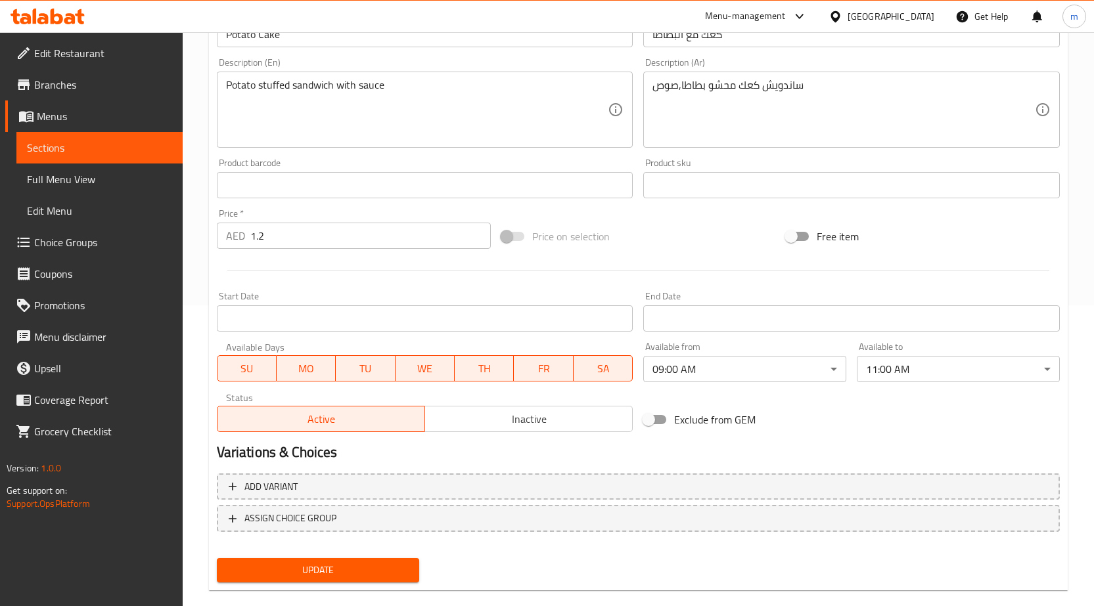
scroll to position [322, 0]
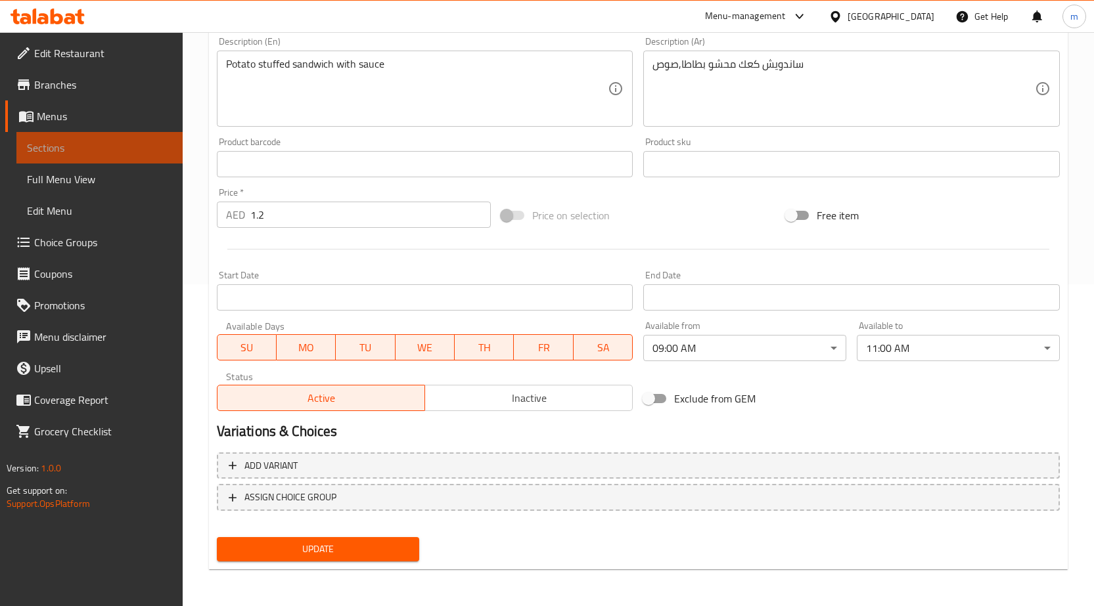
click at [123, 144] on span "Sections" at bounding box center [99, 148] width 145 height 16
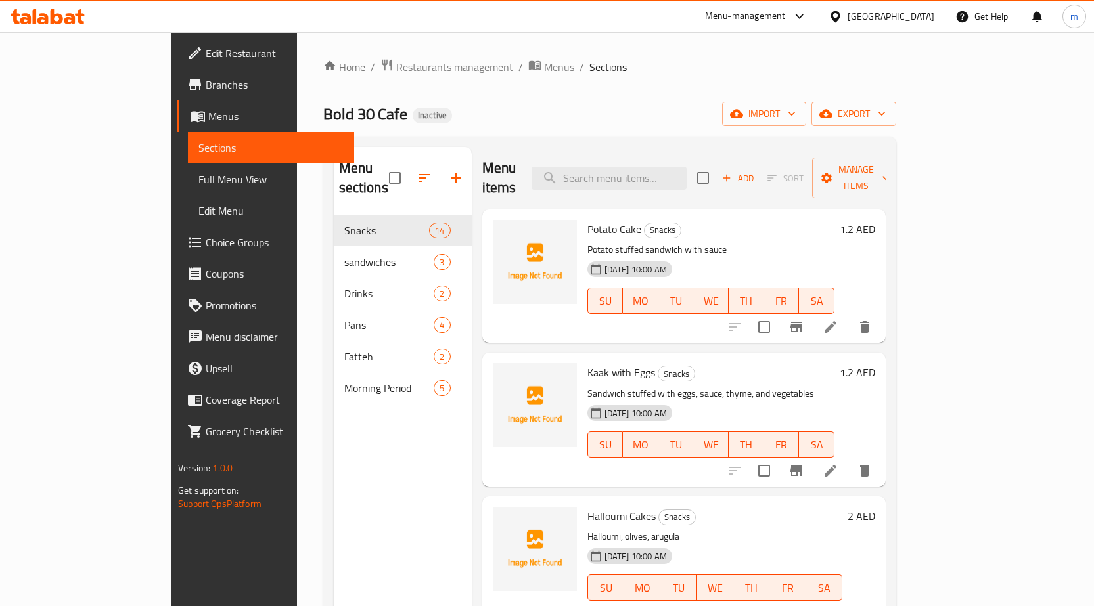
click at [188, 137] on link "Sections" at bounding box center [271, 148] width 166 height 32
click at [208, 116] on span "Menus" at bounding box center [275, 116] width 135 height 16
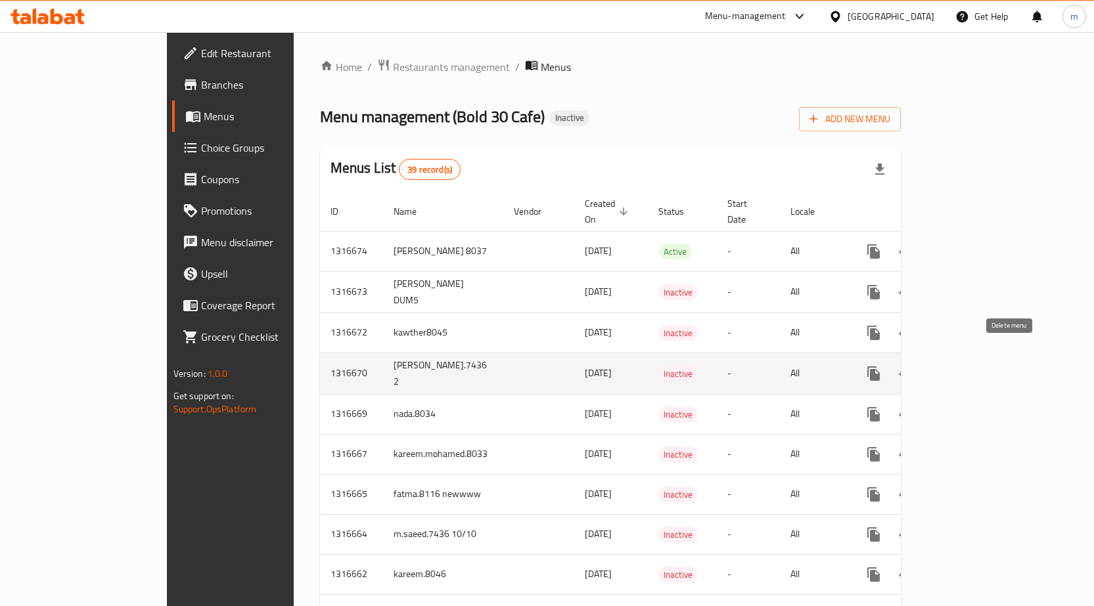
click at [944, 366] on icon "enhanced table" at bounding box center [937, 374] width 16 height 16
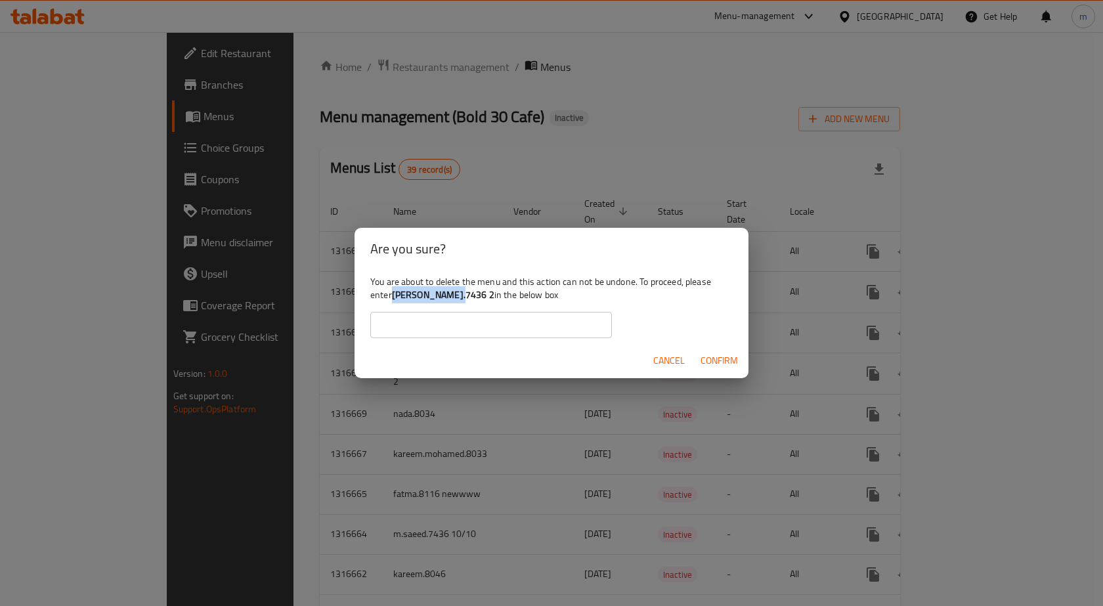
drag, startPoint x: 458, startPoint y: 298, endPoint x: 395, endPoint y: 294, distance: 63.2
click at [395, 294] on div "You are about to delete the menu and this action can not be undone. To proceed,…" at bounding box center [552, 307] width 394 height 74
copy b "m.saeed.7436 2"
paste input "m.saeed.7436 2"
type input "m.saeed.7436 2"
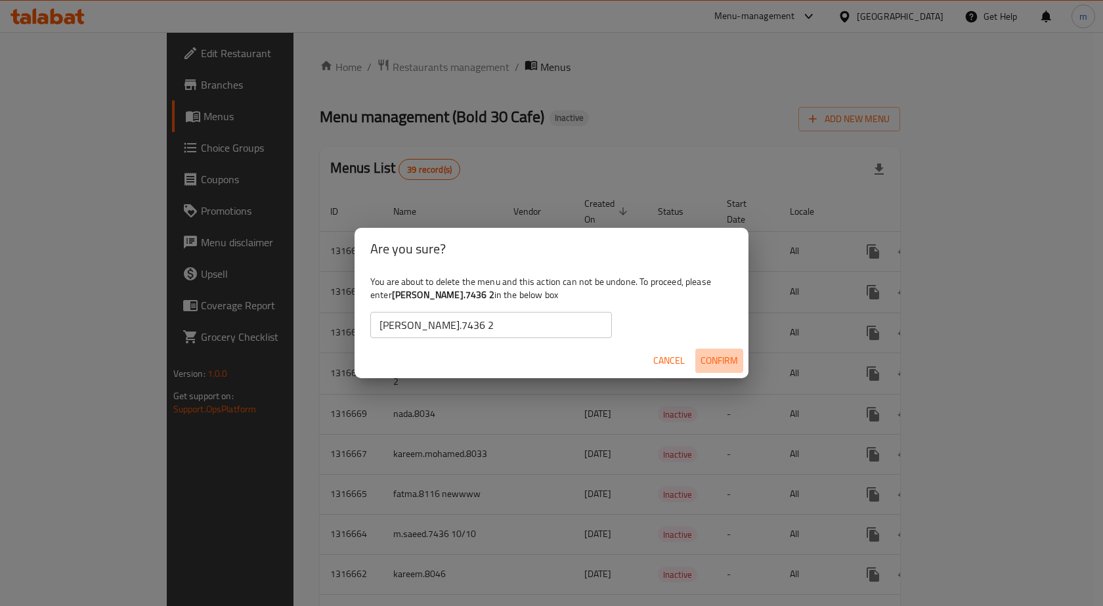
click at [715, 367] on span "Confirm" at bounding box center [719, 361] width 37 height 16
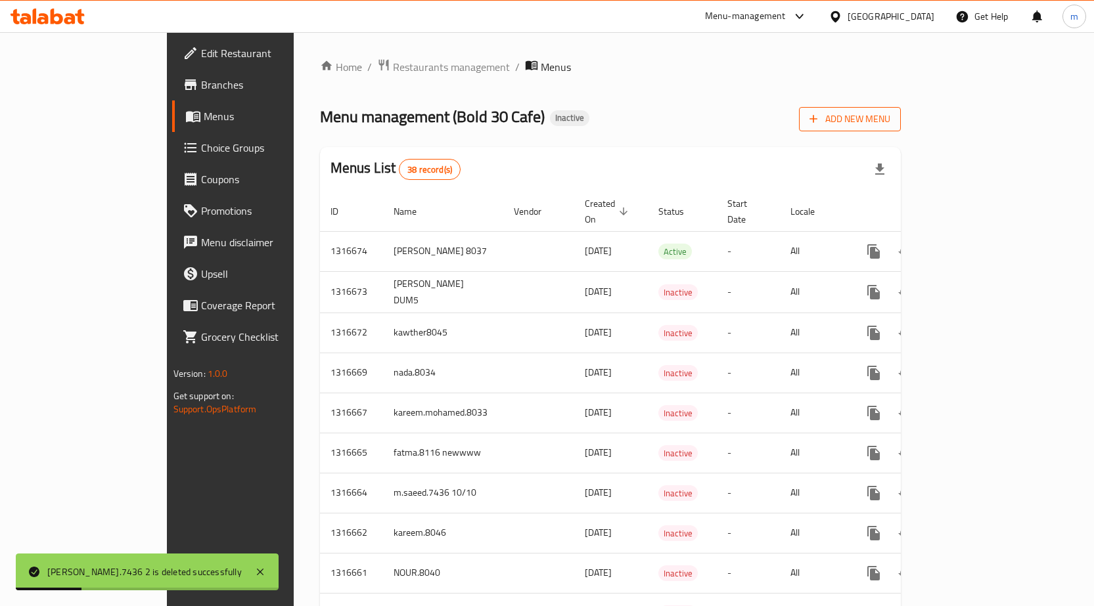
click at [890, 125] on span "Add New Menu" at bounding box center [849, 119] width 81 height 16
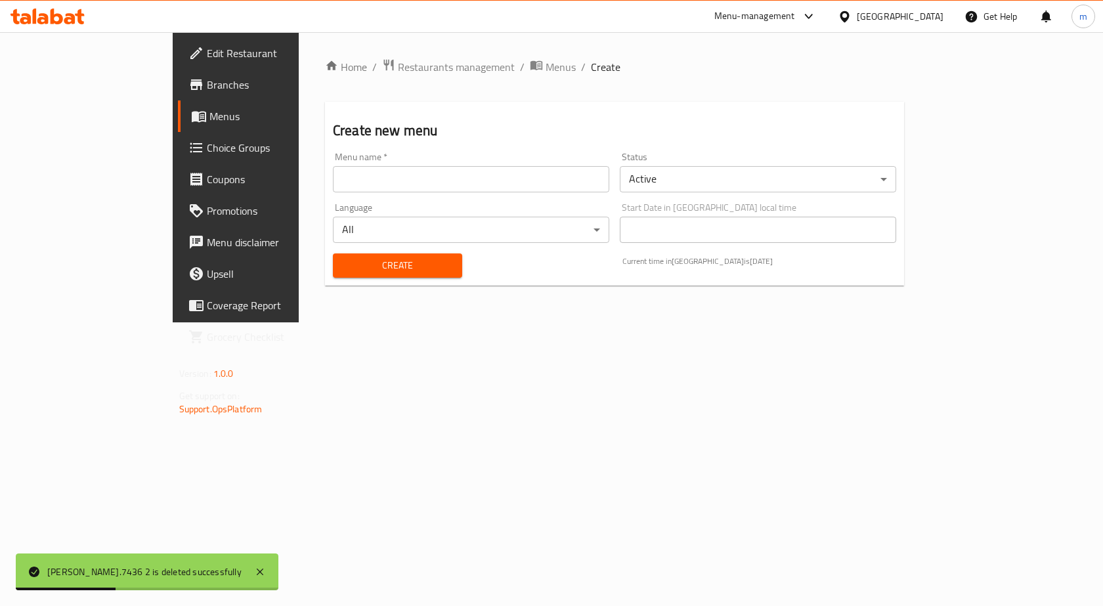
click at [530, 171] on input "text" at bounding box center [471, 179] width 277 height 26
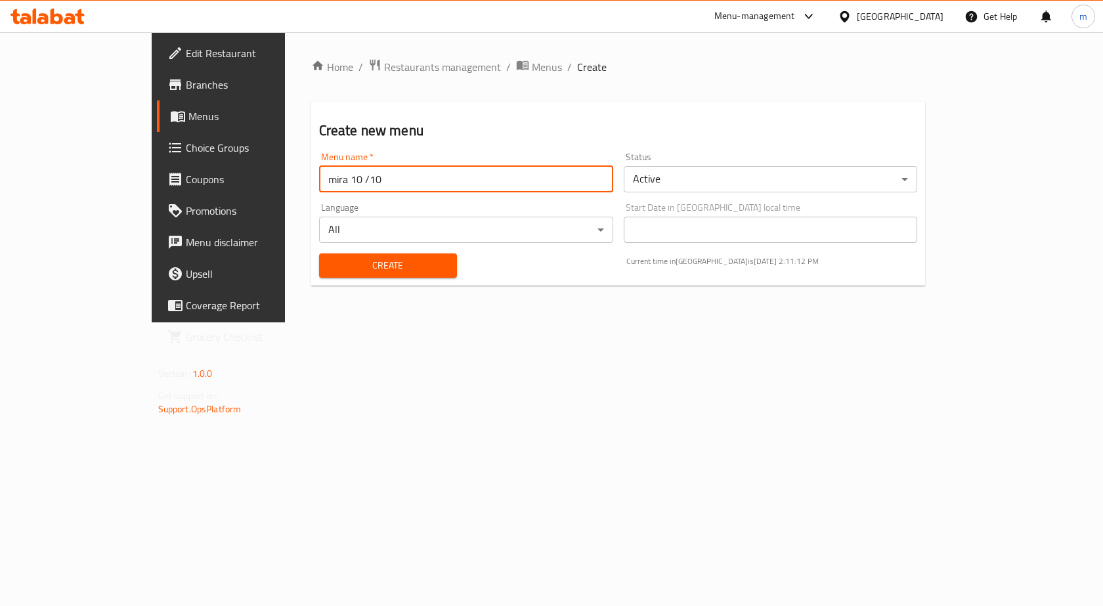
type input "mira 10 /10"
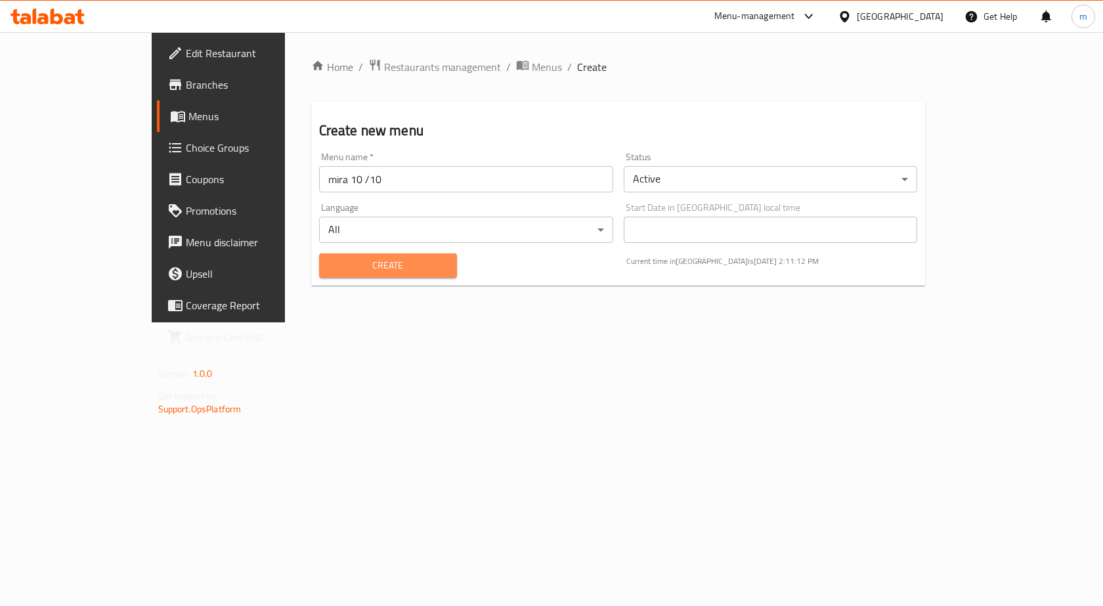
click at [372, 259] on span "Create" at bounding box center [388, 265] width 117 height 16
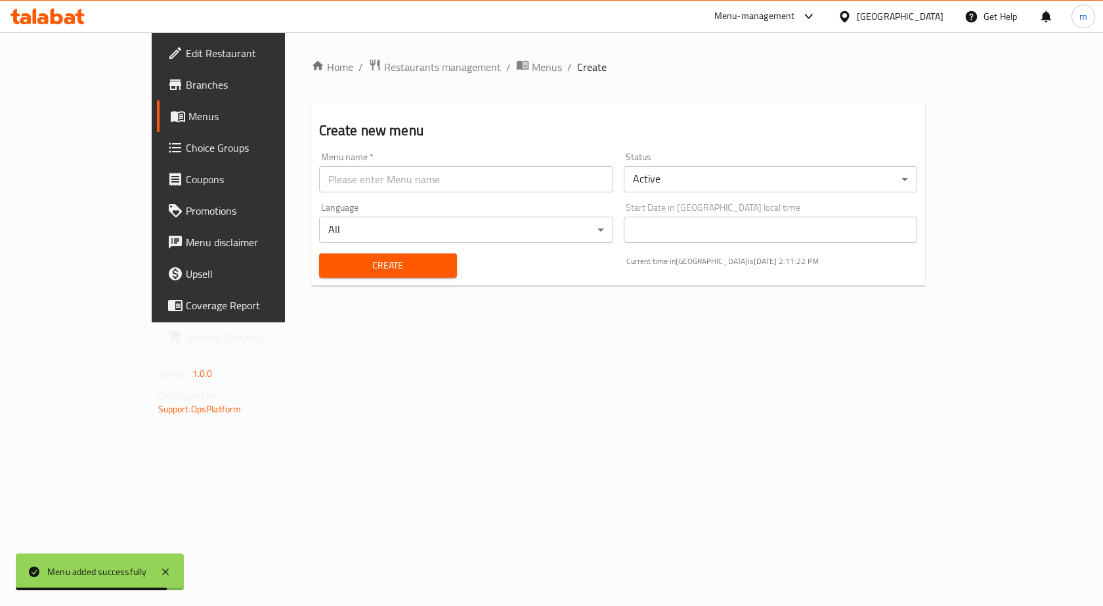
click at [189, 115] on span "Menus" at bounding box center [257, 116] width 137 height 16
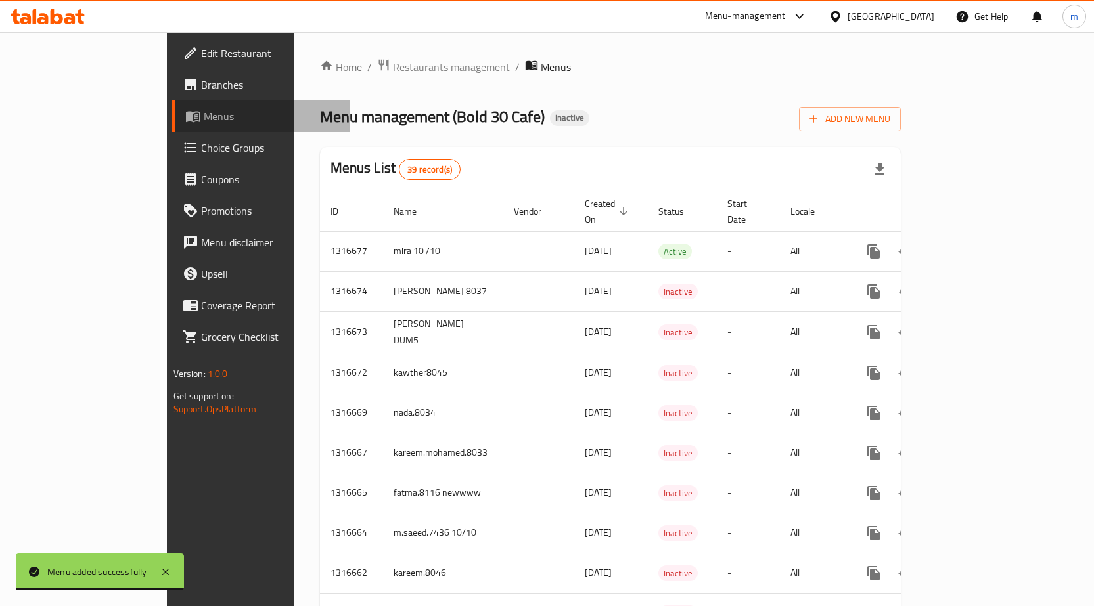
click at [204, 110] on span "Menus" at bounding box center [271, 116] width 135 height 16
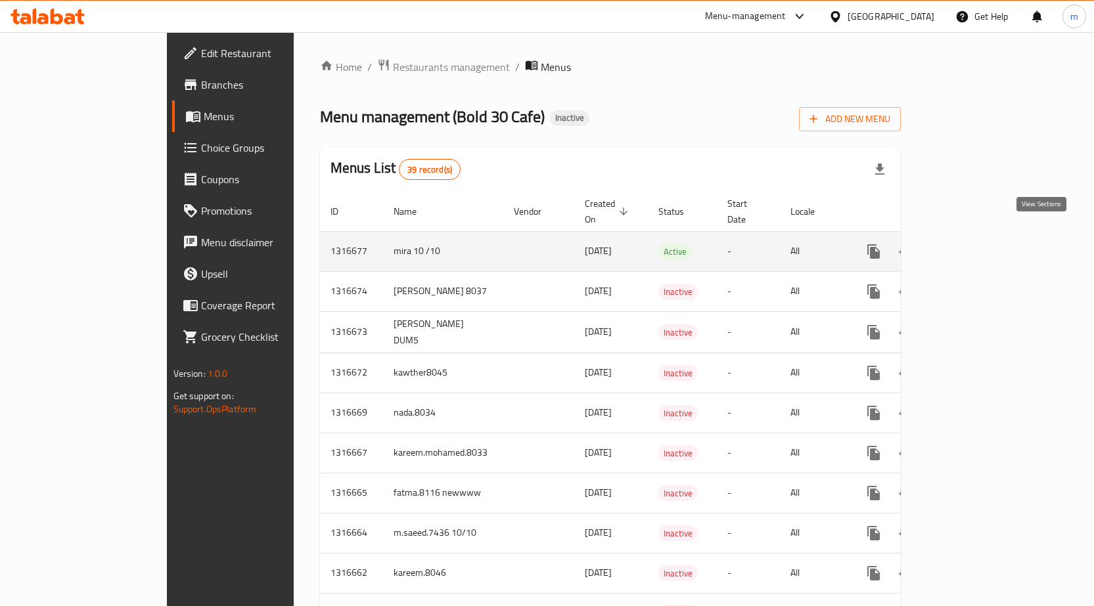
click at [984, 236] on link "enhanced table" at bounding box center [968, 252] width 32 height 32
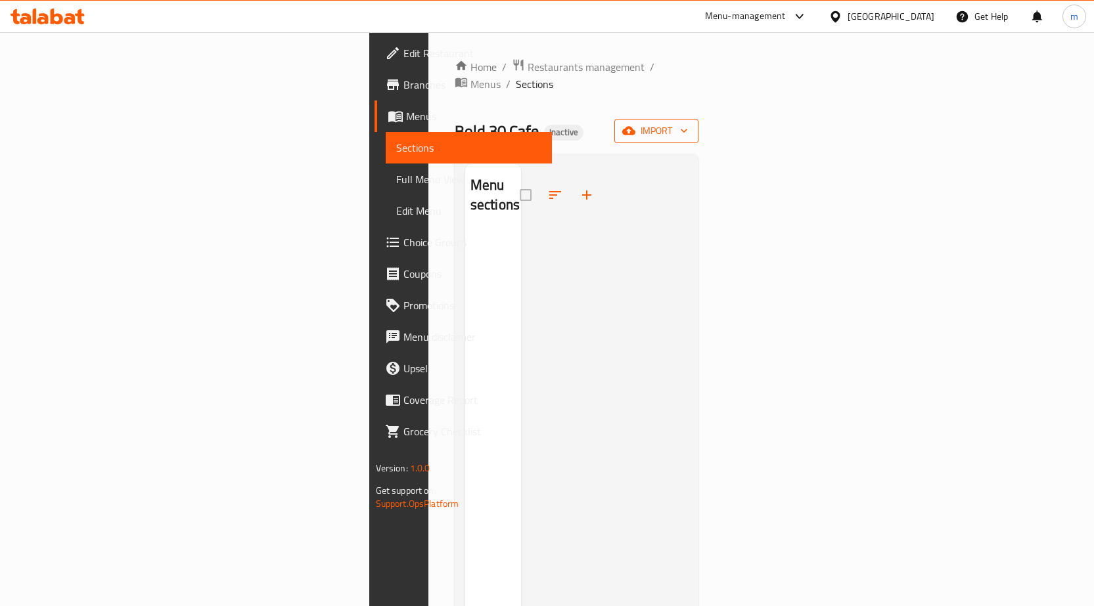
click at [688, 123] on span "import" at bounding box center [656, 131] width 63 height 16
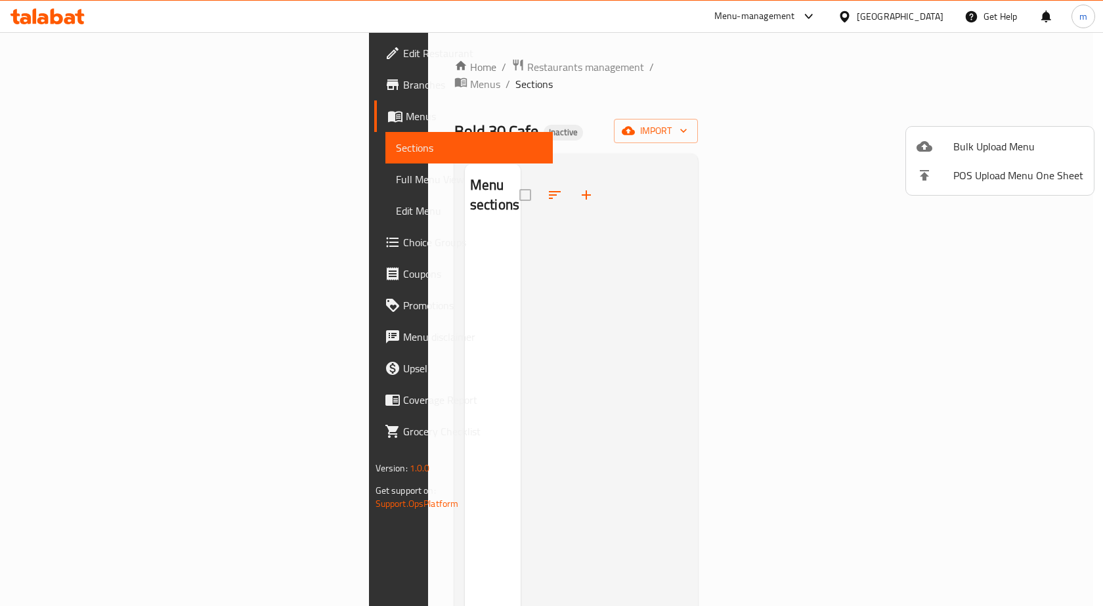
click at [939, 131] on ul "Bulk Upload Menu POS Upload Menu One Sheet" at bounding box center [1000, 161] width 188 height 68
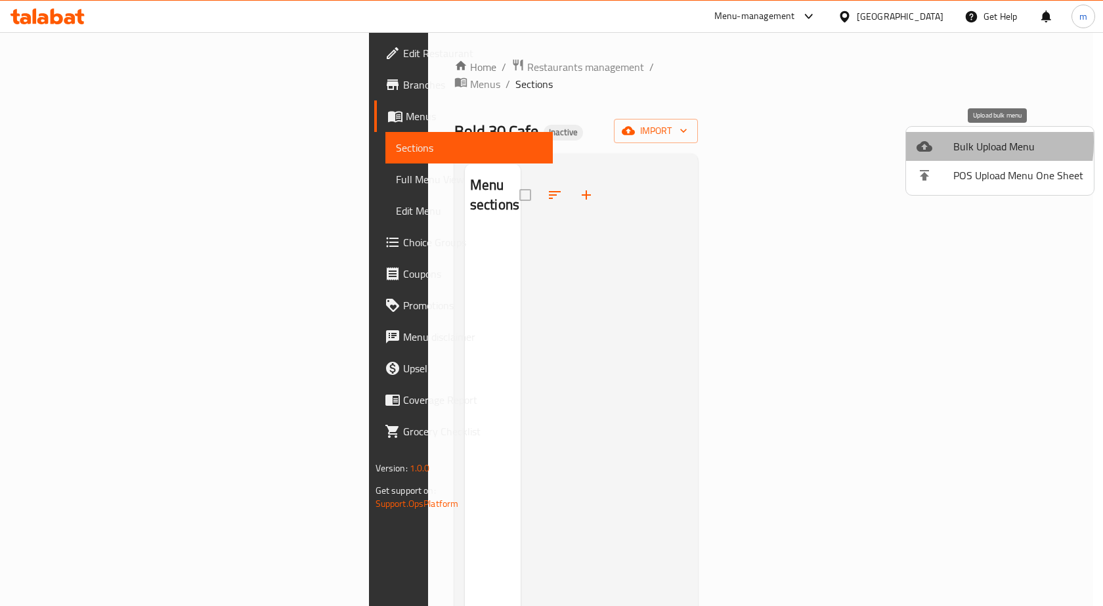
click at [939, 142] on div at bounding box center [935, 147] width 37 height 16
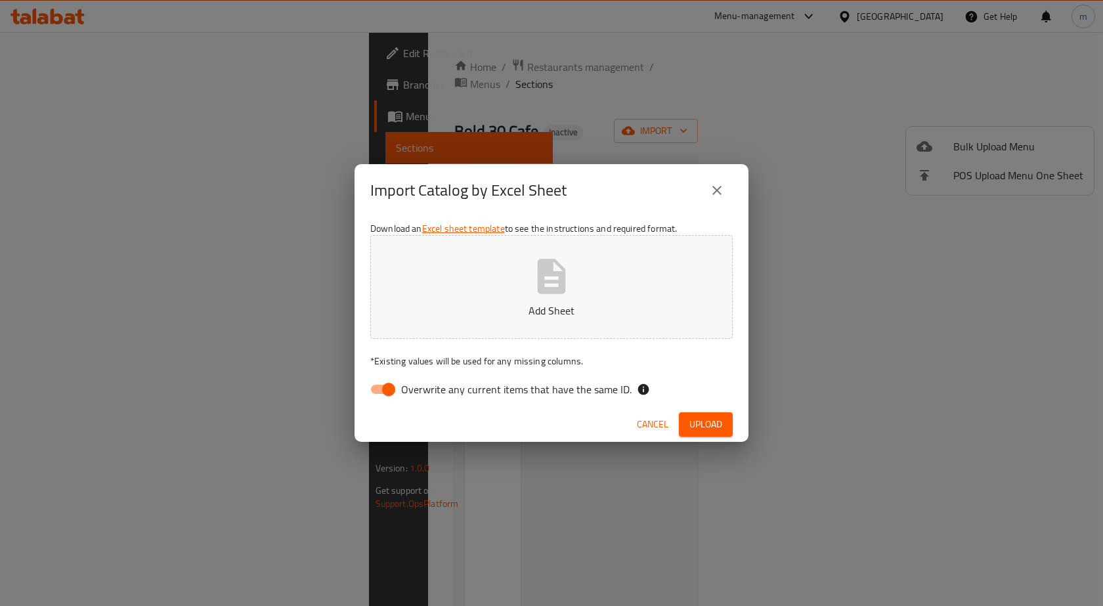
click at [520, 386] on span "Overwrite any current items that have the same ID." at bounding box center [516, 390] width 231 height 16
click at [426, 386] on input "Overwrite any current items that have the same ID." at bounding box center [388, 389] width 75 height 25
checkbox input "false"
click at [714, 424] on span "Upload" at bounding box center [706, 424] width 33 height 16
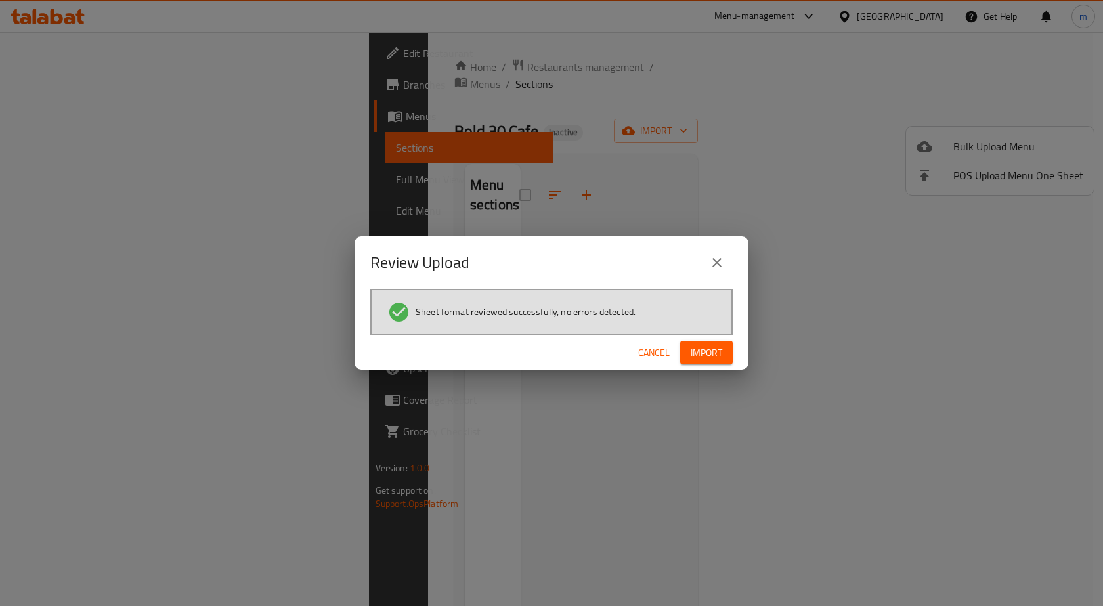
click at [708, 361] on span "Import" at bounding box center [707, 353] width 32 height 16
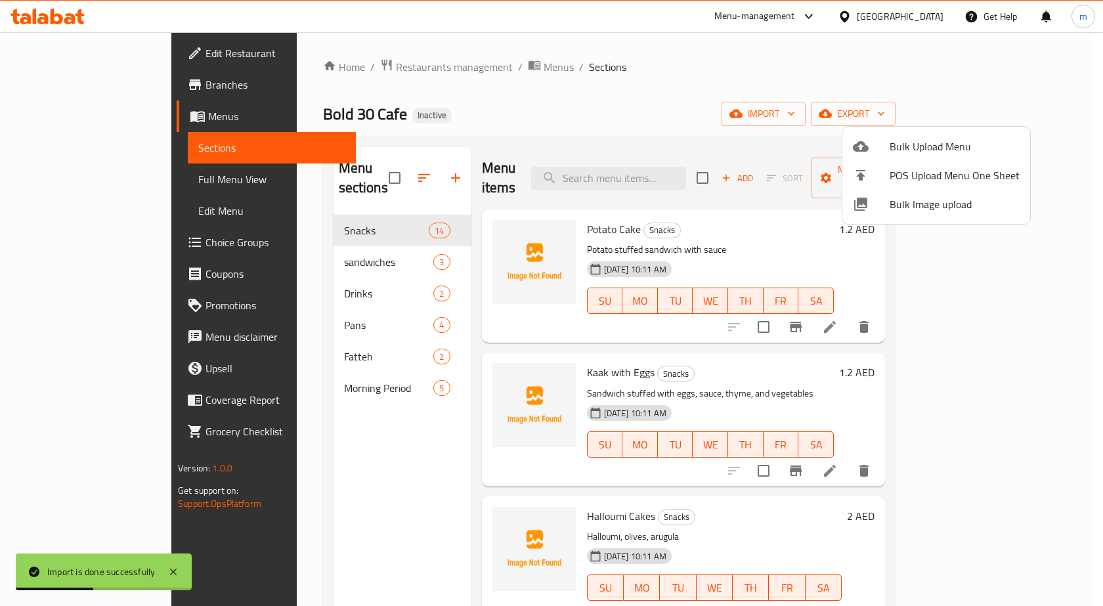
click at [292, 366] on div at bounding box center [551, 303] width 1103 height 606
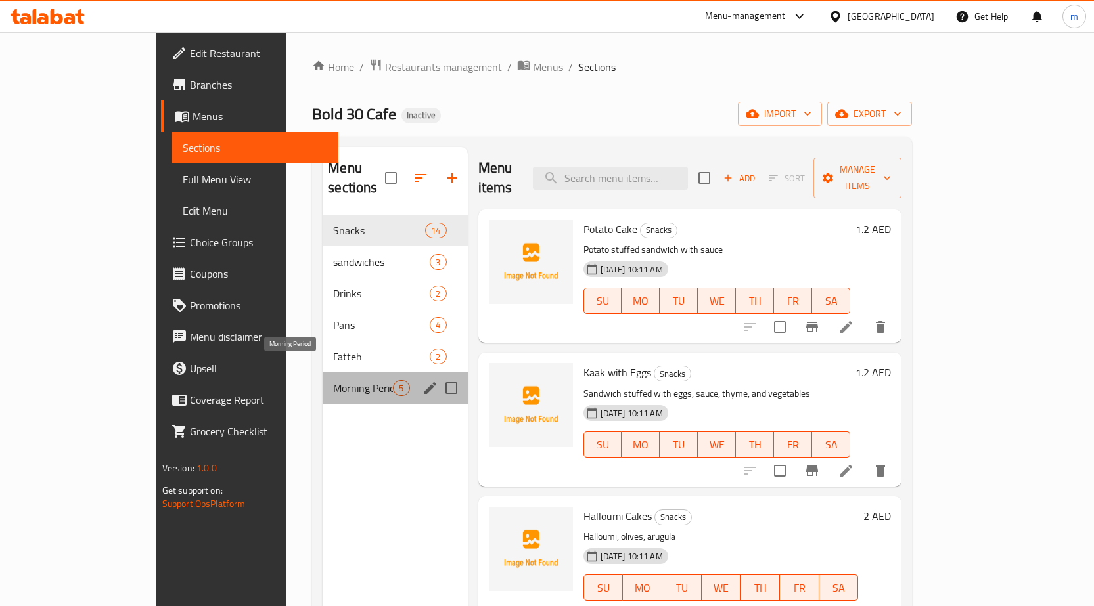
click at [334, 380] on span "Morning Period" at bounding box center [363, 388] width 60 height 16
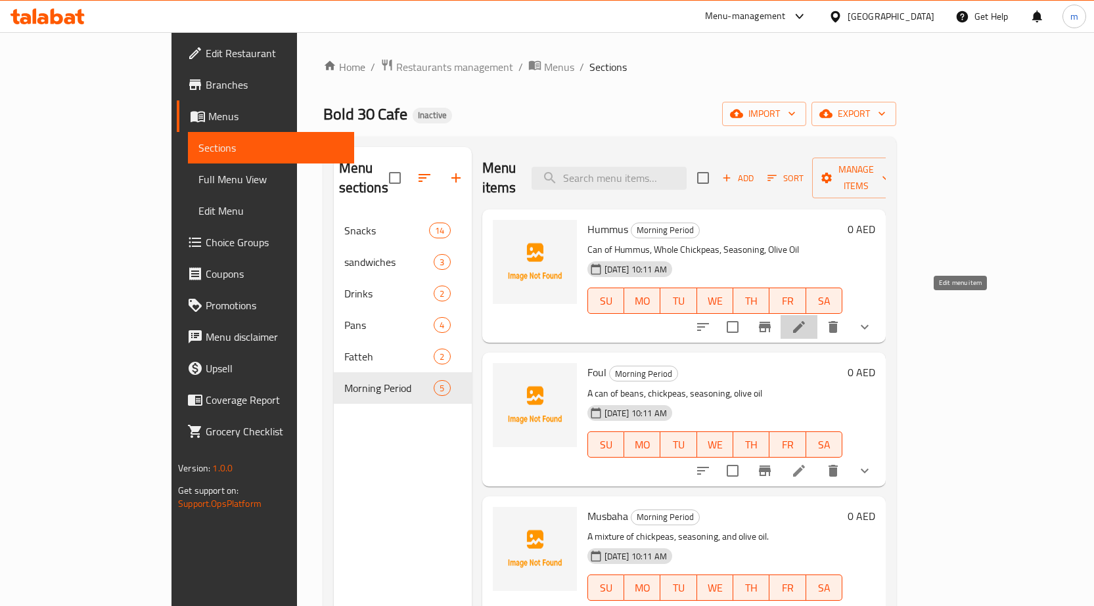
click at [807, 319] on icon at bounding box center [799, 327] width 16 height 16
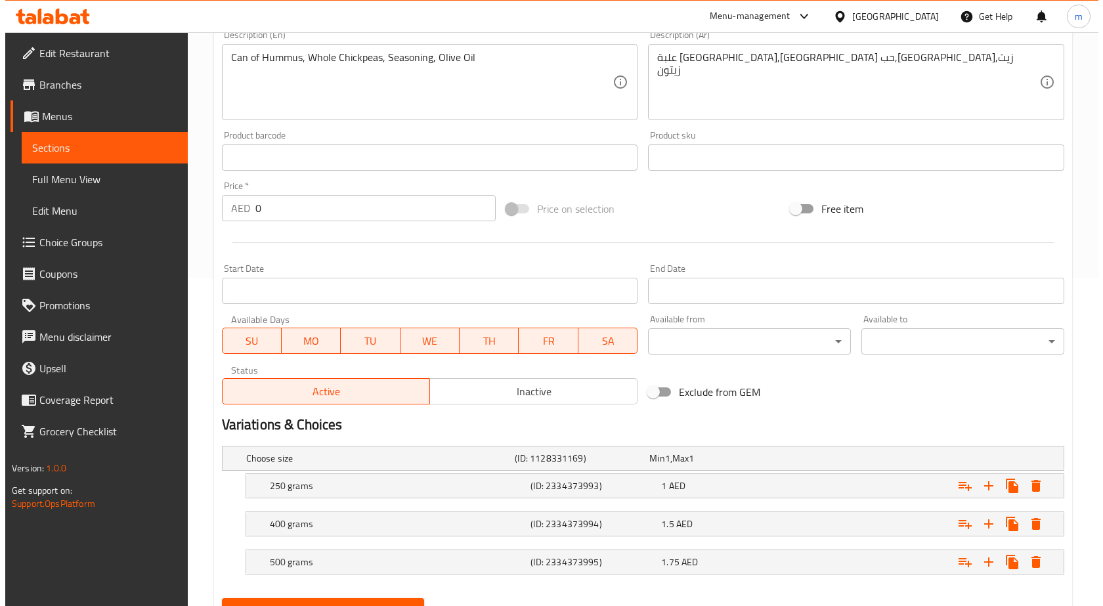
scroll to position [389, 0]
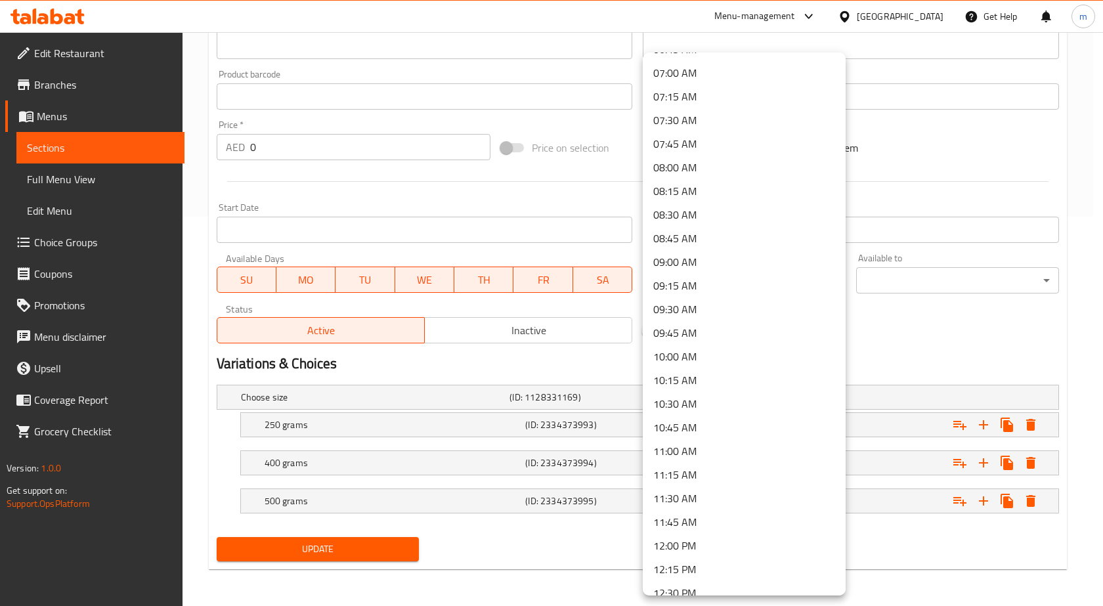
scroll to position [722, 0]
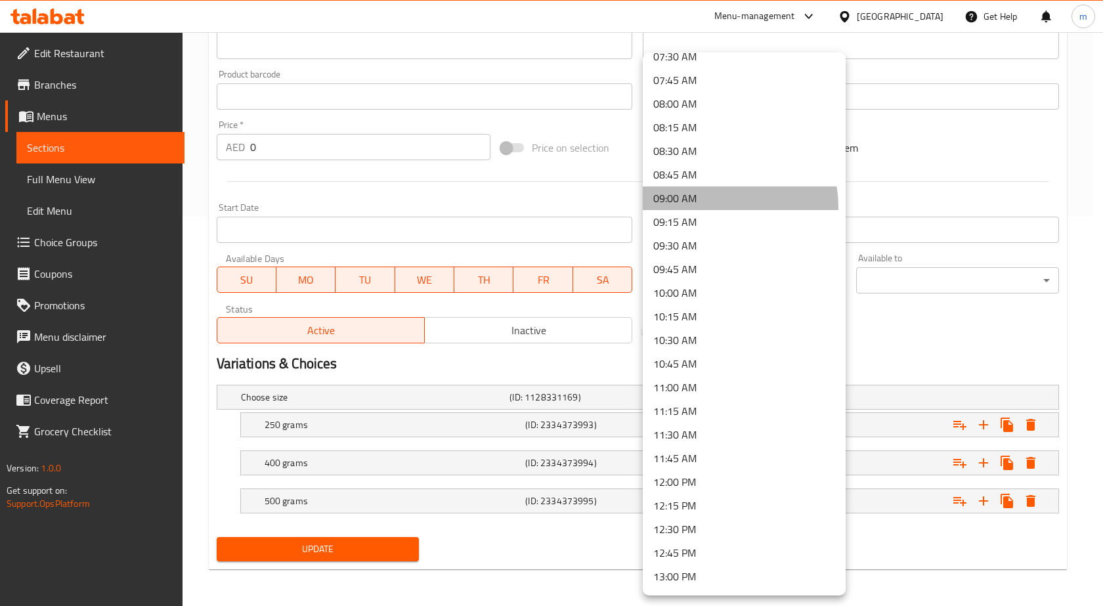
click at [727, 206] on li "09:00 AM" at bounding box center [744, 199] width 203 height 24
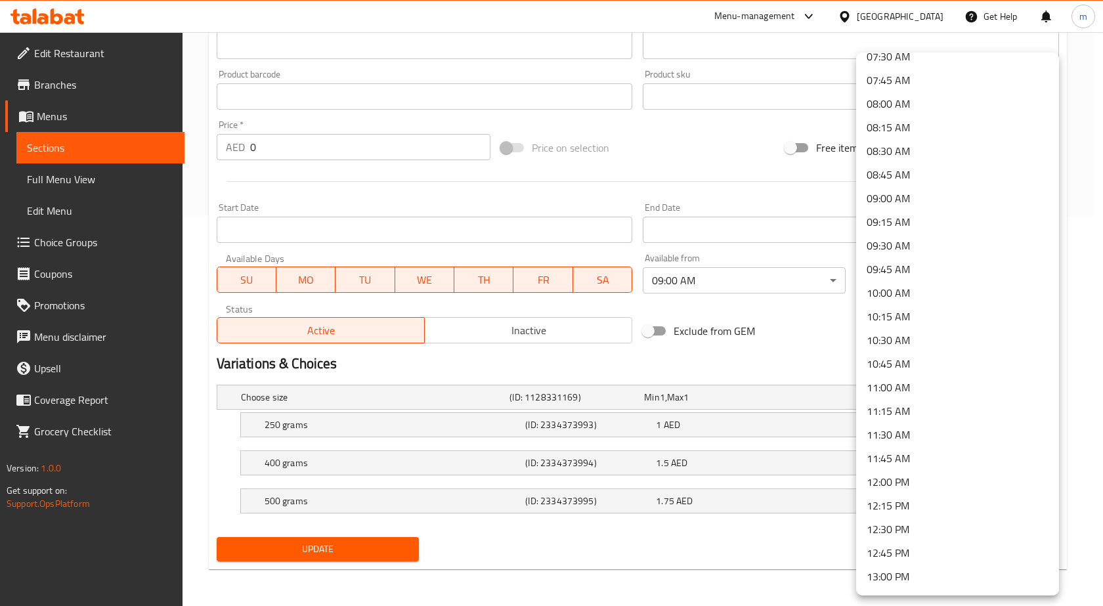
click at [920, 392] on li "11:00 AM" at bounding box center [957, 388] width 203 height 24
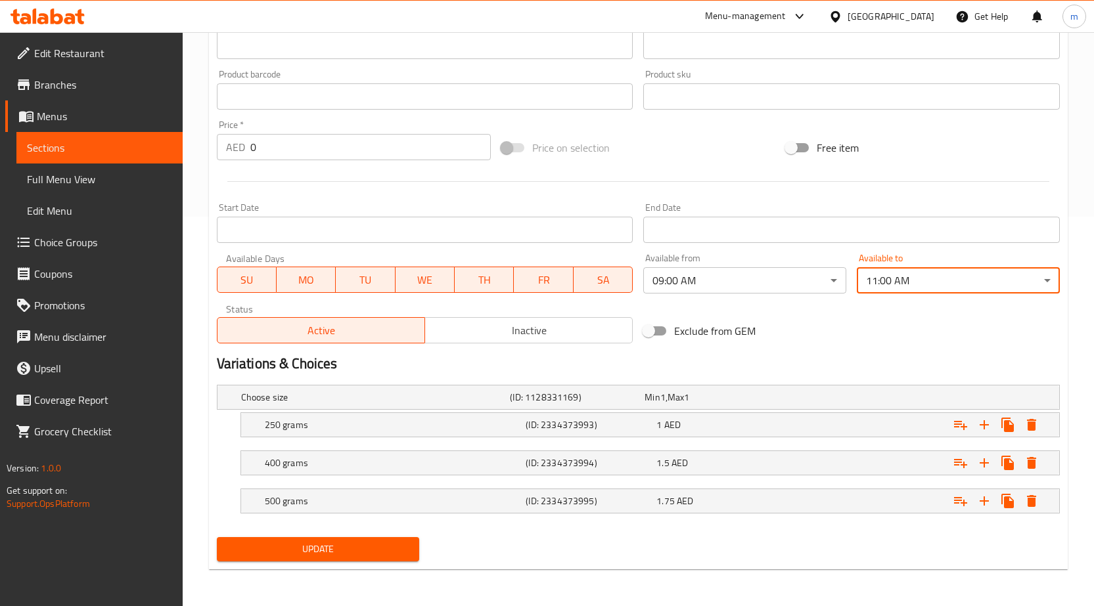
click at [401, 555] on span "Update" at bounding box center [318, 549] width 182 height 16
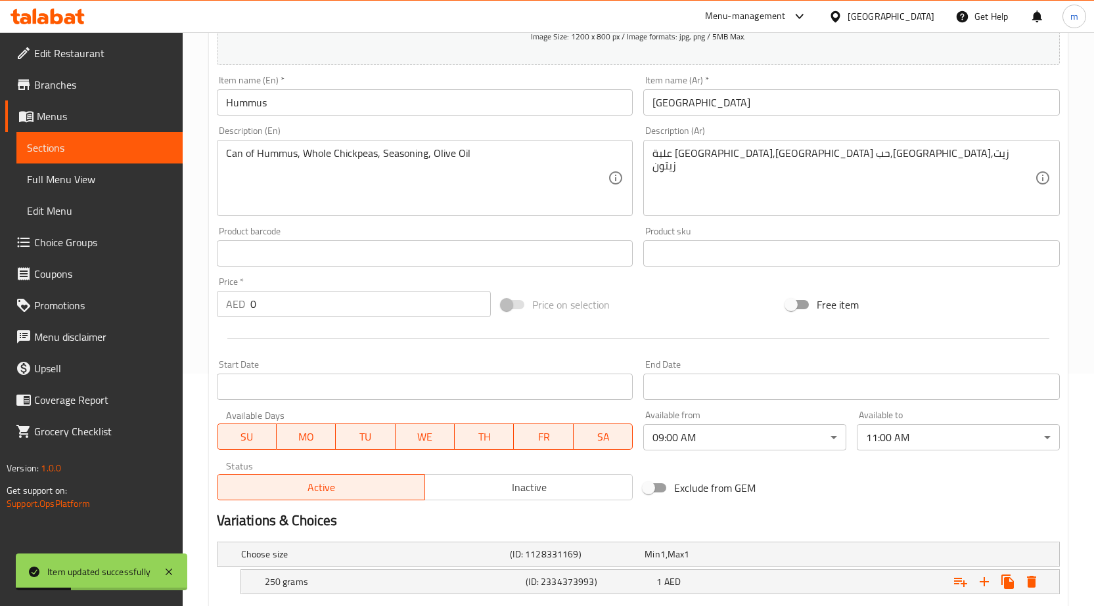
scroll to position [192, 0]
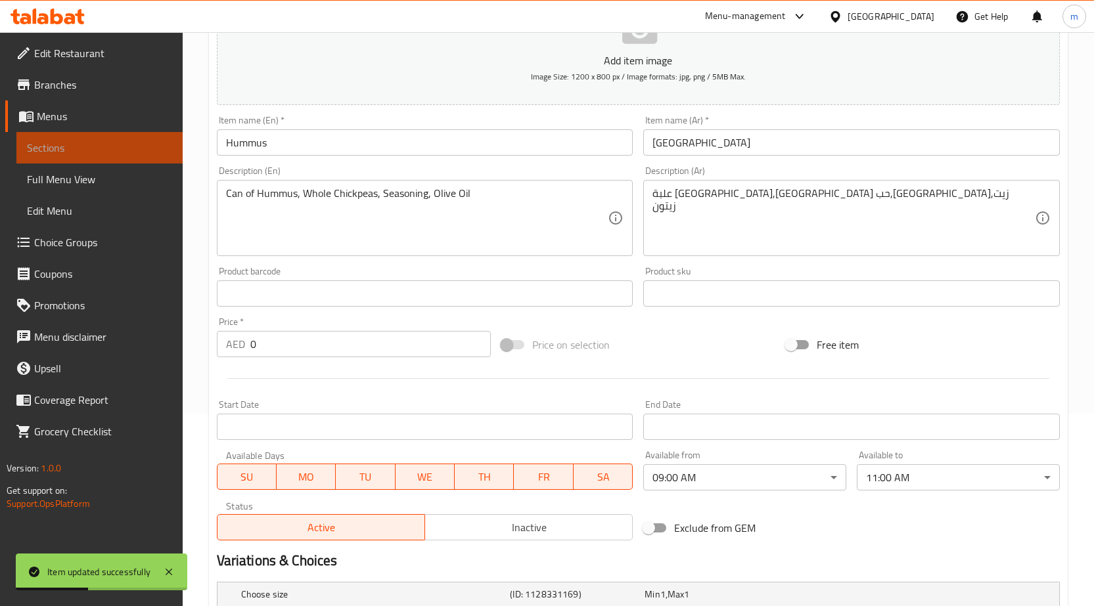
click at [39, 160] on link "Sections" at bounding box center [99, 148] width 166 height 32
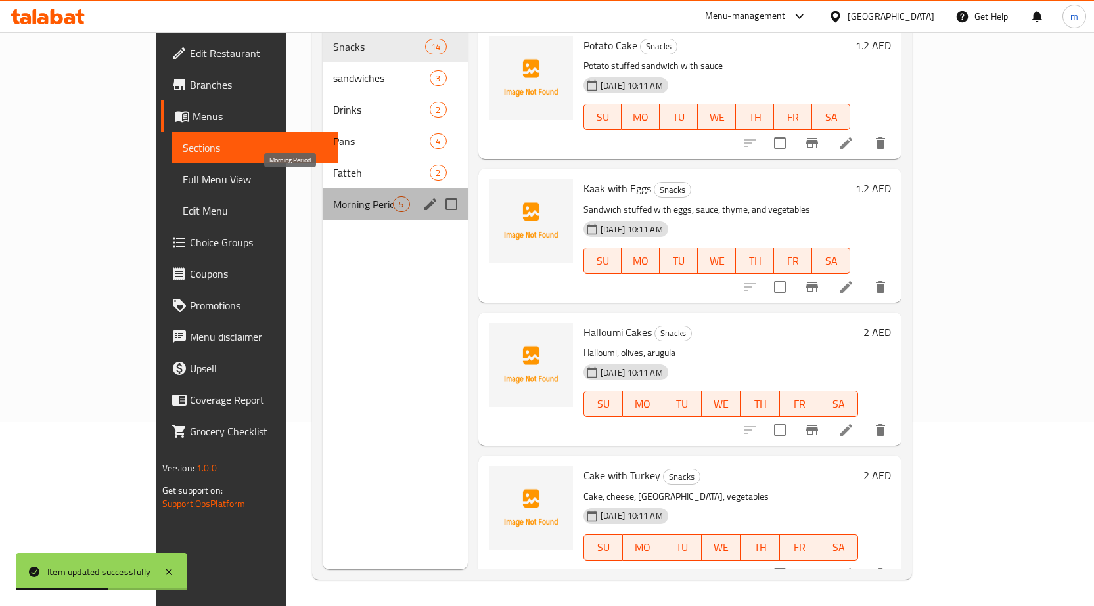
click at [333, 196] on span "Morning Period" at bounding box center [363, 204] width 60 height 16
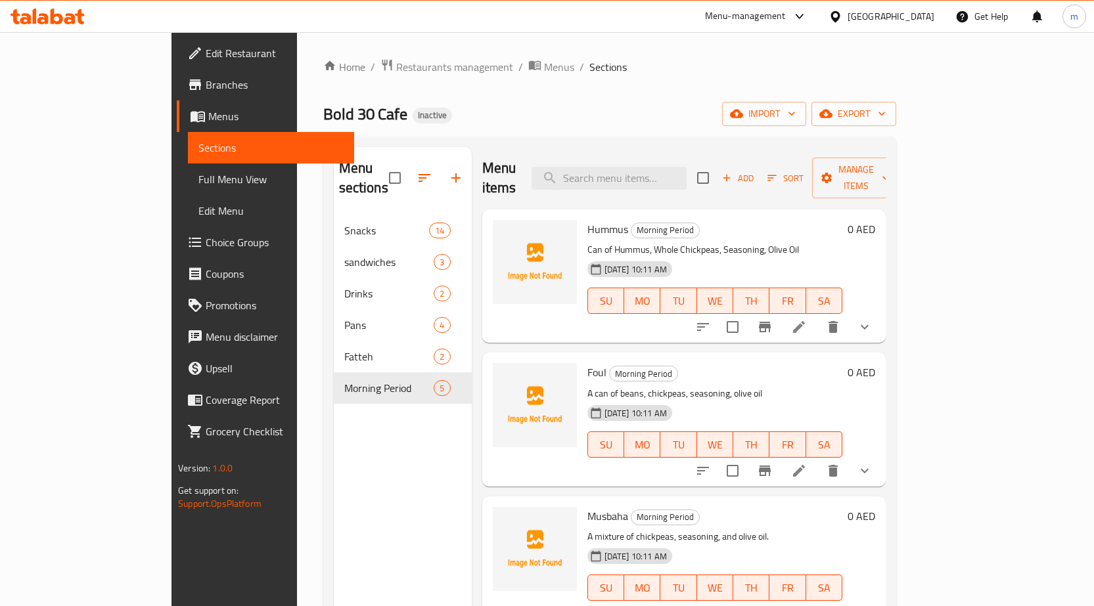
click at [805, 465] on icon at bounding box center [799, 471] width 12 height 12
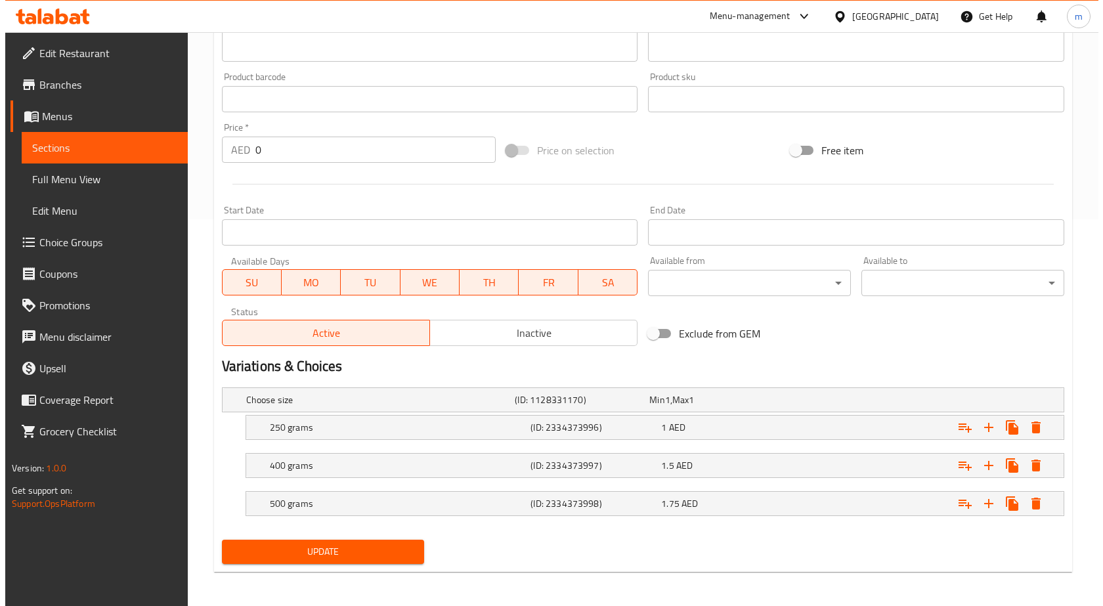
scroll to position [389, 0]
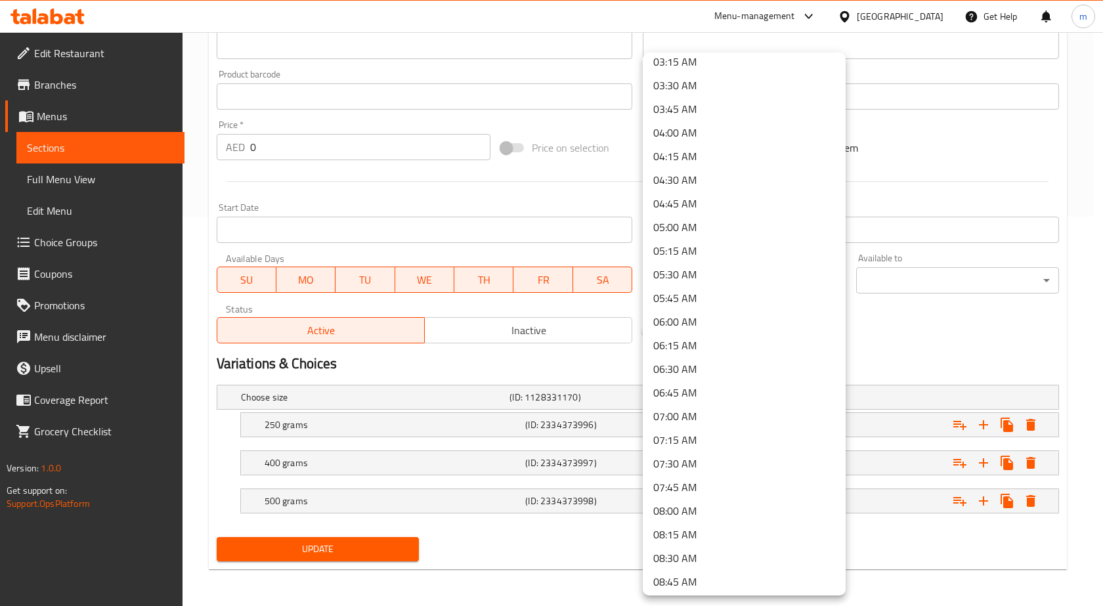
scroll to position [394, 0]
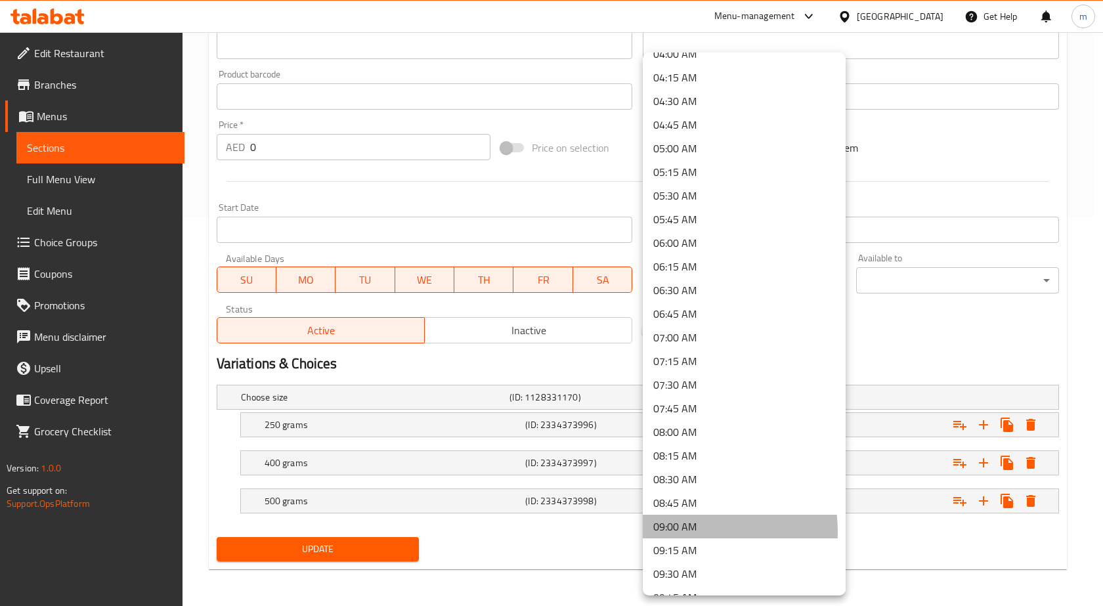
click at [699, 531] on li "09:00 AM" at bounding box center [744, 527] width 203 height 24
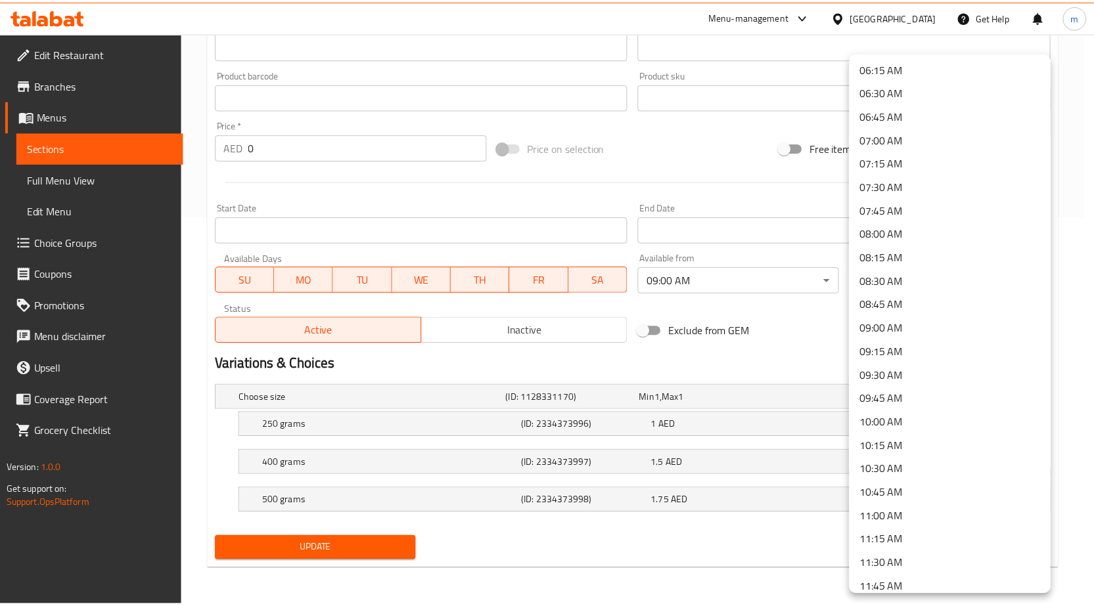
scroll to position [657, 0]
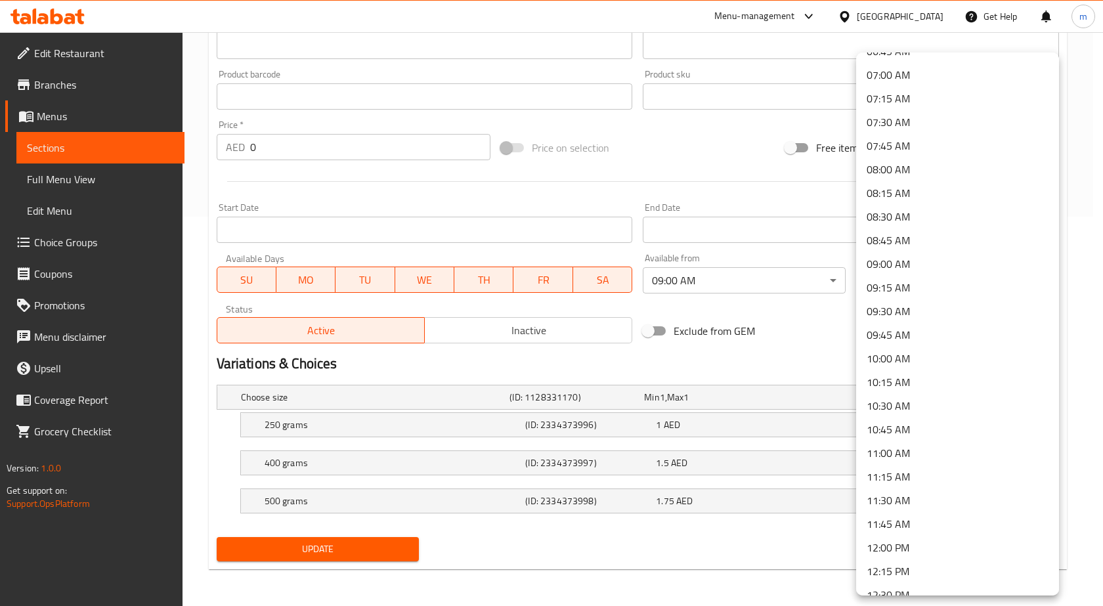
click at [904, 458] on li "11:00 AM" at bounding box center [957, 453] width 203 height 24
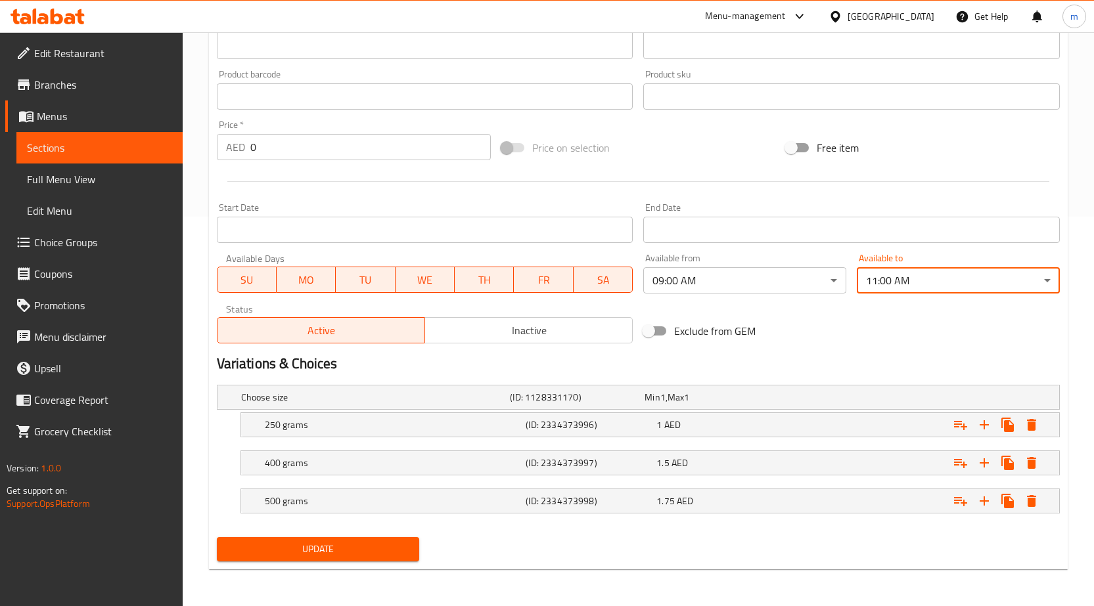
click at [391, 554] on span "Update" at bounding box center [318, 549] width 182 height 16
click at [397, 554] on span "Update" at bounding box center [318, 549] width 182 height 16
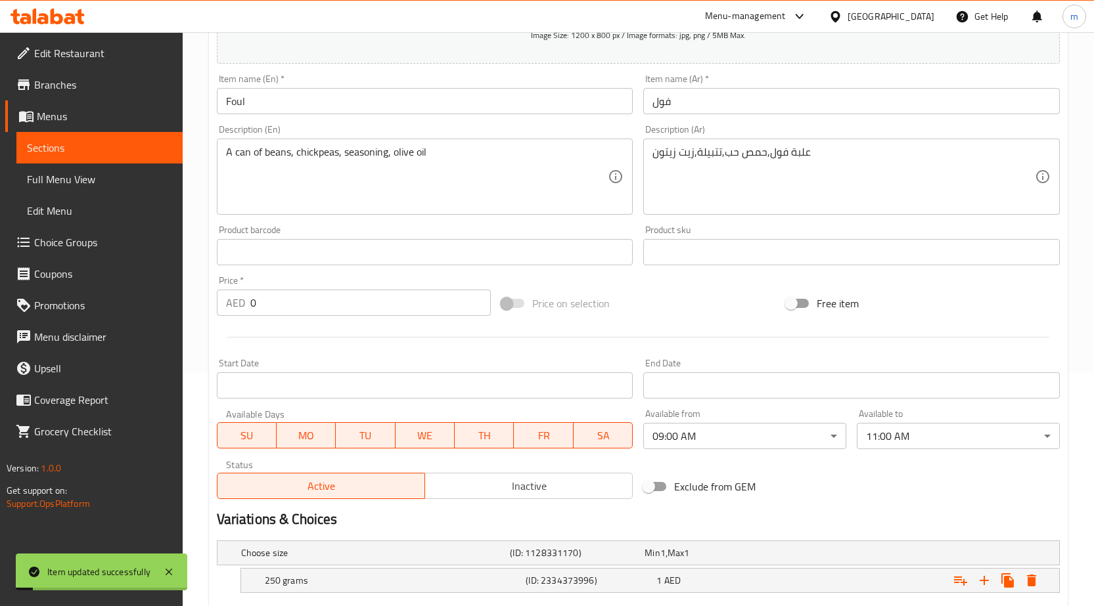
scroll to position [0, 0]
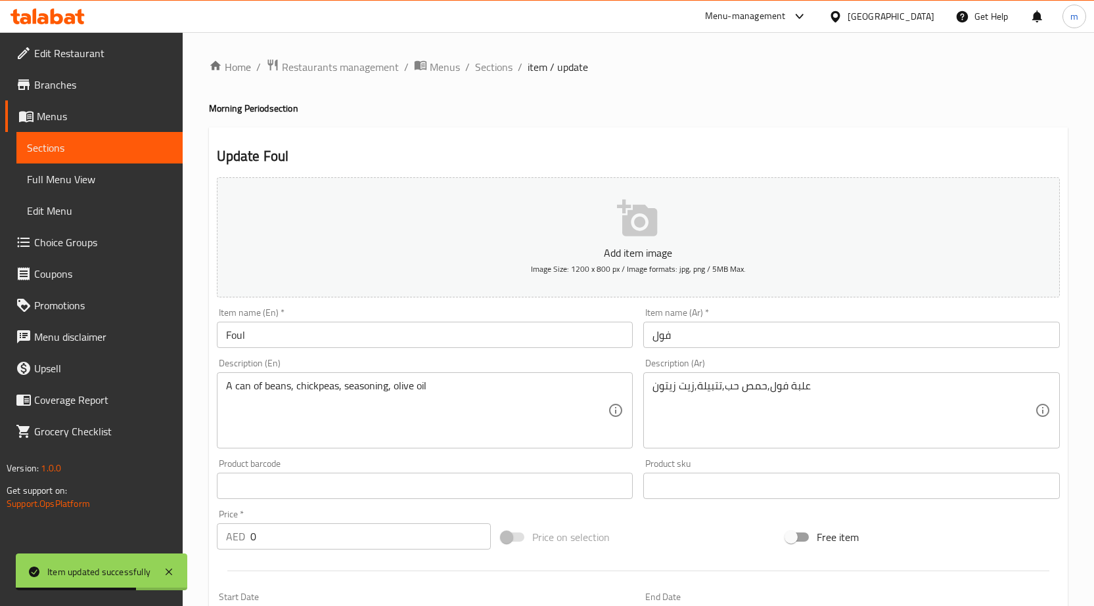
click at [116, 143] on span "Sections" at bounding box center [99, 148] width 145 height 16
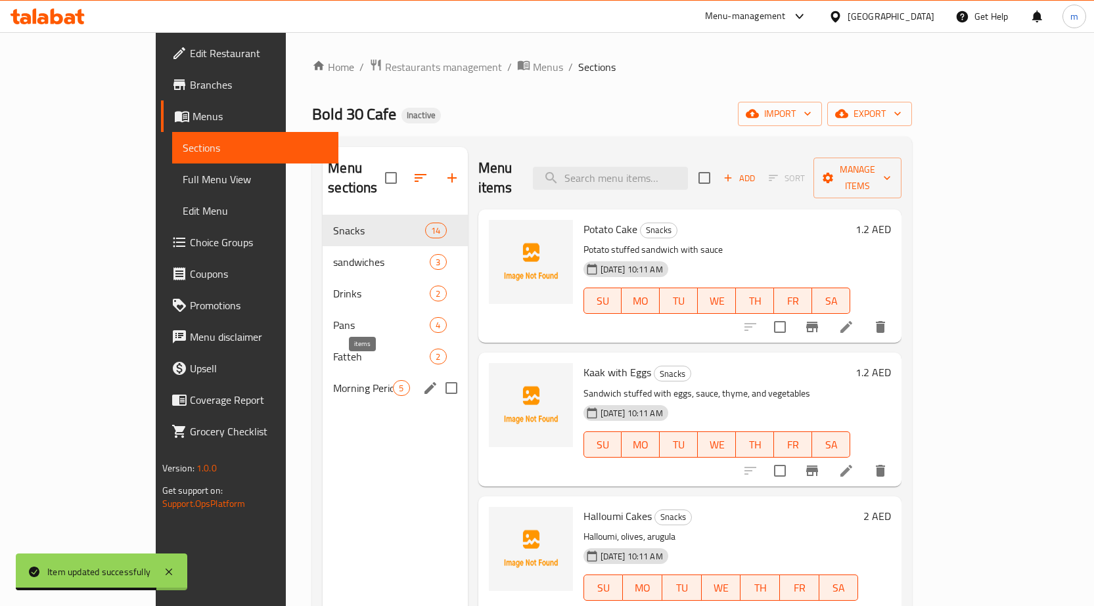
scroll to position [131, 0]
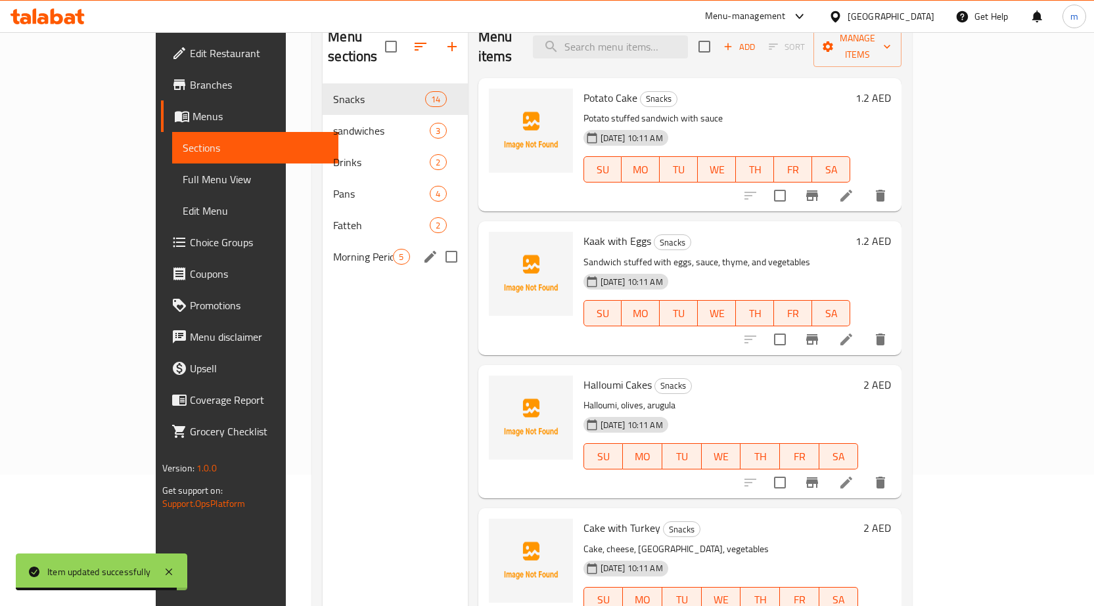
click at [332, 246] on div "Morning Period 5" at bounding box center [394, 257] width 144 height 32
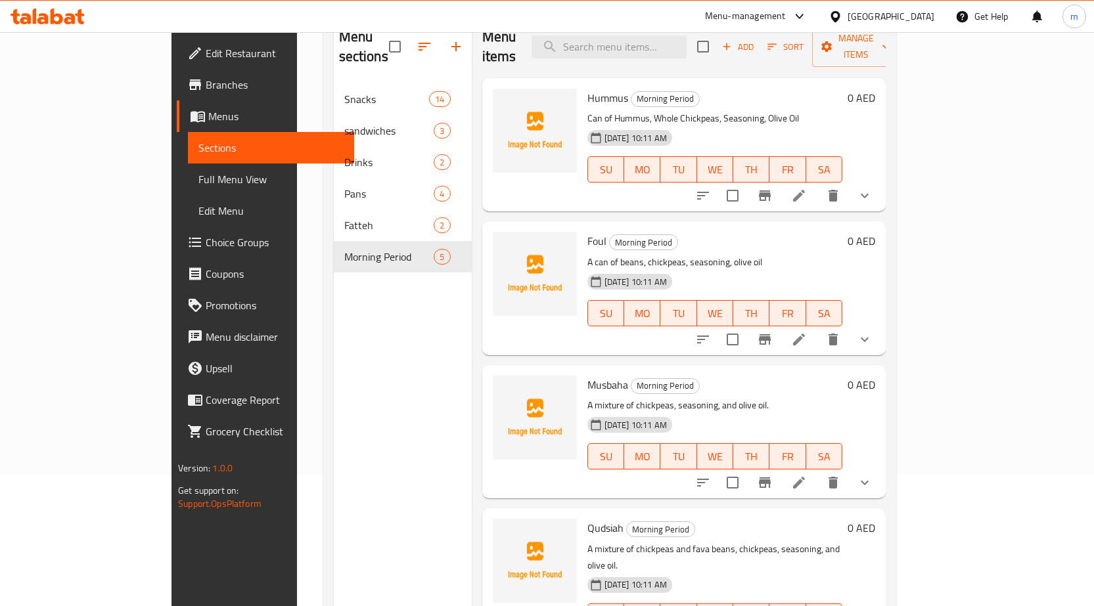
click at [842, 397] on p "A mixture of chickpeas, seasoning, and olive oil." at bounding box center [714, 405] width 255 height 16
click at [817, 471] on li at bounding box center [798, 483] width 37 height 24
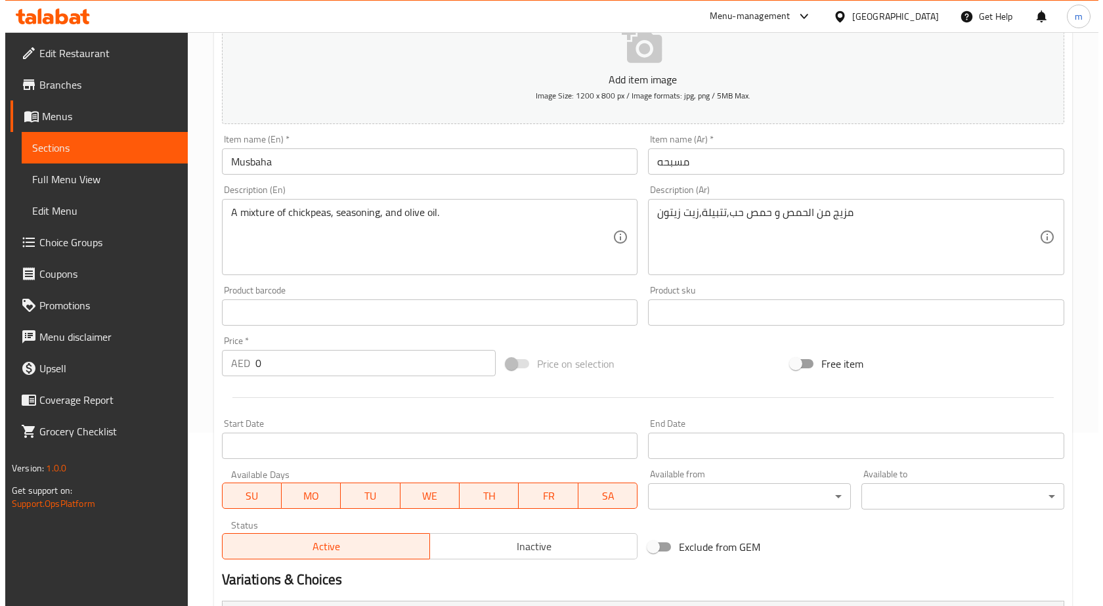
scroll to position [328, 0]
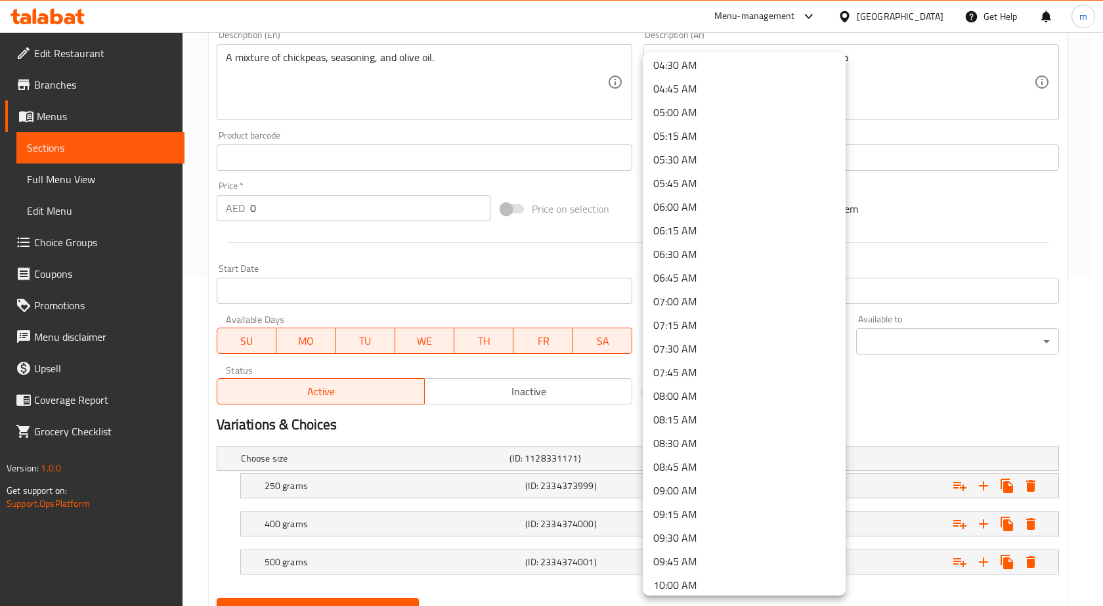
scroll to position [460, 0]
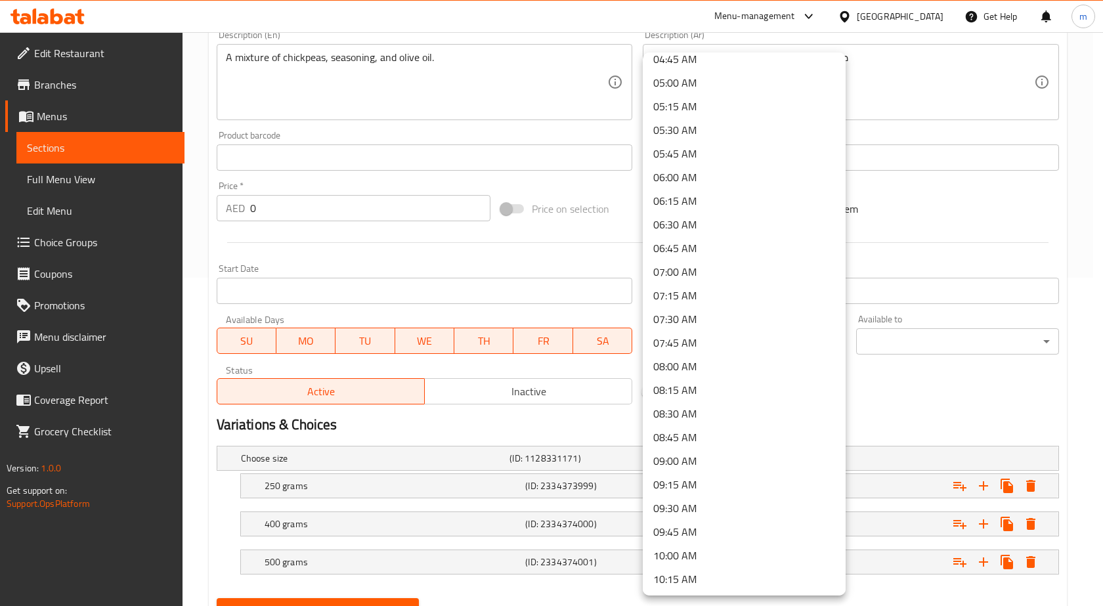
click at [702, 464] on li "09:00 AM" at bounding box center [744, 461] width 203 height 24
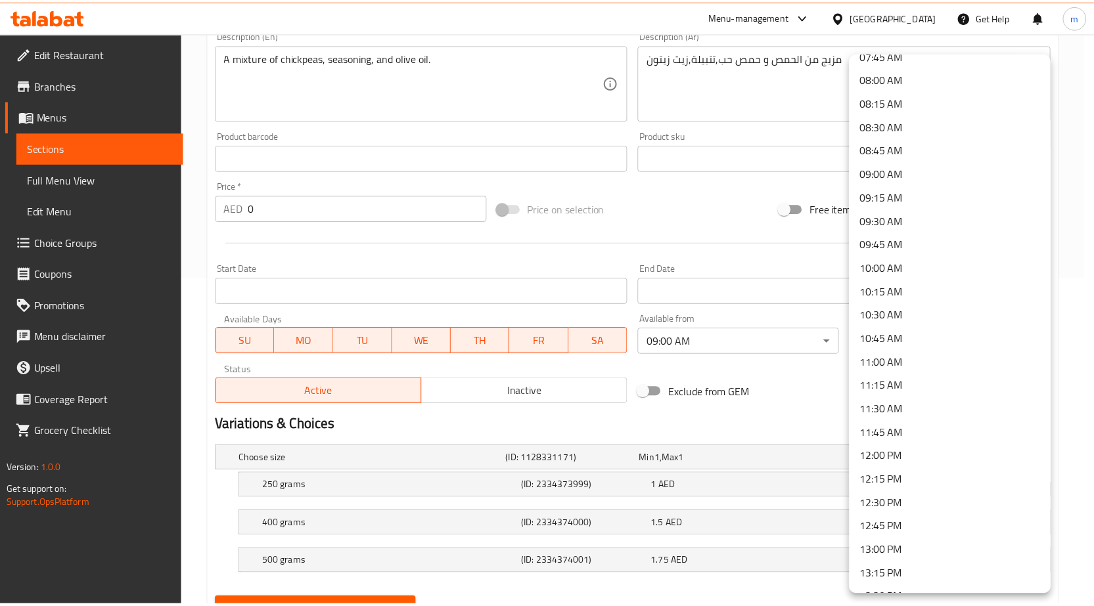
scroll to position [788, 0]
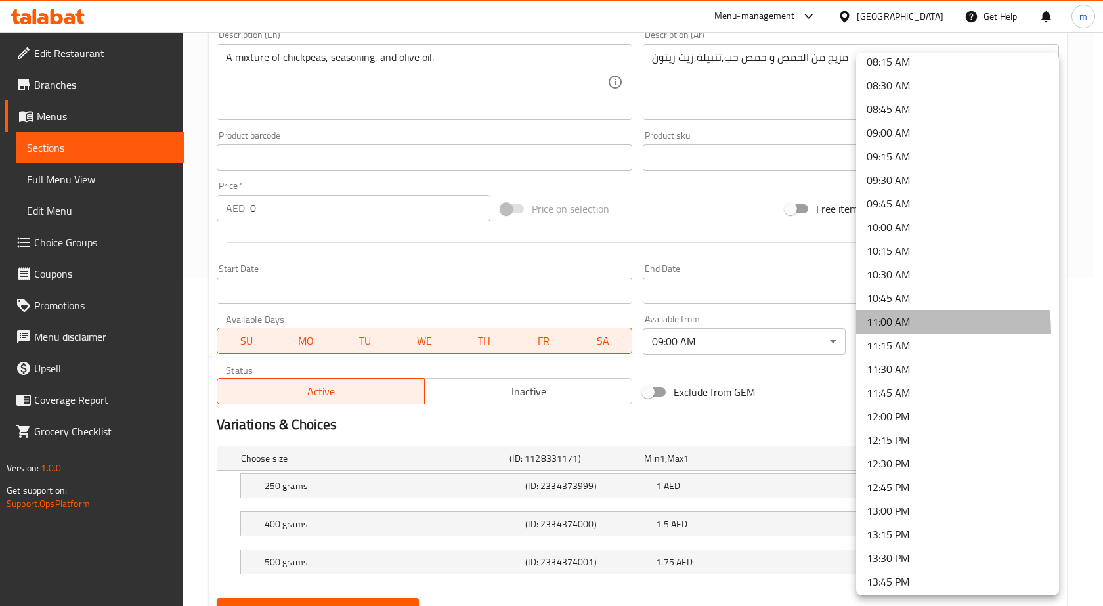
click at [897, 332] on li "11:00 AM" at bounding box center [957, 322] width 203 height 24
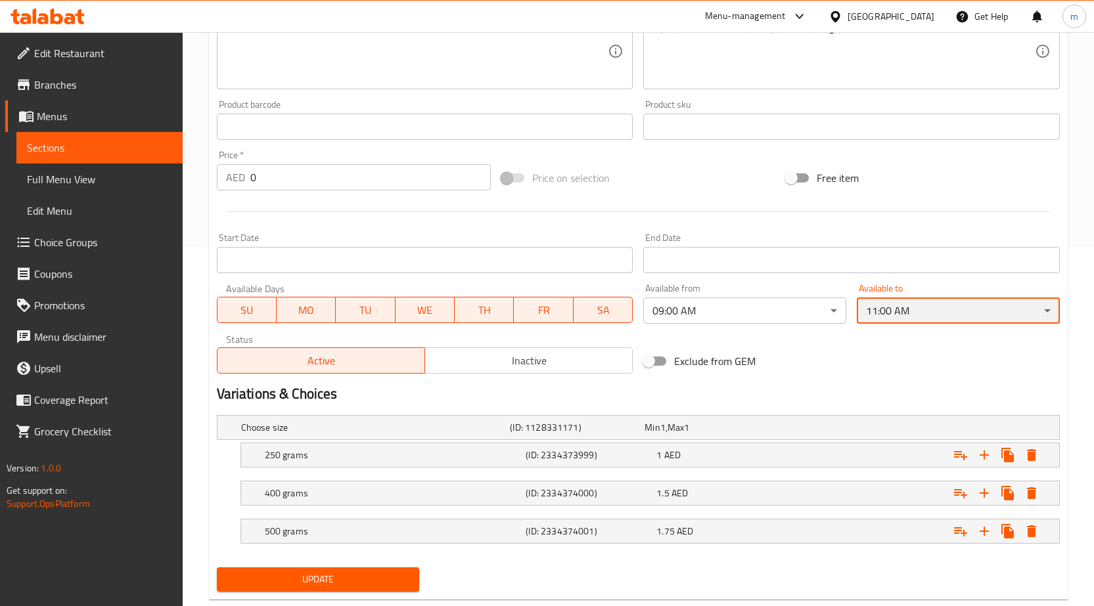
scroll to position [389, 0]
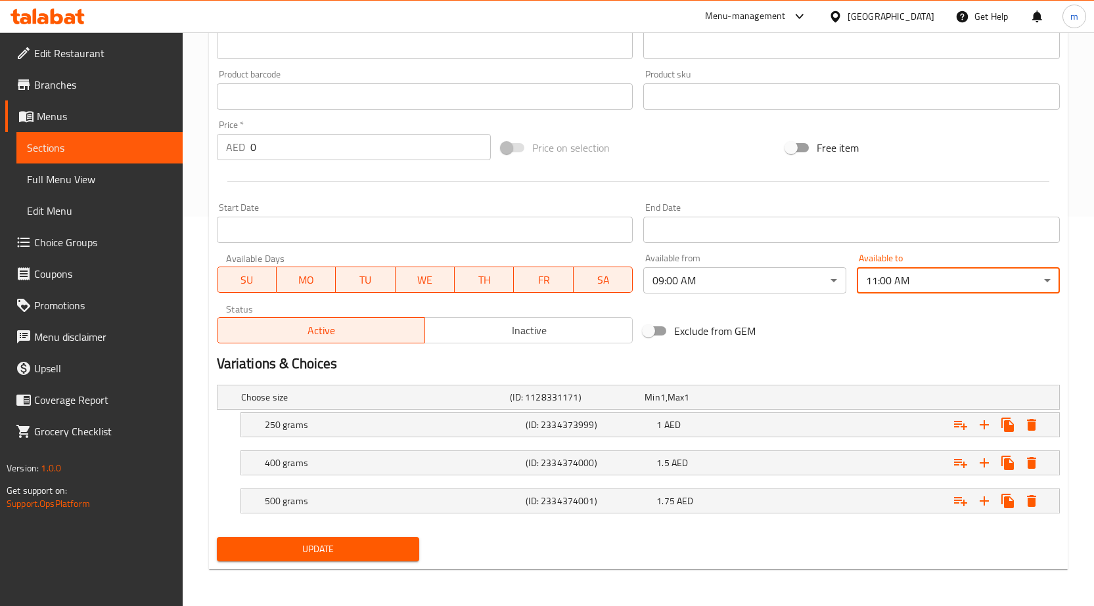
click at [394, 557] on span "Update" at bounding box center [318, 549] width 182 height 16
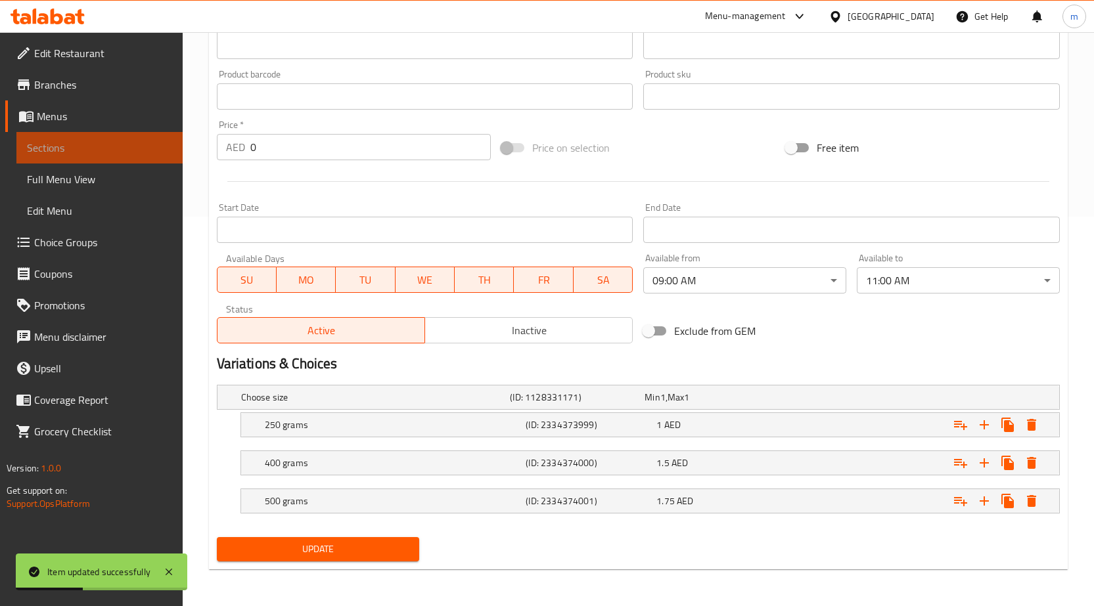
click at [115, 152] on span "Sections" at bounding box center [99, 148] width 145 height 16
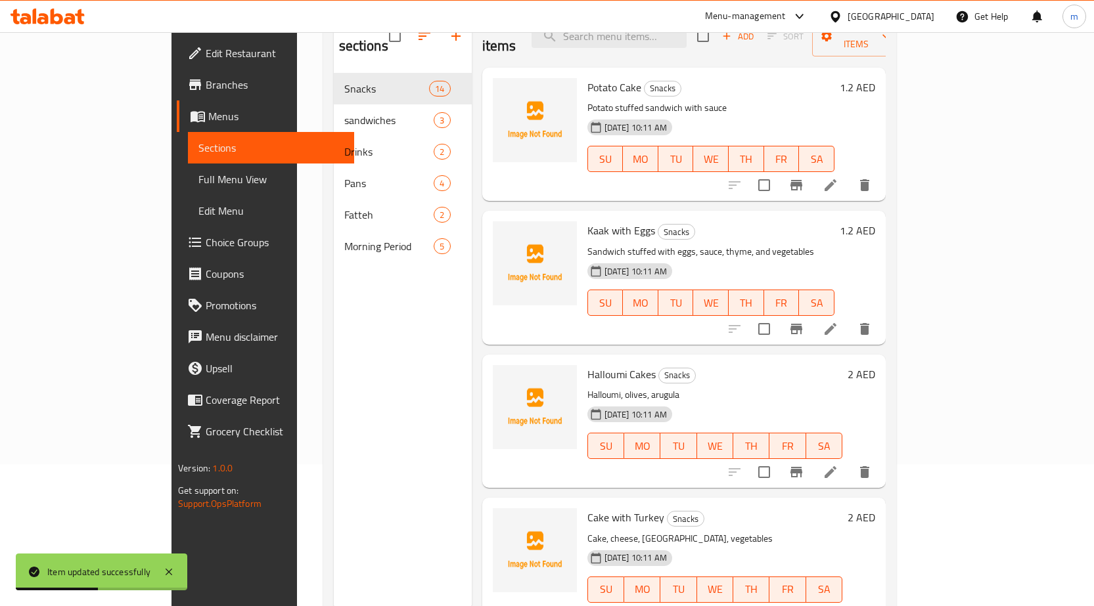
scroll to position [118, 0]
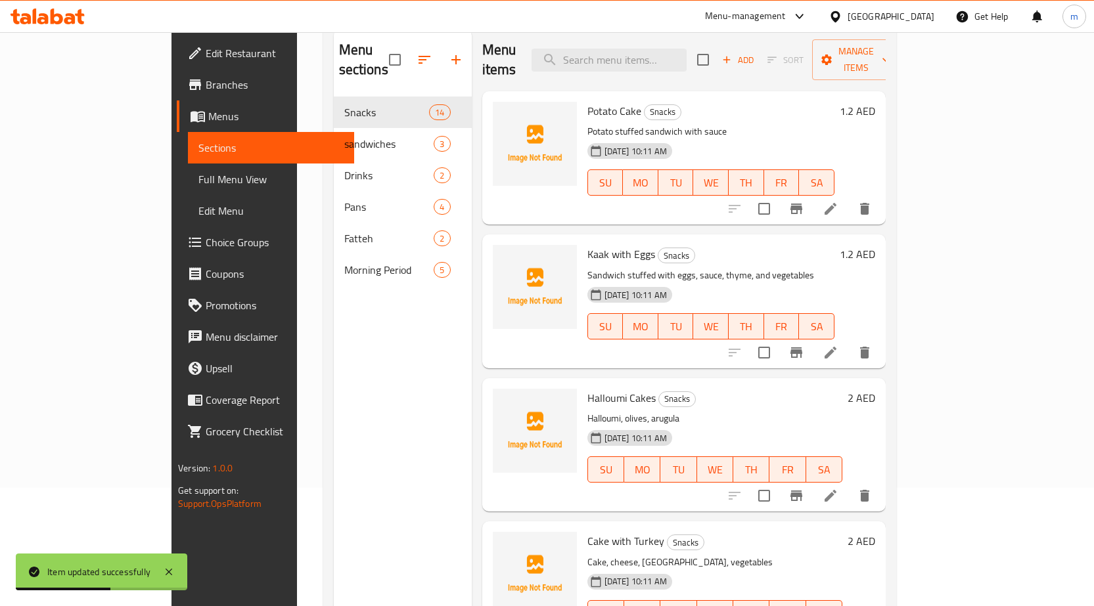
click at [334, 266] on nav "Snacks 14 sandwiches 3 Drinks 2 Pans 4 Fatteh 2 Morning Period 5" at bounding box center [403, 191] width 138 height 200
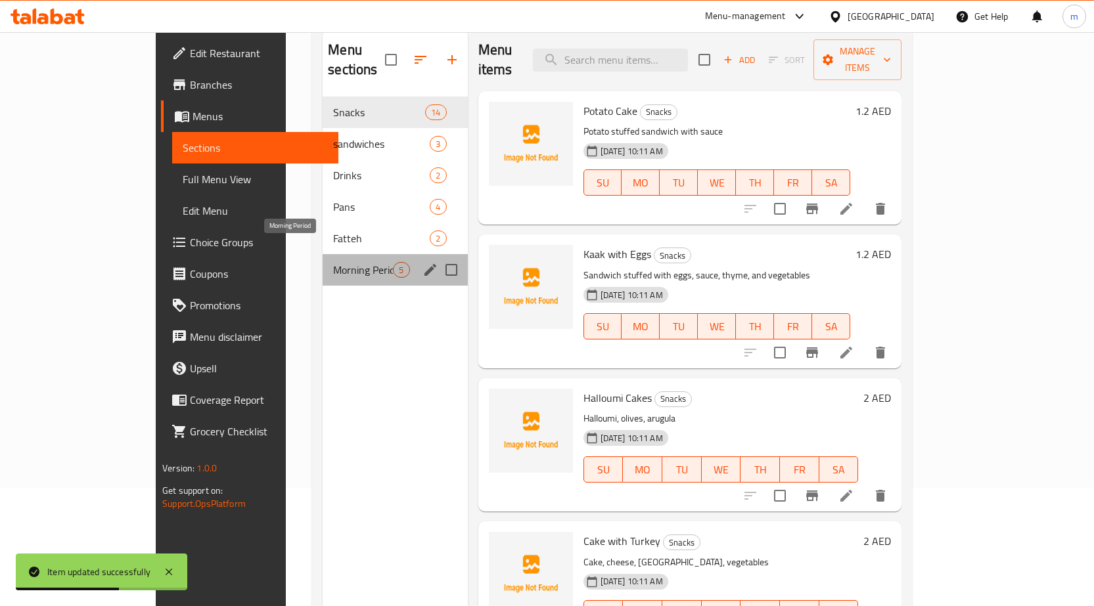
click at [333, 262] on span "Morning Period" at bounding box center [363, 270] width 60 height 16
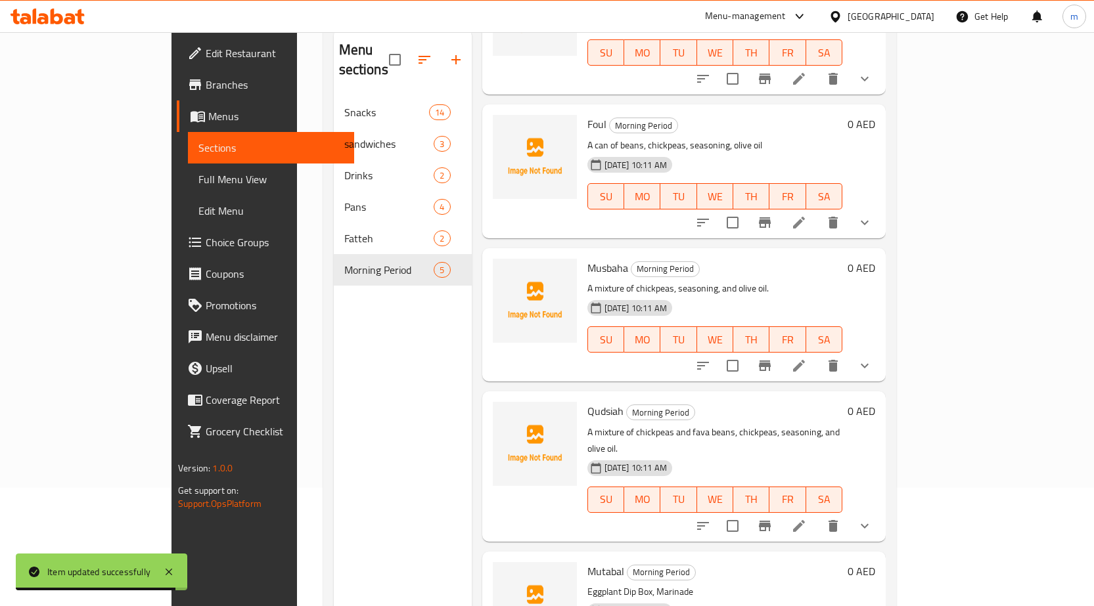
scroll to position [131, 0]
click at [817, 513] on li at bounding box center [798, 525] width 37 height 24
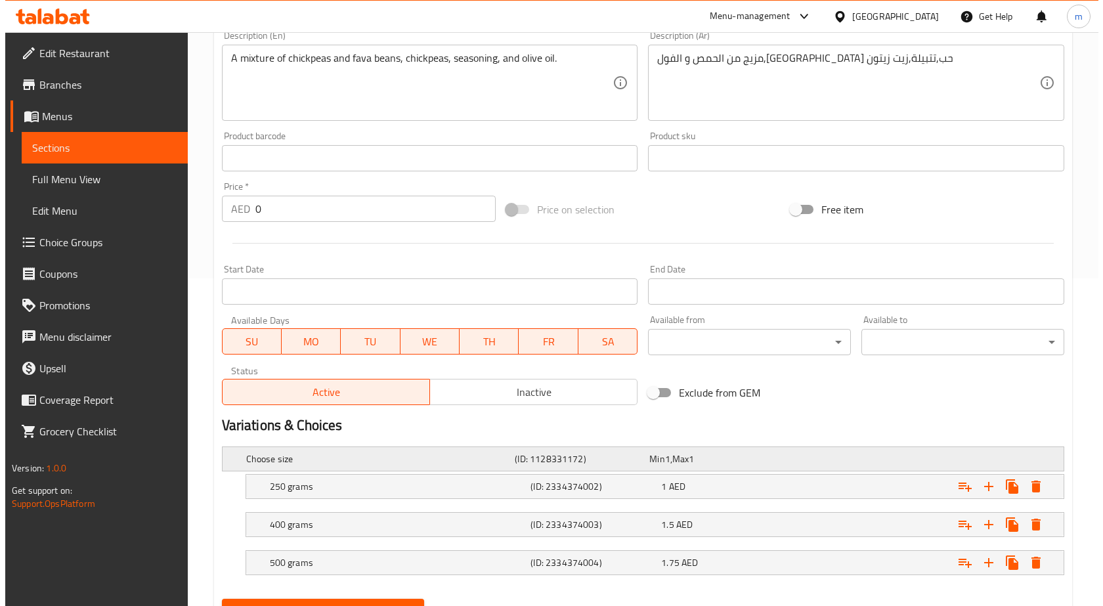
scroll to position [328, 0]
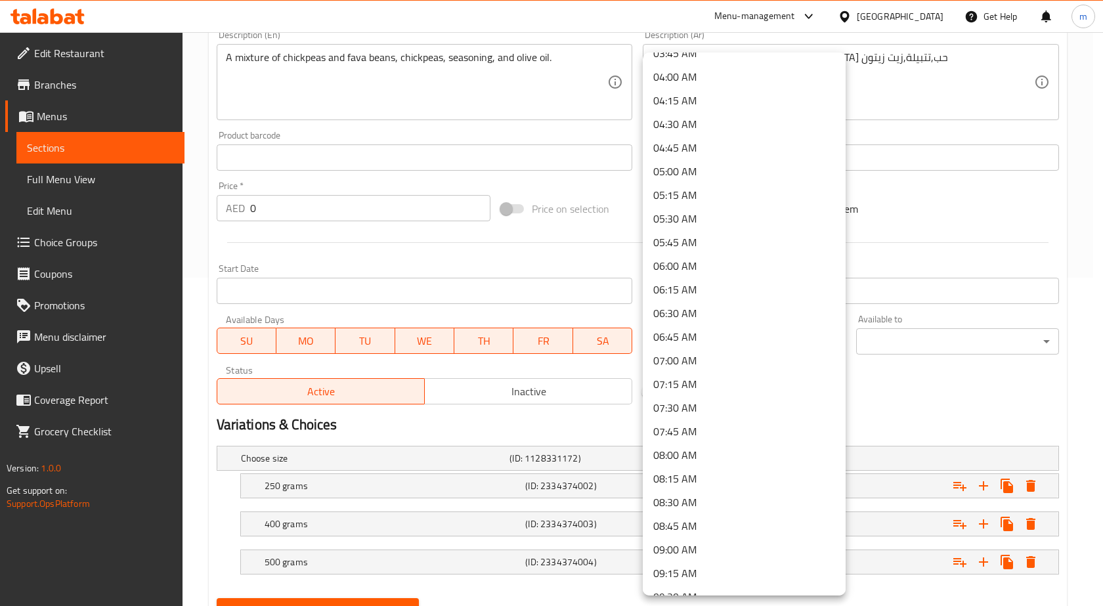
scroll to position [394, 0]
click at [689, 528] on li "09:00 AM" at bounding box center [744, 527] width 203 height 24
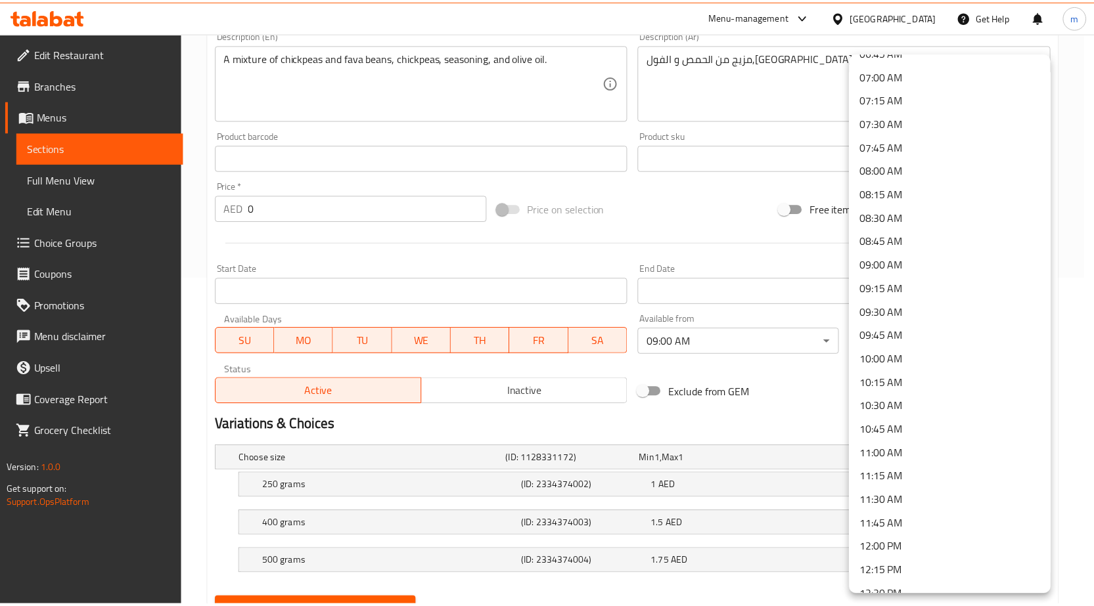
scroll to position [657, 0]
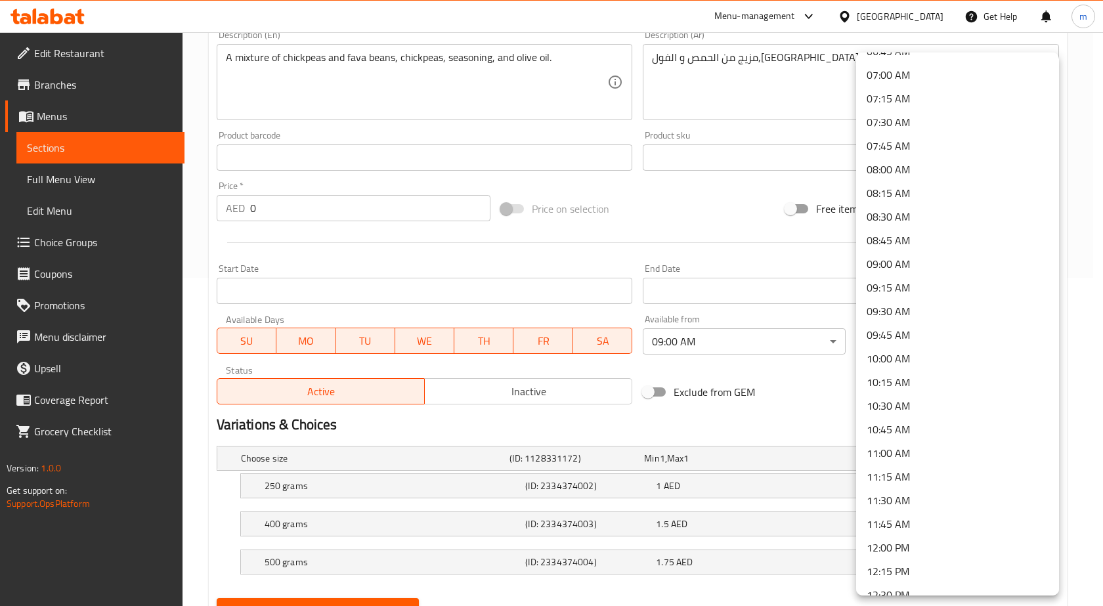
click at [897, 455] on li "11:00 AM" at bounding box center [957, 453] width 203 height 24
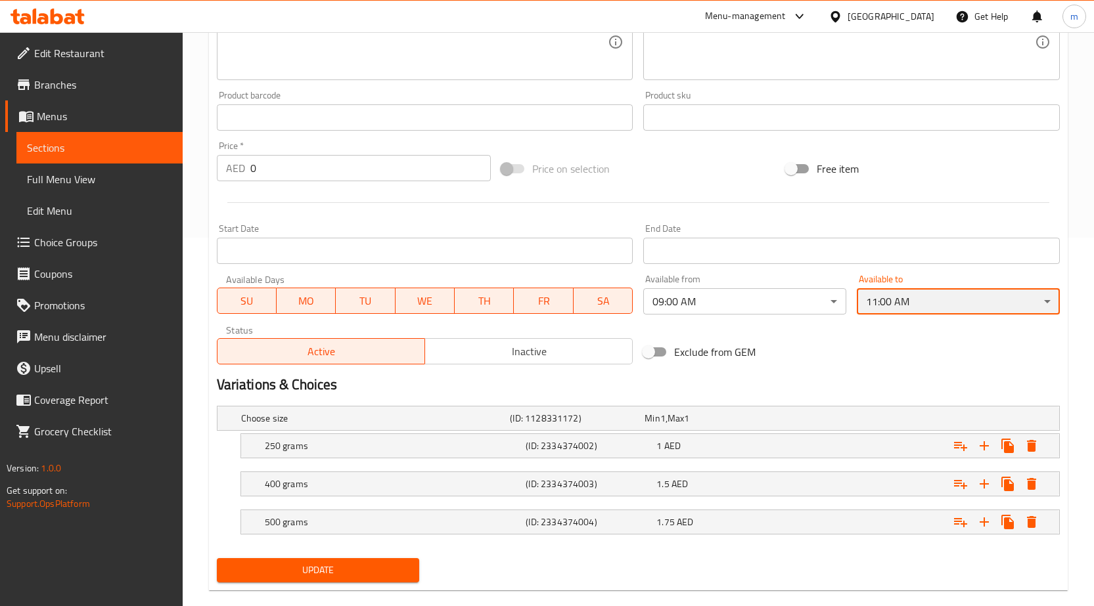
scroll to position [389, 0]
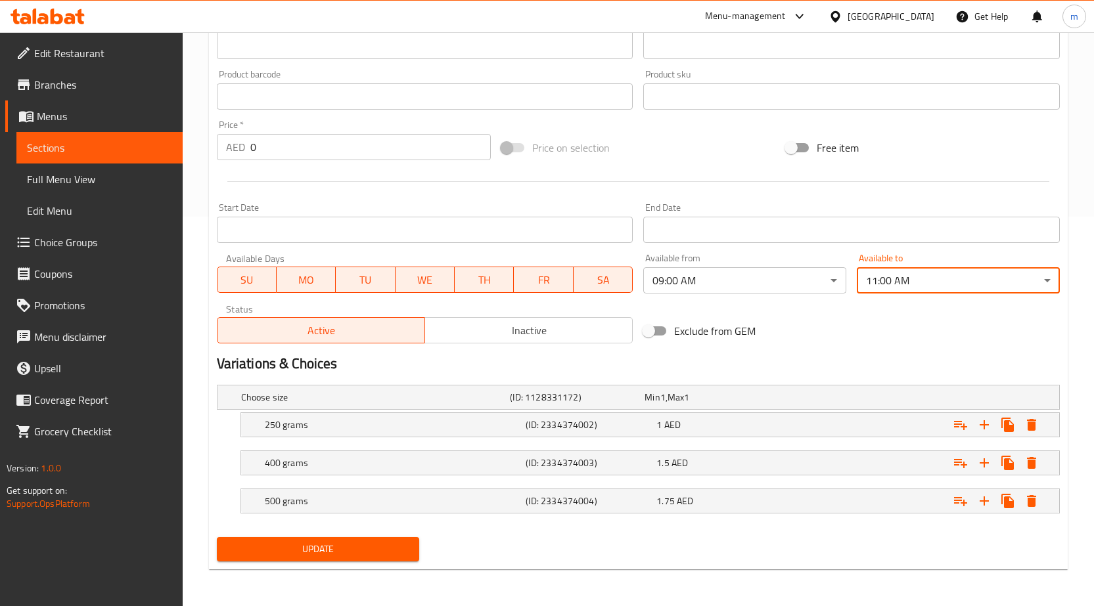
click at [378, 560] on button "Update" at bounding box center [318, 549] width 203 height 24
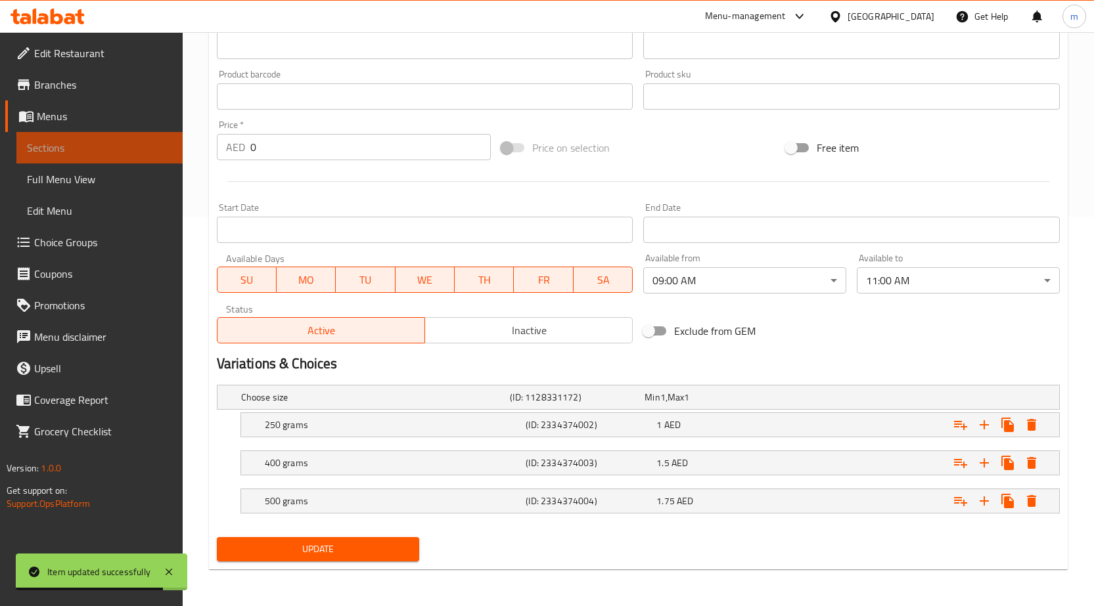
click at [133, 151] on span "Sections" at bounding box center [99, 148] width 145 height 16
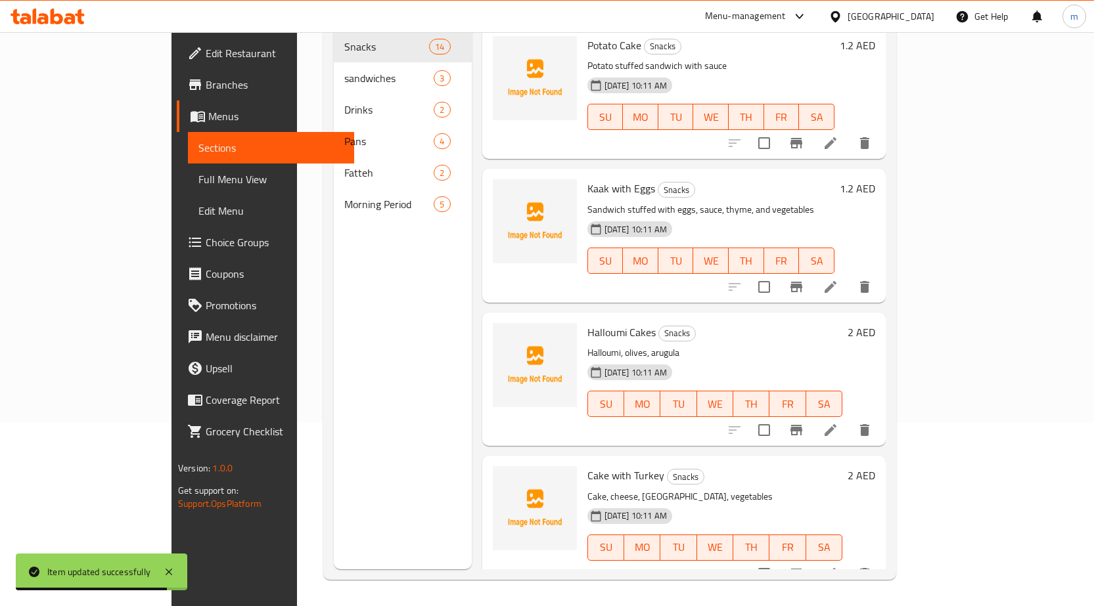
scroll to position [184, 0]
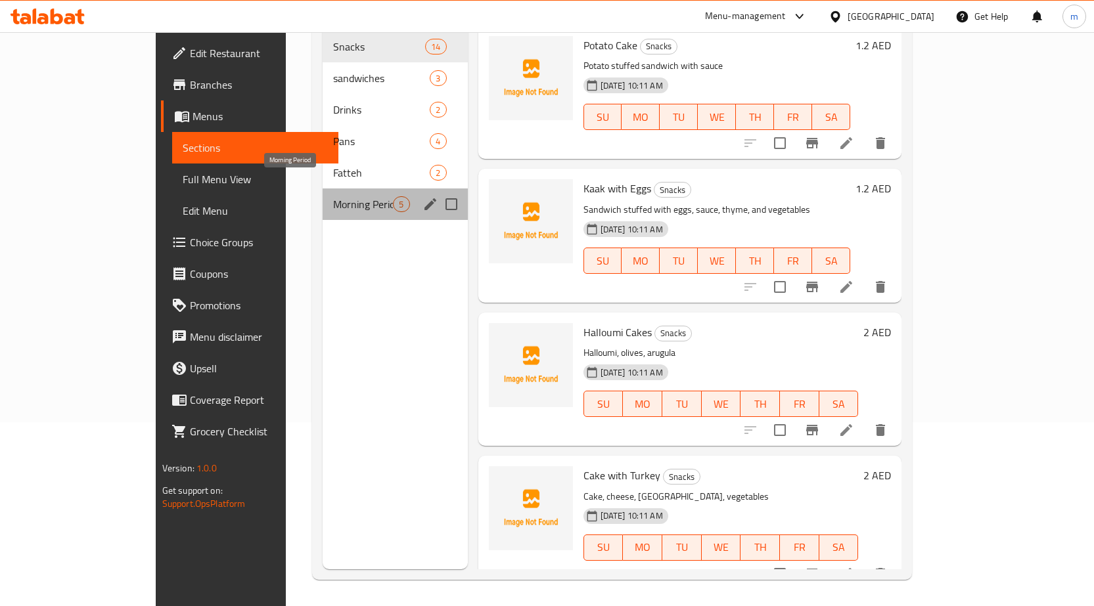
drag, startPoint x: 262, startPoint y: 189, endPoint x: 282, endPoint y: 201, distance: 23.5
click at [333, 196] on span "Morning Period" at bounding box center [363, 204] width 60 height 16
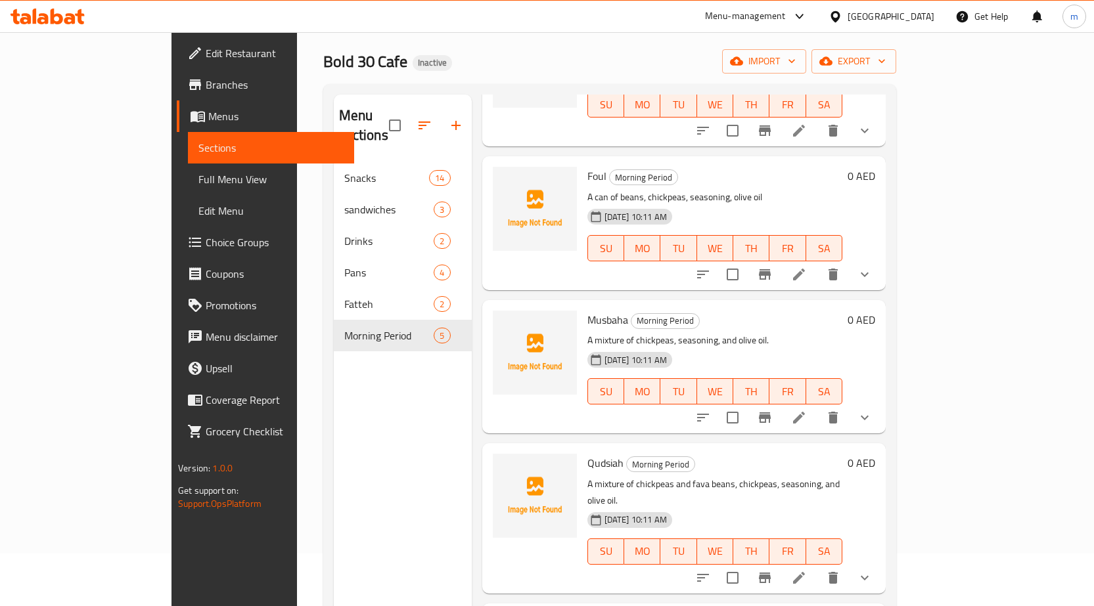
scroll to position [184, 0]
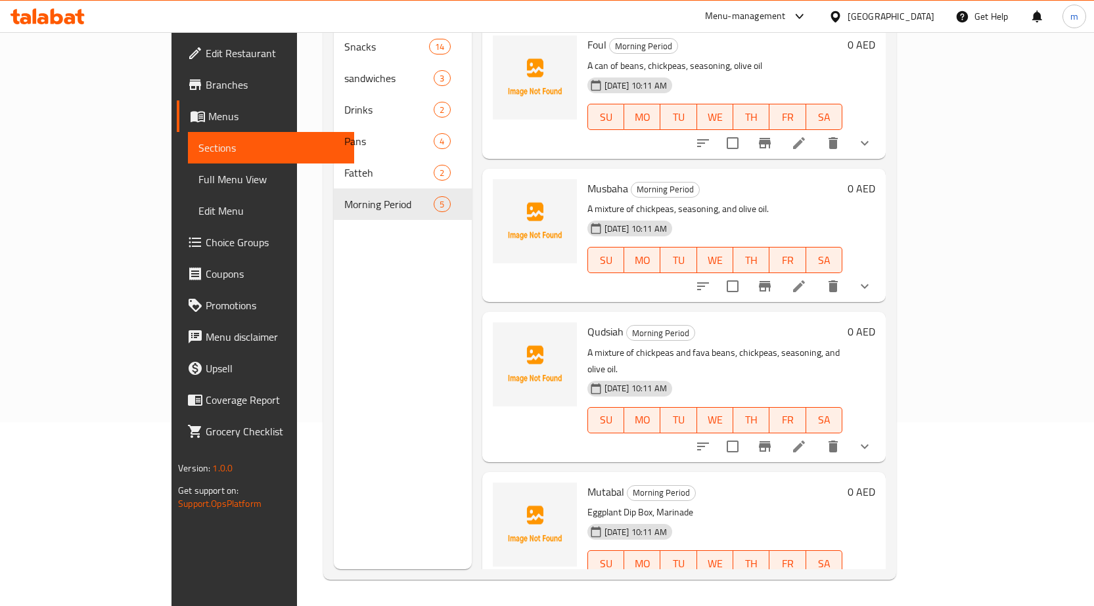
click at [807, 582] on icon at bounding box center [799, 590] width 16 height 16
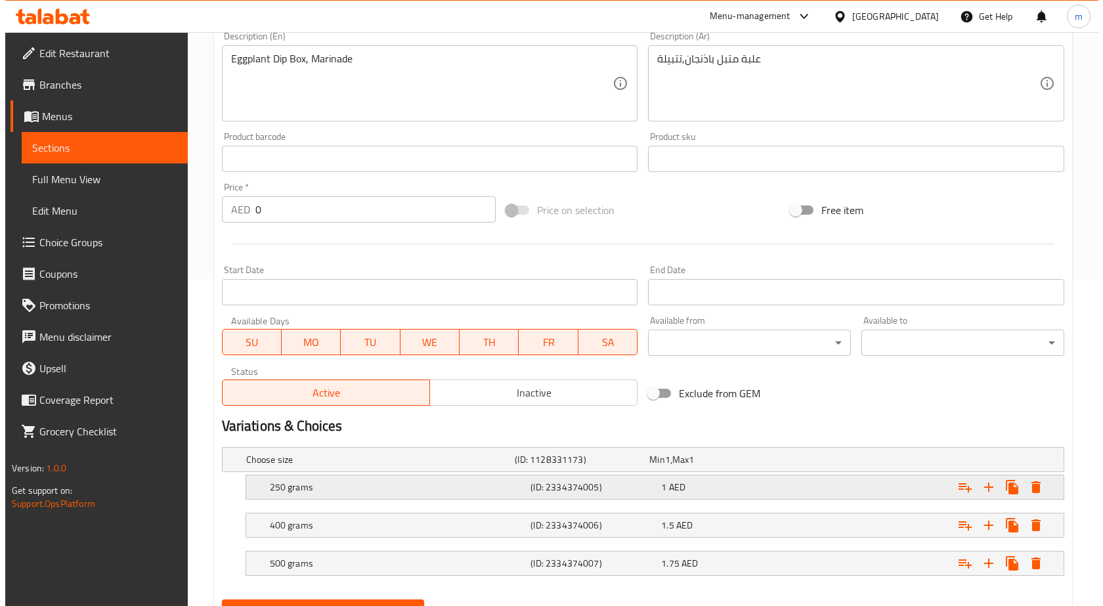
scroll to position [389, 0]
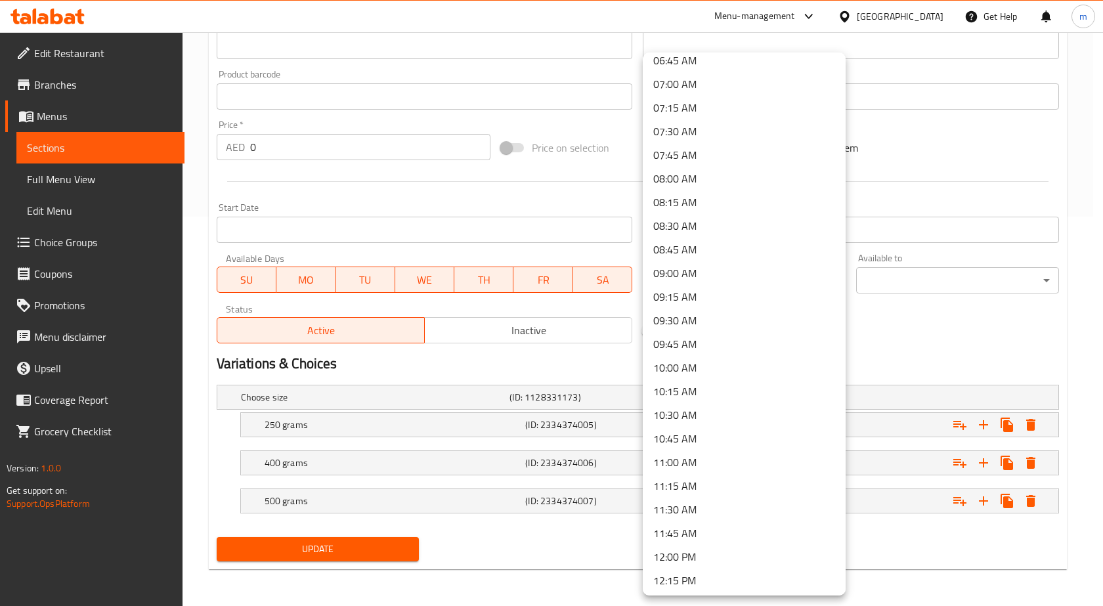
scroll to position [657, 0]
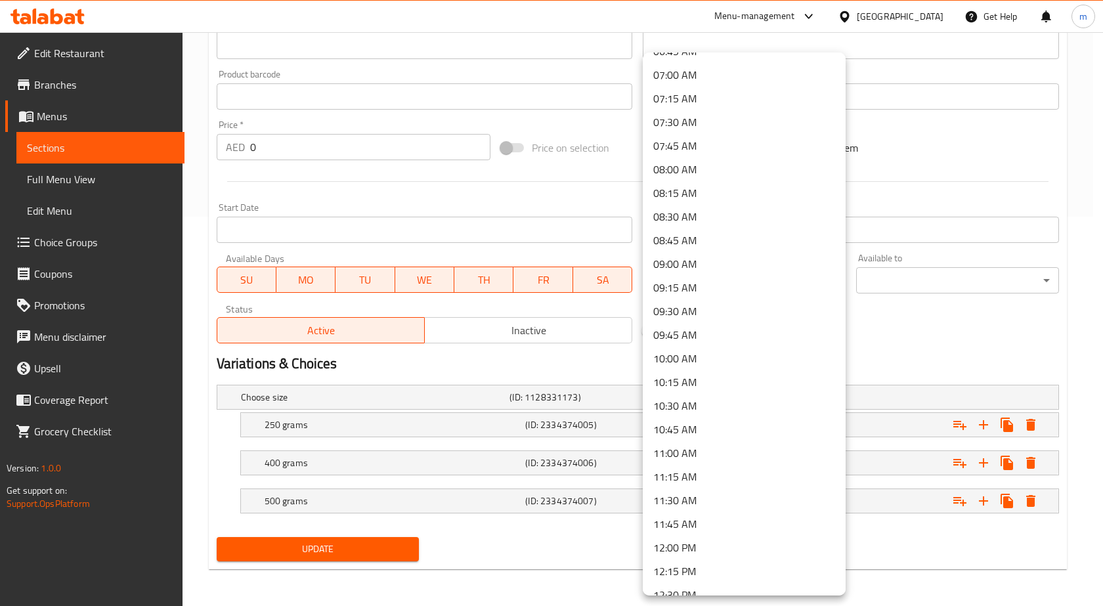
click at [703, 269] on li "09:00 AM" at bounding box center [744, 264] width 203 height 24
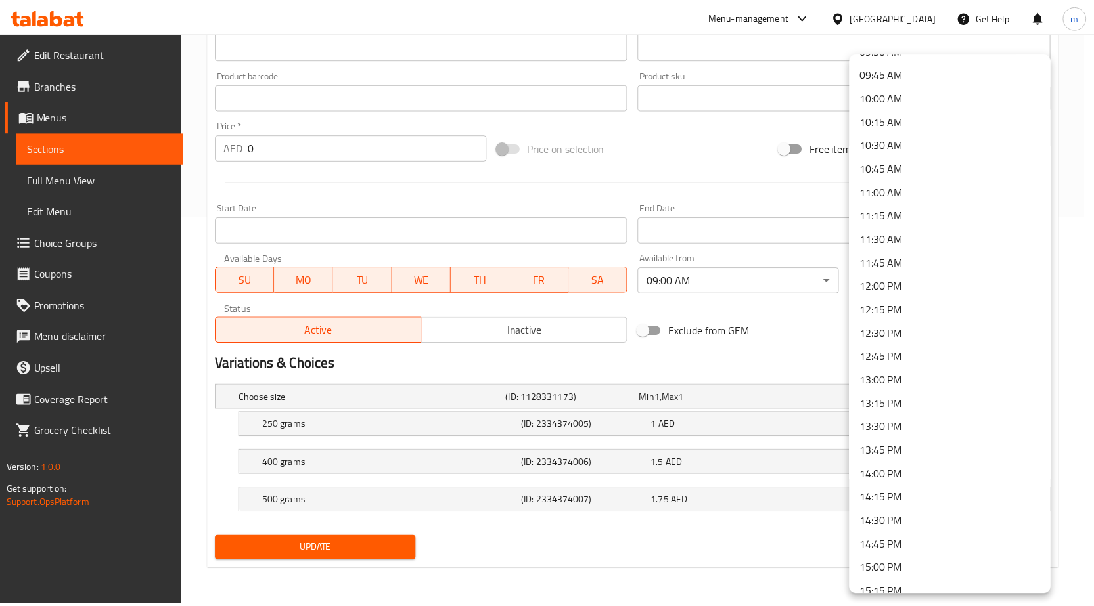
scroll to position [920, 0]
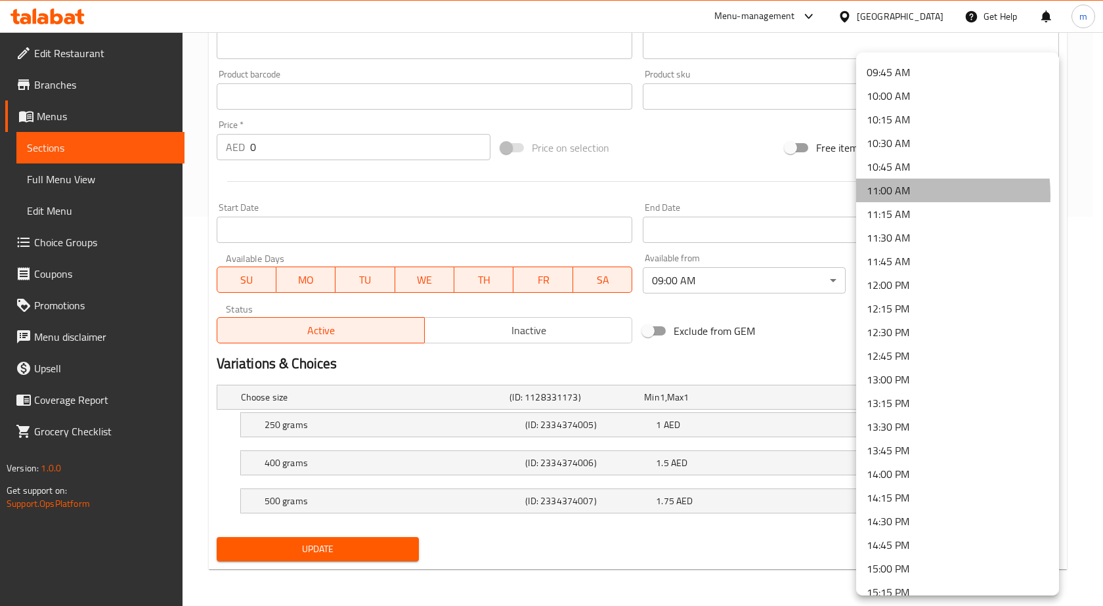
click at [893, 195] on li "11:00 AM" at bounding box center [957, 191] width 203 height 24
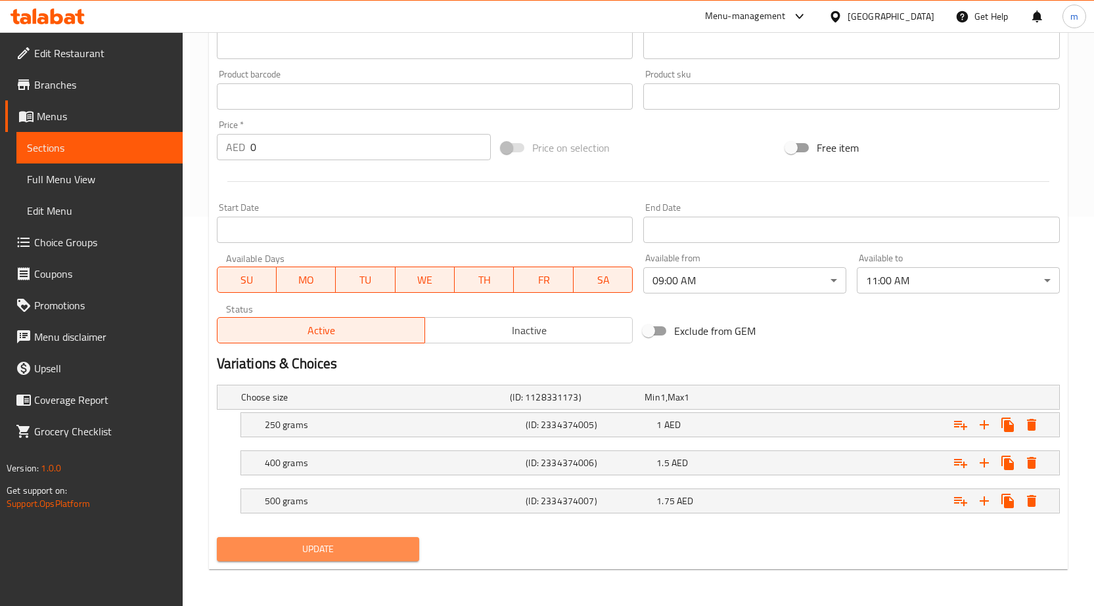
click at [351, 557] on span "Update" at bounding box center [318, 549] width 182 height 16
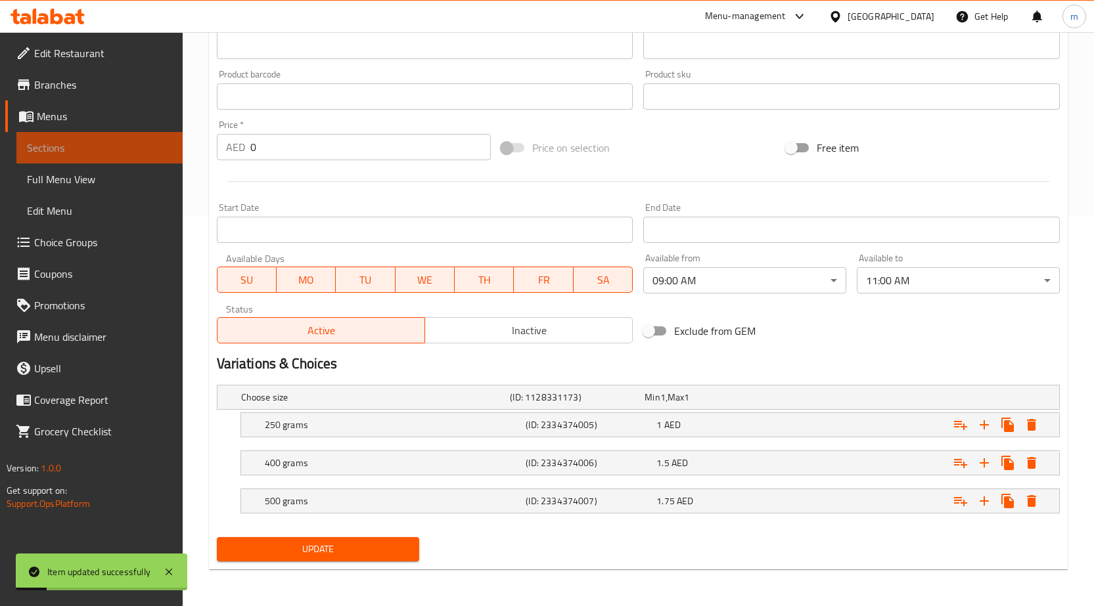
click at [119, 141] on span "Sections" at bounding box center [99, 148] width 145 height 16
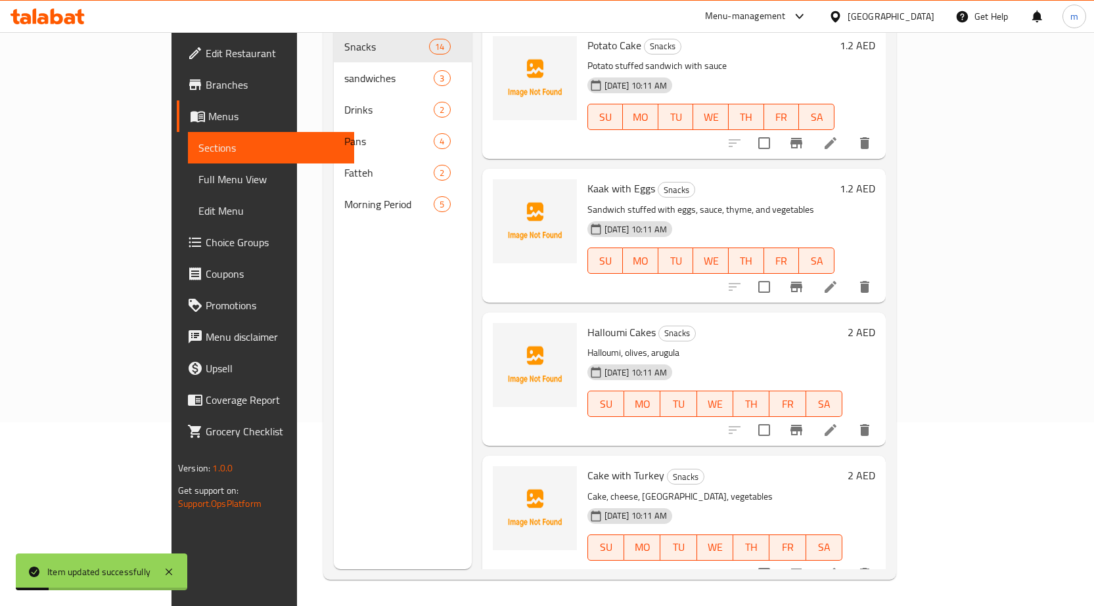
scroll to position [184, 0]
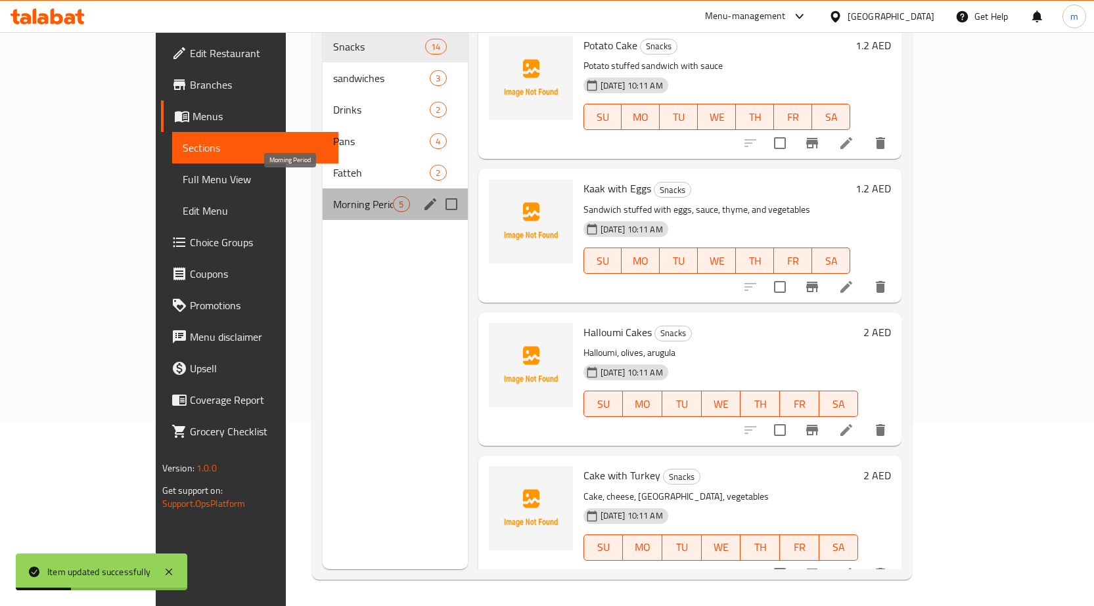
click at [344, 196] on span "Morning Period" at bounding box center [363, 204] width 60 height 16
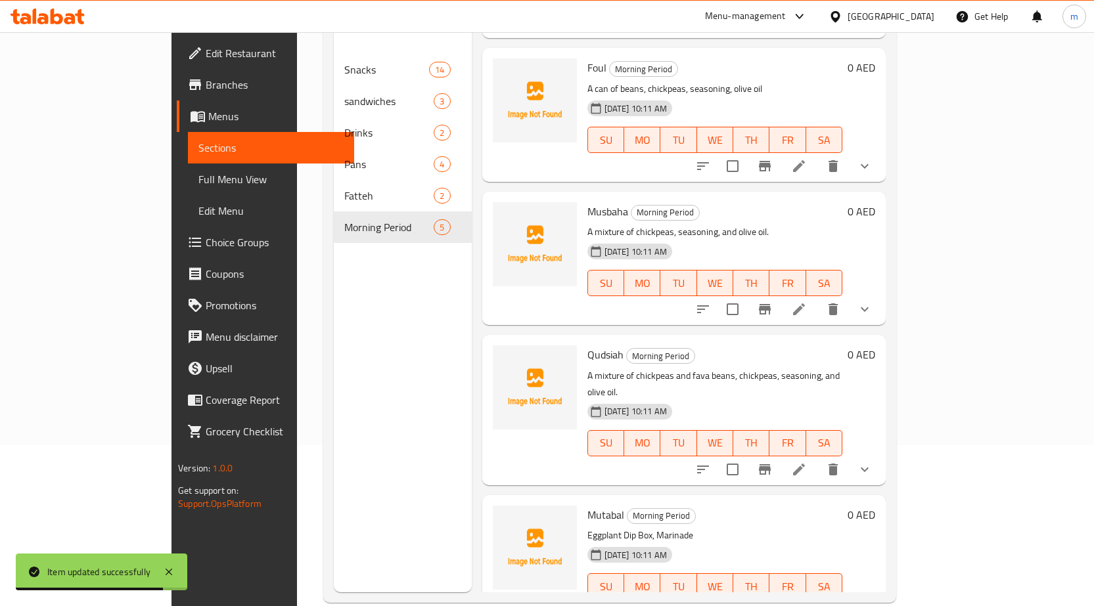
scroll to position [184, 0]
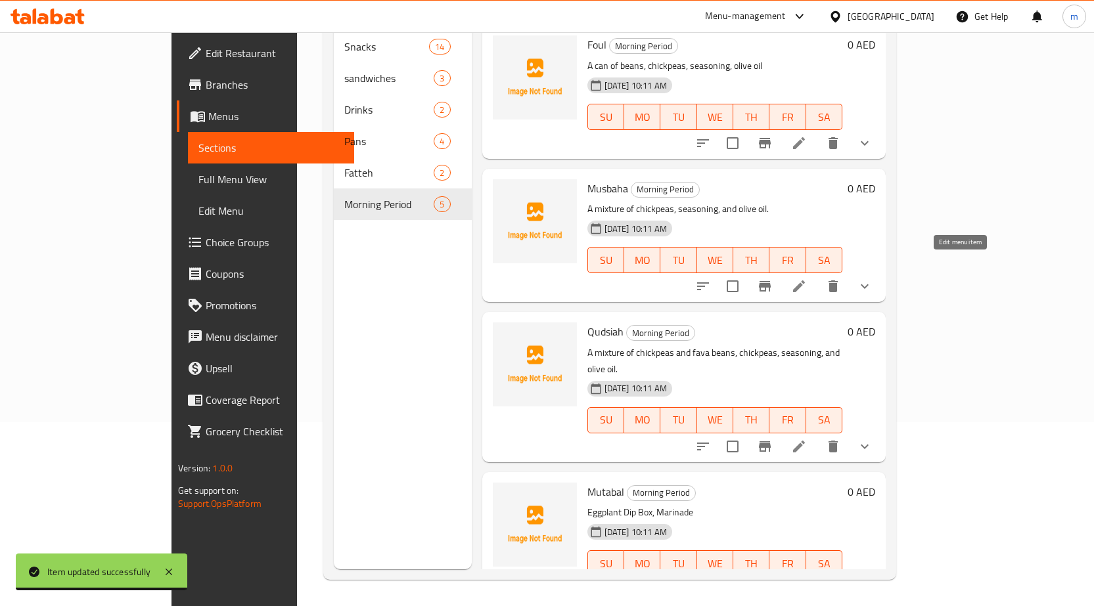
click at [807, 278] on icon at bounding box center [799, 286] width 16 height 16
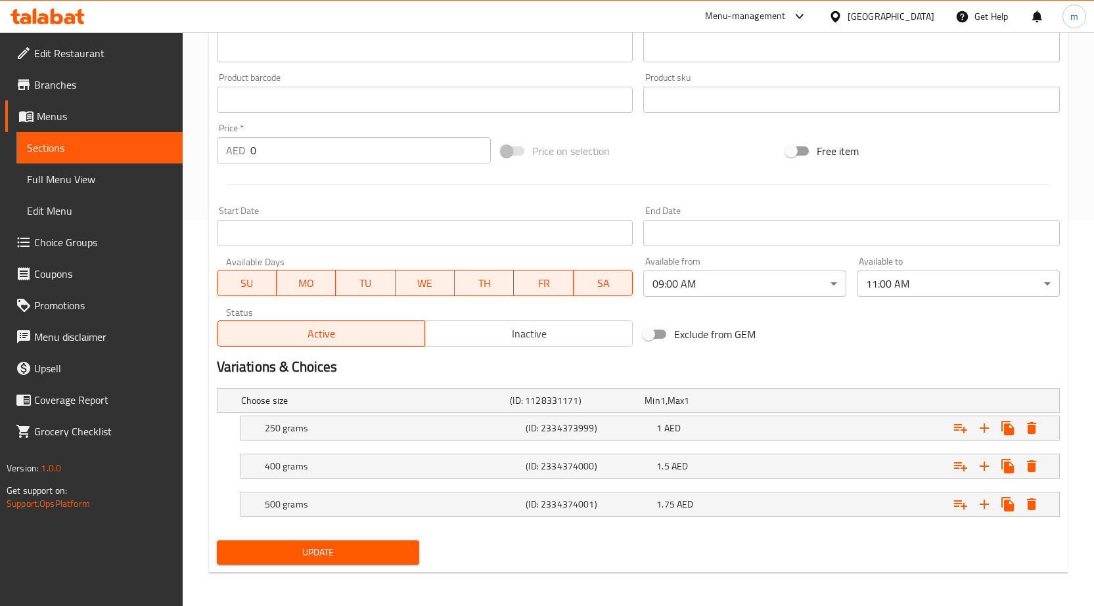
scroll to position [389, 0]
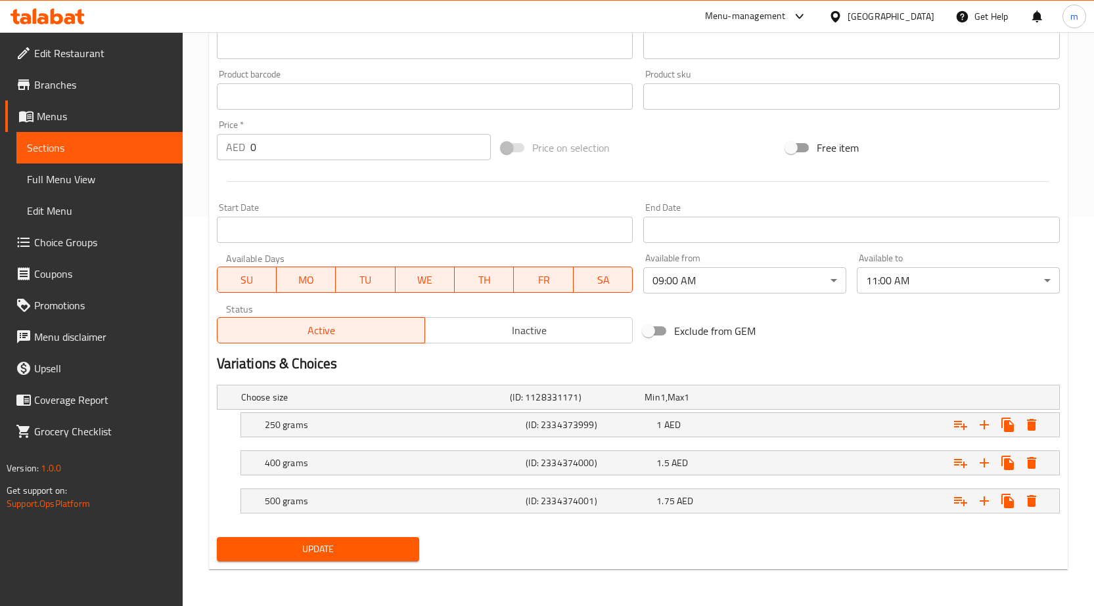
click at [73, 144] on span "Sections" at bounding box center [99, 148] width 145 height 16
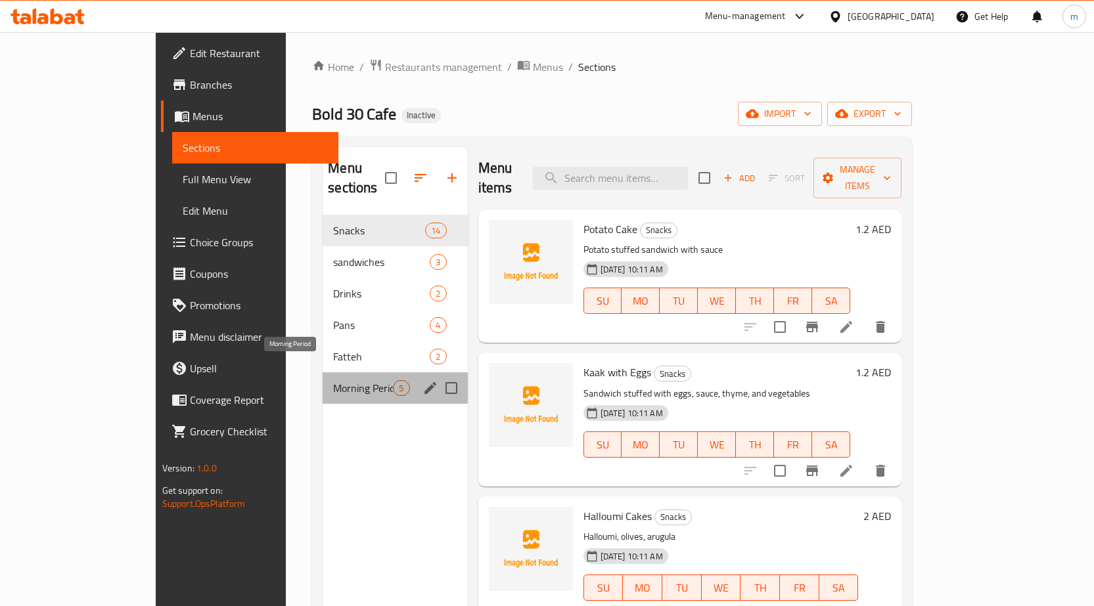
click at [333, 380] on span "Morning Period" at bounding box center [363, 388] width 60 height 16
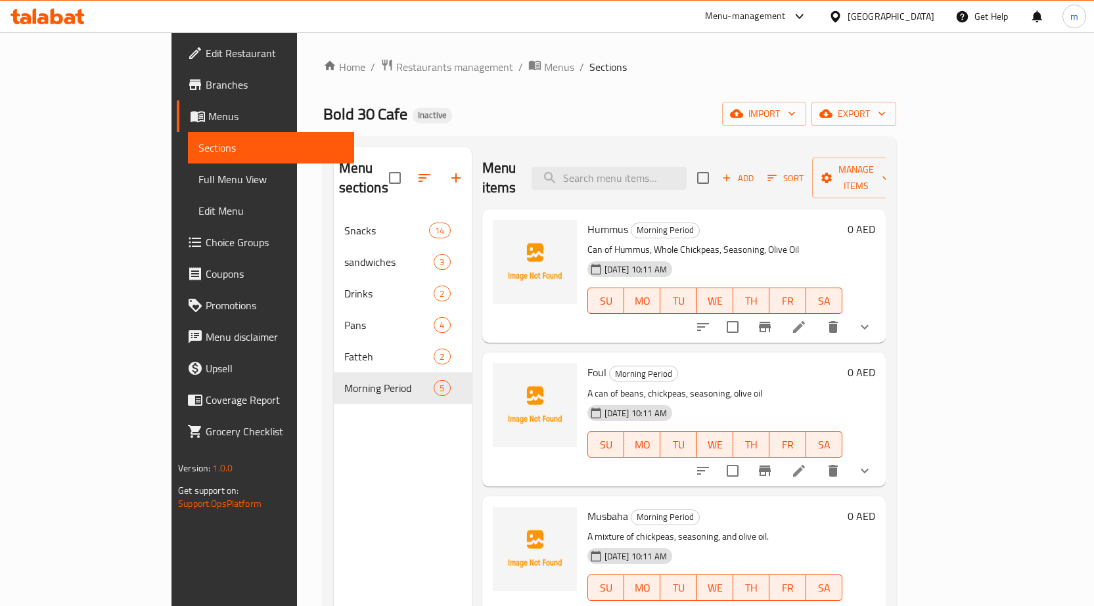
click at [817, 317] on li at bounding box center [798, 327] width 37 height 24
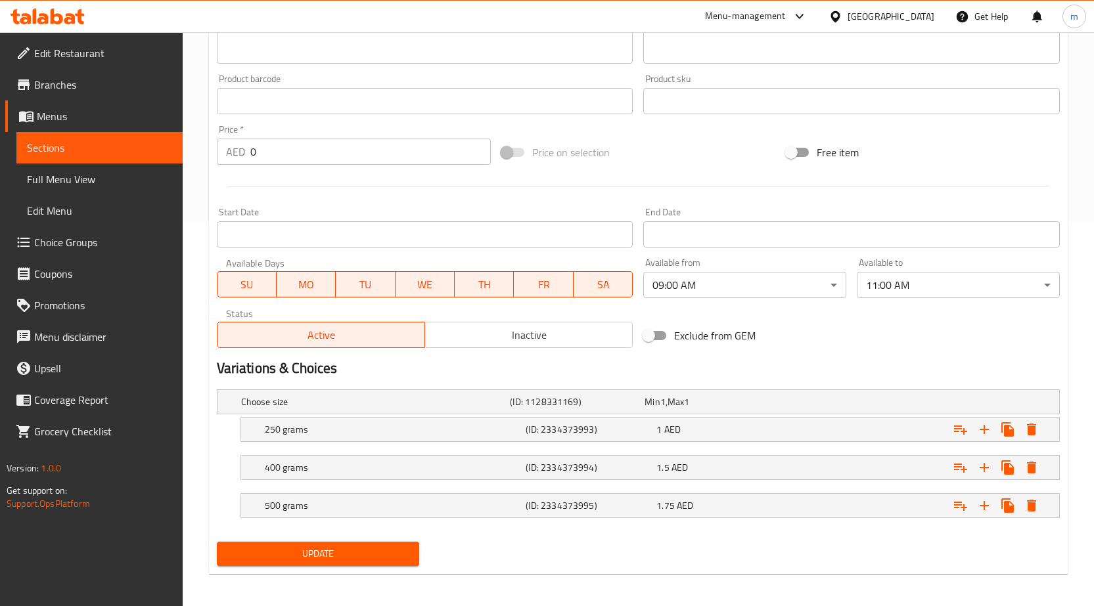
scroll to position [389, 0]
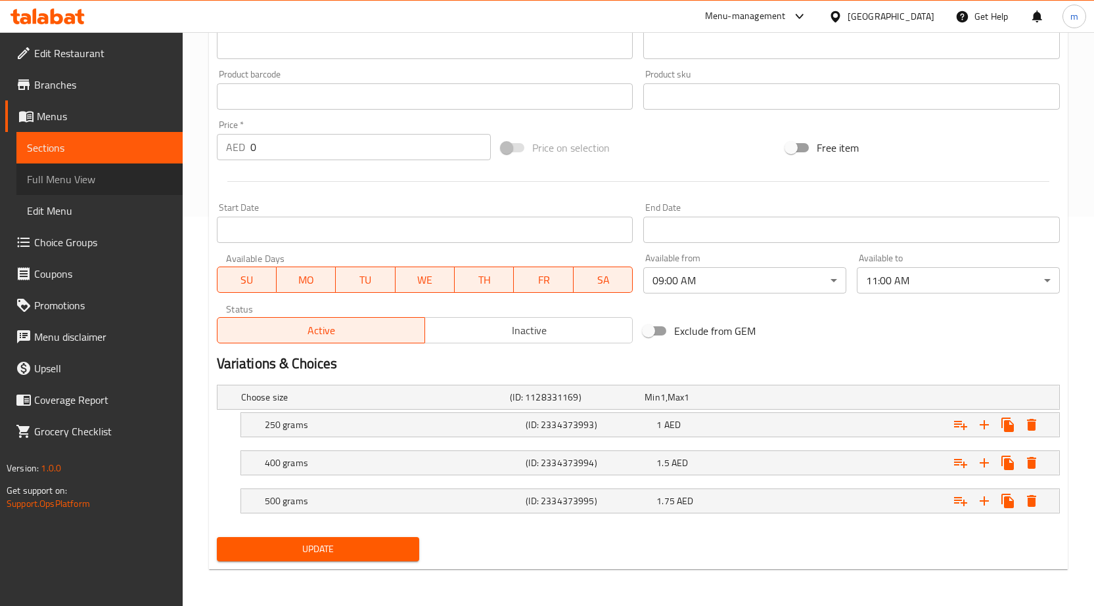
click at [72, 172] on span "Full Menu View" at bounding box center [99, 179] width 145 height 16
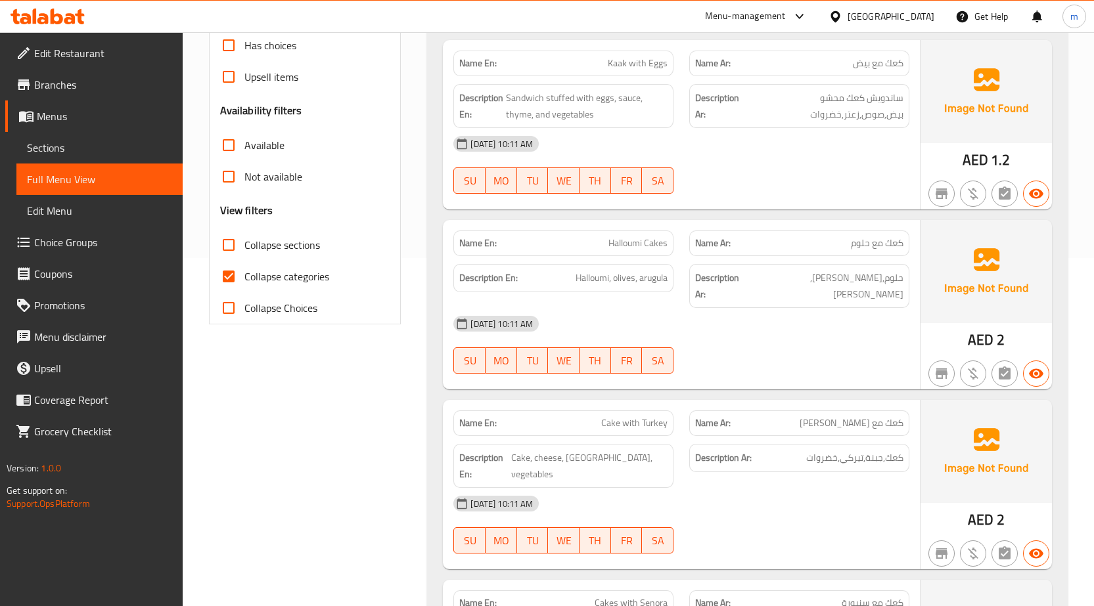
scroll to position [328, 0]
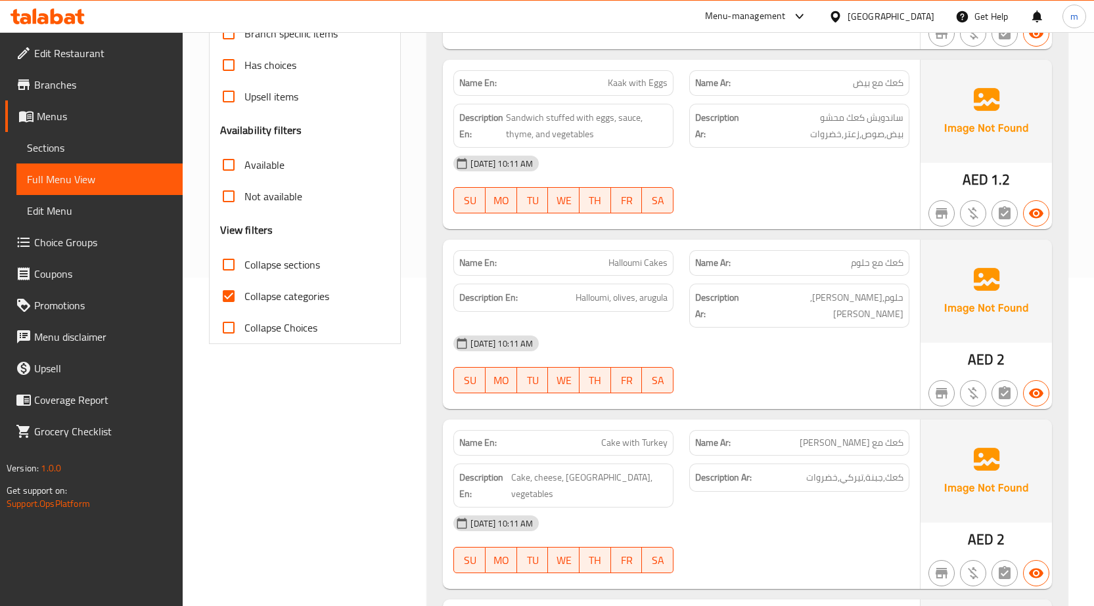
click at [267, 296] on span "Collapse categories" at bounding box center [286, 296] width 85 height 16
click at [244, 296] on input "Collapse categories" at bounding box center [229, 296] width 32 height 32
checkbox input "false"
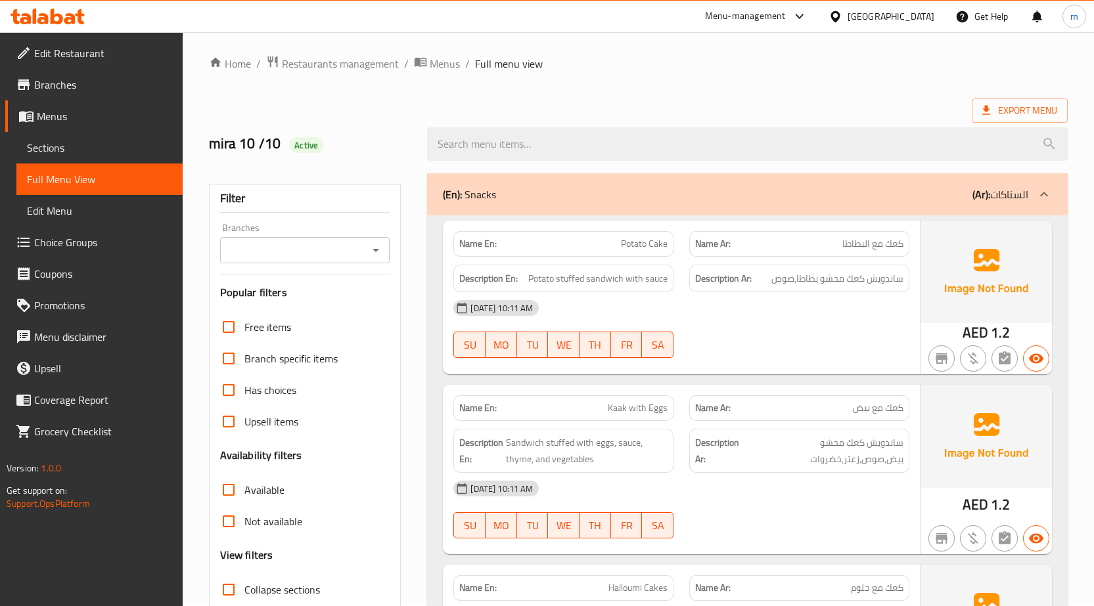
scroll to position [0, 0]
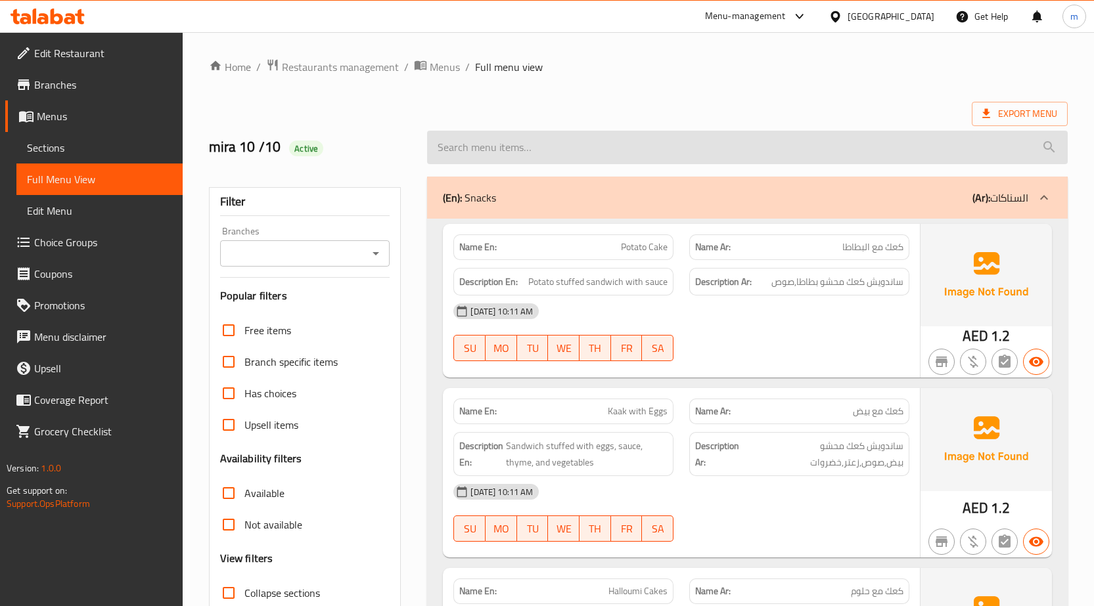
click at [532, 144] on input "search" at bounding box center [747, 147] width 640 height 33
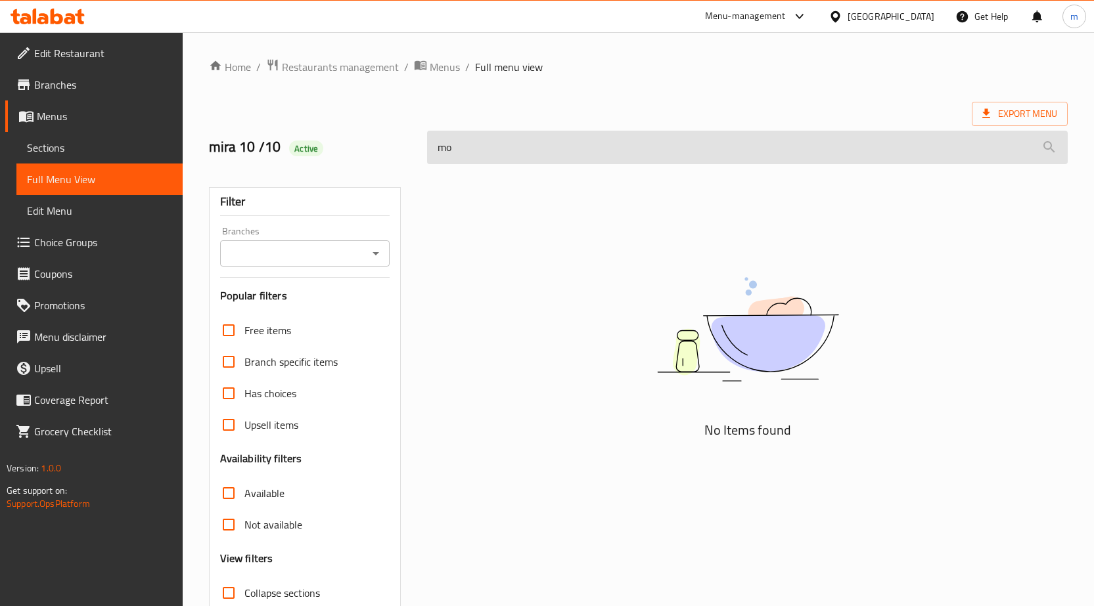
type input "m"
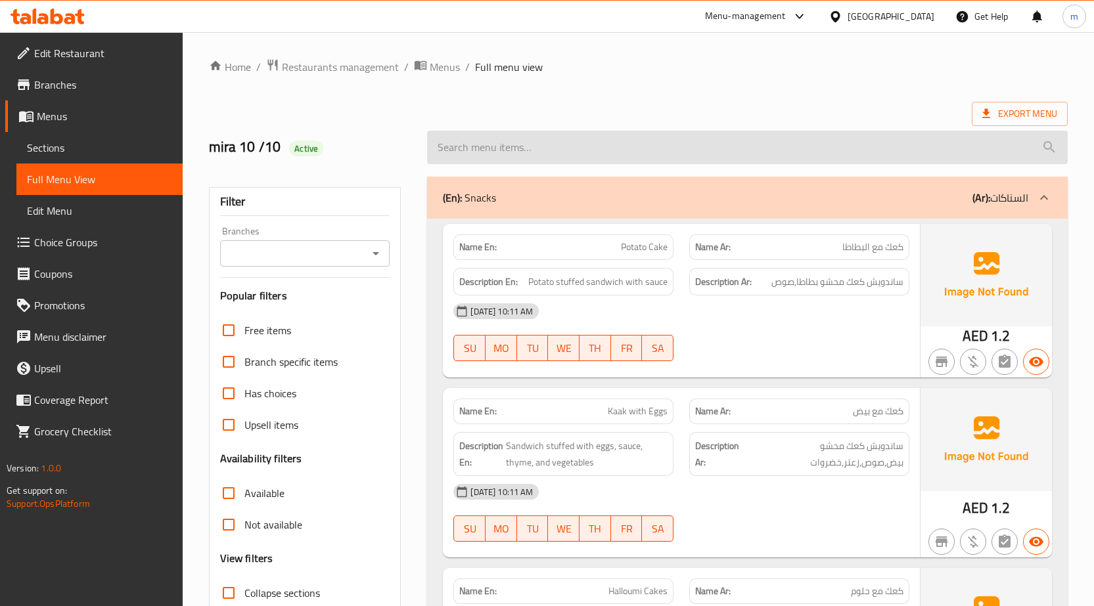
type input "h"
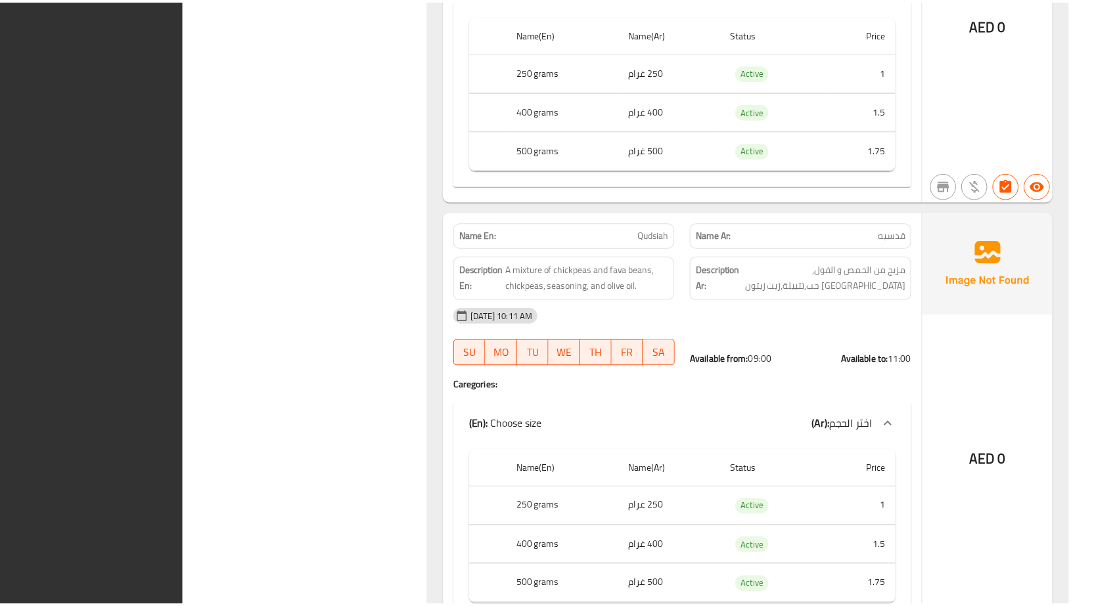
scroll to position [6519, 0]
